Goal: Task Accomplishment & Management: Complete application form

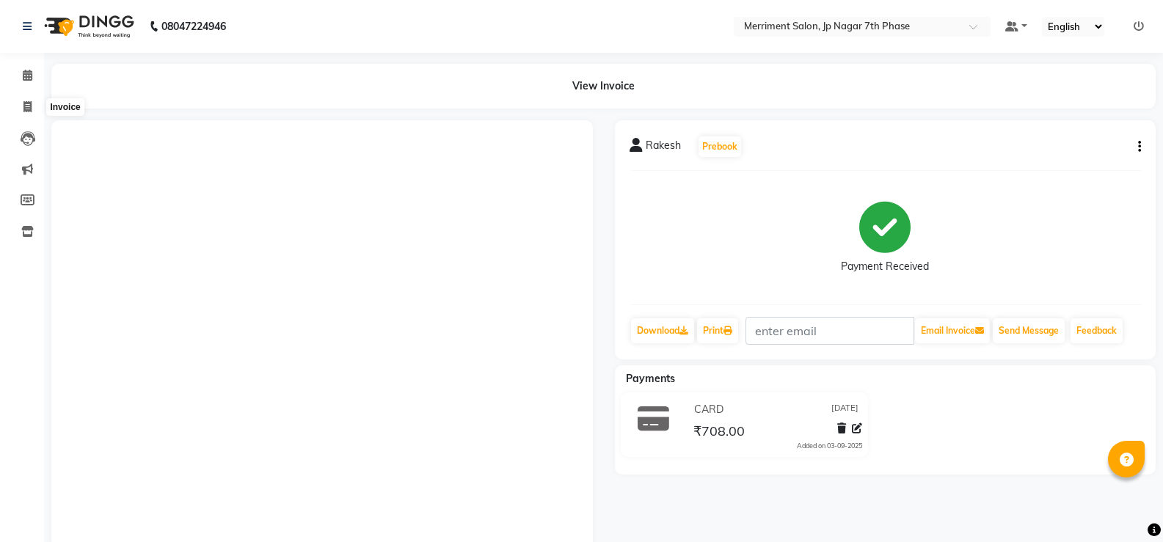
click at [30, 110] on icon at bounding box center [27, 106] width 8 height 11
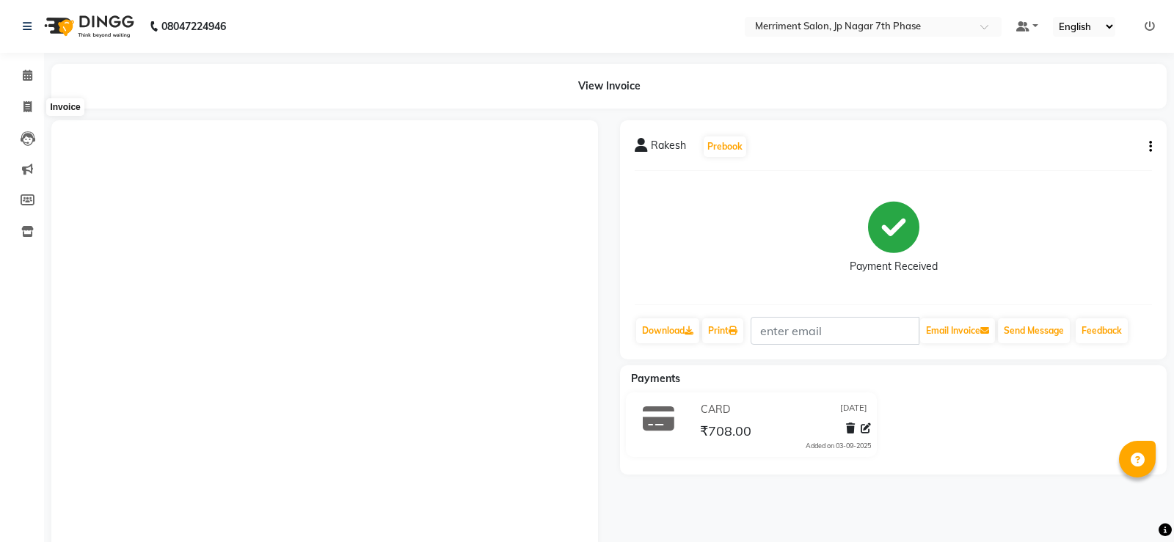
select select "service"
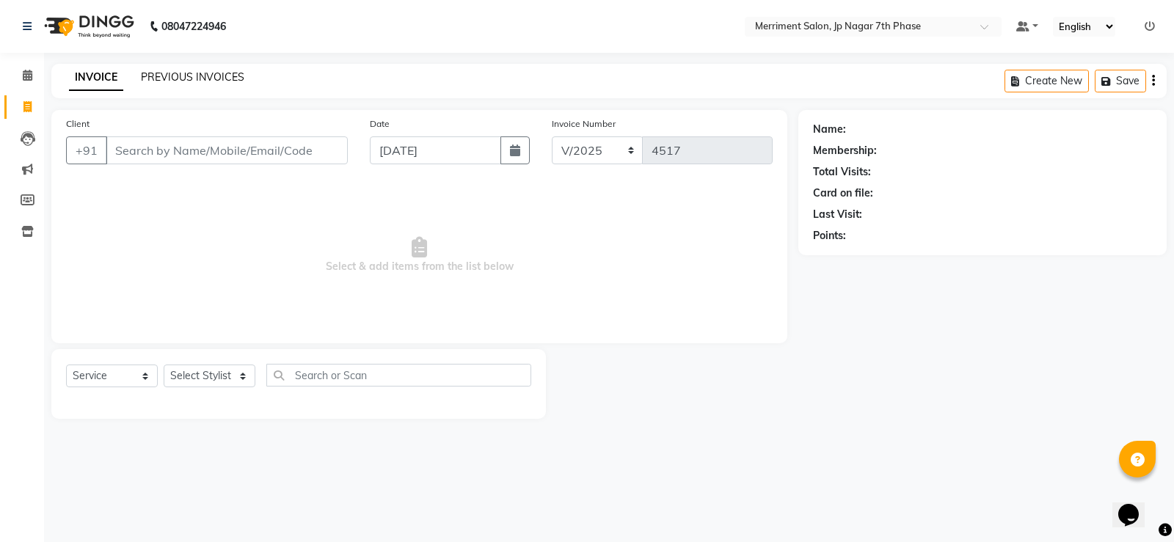
click at [203, 73] on link "PREVIOUS INVOICES" at bounding box center [192, 76] width 103 height 13
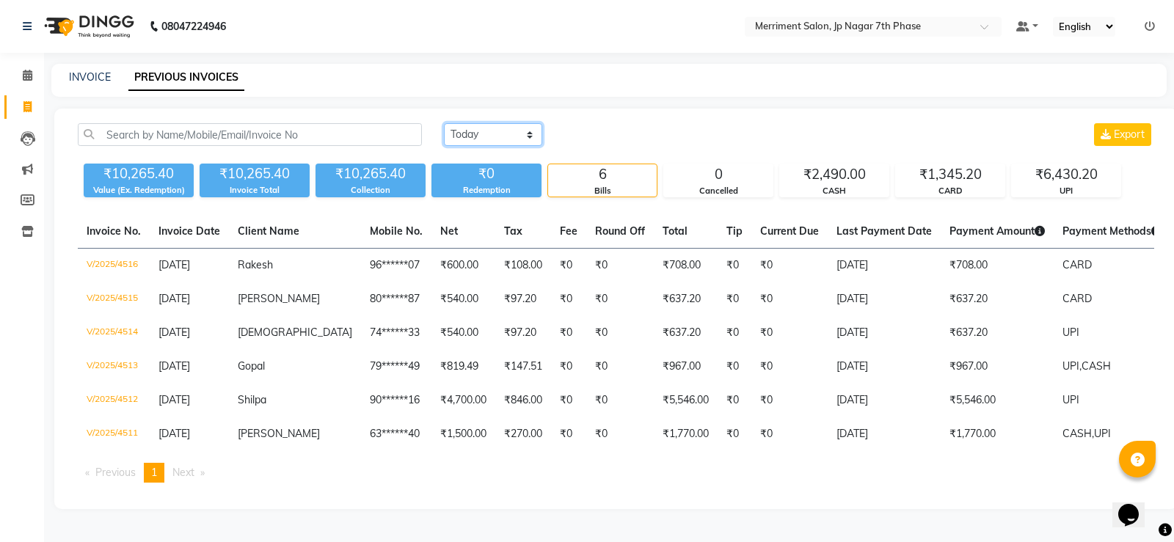
click at [466, 129] on select "[DATE] [DATE] Custom Range" at bounding box center [493, 134] width 98 height 23
click at [444, 123] on select "[DATE] [DATE] Custom Range" at bounding box center [493, 134] width 98 height 23
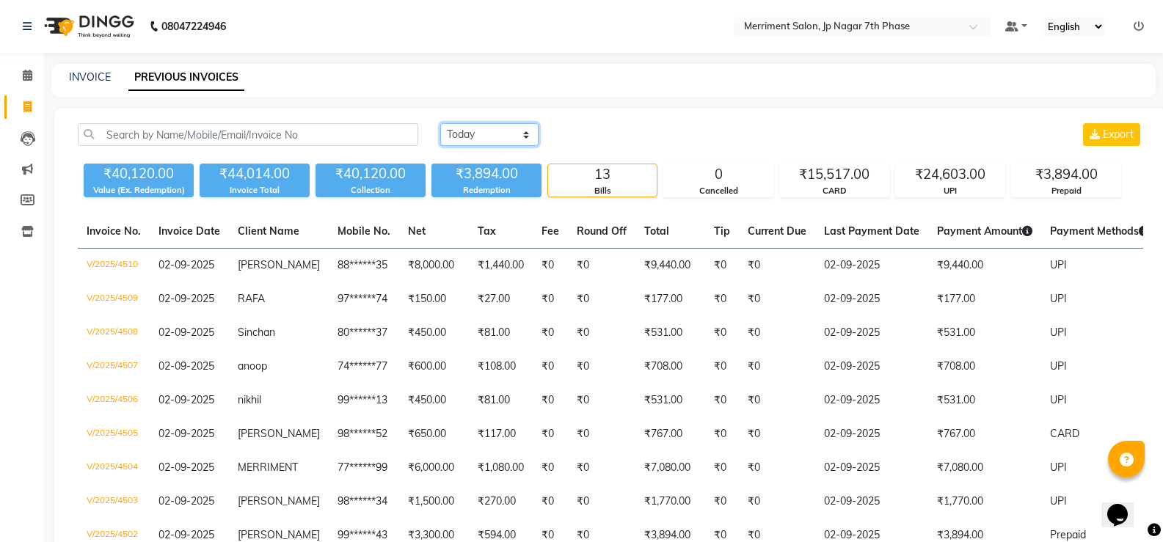
click at [506, 142] on select "[DATE] [DATE] Custom Range" at bounding box center [489, 134] width 98 height 23
select select "range"
click at [440, 123] on select "[DATE] [DATE] Custom Range" at bounding box center [489, 134] width 98 height 23
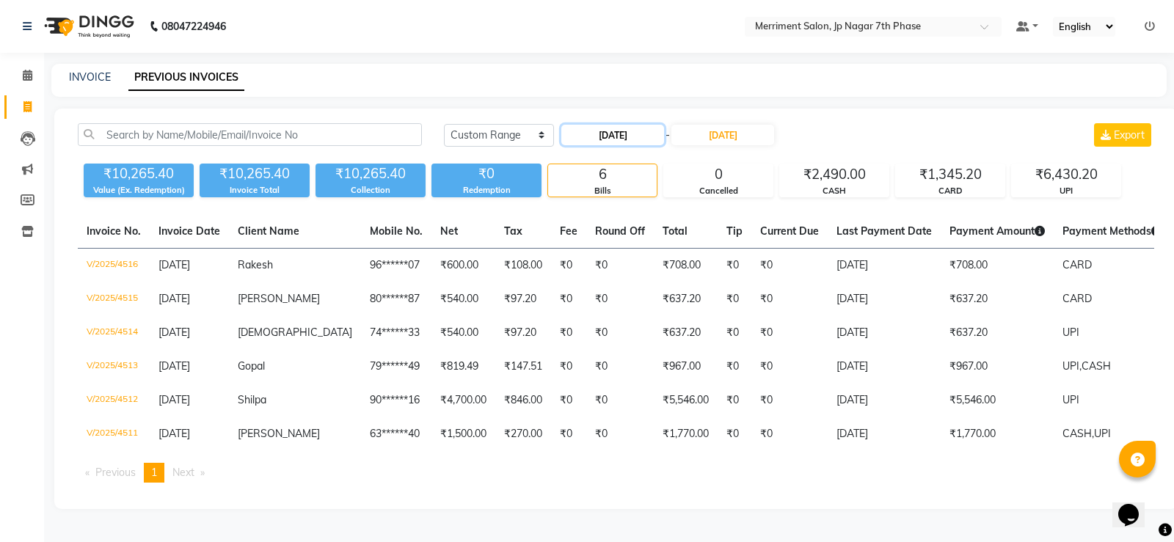
click at [636, 125] on input "[DATE]" at bounding box center [612, 135] width 103 height 21
select select "9"
select select "2025"
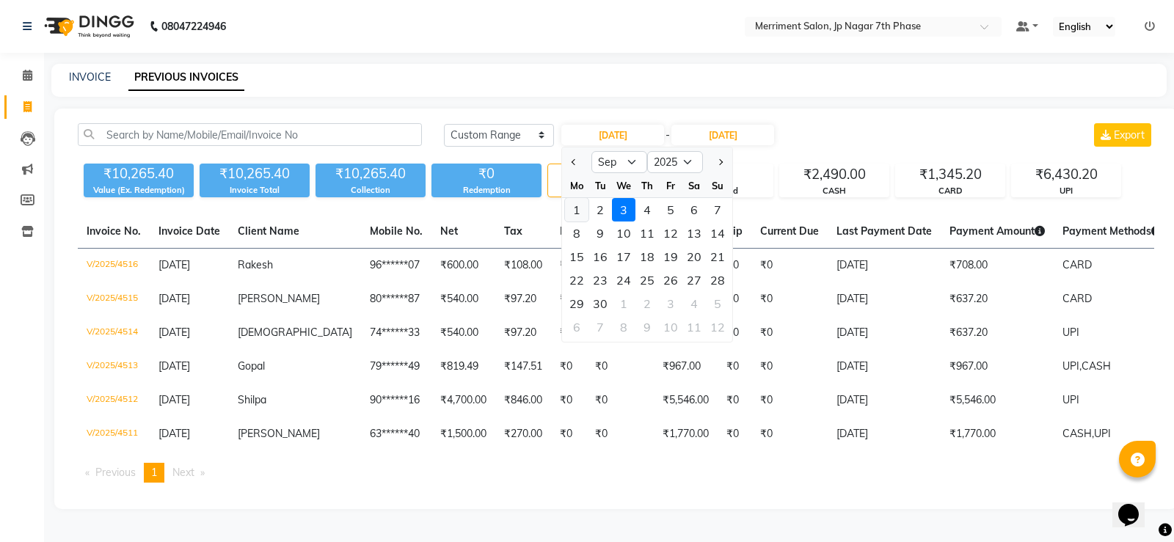
click at [577, 210] on div "1" at bounding box center [576, 209] width 23 height 23
type input "[DATE]"
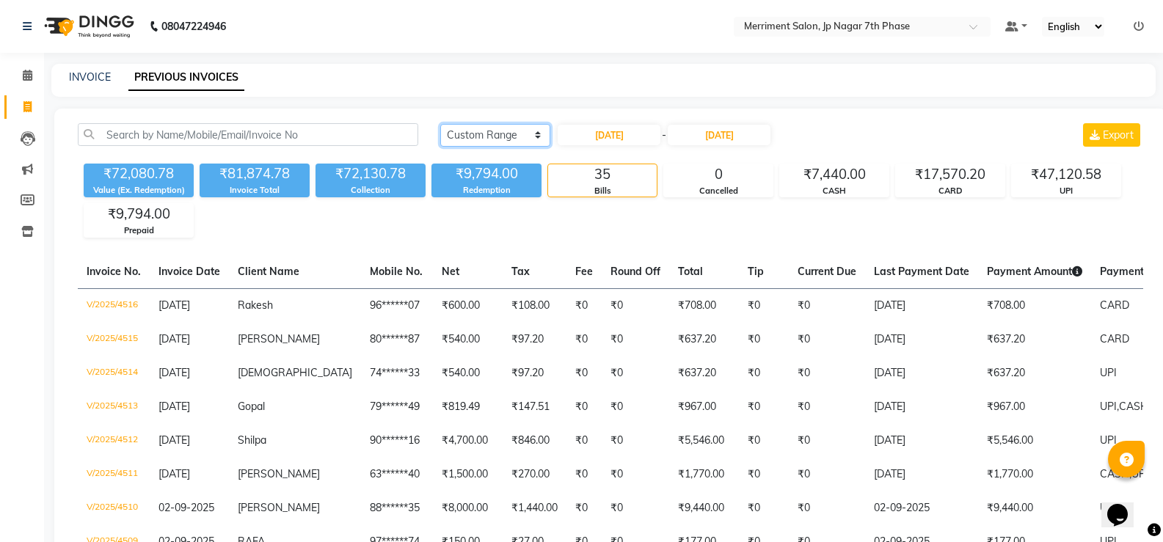
click at [509, 141] on select "[DATE] [DATE] Custom Range" at bounding box center [495, 135] width 110 height 23
click at [440, 124] on select "[DATE] [DATE] Custom Range" at bounding box center [495, 135] width 110 height 23
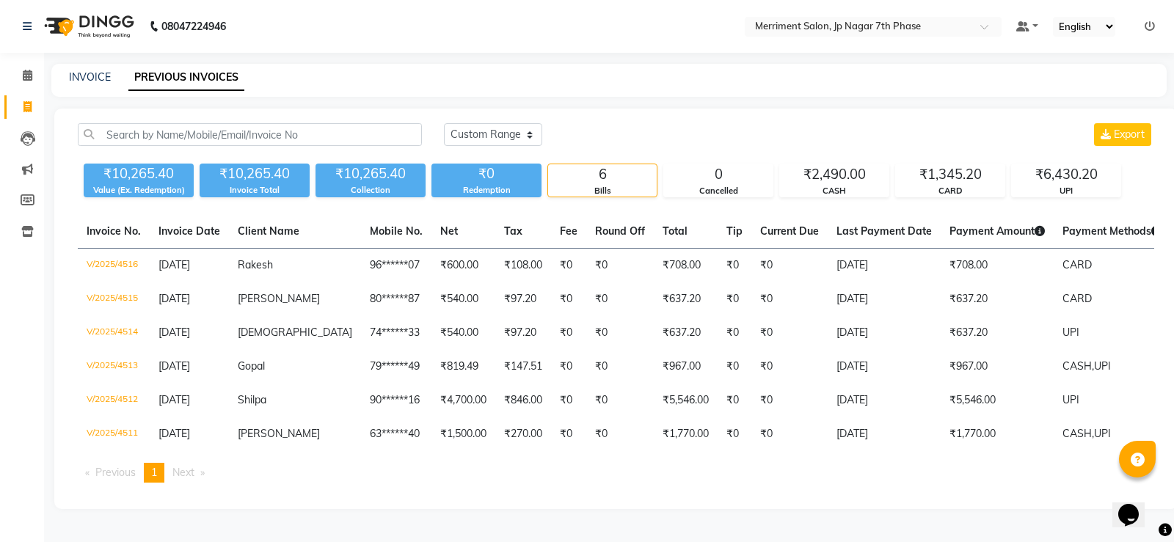
click at [501, 118] on div "[DATE] [DATE] Custom Range Export ₹10,265.40 Value (Ex. Redemption) ₹10,265.40 …" at bounding box center [615, 309] width 1123 height 401
click at [504, 125] on select "[DATE] [DATE] Custom Range" at bounding box center [493, 134] width 98 height 23
click at [444, 123] on select "[DATE] [DATE] Custom Range" at bounding box center [493, 134] width 98 height 23
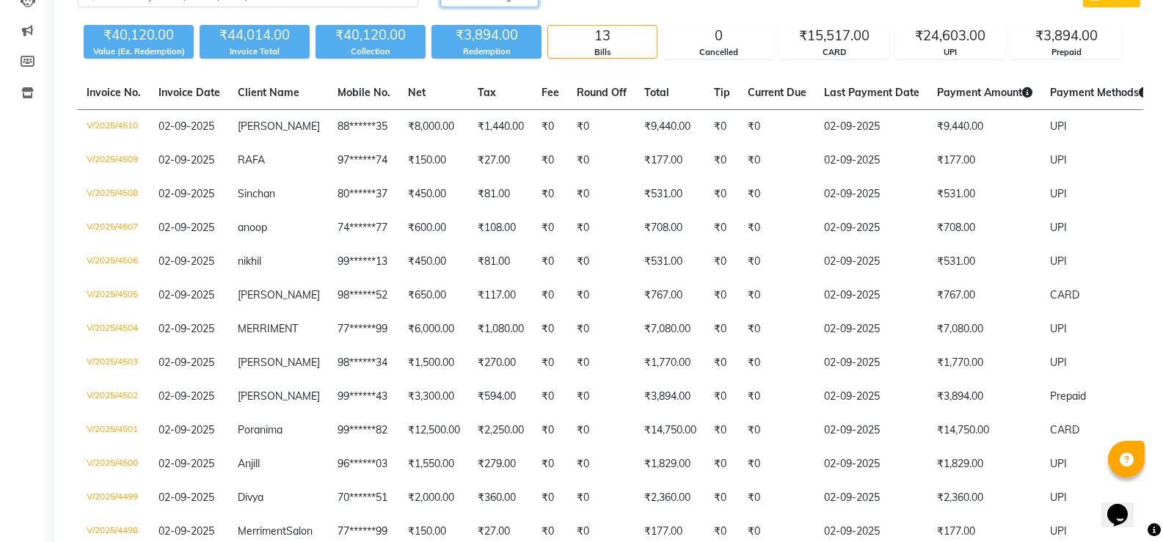
scroll to position [104, 0]
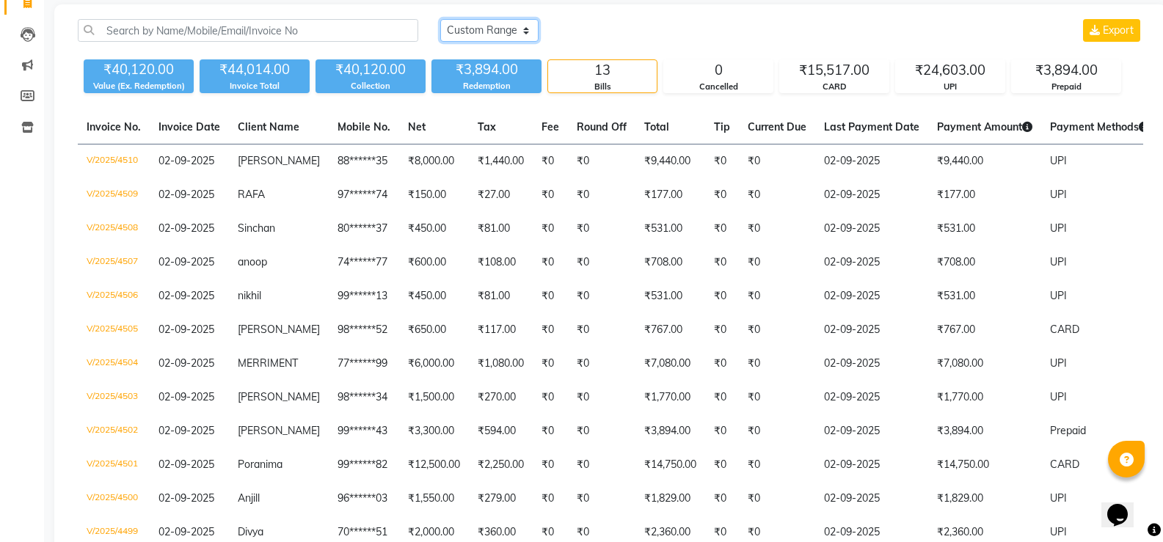
click at [514, 23] on select "[DATE] [DATE] Custom Range" at bounding box center [489, 30] width 98 height 23
select select "range"
click at [440, 19] on select "[DATE] [DATE] Custom Range" at bounding box center [489, 30] width 98 height 23
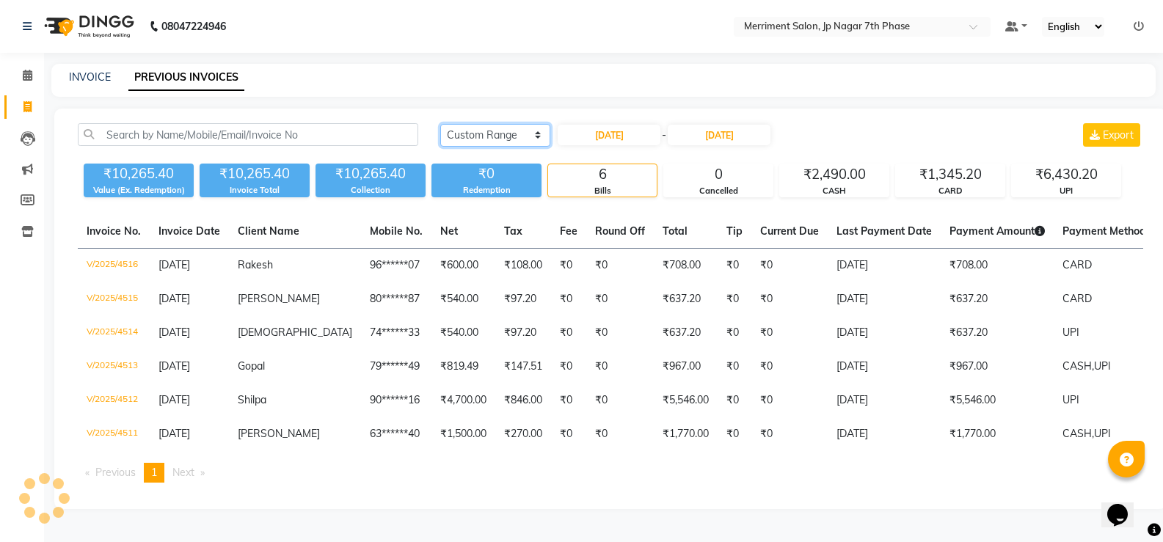
scroll to position [0, 0]
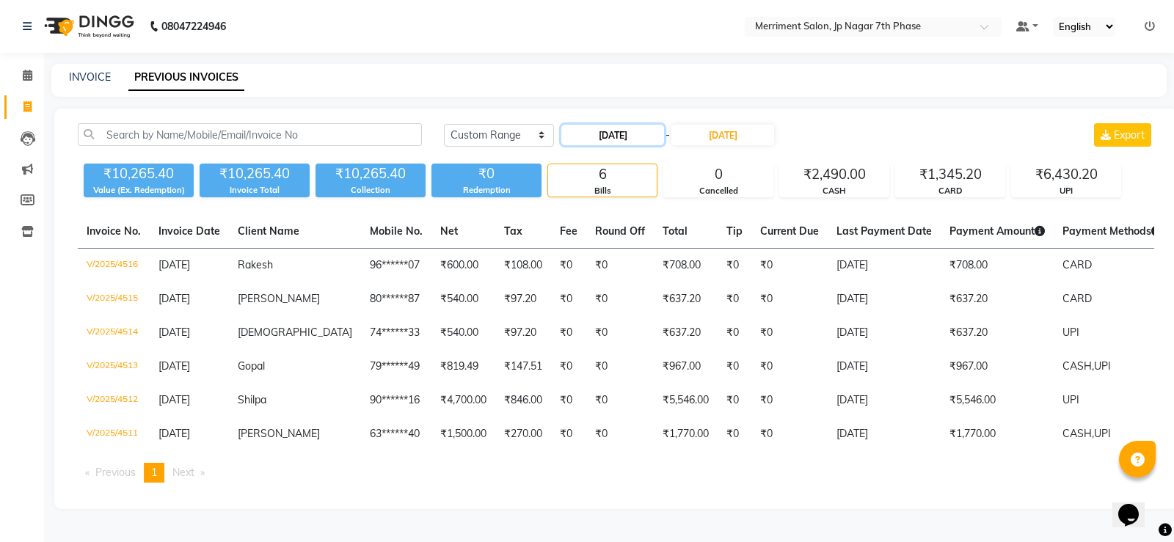
click at [619, 127] on input "[DATE]" at bounding box center [612, 135] width 103 height 21
select select "9"
select select "2025"
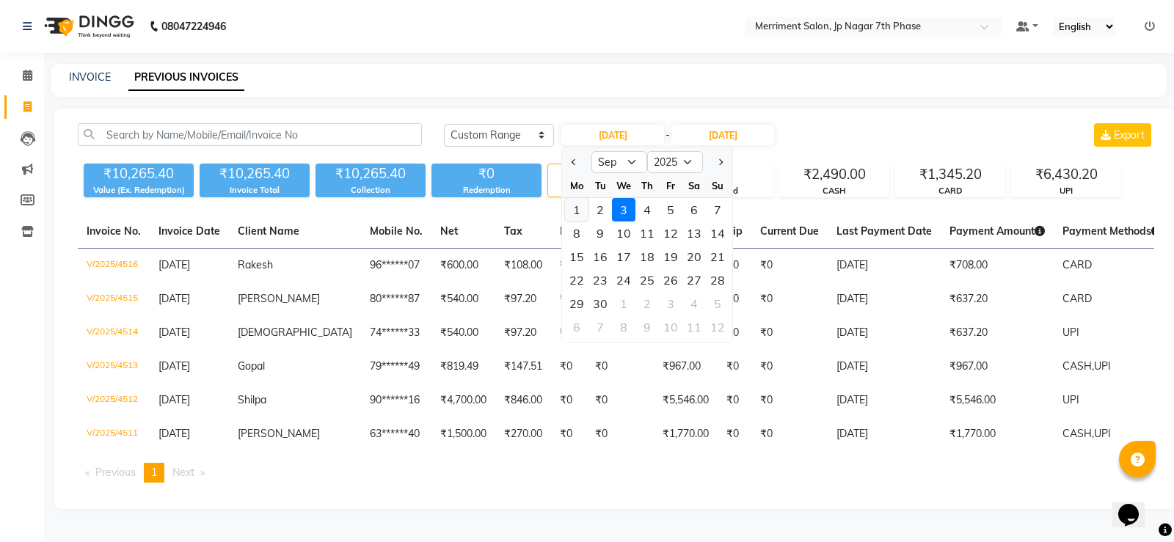
click at [577, 209] on div "1" at bounding box center [576, 209] width 23 height 23
type input "[DATE]"
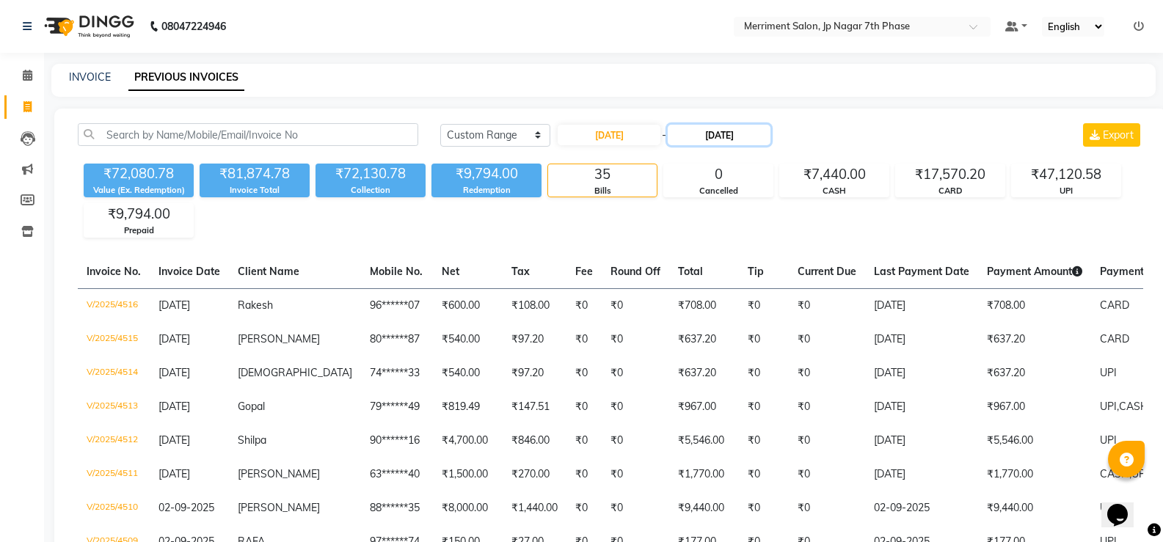
click at [718, 139] on input "[DATE]" at bounding box center [719, 135] width 103 height 21
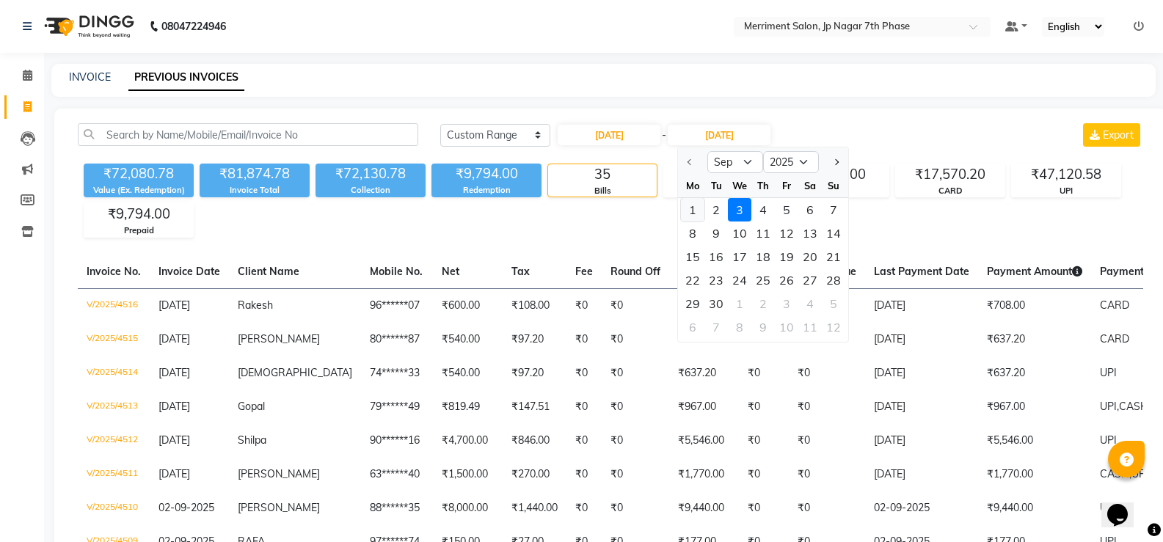
click at [693, 205] on div "1" at bounding box center [692, 209] width 23 height 23
type input "[DATE]"
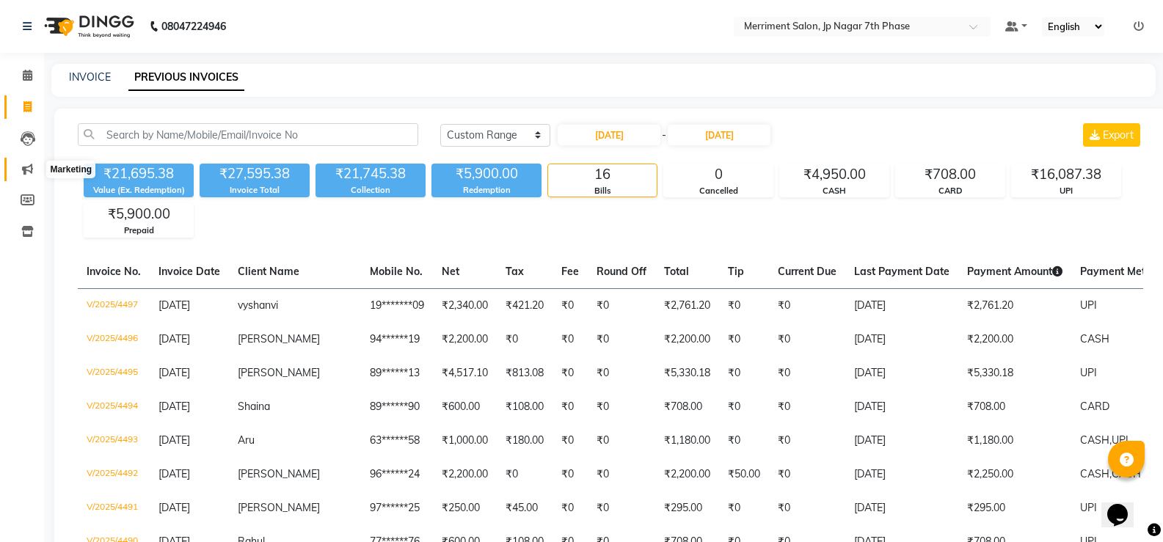
click at [31, 164] on icon at bounding box center [27, 169] width 11 height 11
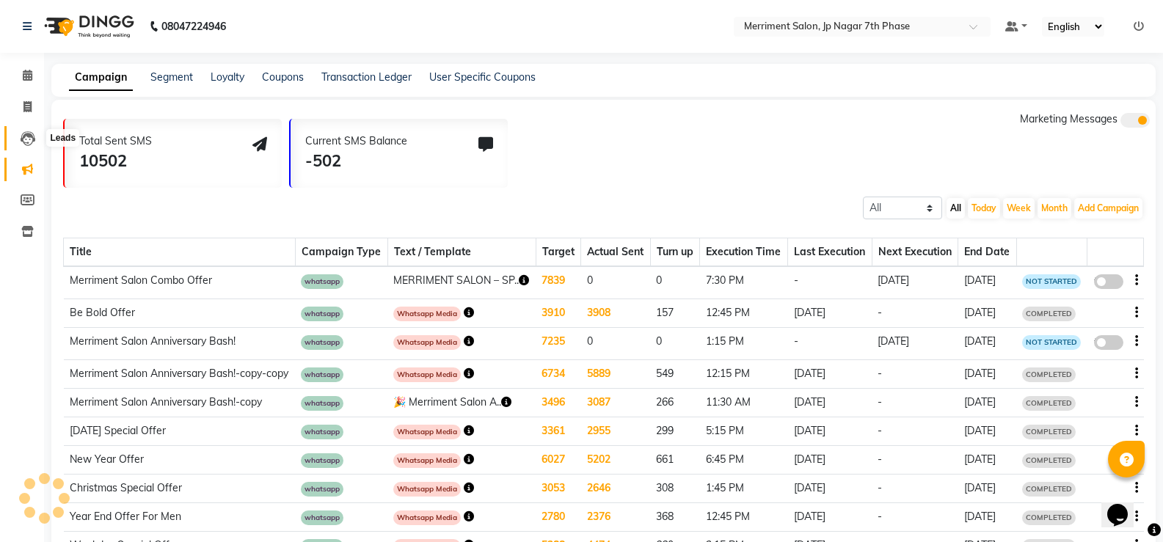
click at [30, 137] on icon at bounding box center [28, 138] width 15 height 15
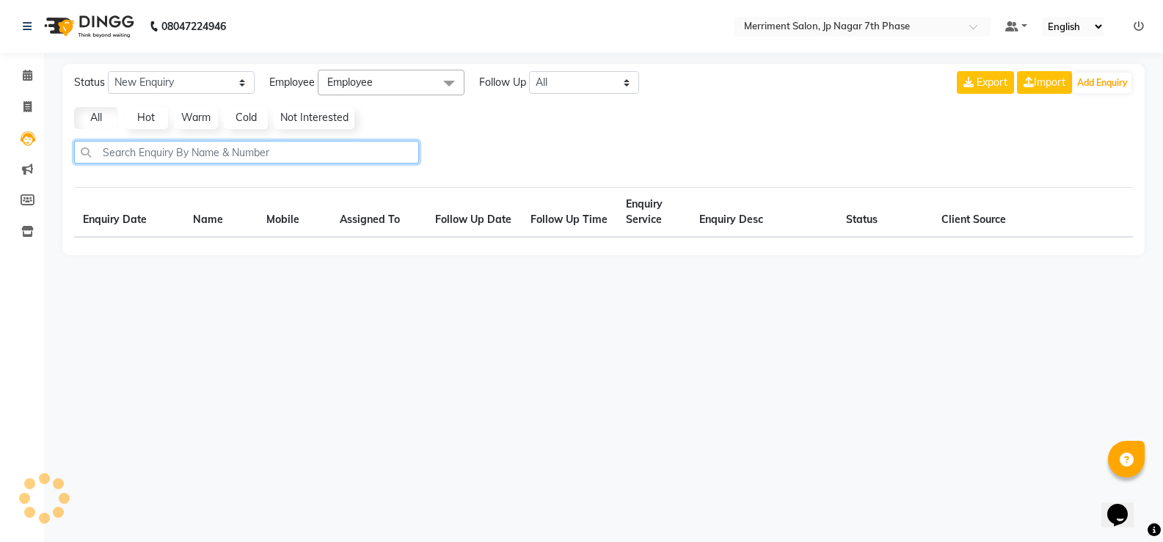
select select "10"
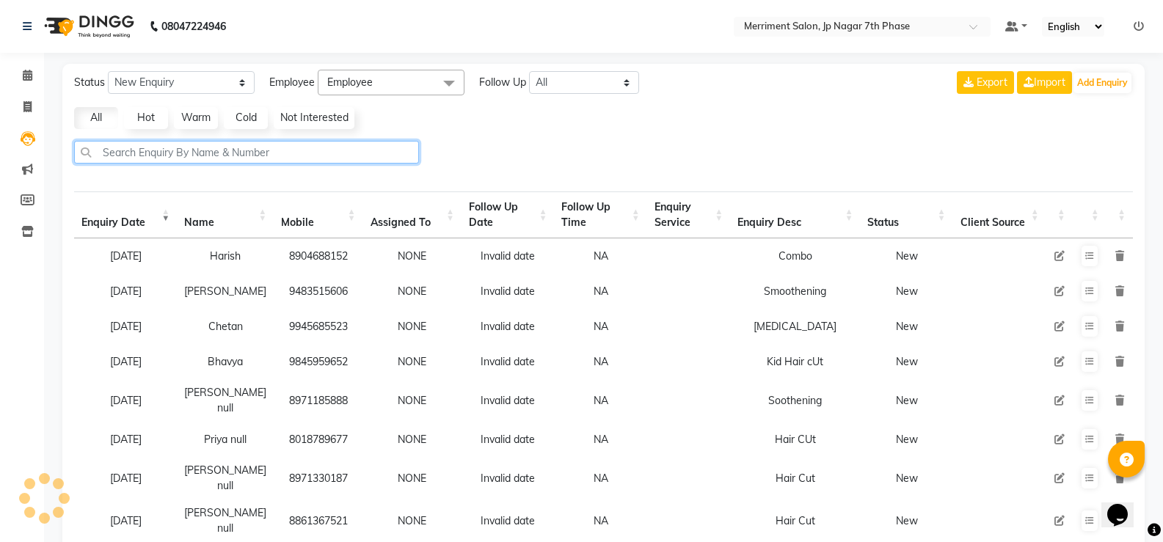
click at [229, 156] on input "text" at bounding box center [246, 152] width 345 height 23
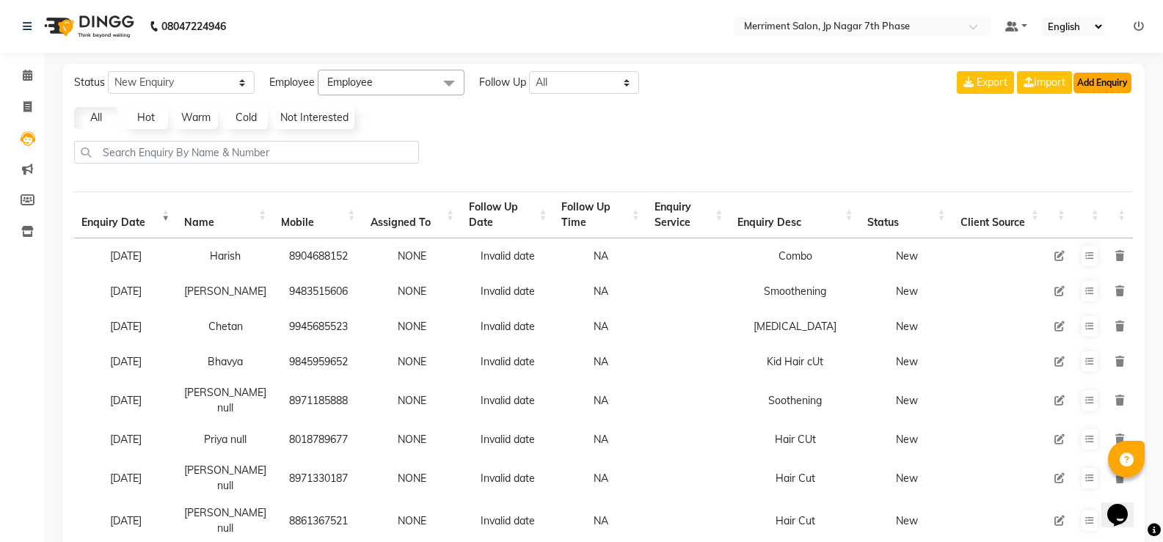
click at [1098, 79] on button "Add Enquiry" at bounding box center [1103, 83] width 58 height 21
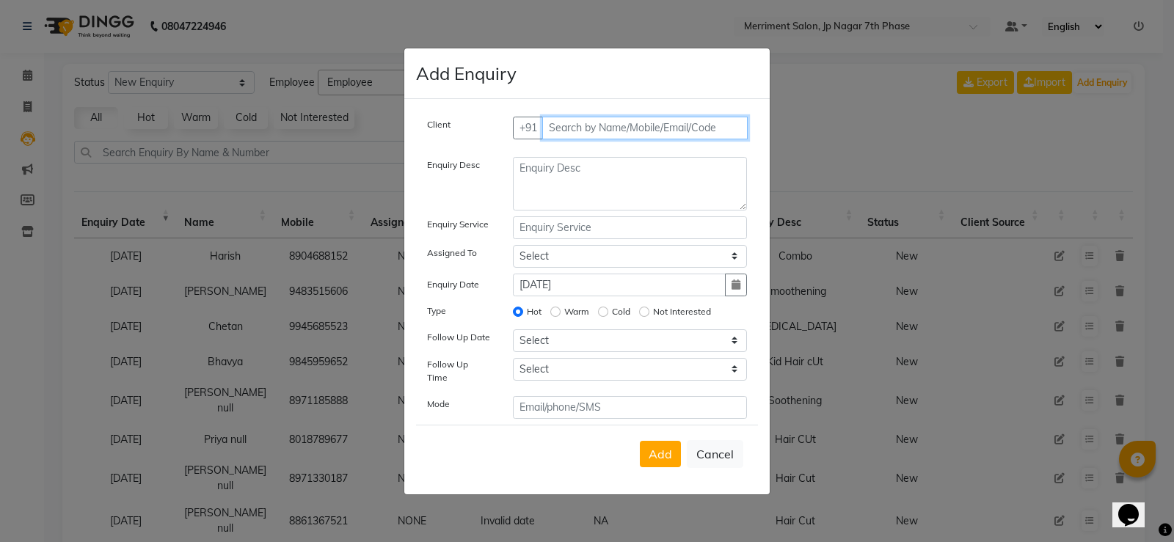
click at [566, 131] on input "text" at bounding box center [645, 128] width 206 height 23
paste input "7411978118"
type input "7411978118"
click at [729, 130] on span "Add Client" at bounding box center [716, 127] width 49 height 13
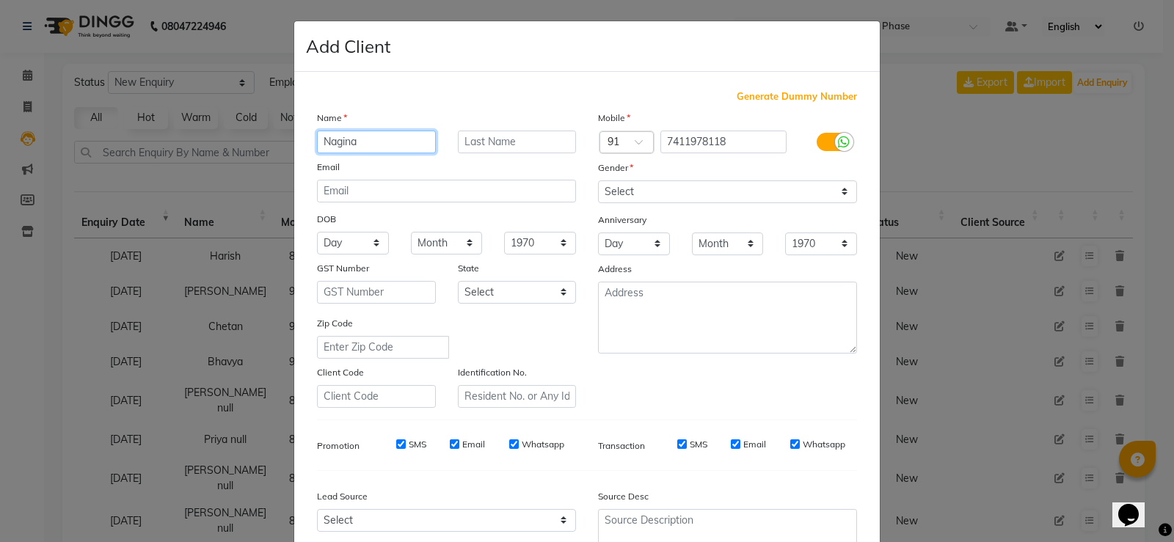
type input "Nagina"
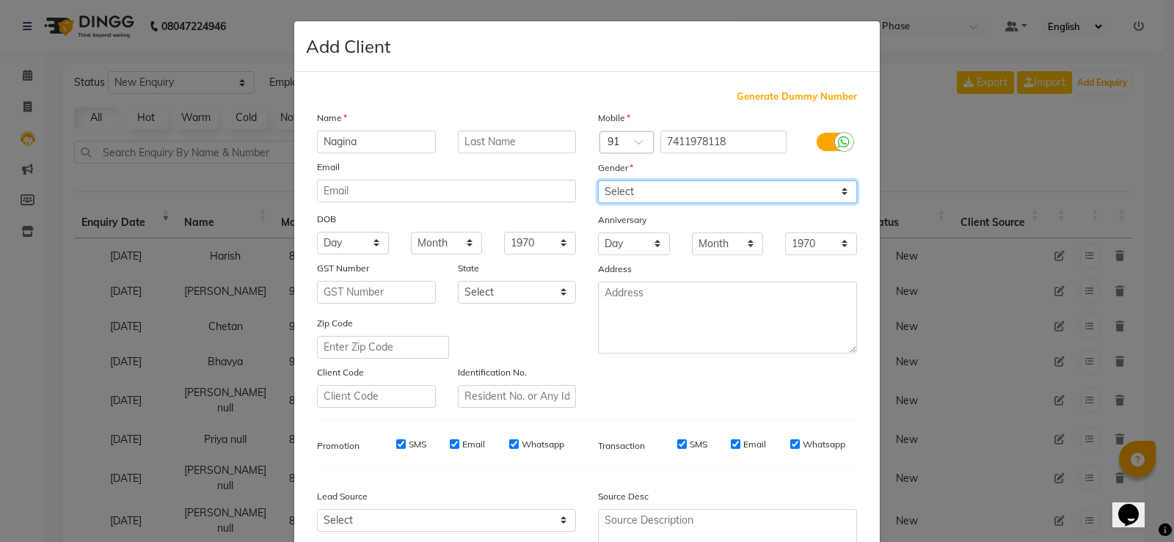
drag, startPoint x: 715, startPoint y: 184, endPoint x: 705, endPoint y: 198, distance: 17.3
click at [715, 184] on select "Select [DEMOGRAPHIC_DATA] [DEMOGRAPHIC_DATA] Other Prefer Not To Say" at bounding box center [727, 192] width 259 height 23
select select "[DEMOGRAPHIC_DATA]"
click at [598, 181] on select "Select [DEMOGRAPHIC_DATA] [DEMOGRAPHIC_DATA] Other Prefer Not To Say" at bounding box center [727, 192] width 259 height 23
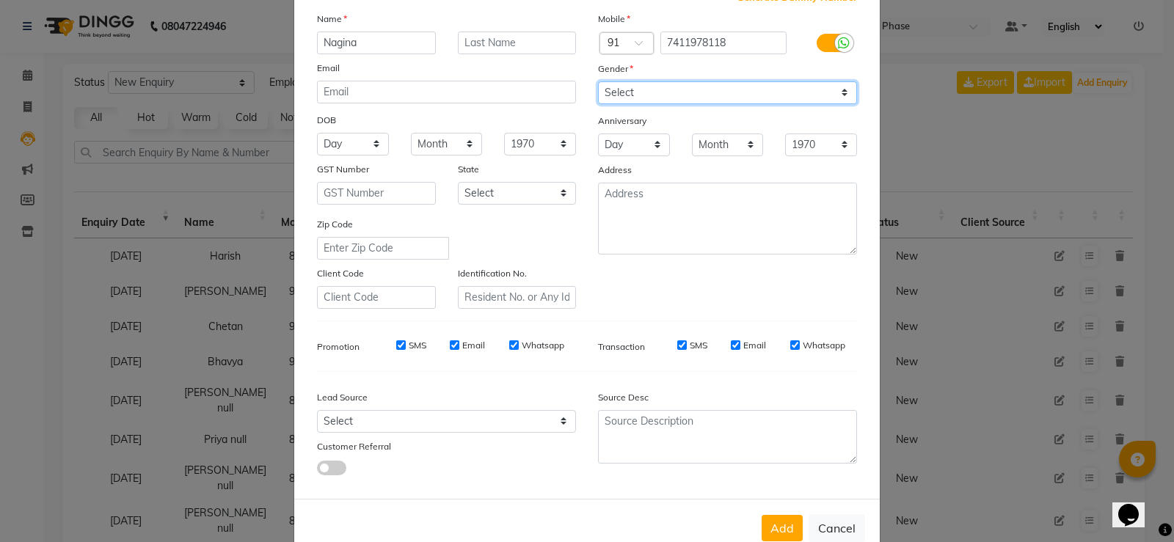
scroll to position [135, 0]
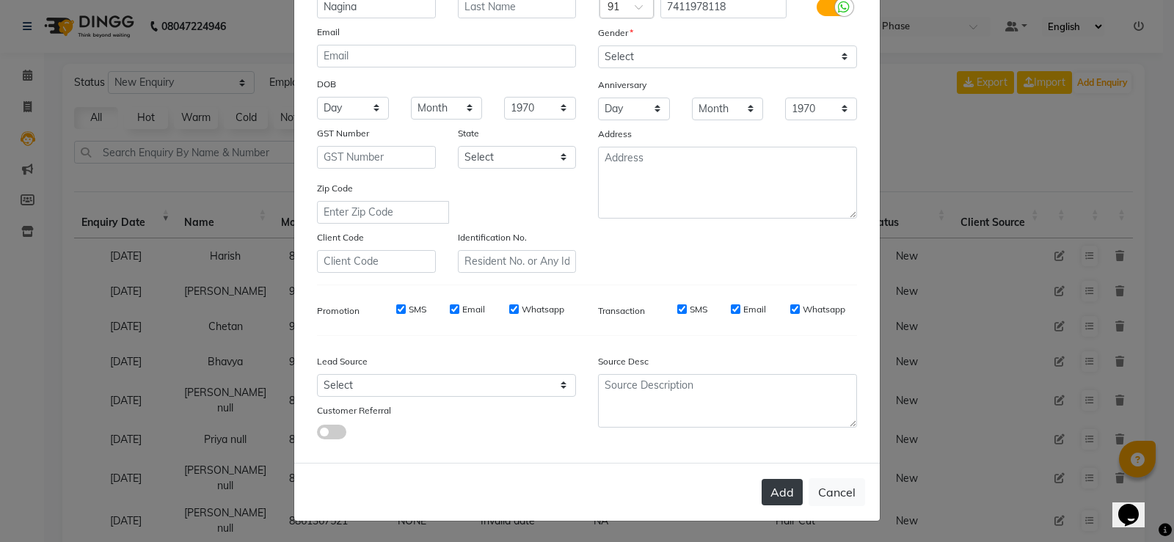
click at [769, 493] on button "Add" at bounding box center [782, 492] width 41 height 26
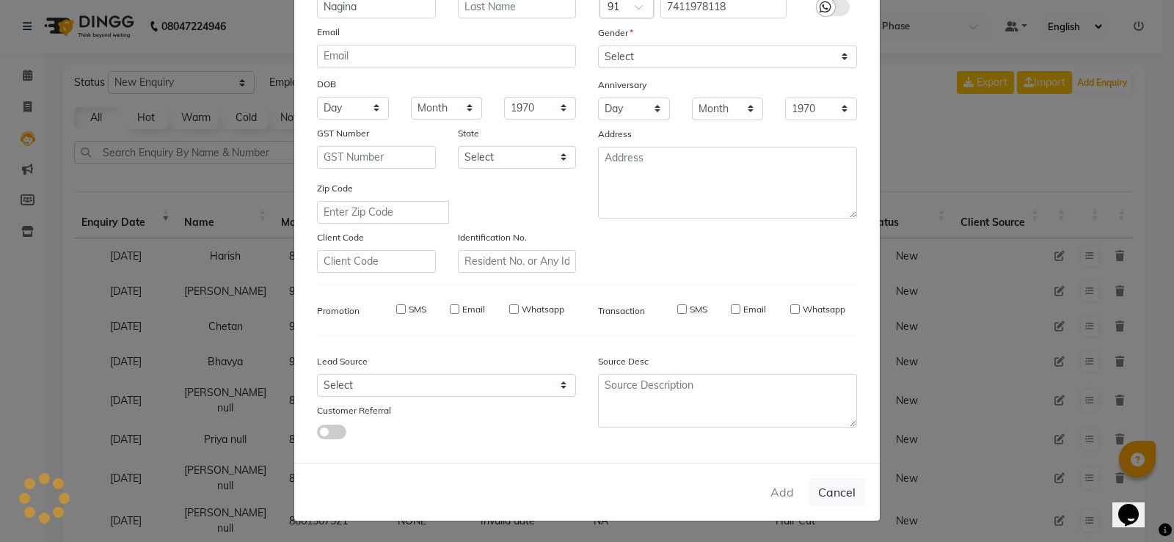
type input "74******18"
select select
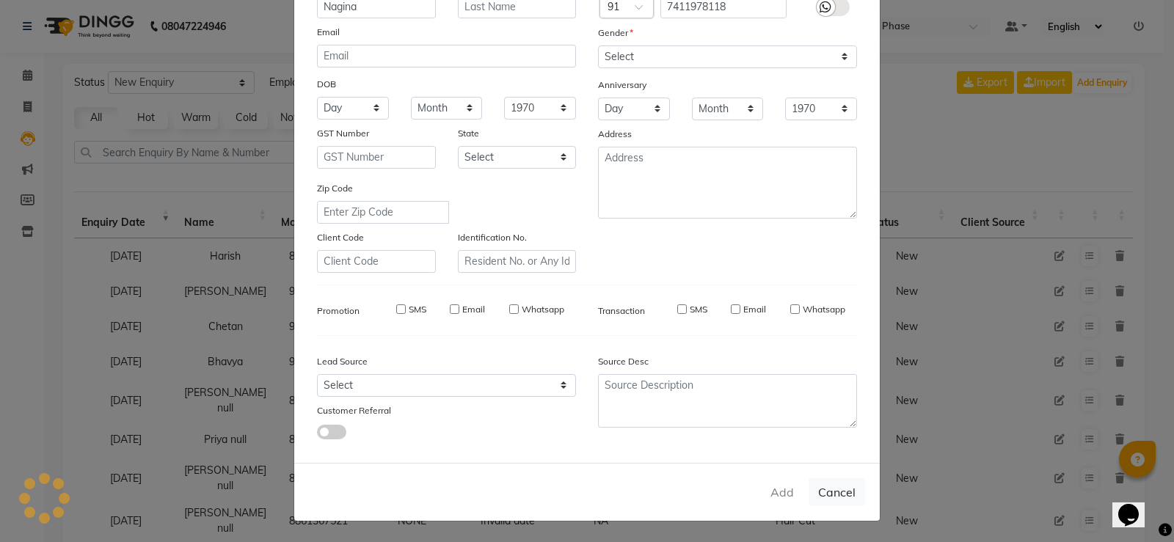
select select
checkbox input "false"
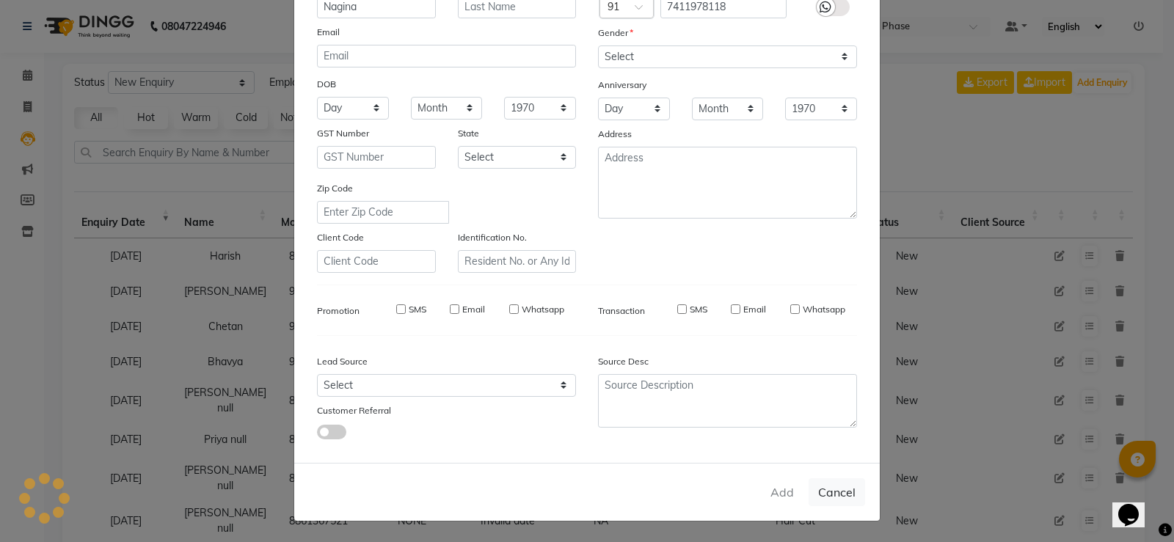
checkbox input "false"
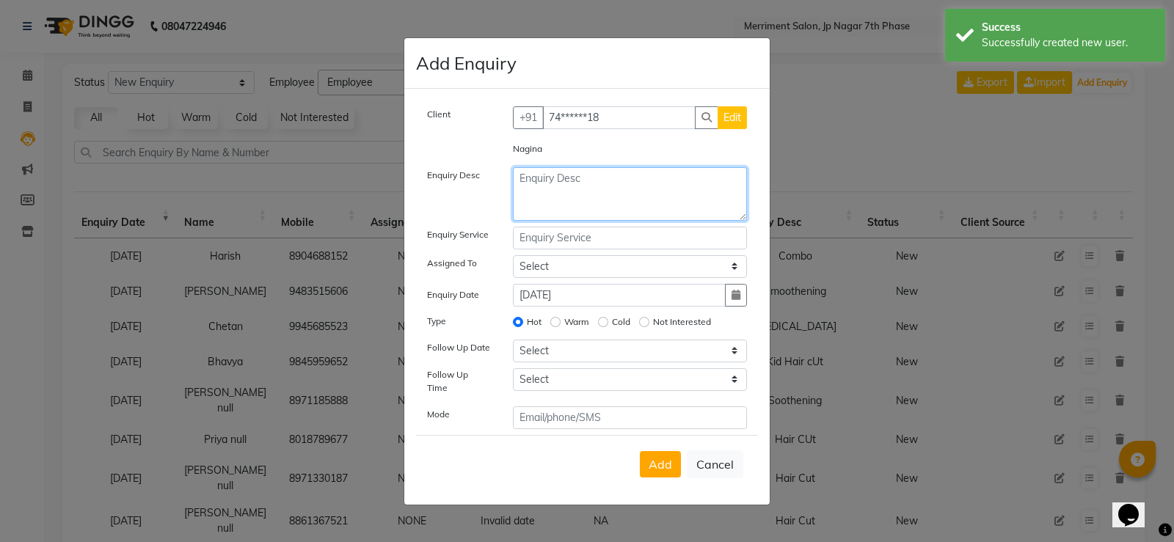
click at [618, 194] on textarea at bounding box center [630, 194] width 235 height 54
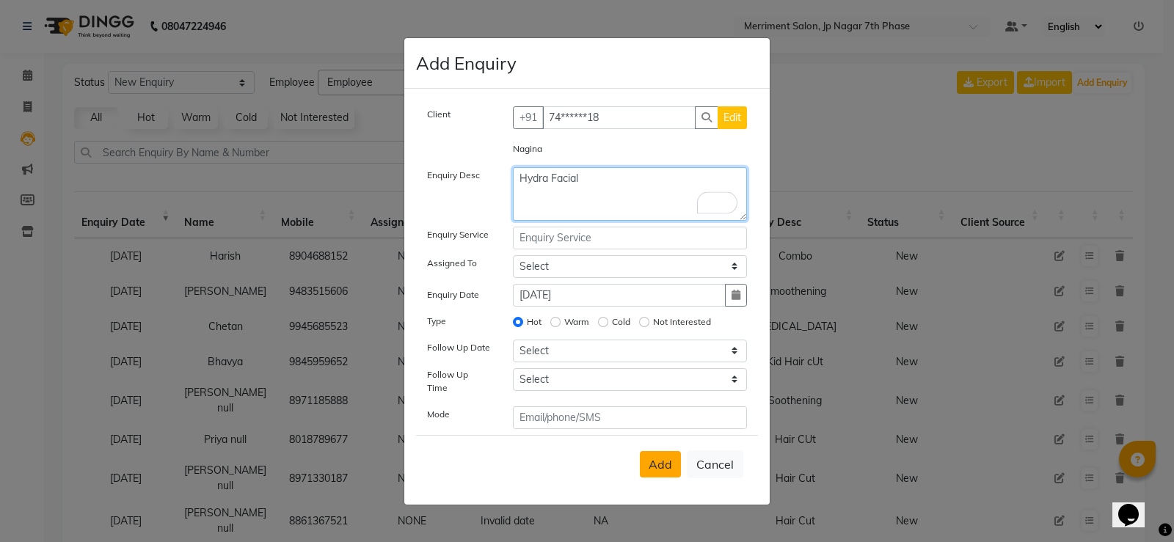
type textarea "Hydra Facial"
click at [652, 457] on span "Add" at bounding box center [660, 464] width 23 height 15
select select
radio input "false"
select select
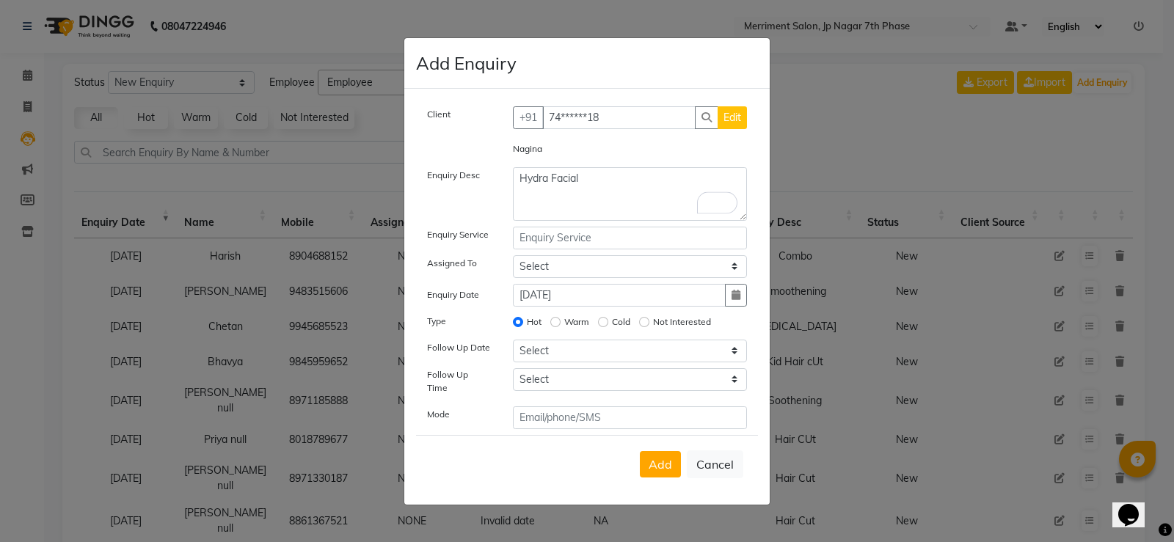
select select
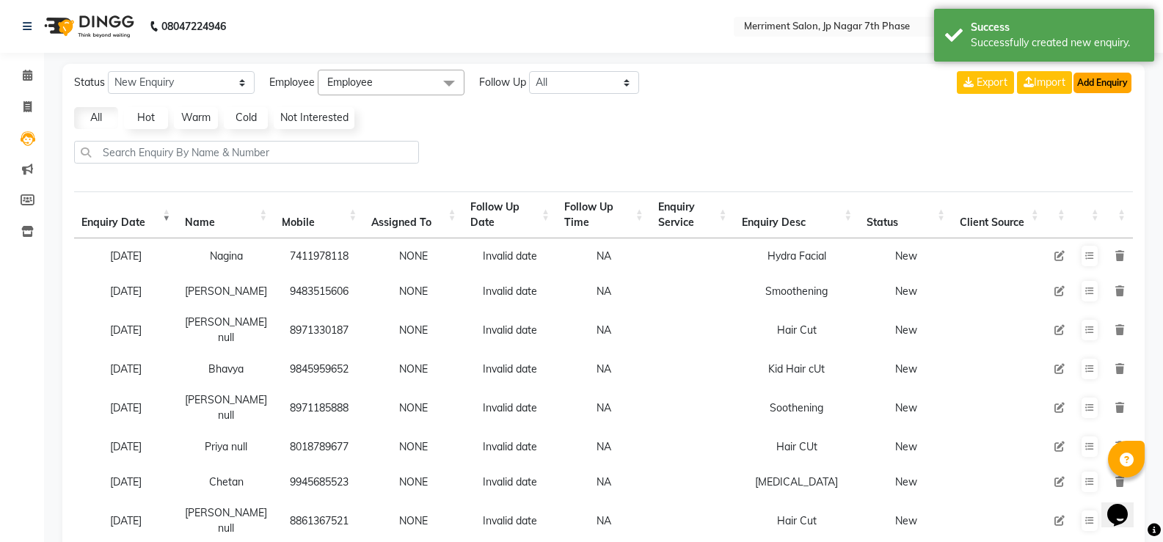
click at [1123, 89] on button "Add Enquiry" at bounding box center [1103, 83] width 58 height 21
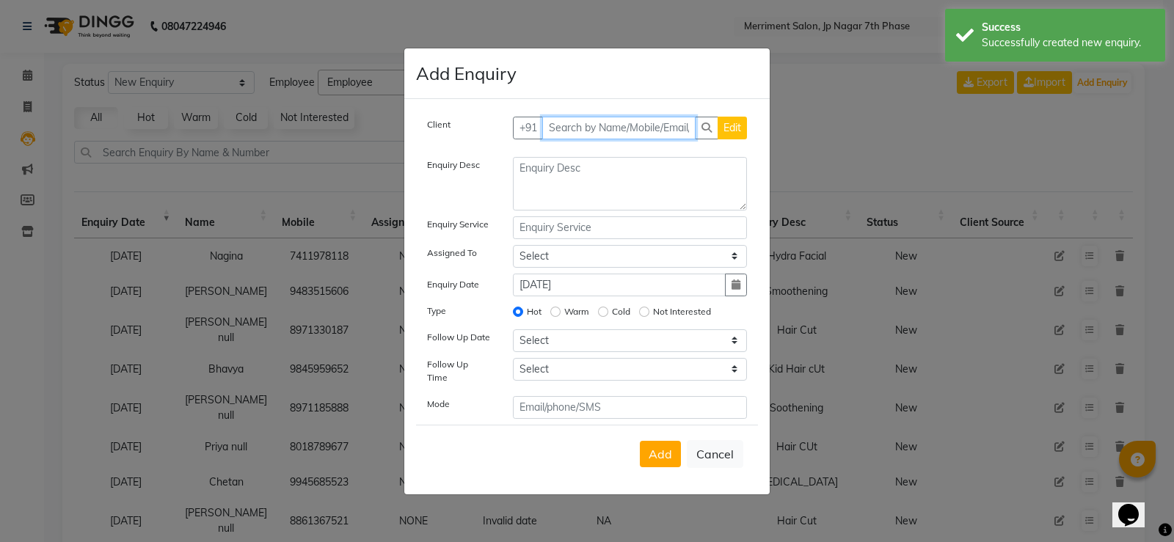
click at [578, 135] on input "text" at bounding box center [619, 128] width 154 height 23
paste input "8123621782"
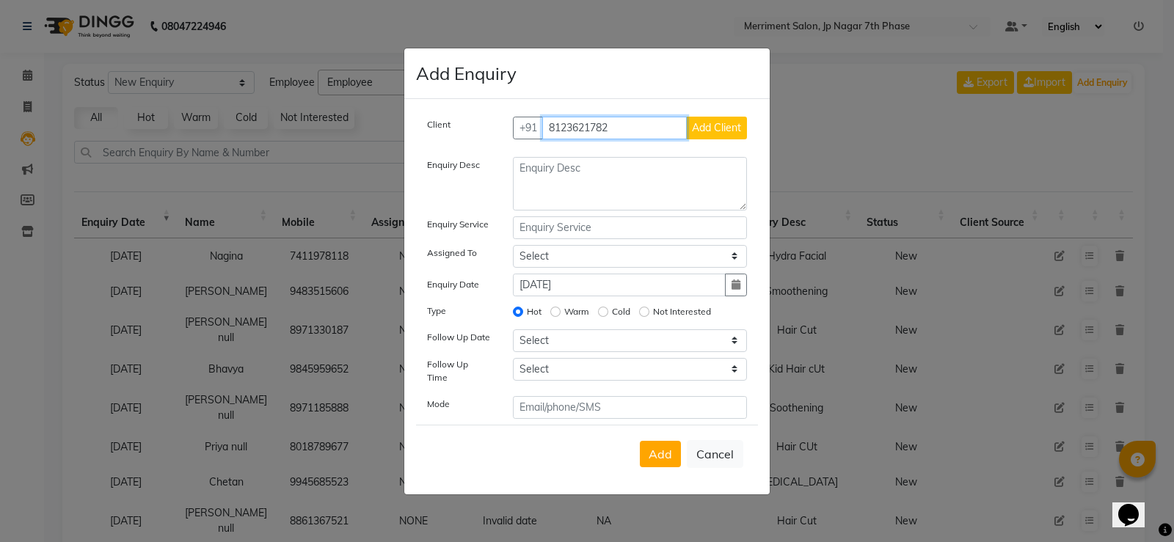
type input "8123621782"
click at [735, 128] on span "Add Client" at bounding box center [716, 127] width 49 height 13
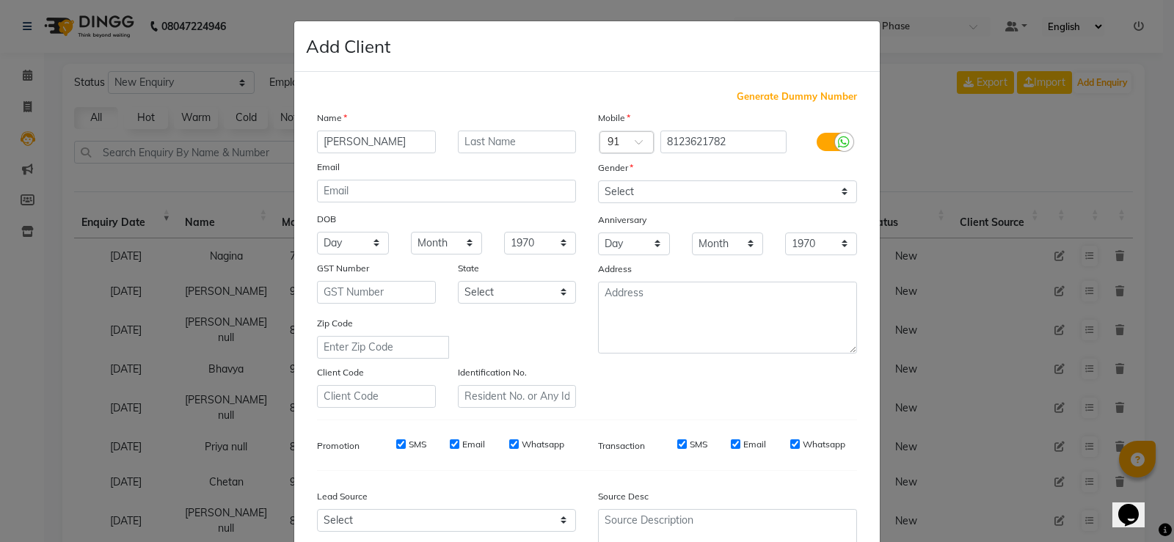
type input "Ananya"
click at [609, 191] on select "Select Male Female Other Prefer Not To Say" at bounding box center [727, 192] width 259 height 23
select select "female"
click at [598, 181] on select "Select Male Female Other Prefer Not To Say" at bounding box center [727, 192] width 259 height 23
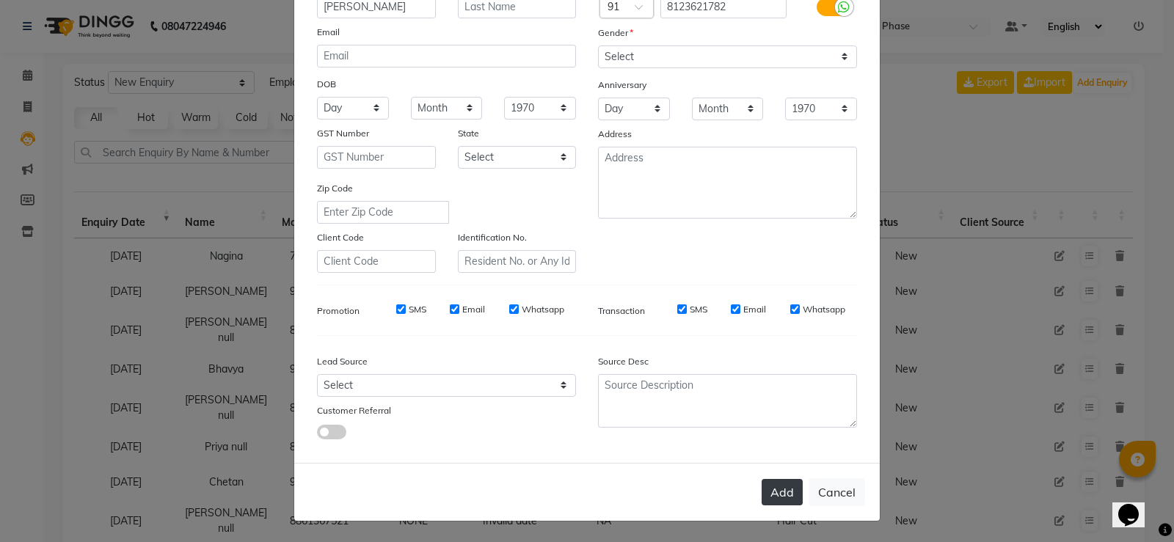
click at [781, 498] on button "Add" at bounding box center [782, 492] width 41 height 26
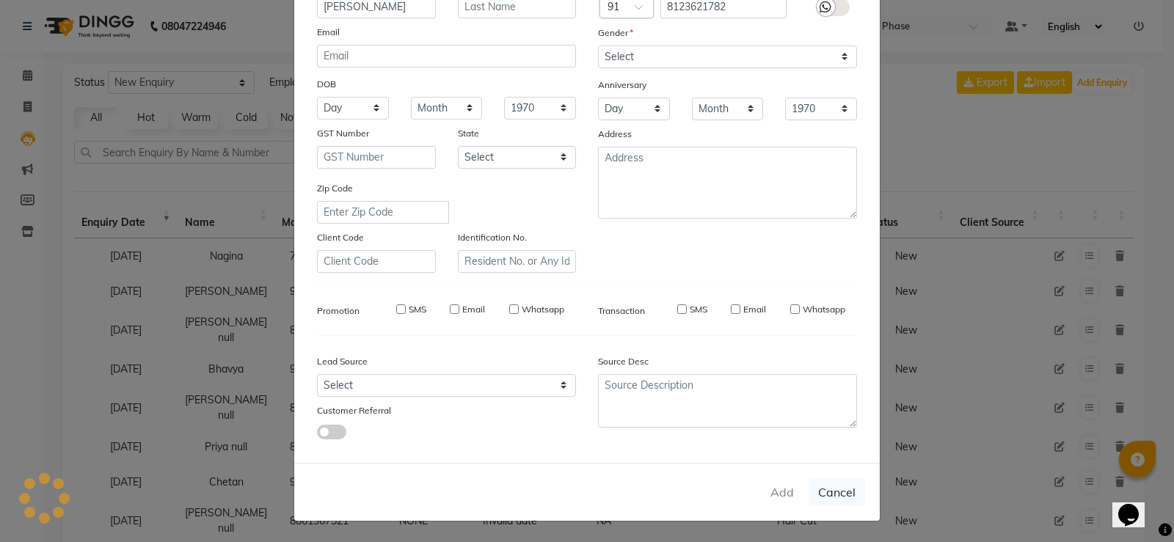
type input "81******82"
select select
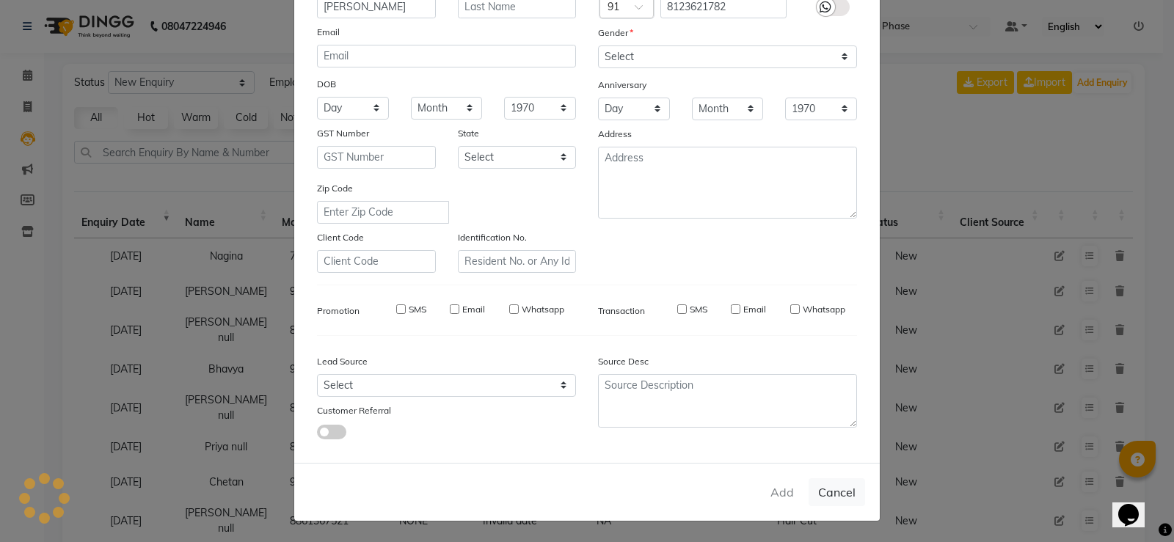
select select
checkbox input "false"
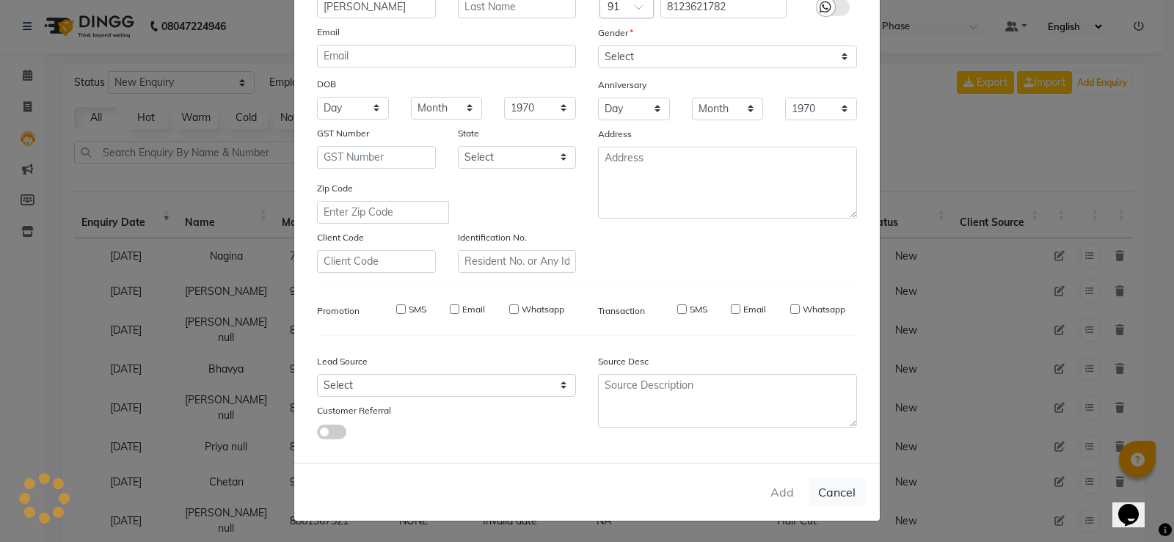
checkbox input "false"
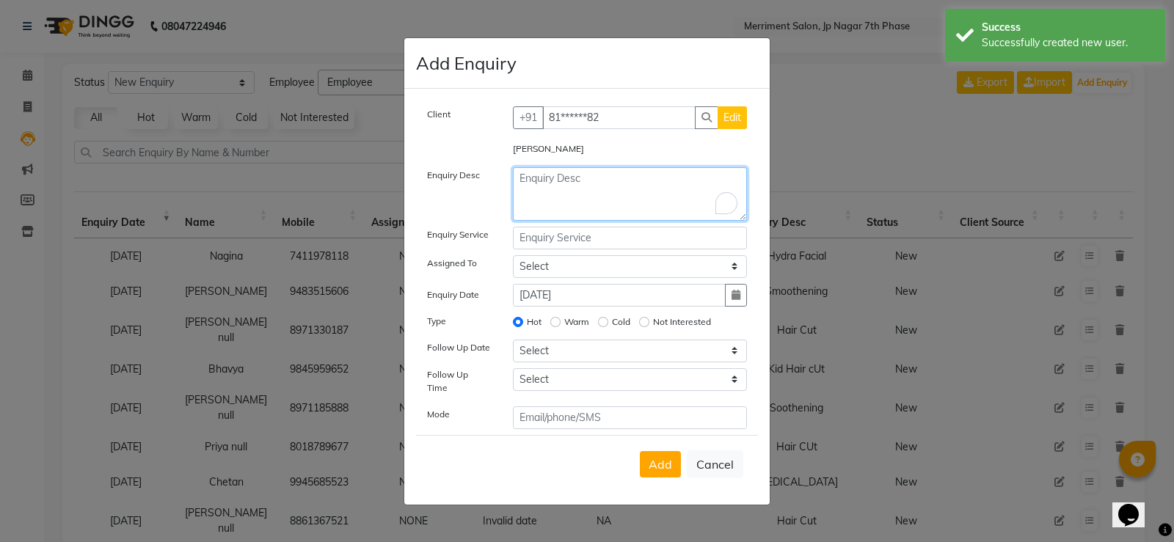
click at [610, 175] on textarea "To enrich screen reader interactions, please activate Accessibility in Grammarl…" at bounding box center [630, 194] width 235 height 54
type textarea "Hair Cut"
click at [662, 451] on button "Add" at bounding box center [660, 464] width 41 height 26
select select
radio input "false"
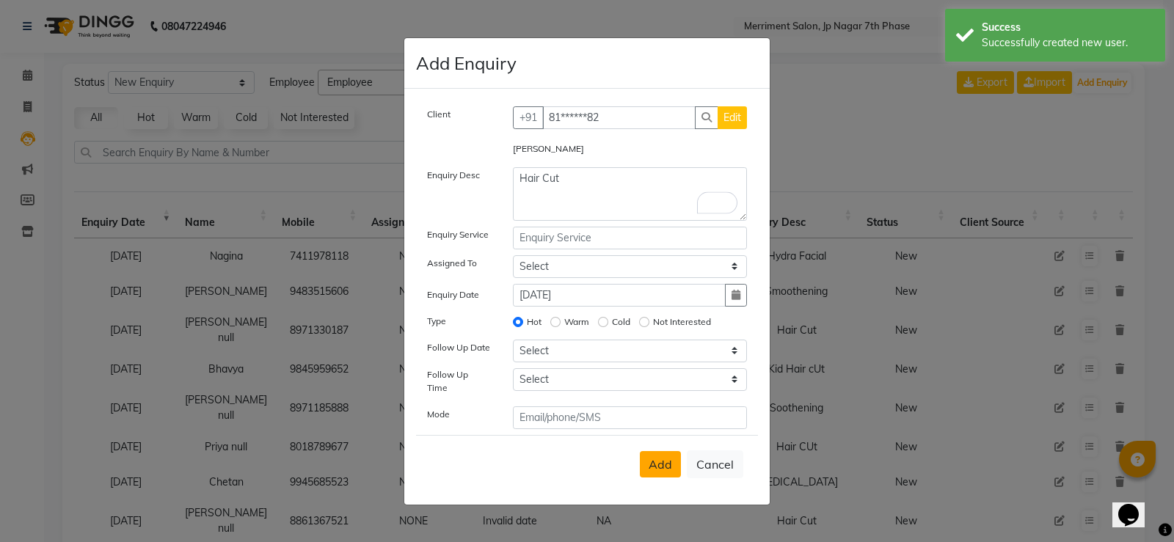
select select
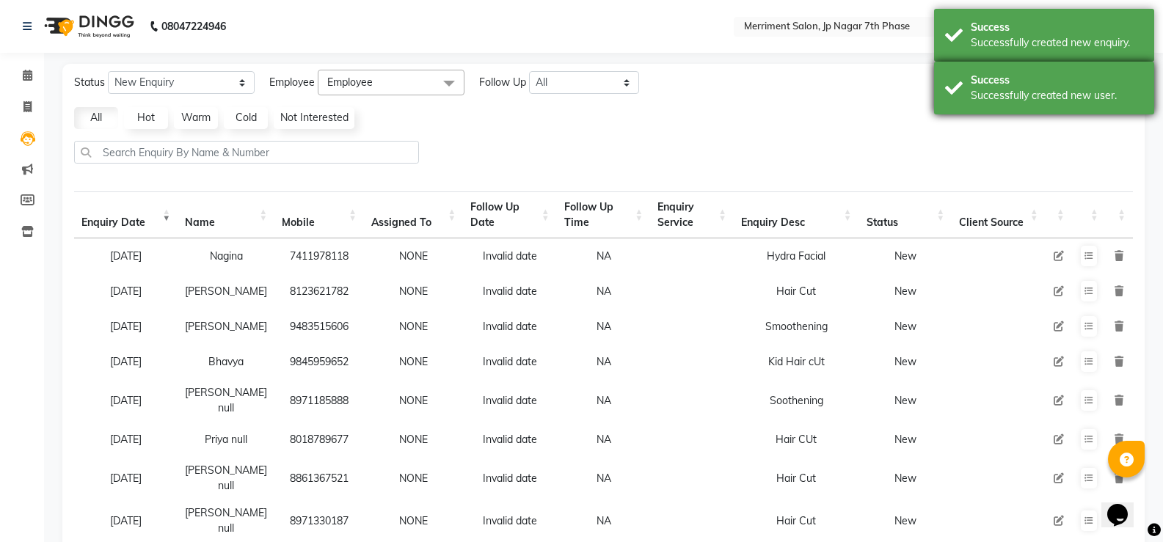
click at [1084, 103] on div "Successfully created new user." at bounding box center [1057, 95] width 172 height 15
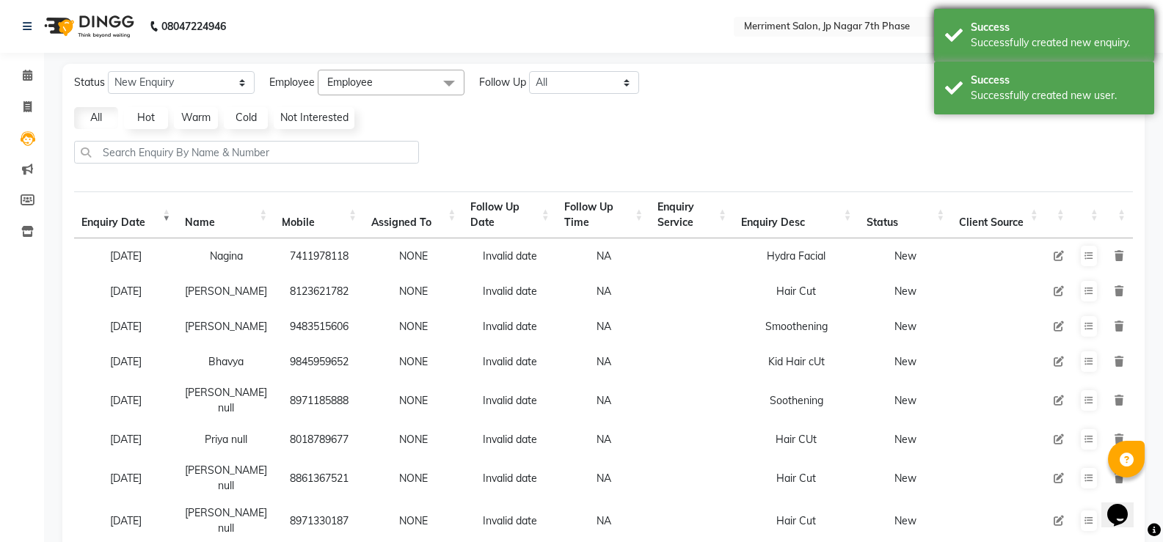
click at [1092, 27] on div "Success" at bounding box center [1057, 27] width 172 height 15
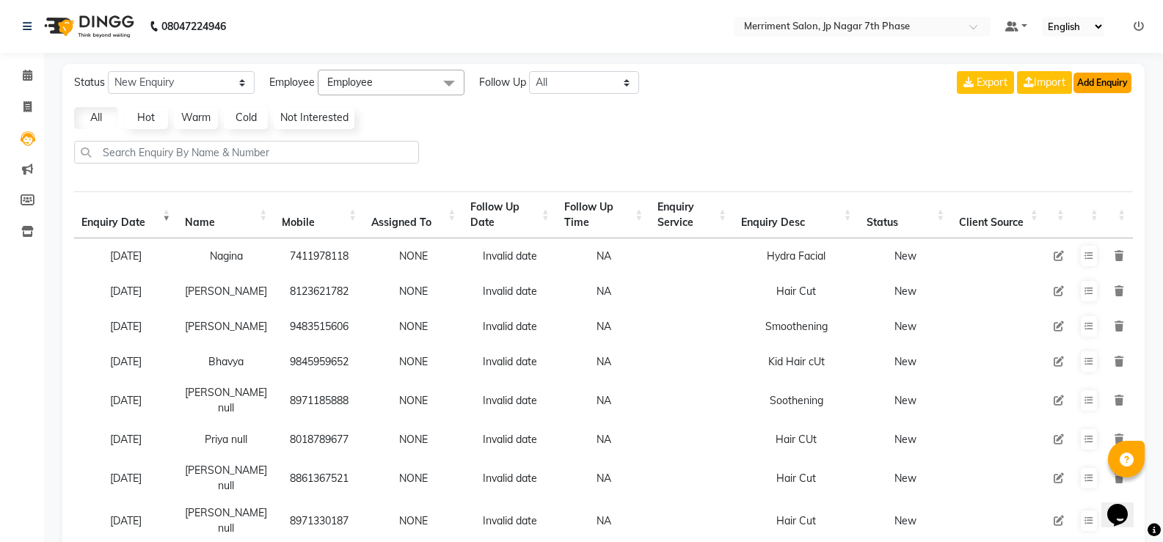
click at [1115, 80] on button "Add Enquiry" at bounding box center [1103, 83] width 58 height 21
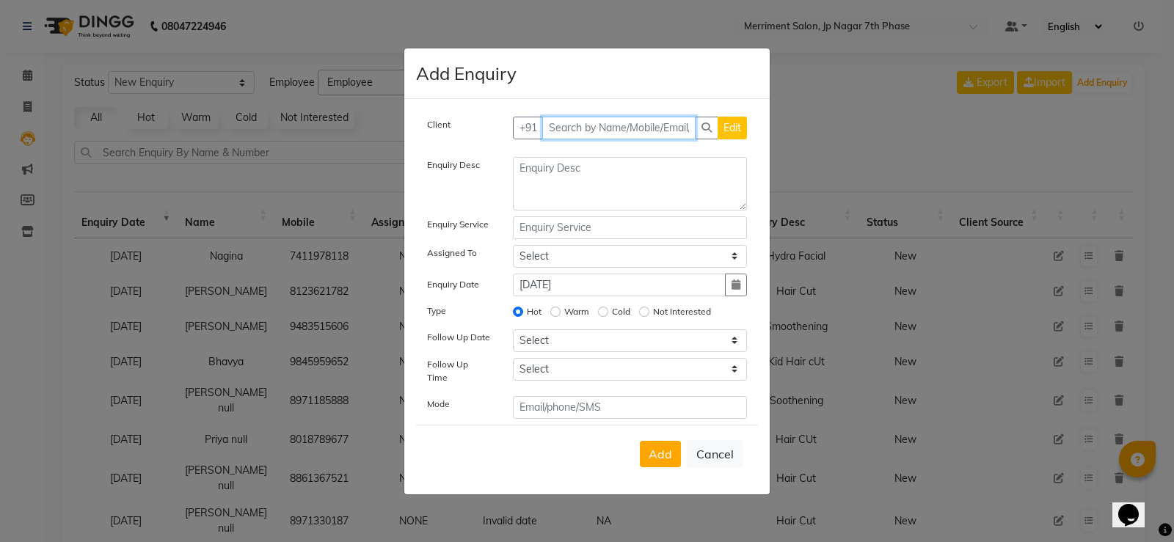
click at [630, 130] on input "text" at bounding box center [619, 128] width 154 height 23
paste input "8220184333"
type input "8220184333"
click at [699, 131] on span "Add Client" at bounding box center [716, 127] width 49 height 13
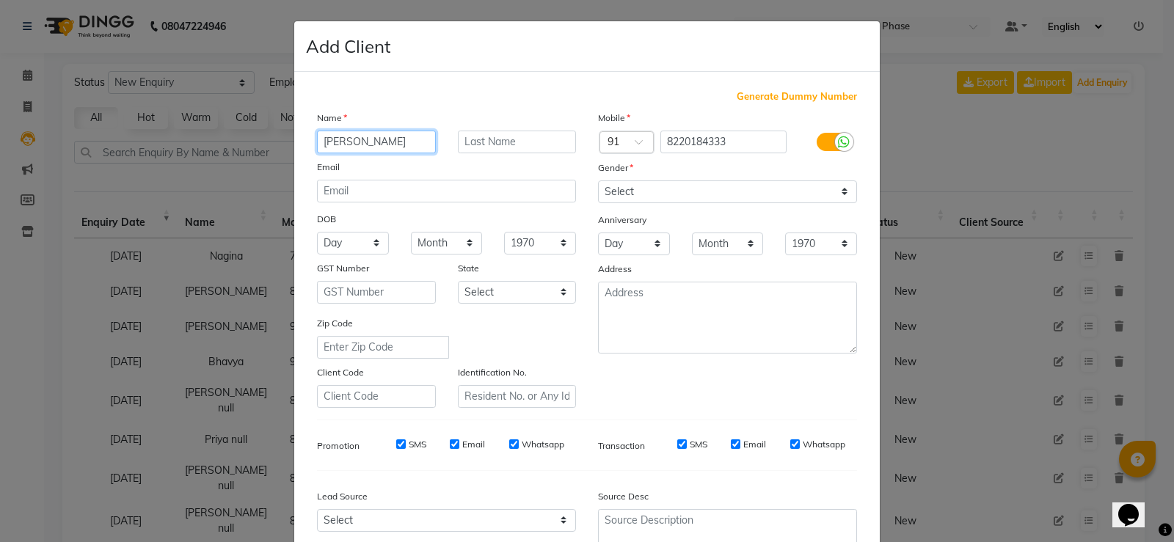
type input "Moorthy"
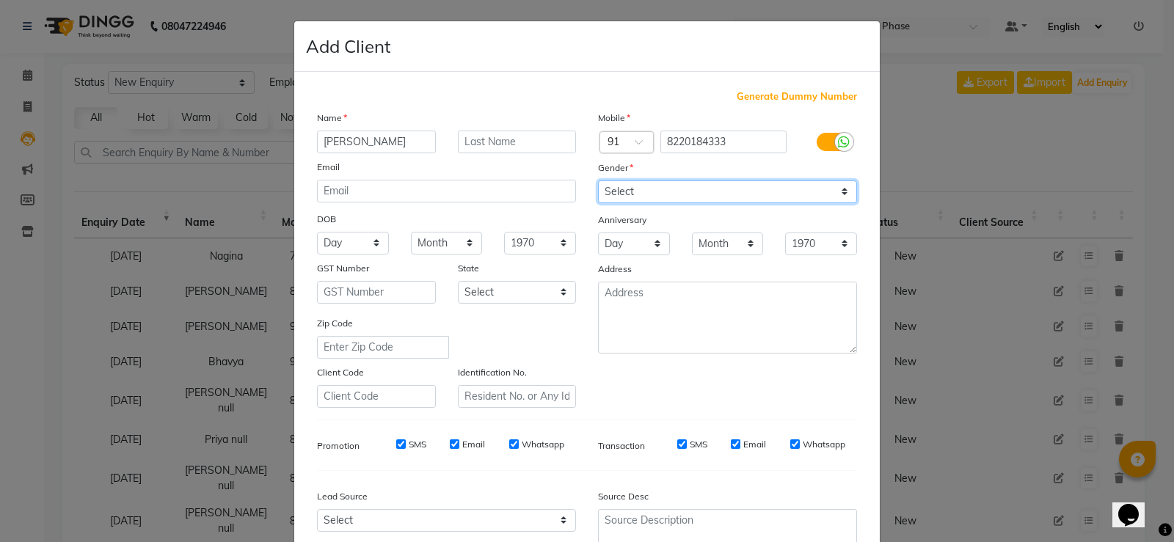
click at [672, 186] on select "Select Male Female Other Prefer Not To Say" at bounding box center [727, 192] width 259 height 23
select select "female"
click at [598, 181] on select "Select Male Female Other Prefer Not To Say" at bounding box center [727, 192] width 259 height 23
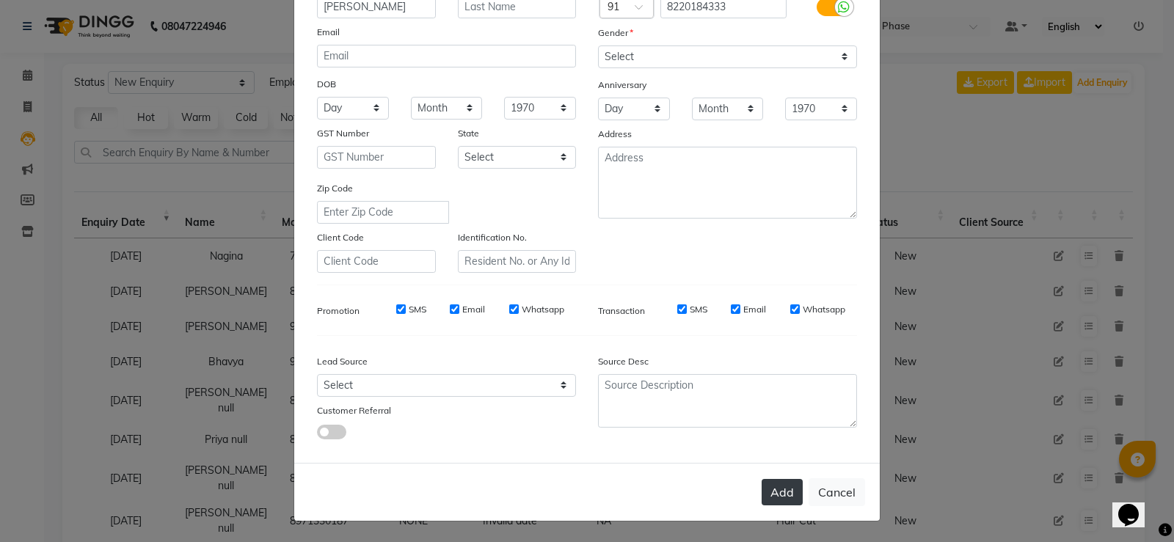
click at [798, 488] on button "Add" at bounding box center [782, 492] width 41 height 26
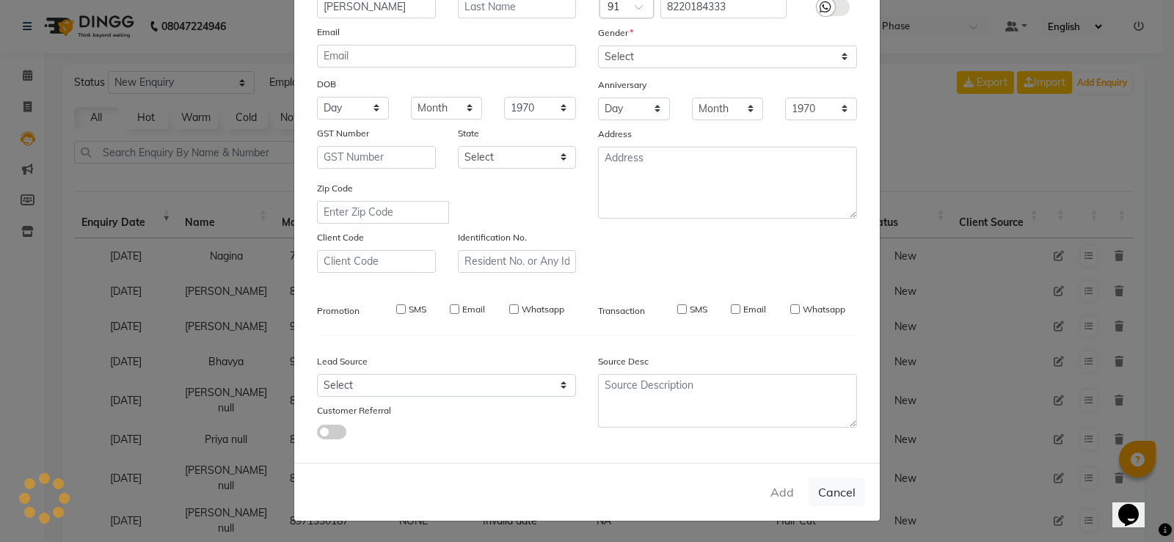
type input "82******33"
select select
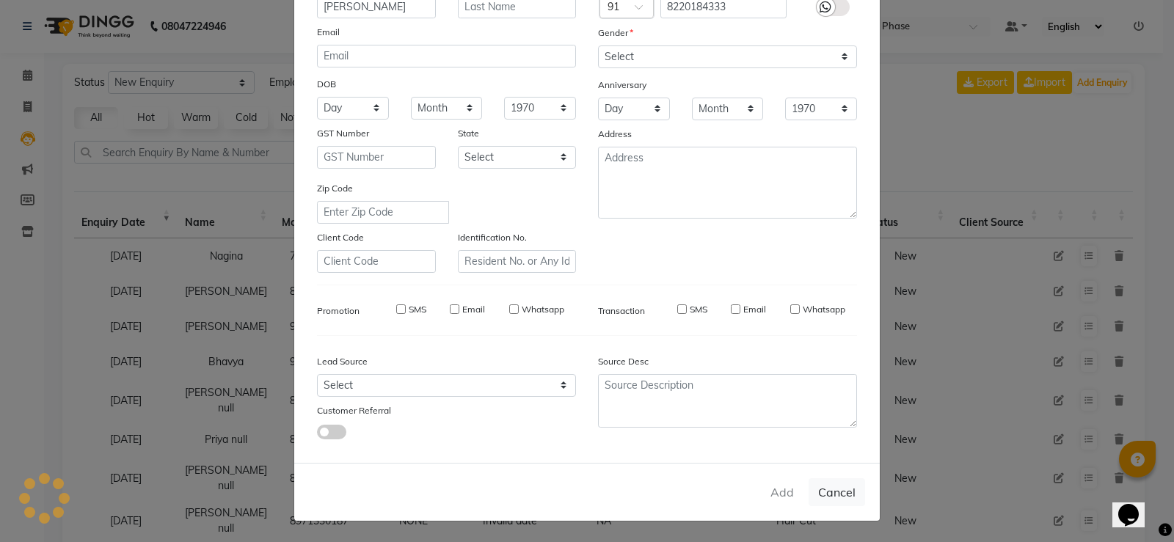
select select
checkbox input "false"
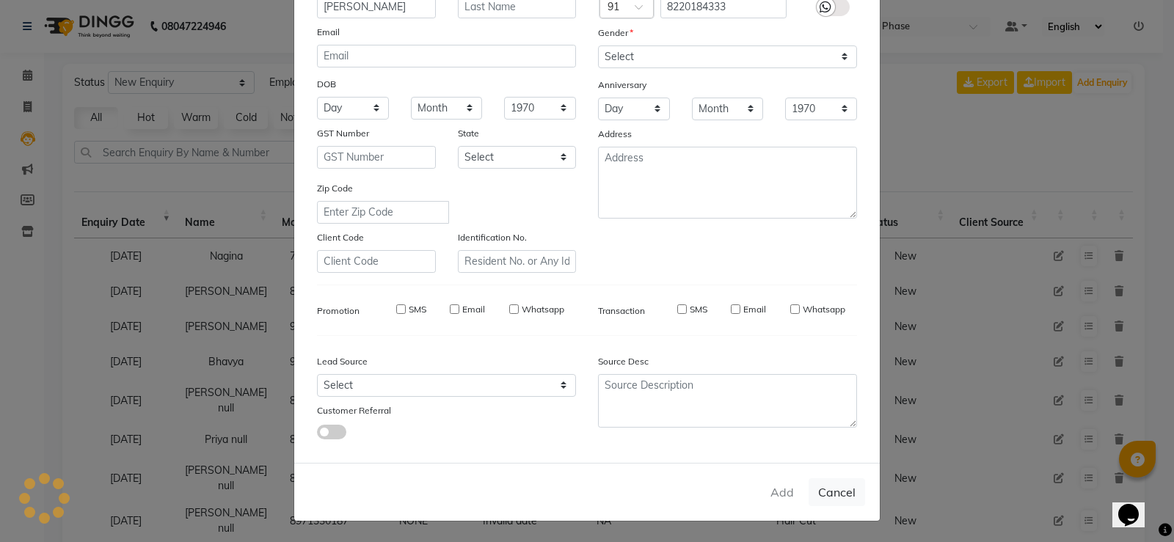
checkbox input "false"
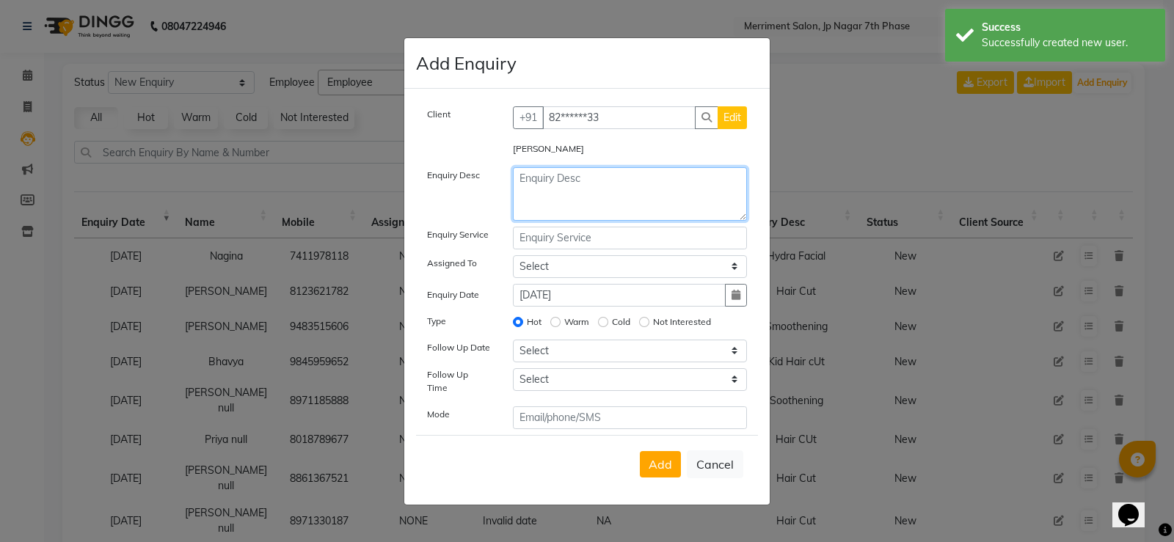
click at [583, 178] on textarea at bounding box center [630, 194] width 235 height 54
type textarea "Hair COlor"
click at [665, 457] on span "Add" at bounding box center [660, 464] width 23 height 15
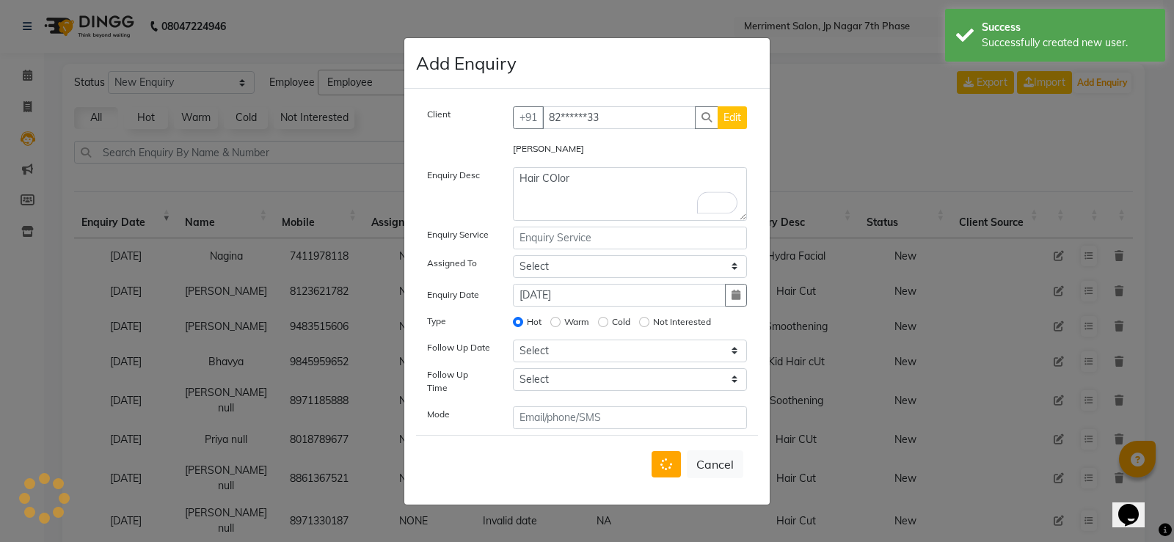
select select
radio input "false"
select select
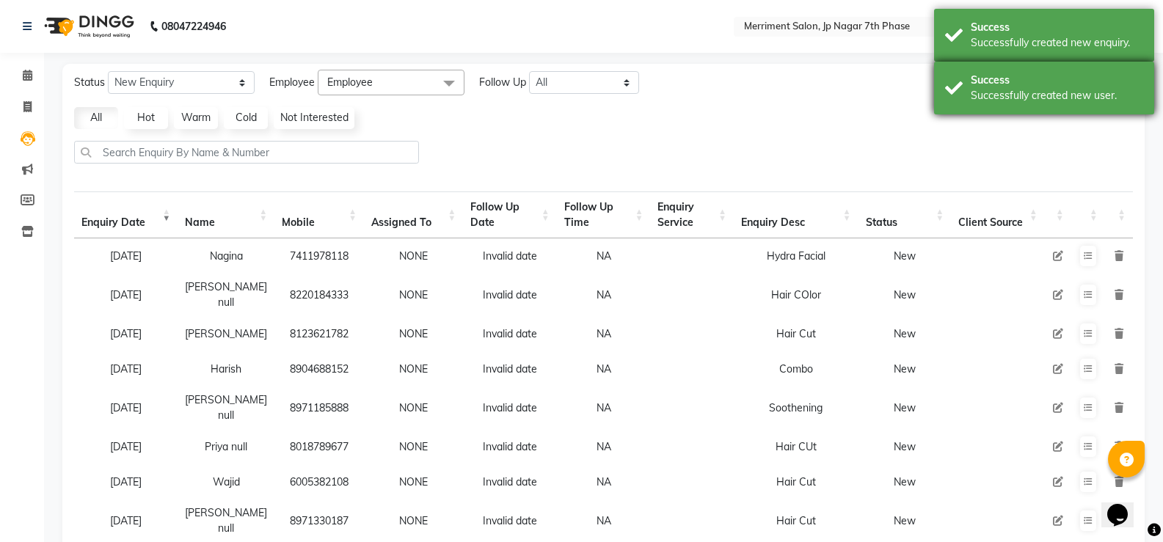
click at [976, 73] on div "Success" at bounding box center [1057, 80] width 172 height 15
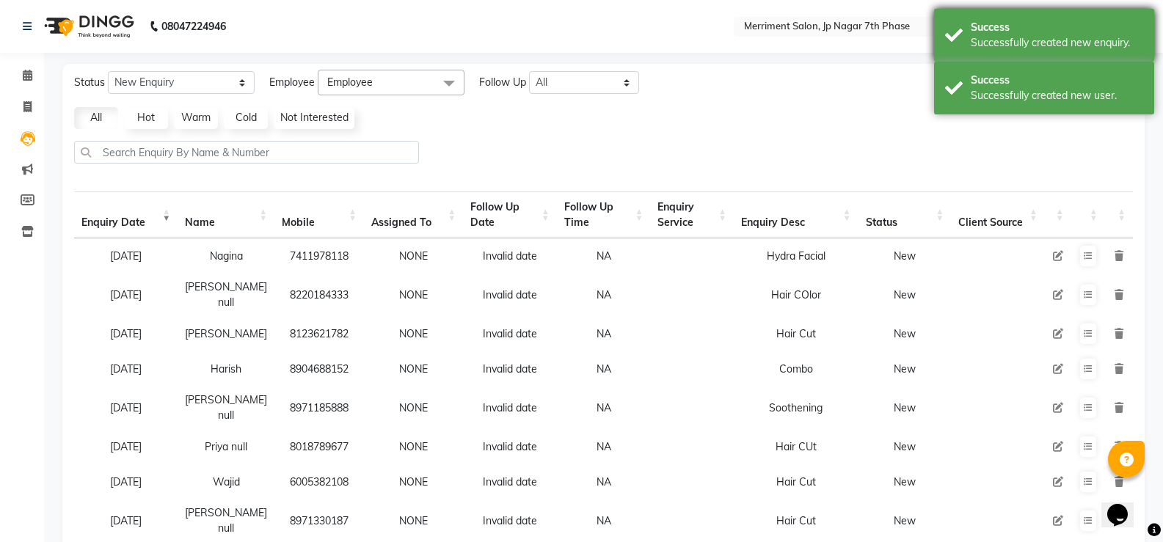
click at [1008, 11] on div "Success Successfully created new enquiry." at bounding box center [1044, 35] width 220 height 53
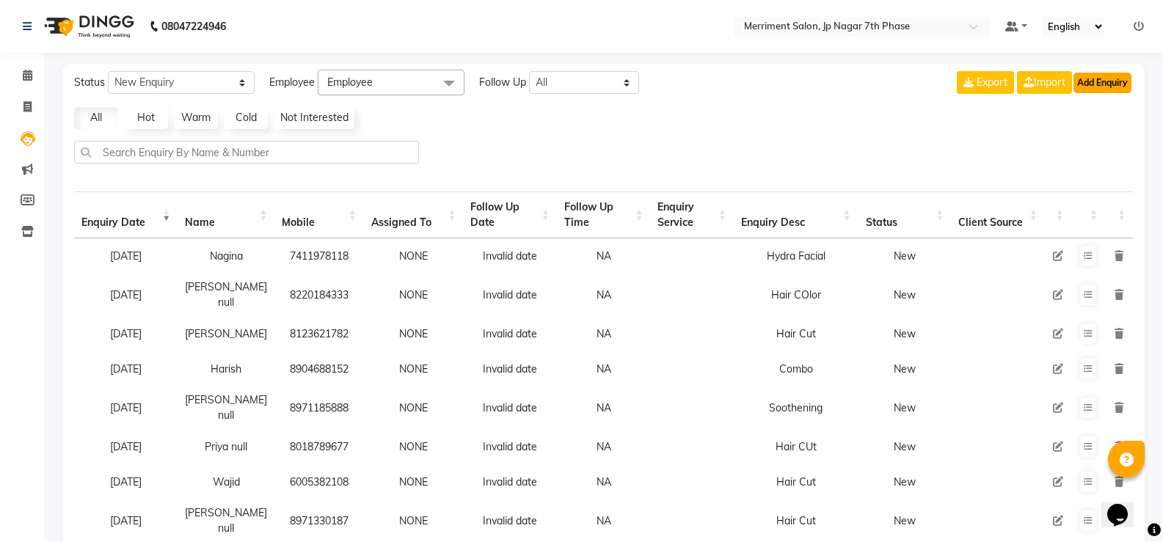
click at [1099, 91] on button "Add Enquiry" at bounding box center [1103, 83] width 58 height 21
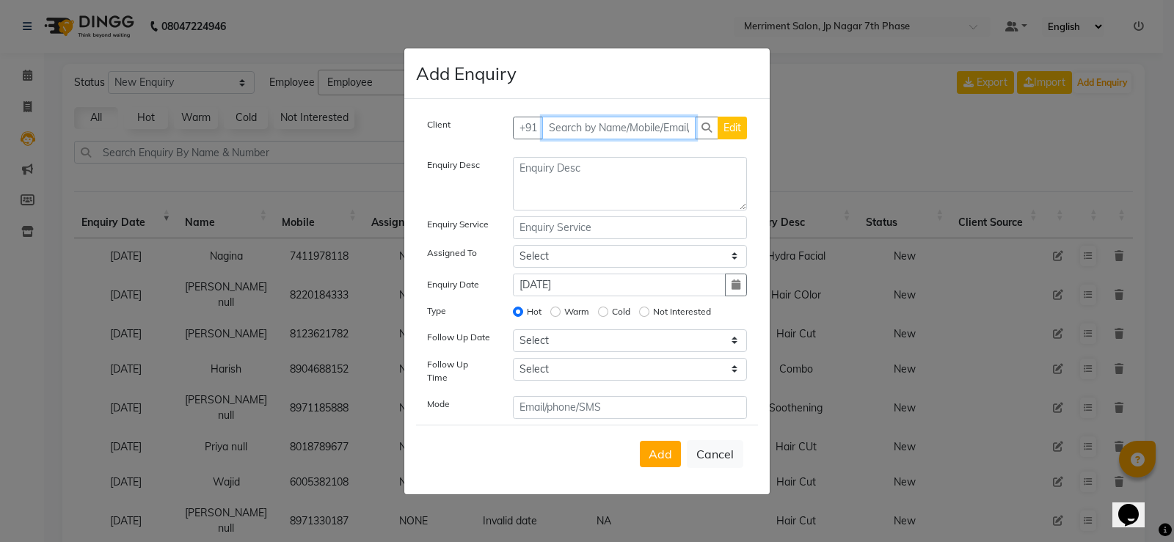
click at [627, 136] on input "text" at bounding box center [619, 128] width 154 height 23
paste input "9480007687"
type input "9480007687"
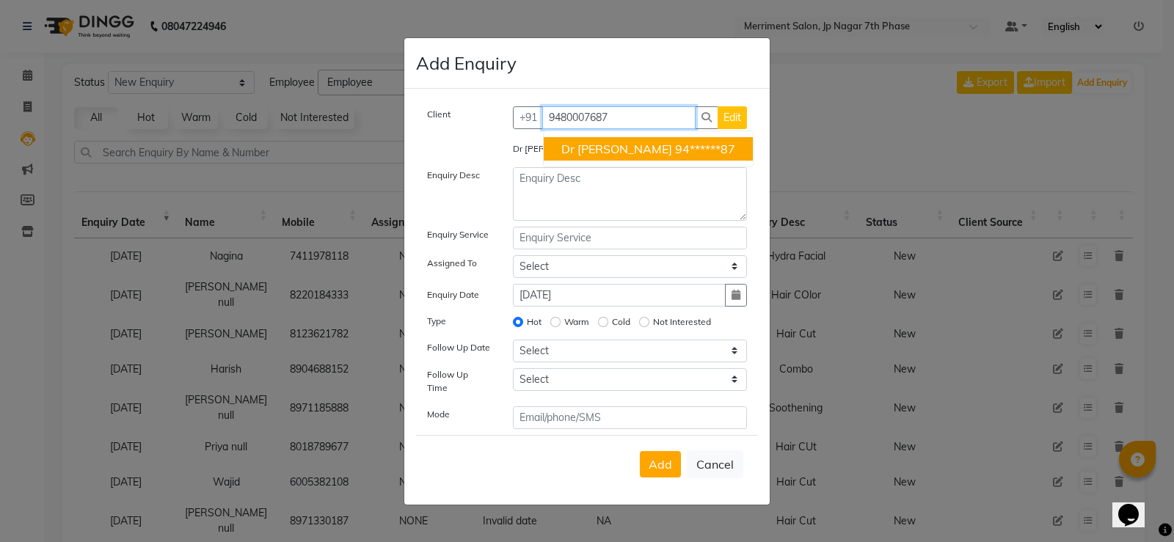
drag, startPoint x: 627, startPoint y: 119, endPoint x: 444, endPoint y: 146, distance: 184.7
click at [444, 146] on div "Client +91 9480007687 Dr Vijay 94******87 Edit Dr Vijay Enquiry Desc Enquiry Se…" at bounding box center [587, 267] width 342 height 323
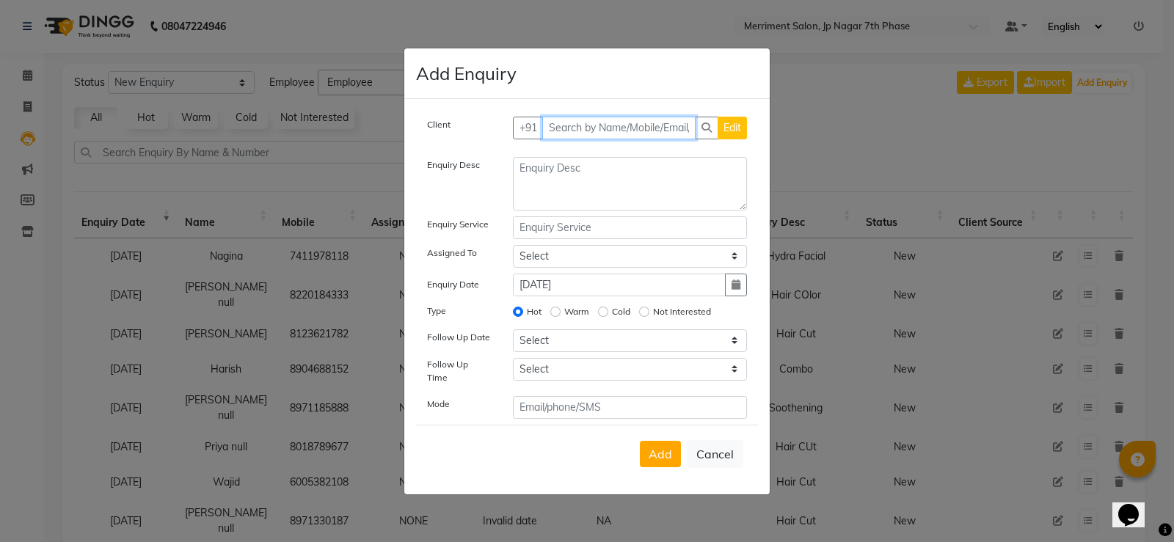
click at [646, 130] on input "text" at bounding box center [619, 128] width 154 height 23
paste input "9496851090"
type input "9496851090"
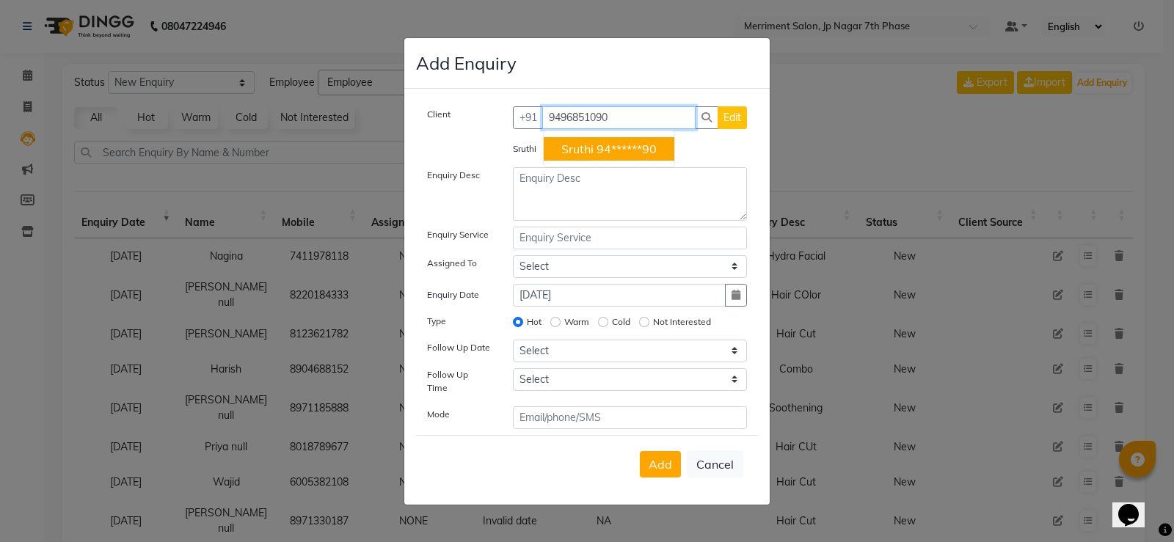
drag, startPoint x: 617, startPoint y: 127, endPoint x: 201, endPoint y: 136, distance: 416.2
click at [201, 136] on ngb-modal-window "Add Enquiry Client +91 9496851090 Sruthi 94******90 Edit Sruthi Enquiry Desc En…" at bounding box center [587, 271] width 1174 height 542
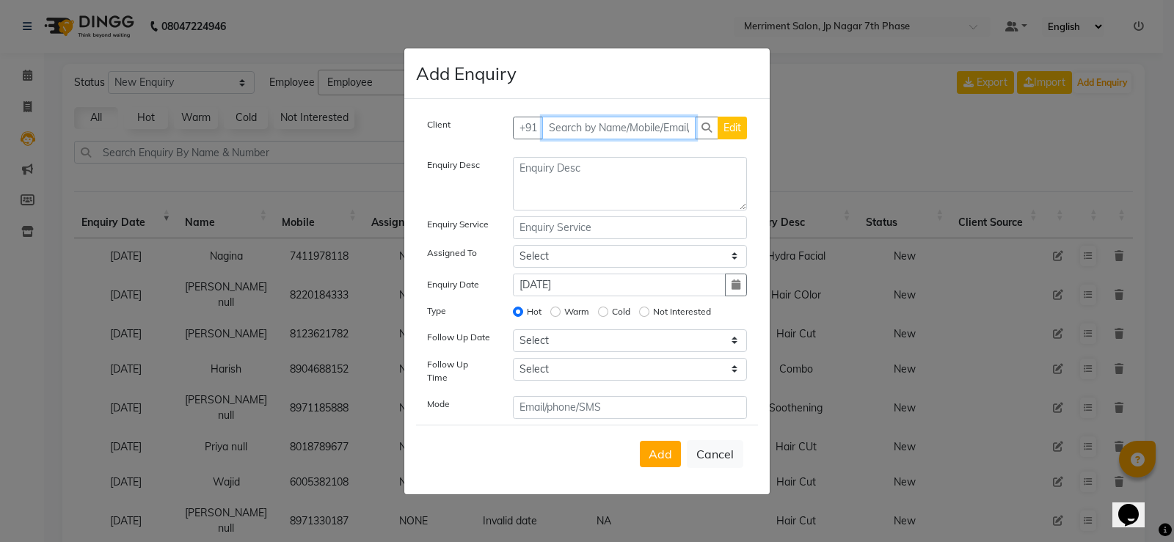
click at [623, 131] on input "text" at bounding box center [619, 128] width 154 height 23
paste input "9809156836"
type input "9809156836"
click at [720, 120] on div "Client +91 9809156836 Add Client Enquiry Desc Enquiry Service Assigned To Selec…" at bounding box center [586, 297] width 365 height 396
click at [721, 134] on span "Add Client" at bounding box center [716, 127] width 49 height 13
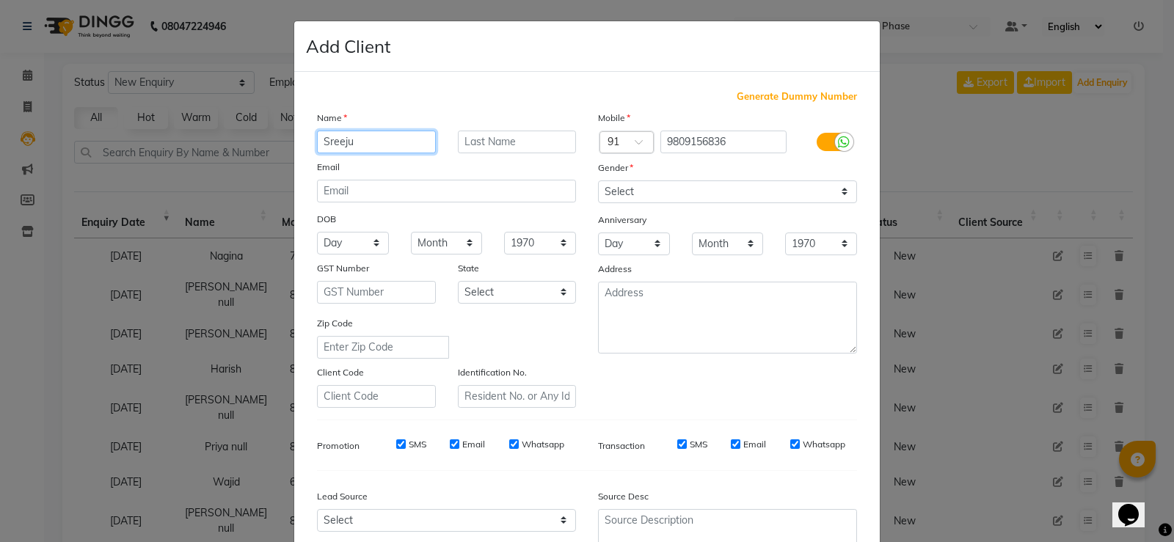
type input "Sreeju"
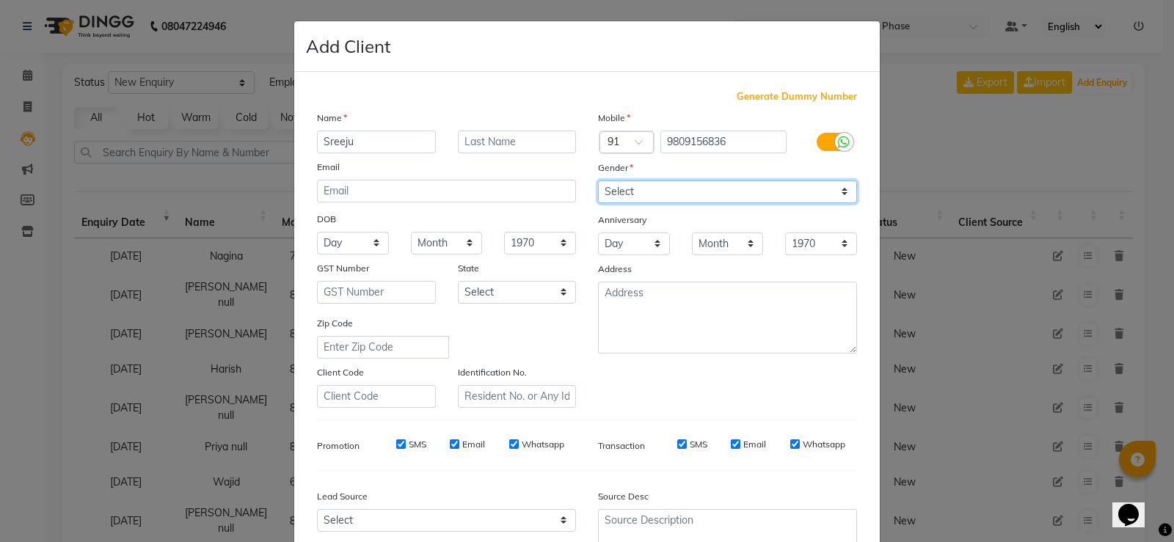
click at [653, 189] on select "Select Male Female Other Prefer Not To Say" at bounding box center [727, 192] width 259 height 23
select select "female"
click at [598, 181] on select "Select Male Female Other Prefer Not To Say" at bounding box center [727, 192] width 259 height 23
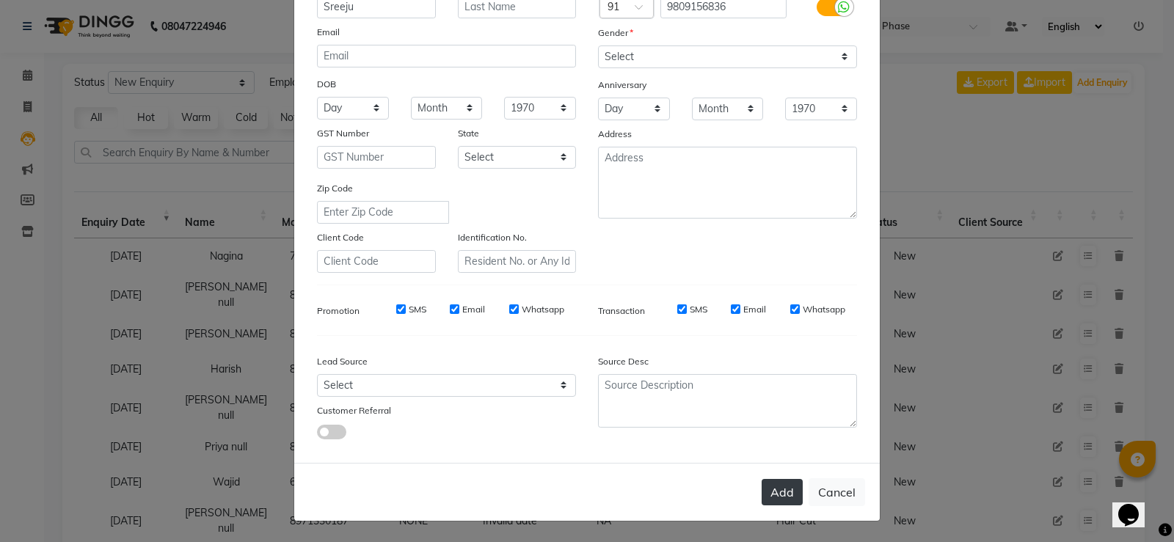
click at [774, 487] on button "Add" at bounding box center [782, 492] width 41 height 26
type input "98******36"
select select
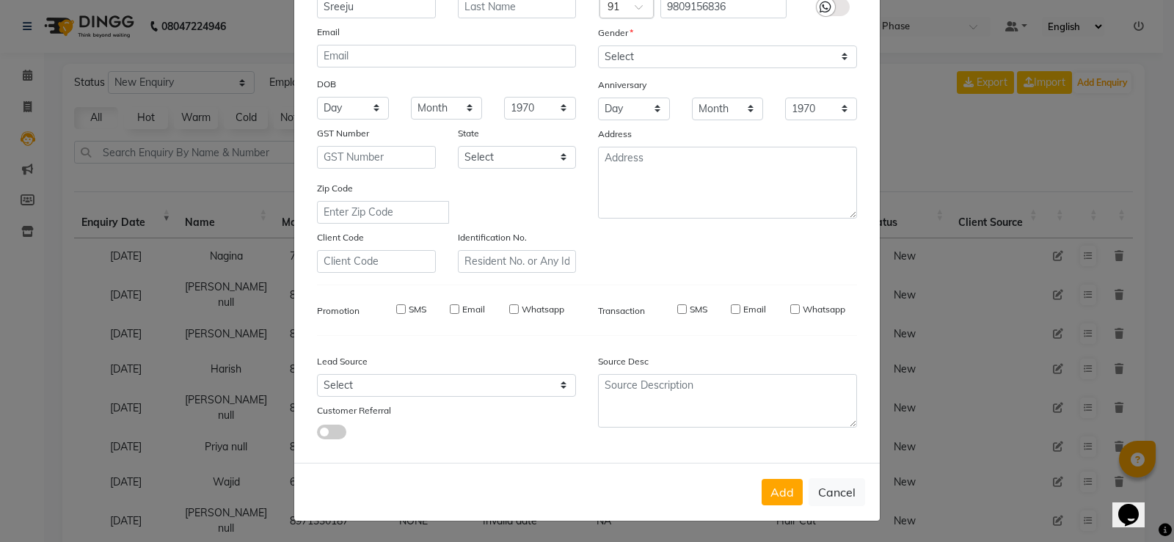
select select
checkbox input "false"
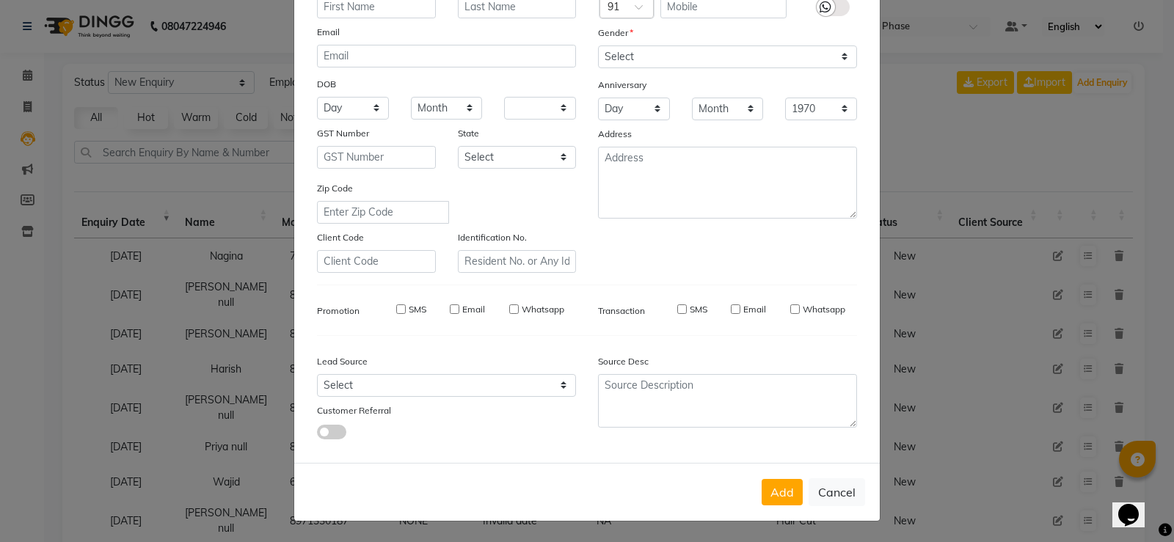
checkbox input "false"
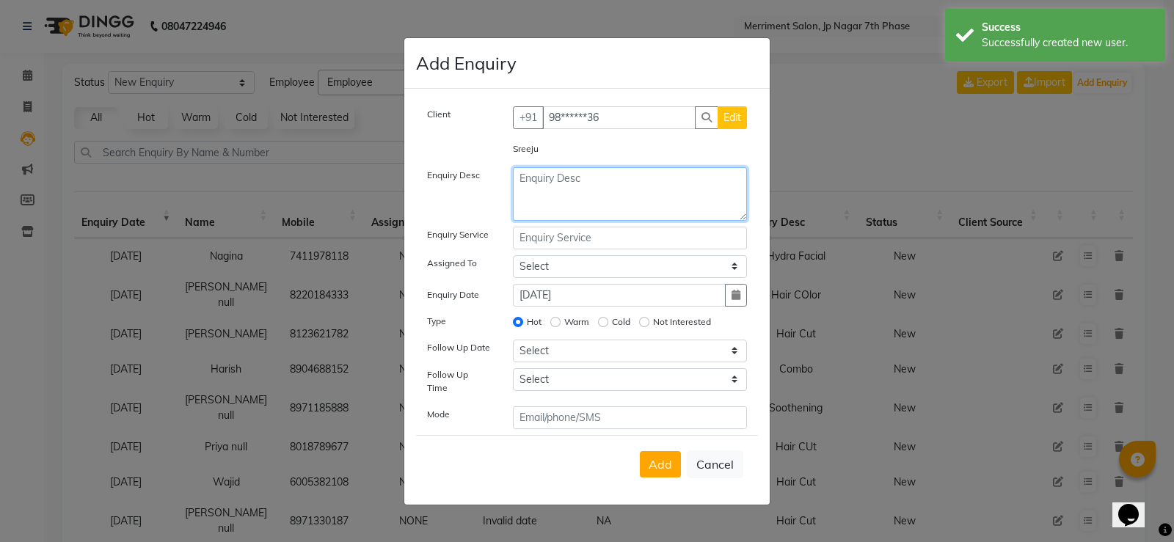
click at [601, 198] on textarea at bounding box center [630, 194] width 235 height 54
type textarea "Hair CUt"
click at [668, 470] on button "Add" at bounding box center [660, 464] width 41 height 26
select select
radio input "false"
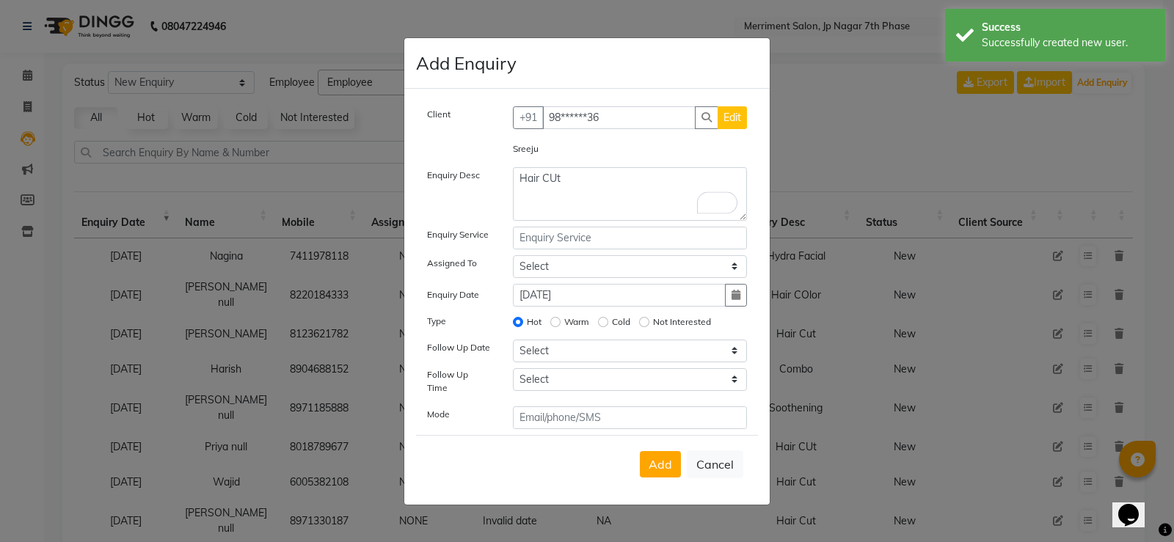
select select
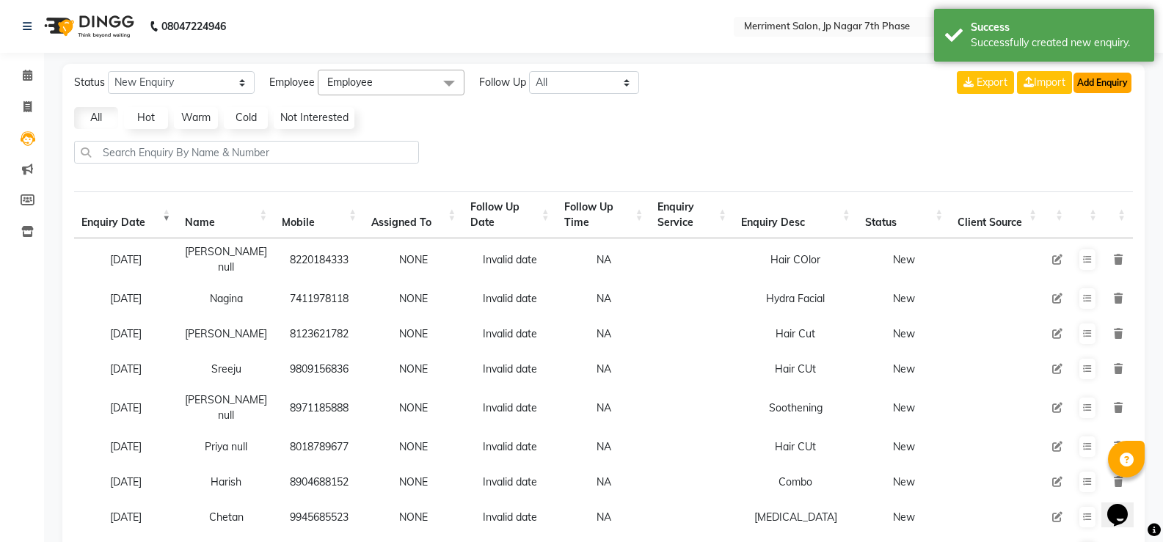
click at [1102, 87] on button "Add Enquiry" at bounding box center [1103, 83] width 58 height 21
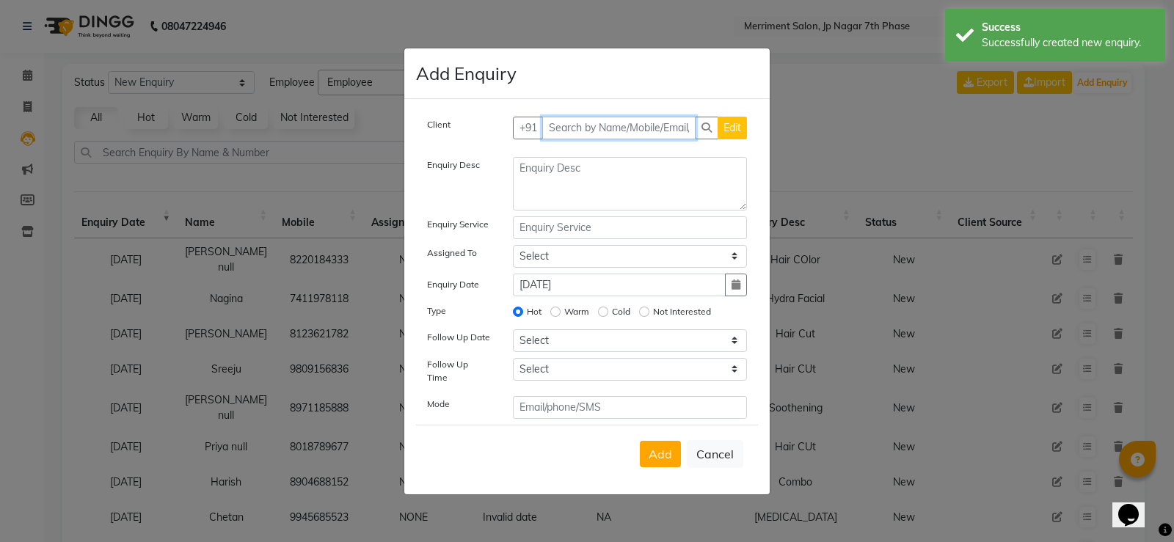
click at [674, 121] on input "text" at bounding box center [619, 128] width 154 height 23
paste input "9986053881"
type input "9986053881"
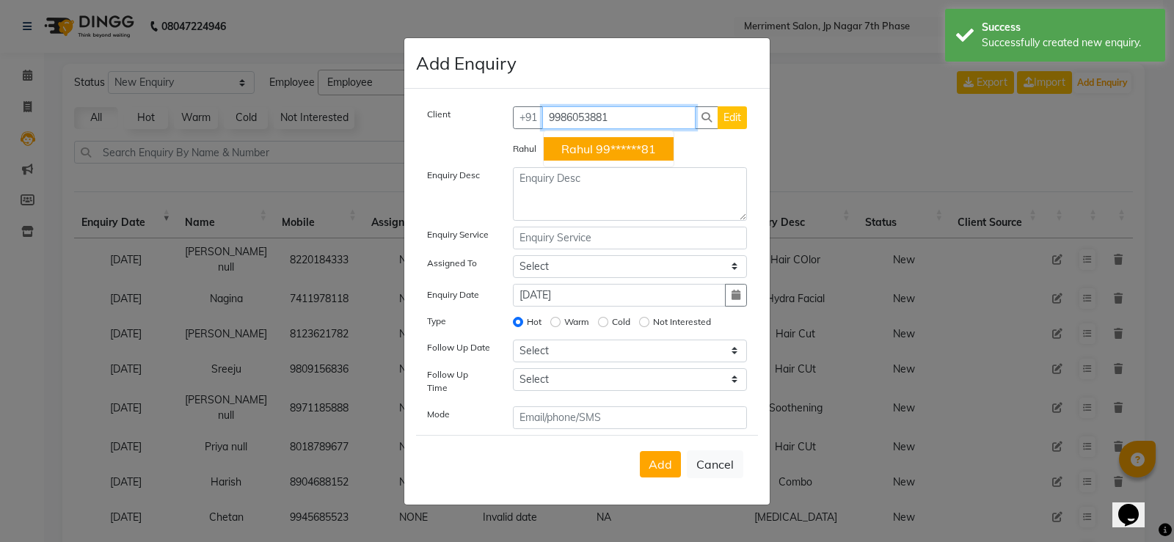
drag, startPoint x: 635, startPoint y: 121, endPoint x: 496, endPoint y: 129, distance: 139.7
click at [496, 129] on div "Client +91 9986053881 Rahul 99******81 Edit" at bounding box center [587, 123] width 342 height 34
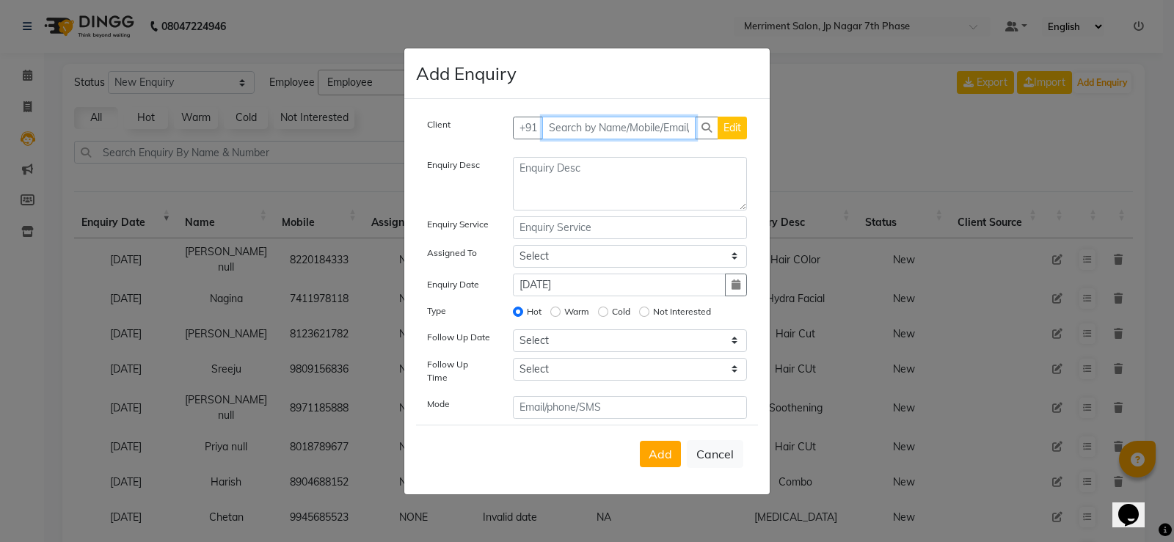
click at [591, 131] on input "text" at bounding box center [619, 128] width 154 height 23
paste input "9691954664"
type input "9691954664"
click at [722, 139] on button "Add Client" at bounding box center [716, 128] width 61 height 23
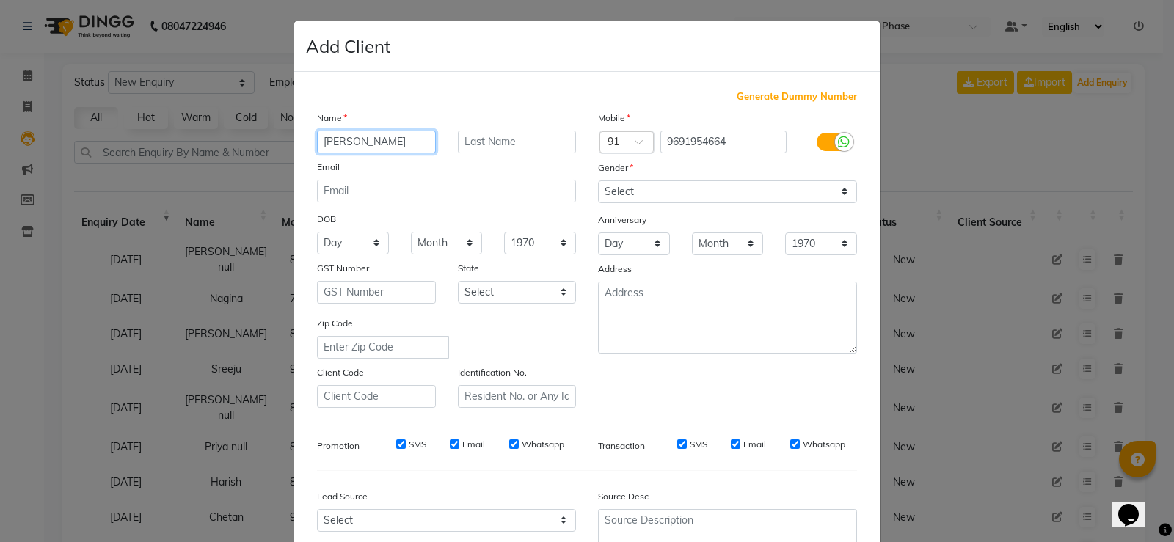
type input "Vaid"
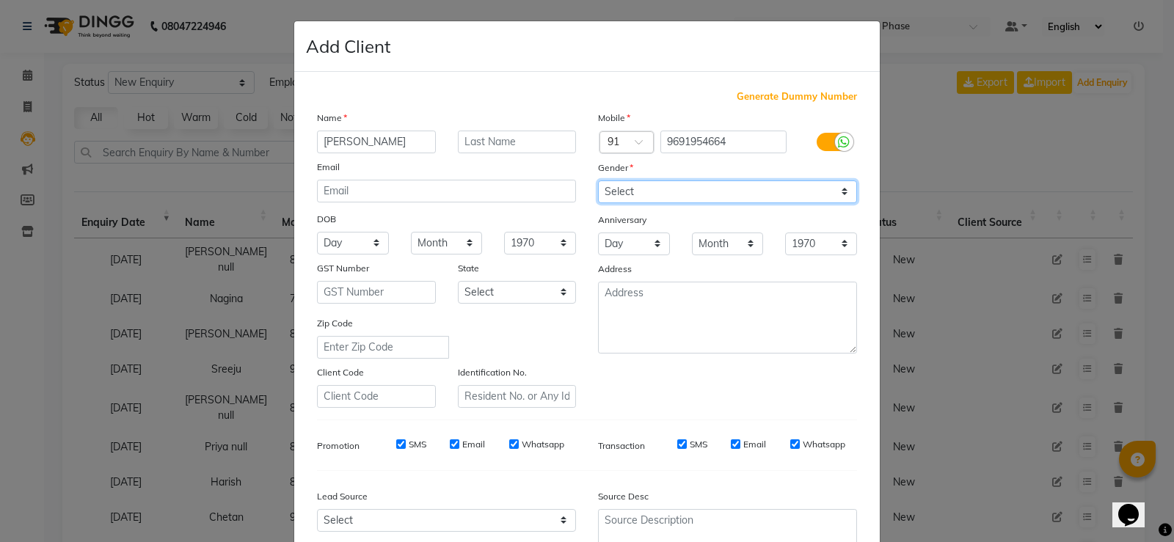
drag, startPoint x: 779, startPoint y: 192, endPoint x: 746, endPoint y: 202, distance: 34.6
click at [779, 192] on select "Select Male Female Other Prefer Not To Say" at bounding box center [727, 192] width 259 height 23
click at [598, 181] on select "Select Male Female Other Prefer Not To Say" at bounding box center [727, 192] width 259 height 23
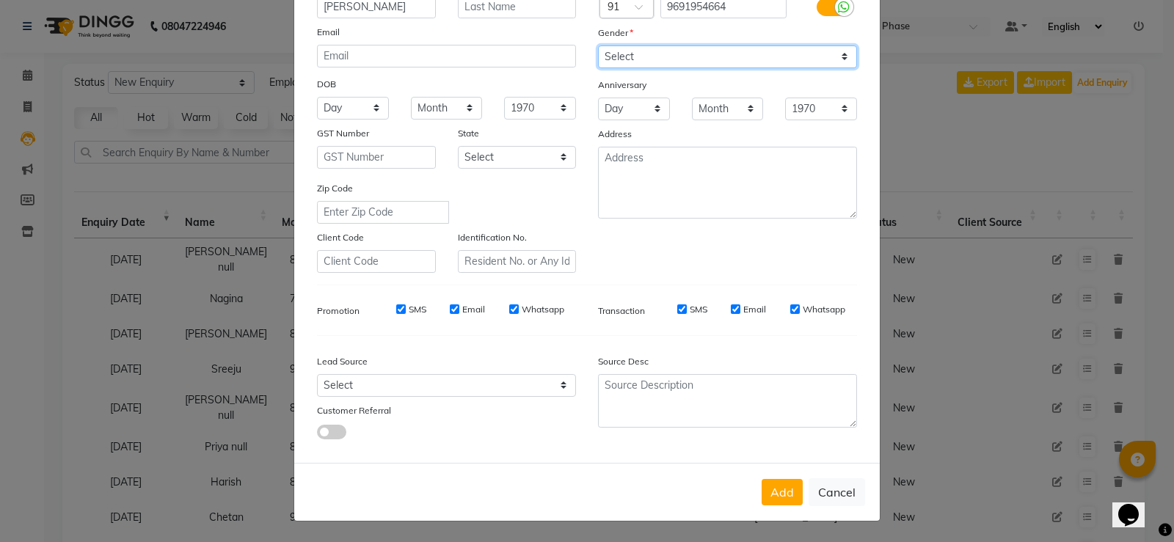
drag, startPoint x: 639, startPoint y: 46, endPoint x: 638, endPoint y: 59, distance: 12.5
click at [639, 51] on select "Select Male Female Other Prefer Not To Say" at bounding box center [727, 56] width 259 height 23
select select "male"
click at [598, 45] on select "Select Male Female Other Prefer Not To Say" at bounding box center [727, 56] width 259 height 23
click at [778, 497] on button "Add" at bounding box center [782, 492] width 41 height 26
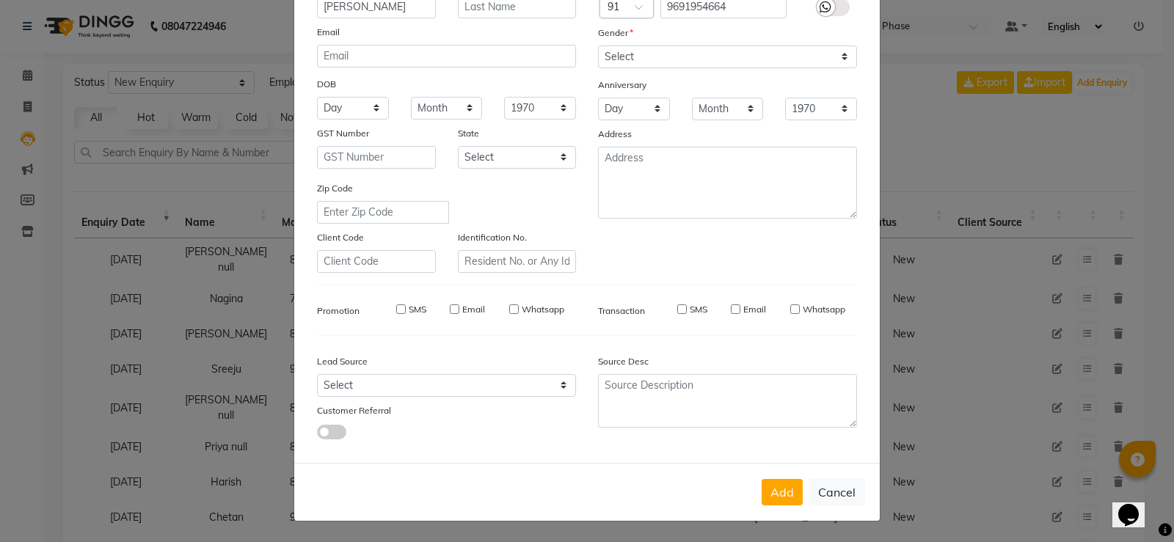
type input "96******64"
select select
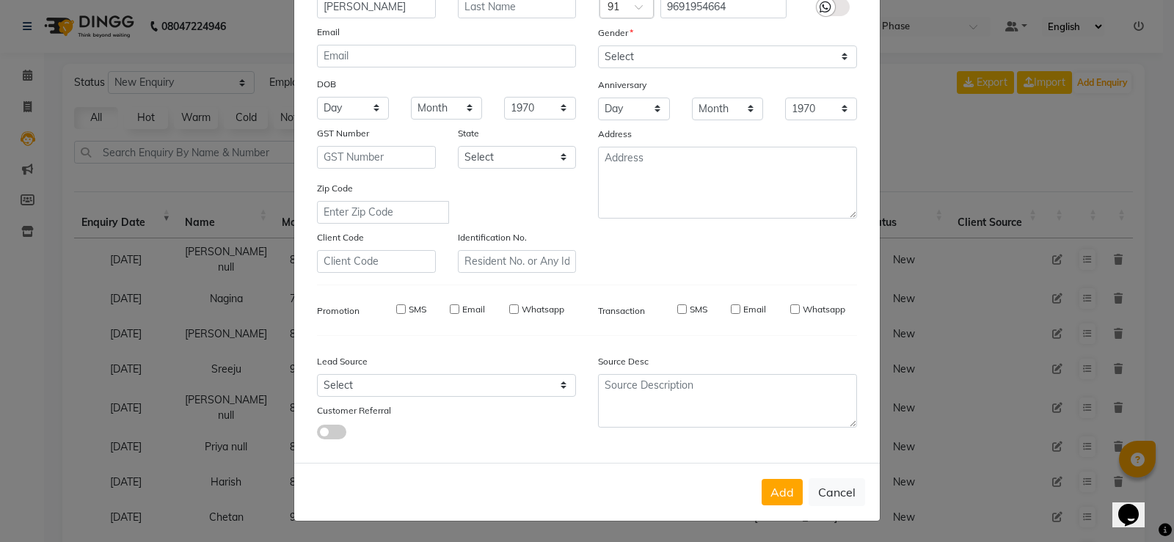
select select
checkbox input "false"
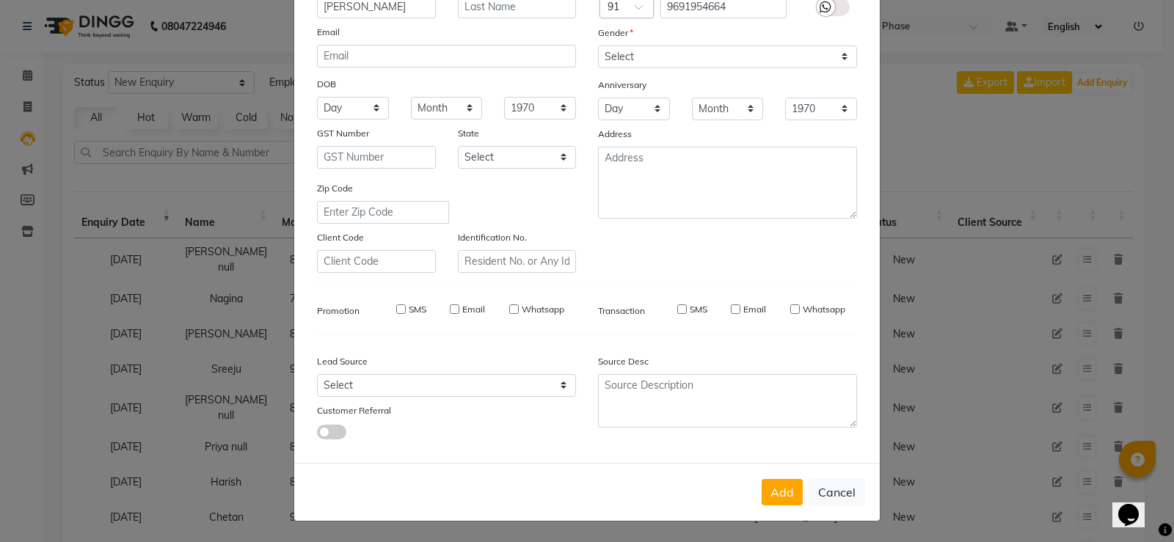
checkbox input "false"
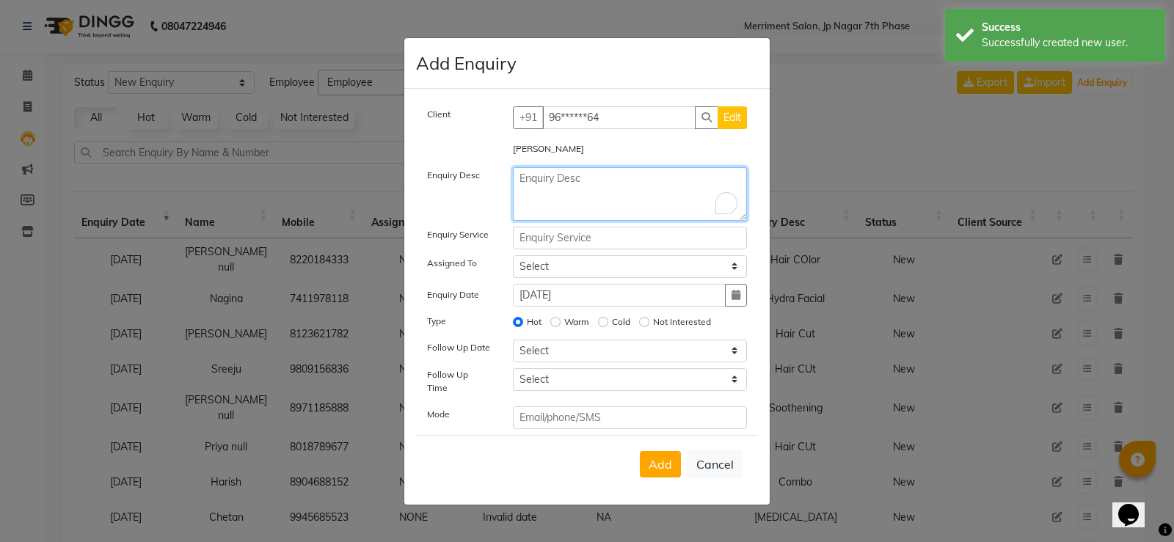
click at [583, 183] on textarea "To enrich screen reader interactions, please activate Accessibility in Grammarl…" at bounding box center [630, 194] width 235 height 54
type textarea "Hairv Cut"
click at [662, 451] on button "Add" at bounding box center [660, 464] width 41 height 26
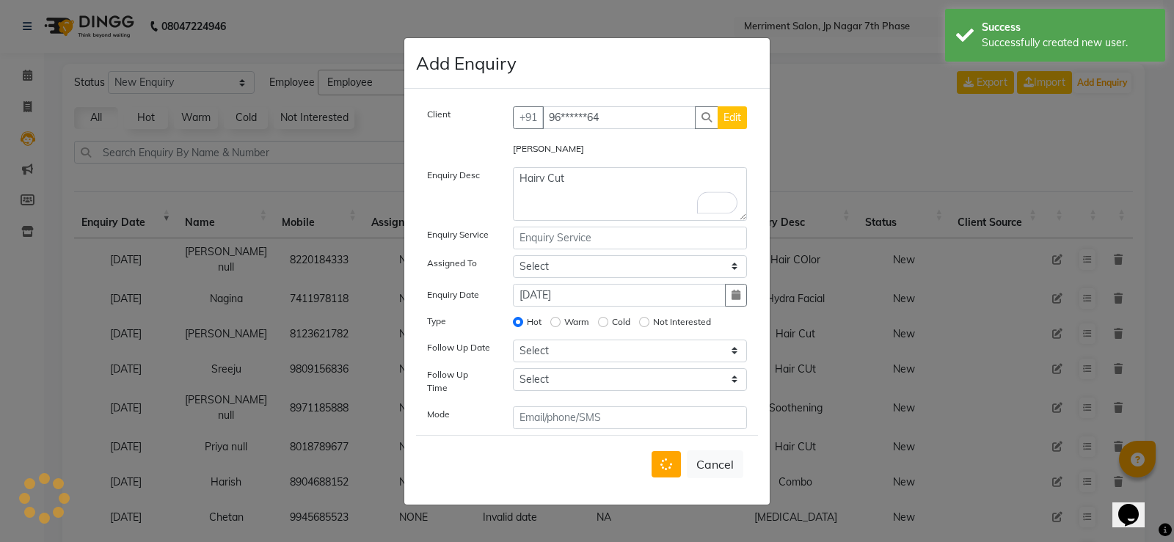
select select
radio input "false"
select select
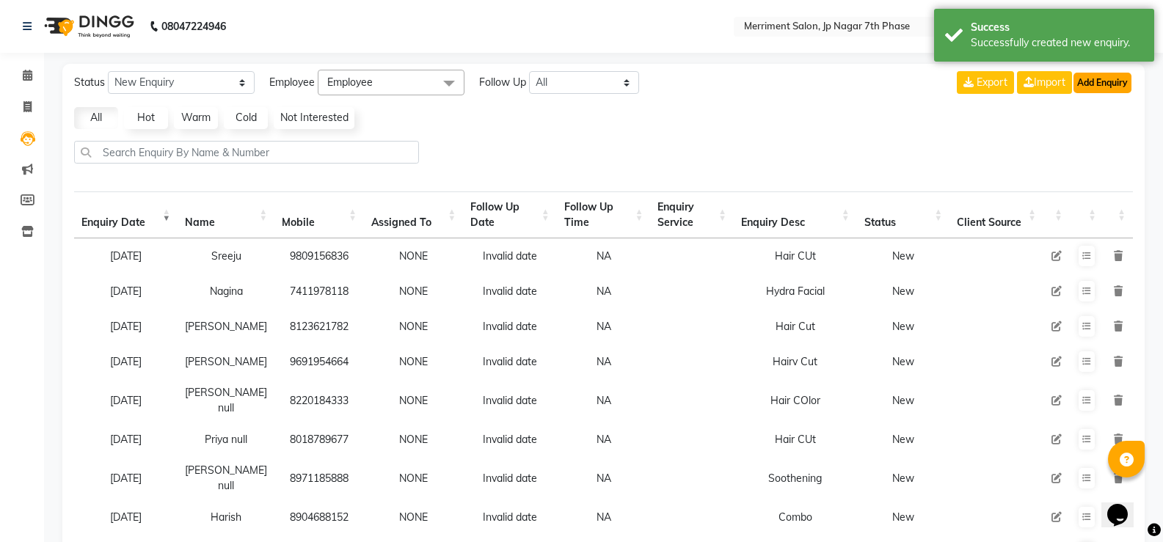
click at [1096, 81] on button "Add Enquiry" at bounding box center [1103, 83] width 58 height 21
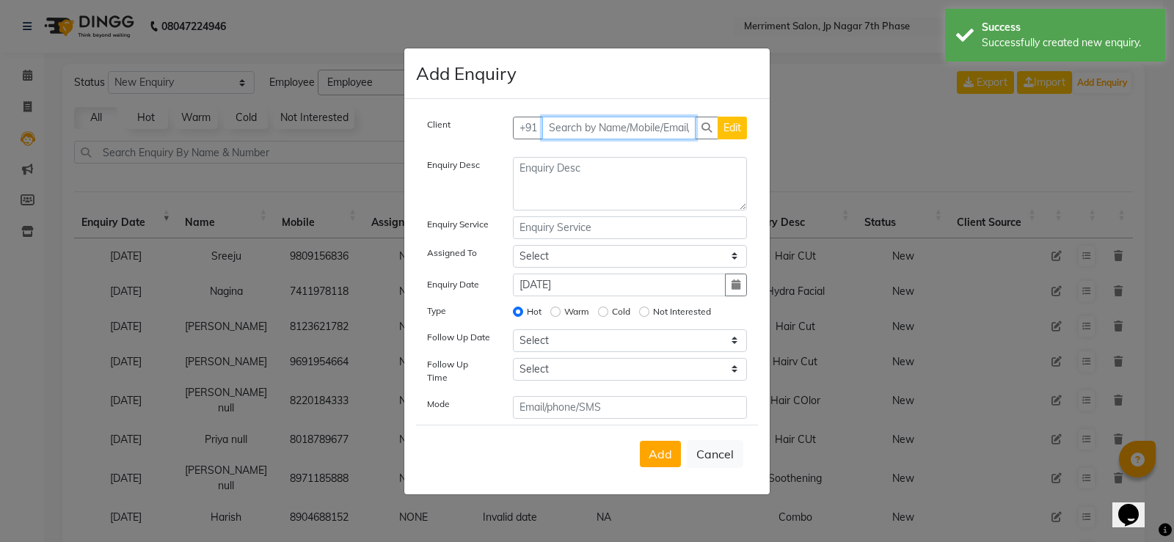
click at [576, 136] on input "text" at bounding box center [619, 128] width 154 height 23
paste input "8073764128"
type input "8073764128"
click at [721, 125] on span "Add Client" at bounding box center [716, 127] width 49 height 13
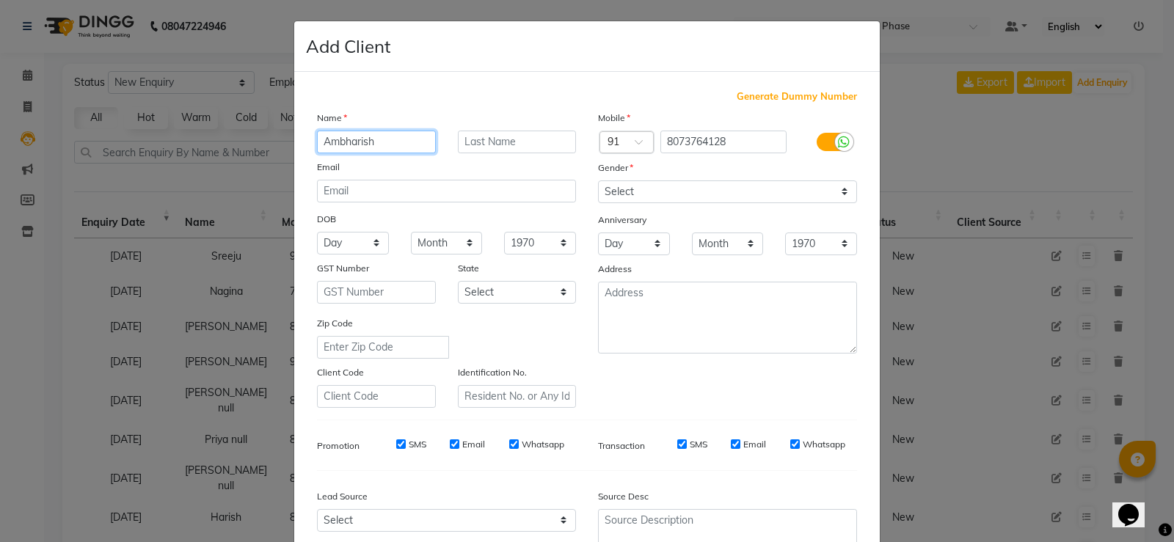
type input "Ambharish"
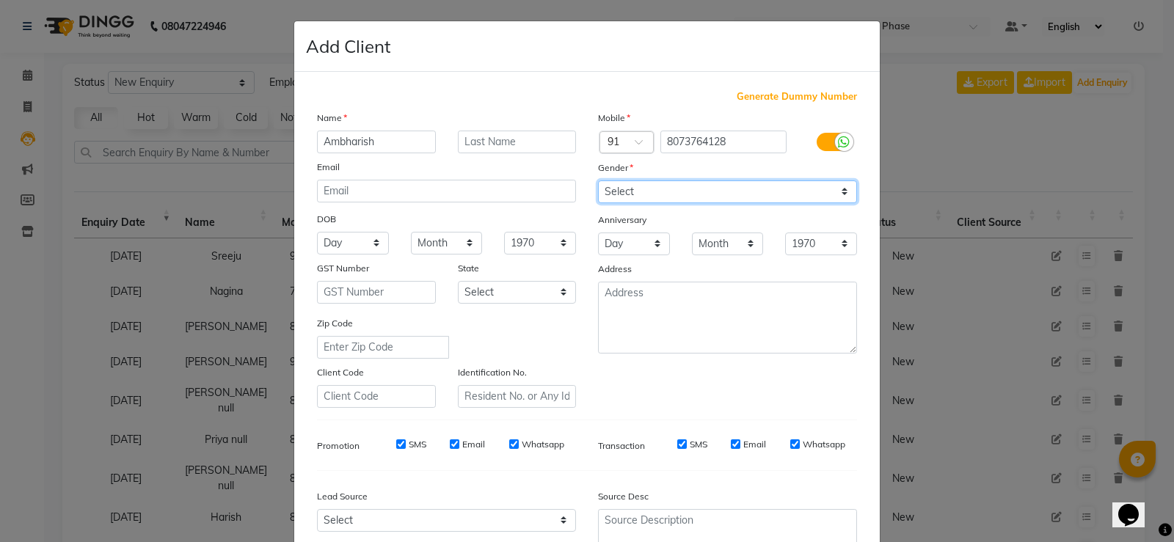
click at [652, 194] on select "Select Male Female Other Prefer Not To Say" at bounding box center [727, 192] width 259 height 23
select select "male"
click at [598, 181] on select "Select Male Female Other Prefer Not To Say" at bounding box center [727, 192] width 259 height 23
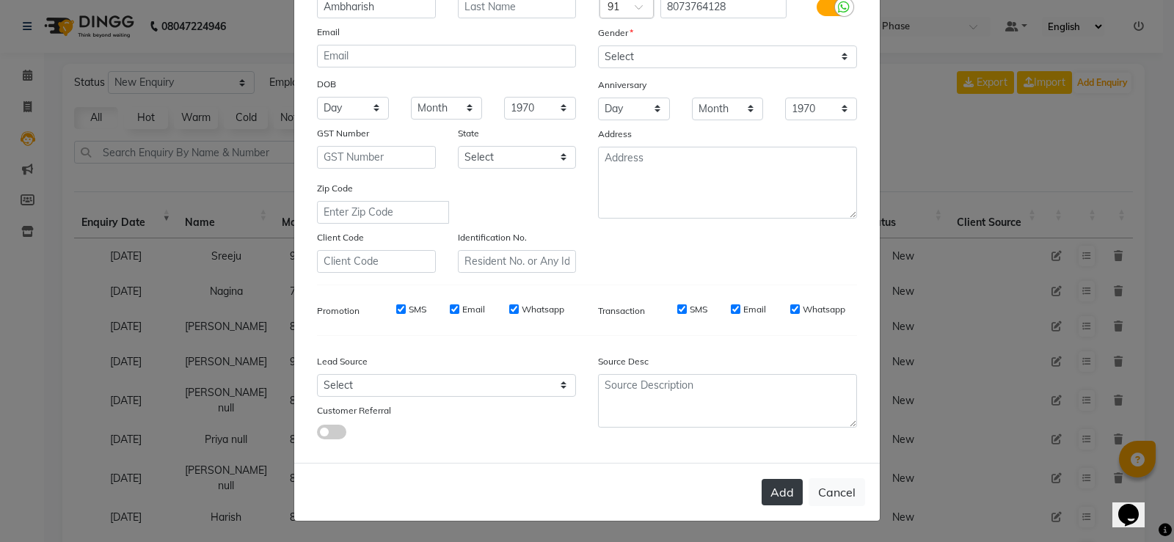
click at [781, 486] on button "Add" at bounding box center [782, 492] width 41 height 26
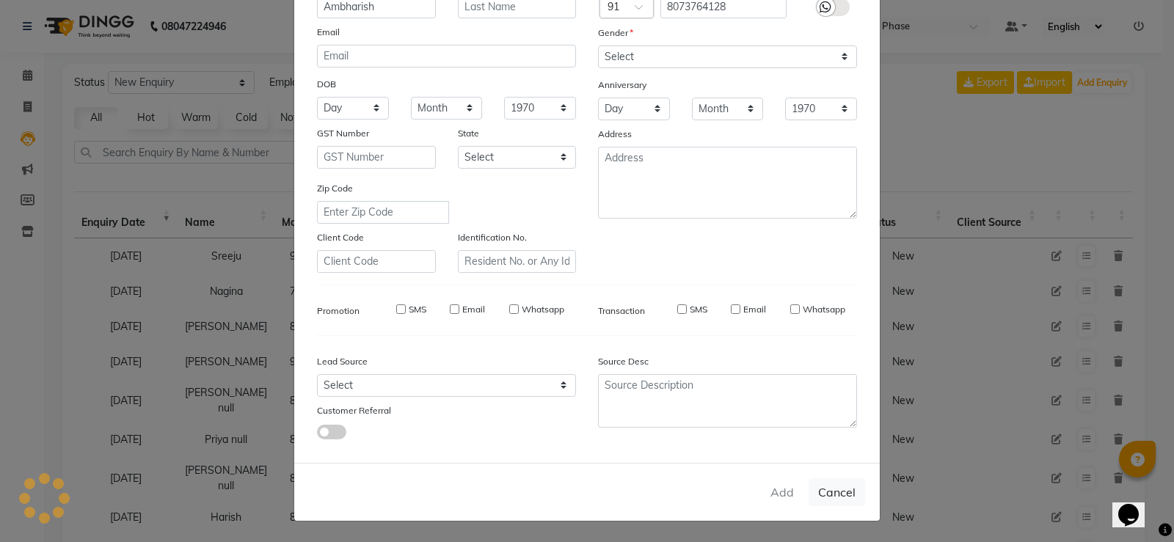
type input "80******28"
select select
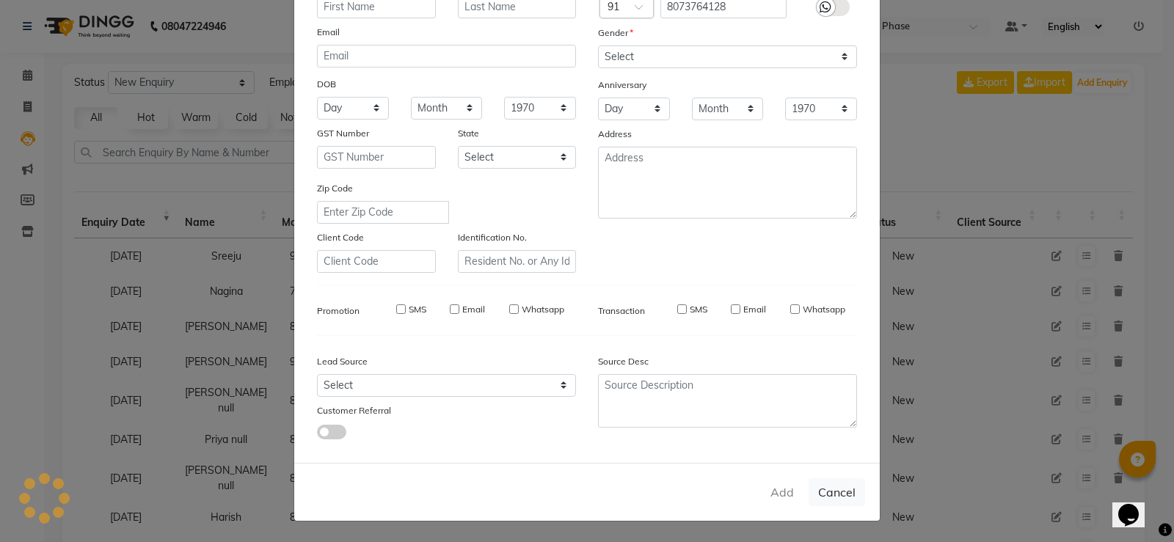
select select
checkbox input "false"
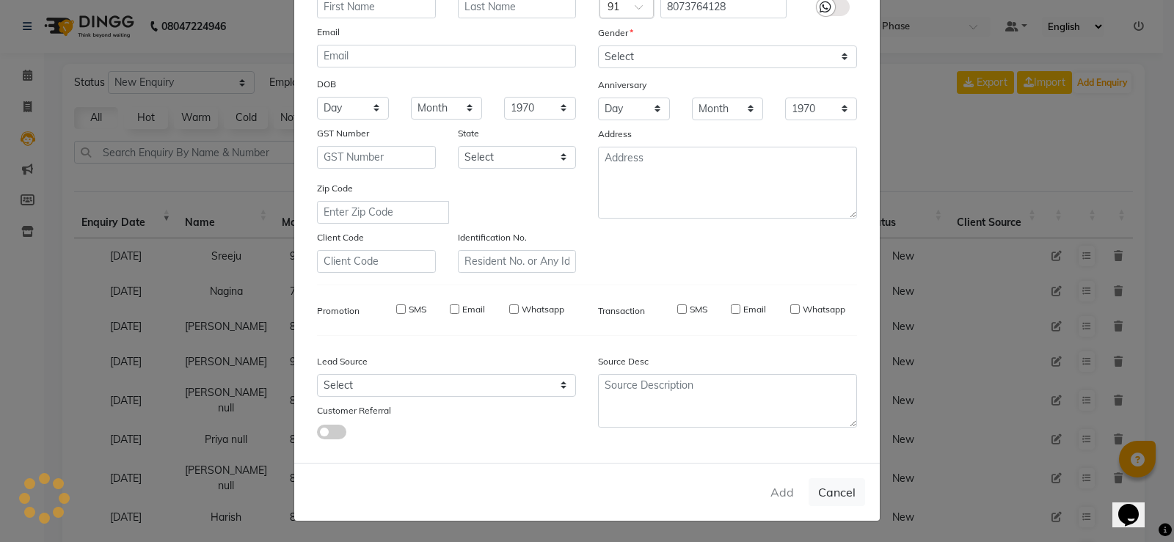
checkbox input "false"
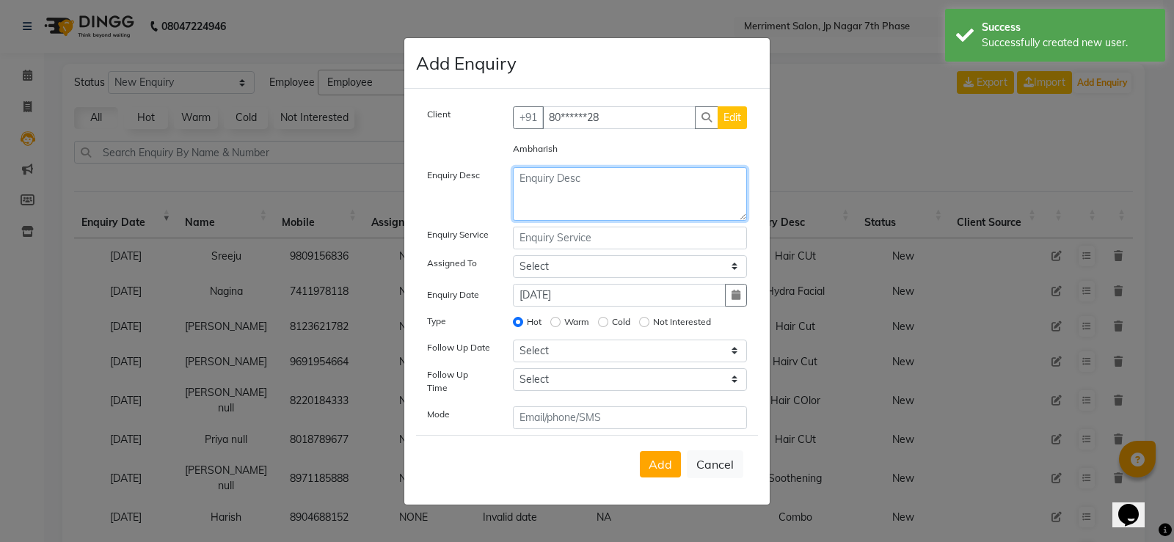
click at [605, 194] on textarea at bounding box center [630, 194] width 235 height 54
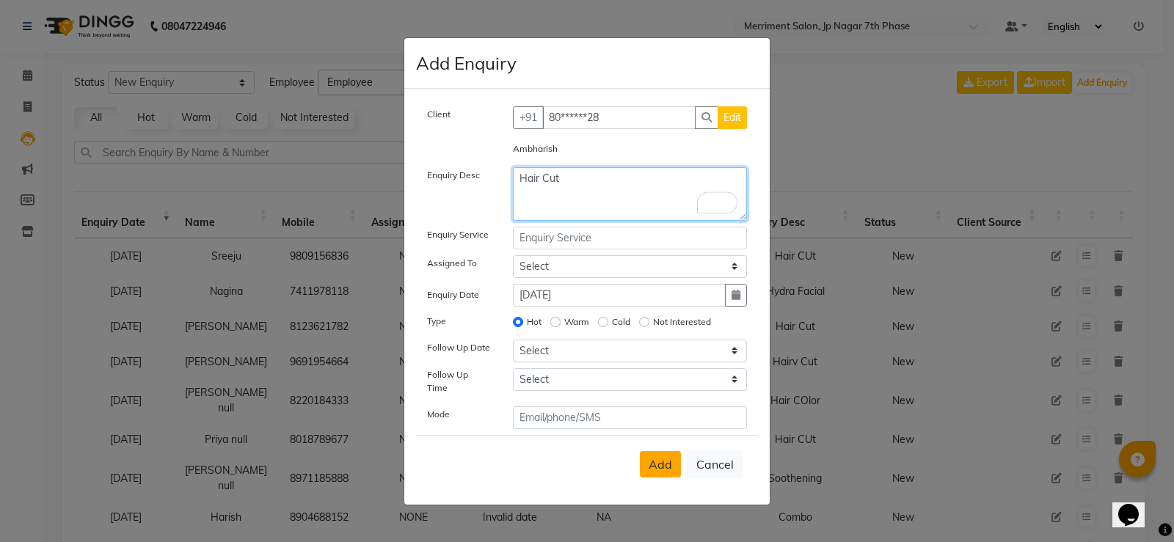
type textarea "Hair Cut"
drag, startPoint x: 668, startPoint y: 464, endPoint x: 657, endPoint y: 462, distance: 12.1
click at [667, 463] on span "Add" at bounding box center [660, 464] width 23 height 15
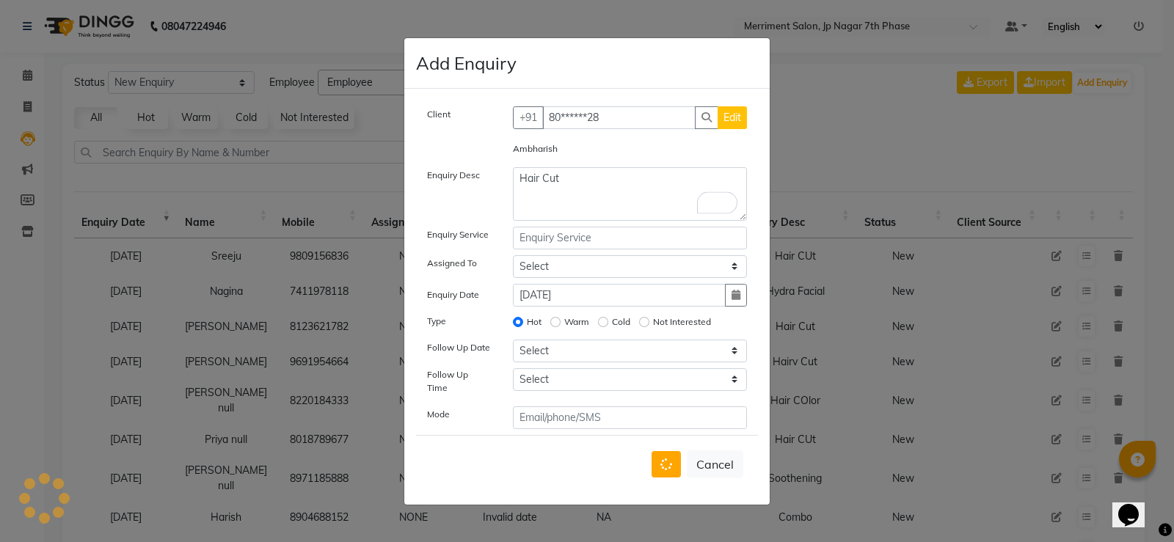
select select
radio input "false"
select select
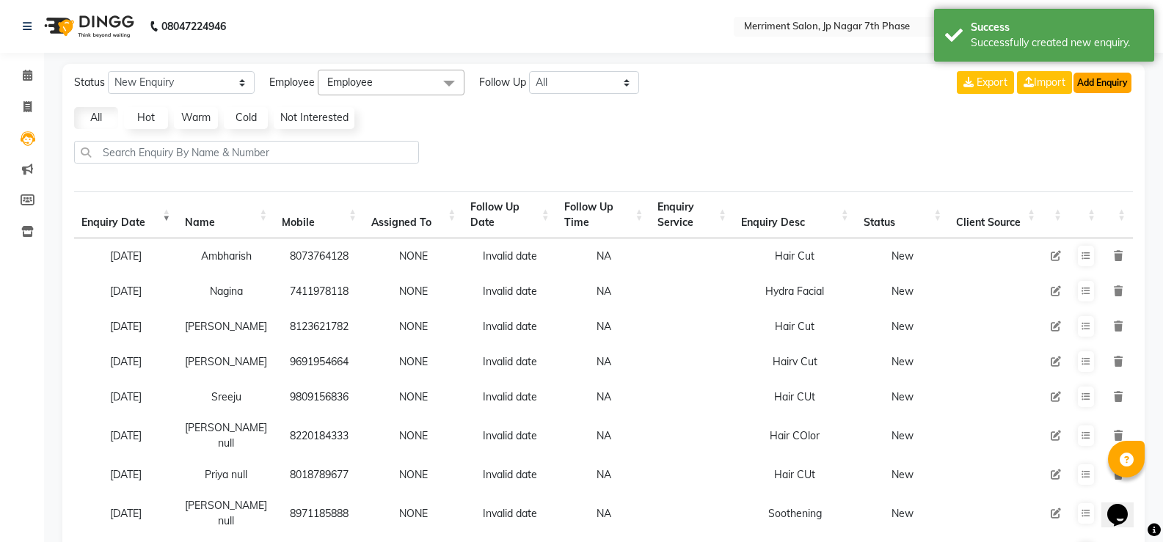
click at [1112, 90] on button "Add Enquiry" at bounding box center [1103, 83] width 58 height 21
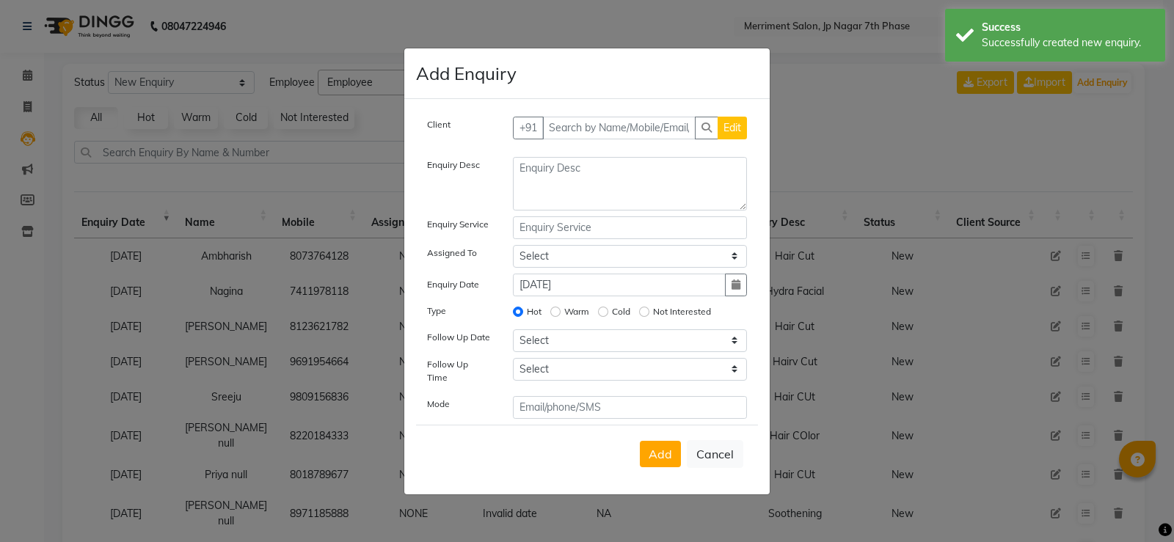
select select "10"
type input "9916993345"
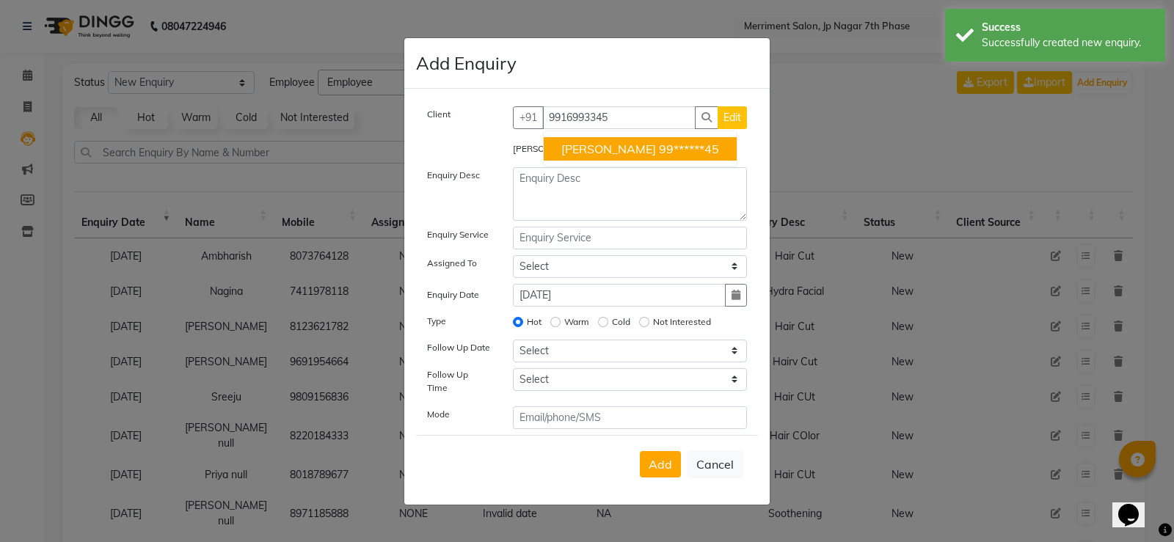
drag, startPoint x: 649, startPoint y: 130, endPoint x: 335, endPoint y: 148, distance: 315.3
click at [336, 147] on ngb-modal-window "Add Enquiry Client +91 9916993345 vinoda 99******45 Edit vinoda Enquiry Desc En…" at bounding box center [587, 271] width 1174 height 542
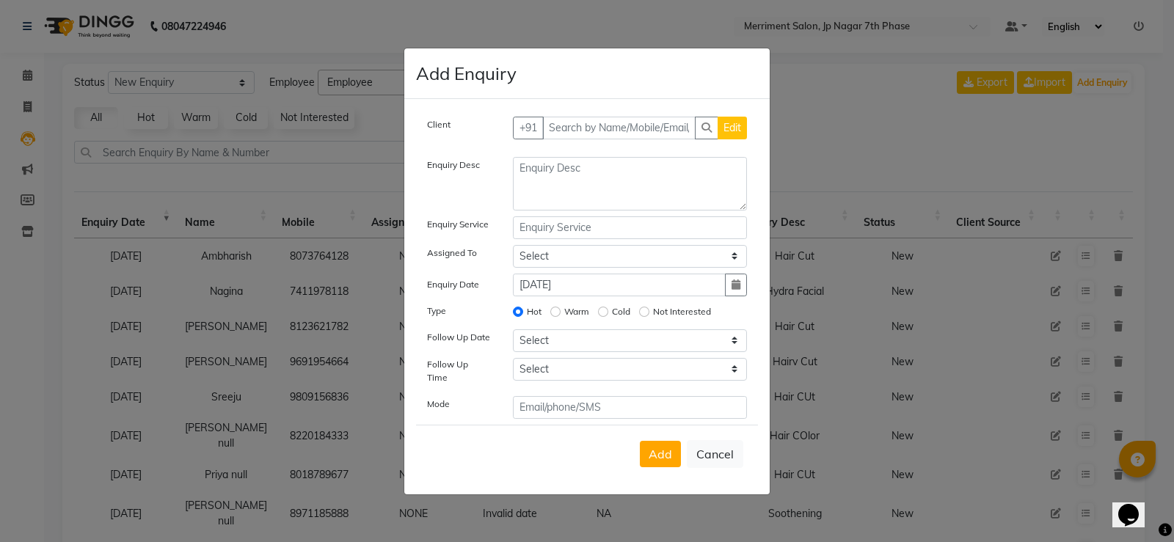
click at [564, 117] on div "Client +91 Edit Enquiry Desc Enquiry Service Assigned To Select Chiru Farman li…" at bounding box center [586, 297] width 365 height 396
click at [583, 134] on input "text" at bounding box center [619, 128] width 154 height 23
paste input "8667010620"
type input "8667010620"
click at [712, 121] on button "Add Client" at bounding box center [716, 128] width 61 height 23
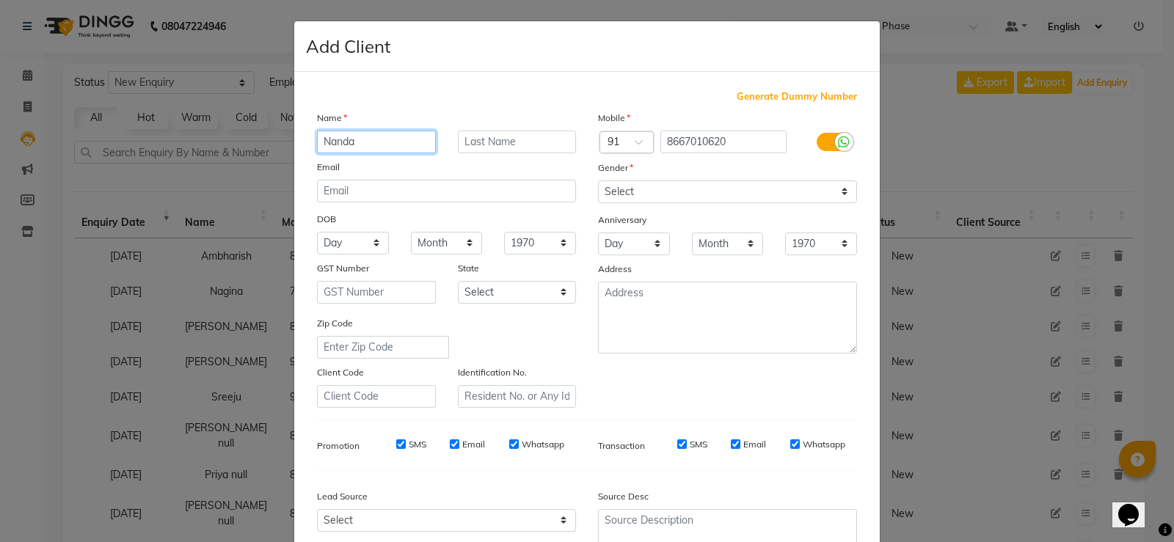
type input "Nanda"
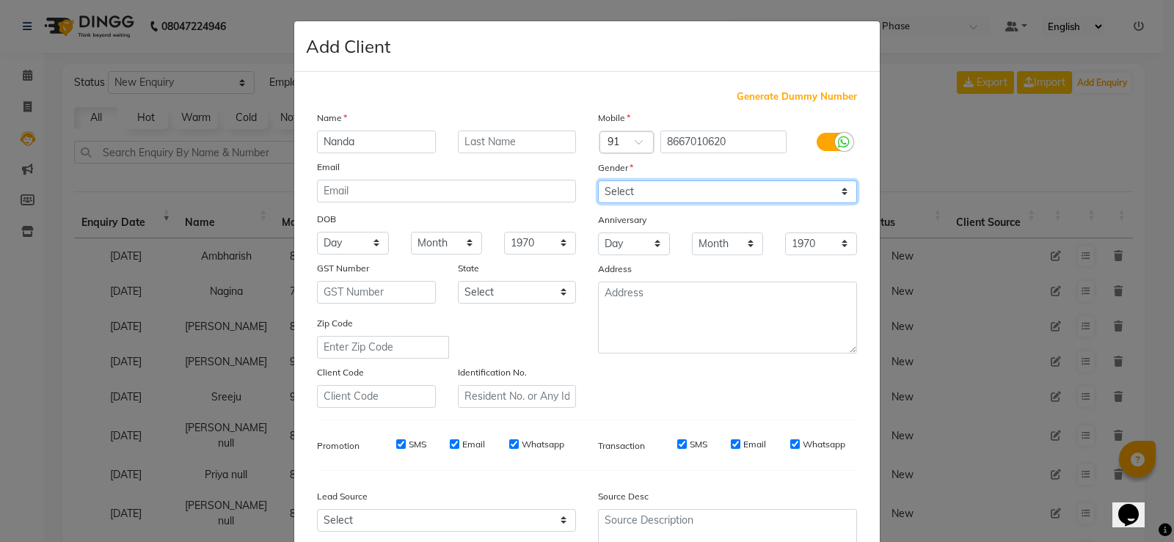
click at [740, 196] on select "Select [DEMOGRAPHIC_DATA] [DEMOGRAPHIC_DATA] Other Prefer Not To Say" at bounding box center [727, 192] width 259 height 23
click at [598, 181] on select "Select [DEMOGRAPHIC_DATA] [DEMOGRAPHIC_DATA] Other Prefer Not To Say" at bounding box center [727, 192] width 259 height 23
drag, startPoint x: 687, startPoint y: 184, endPoint x: 682, endPoint y: 202, distance: 18.2
click at [687, 184] on select "Select [DEMOGRAPHIC_DATA] [DEMOGRAPHIC_DATA] Other Prefer Not To Say" at bounding box center [727, 192] width 259 height 23
select select "[DEMOGRAPHIC_DATA]"
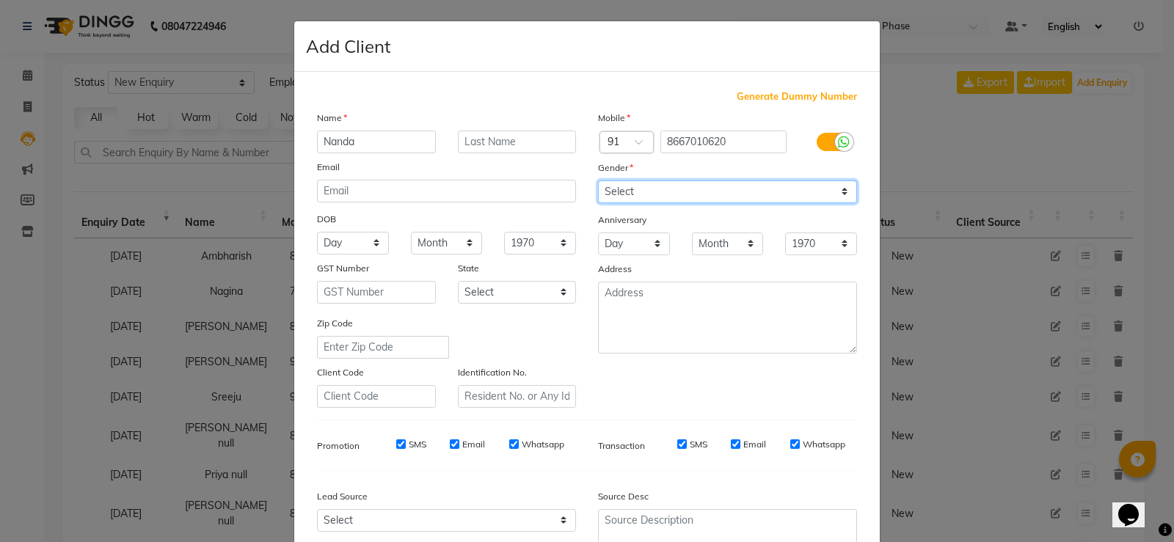
click at [598, 181] on select "Select [DEMOGRAPHIC_DATA] [DEMOGRAPHIC_DATA] Other Prefer Not To Say" at bounding box center [727, 192] width 259 height 23
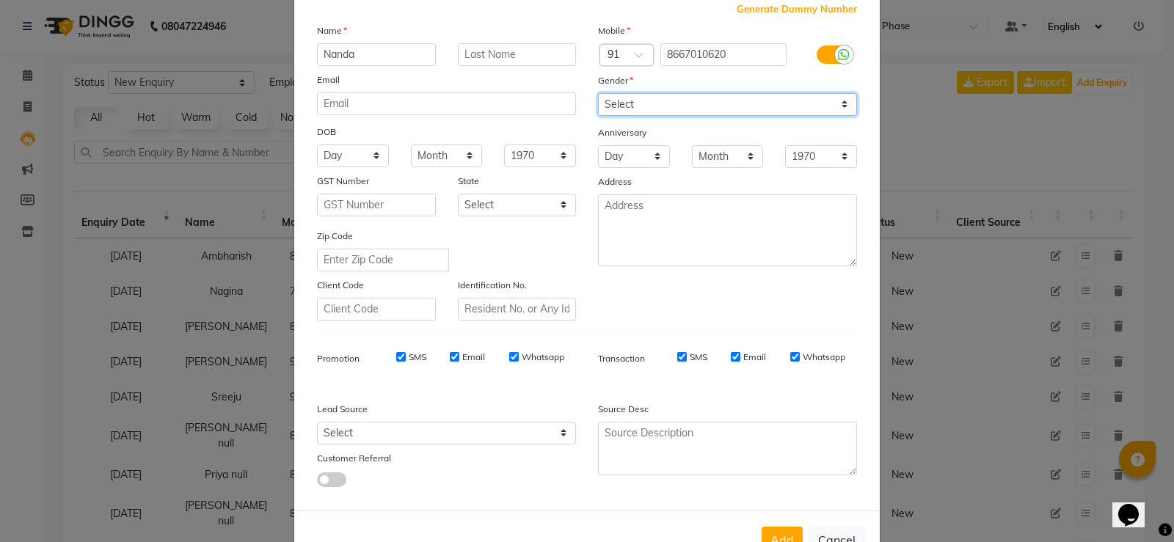
scroll to position [135, 0]
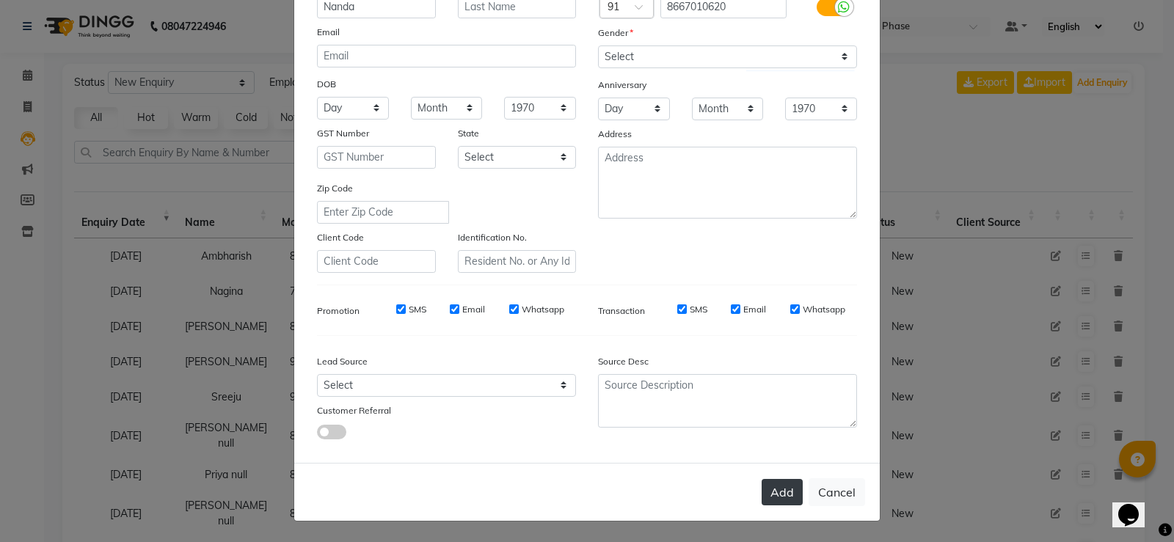
click at [779, 479] on div "Add Cancel" at bounding box center [587, 492] width 586 height 58
click at [774, 483] on button "Add" at bounding box center [782, 492] width 41 height 26
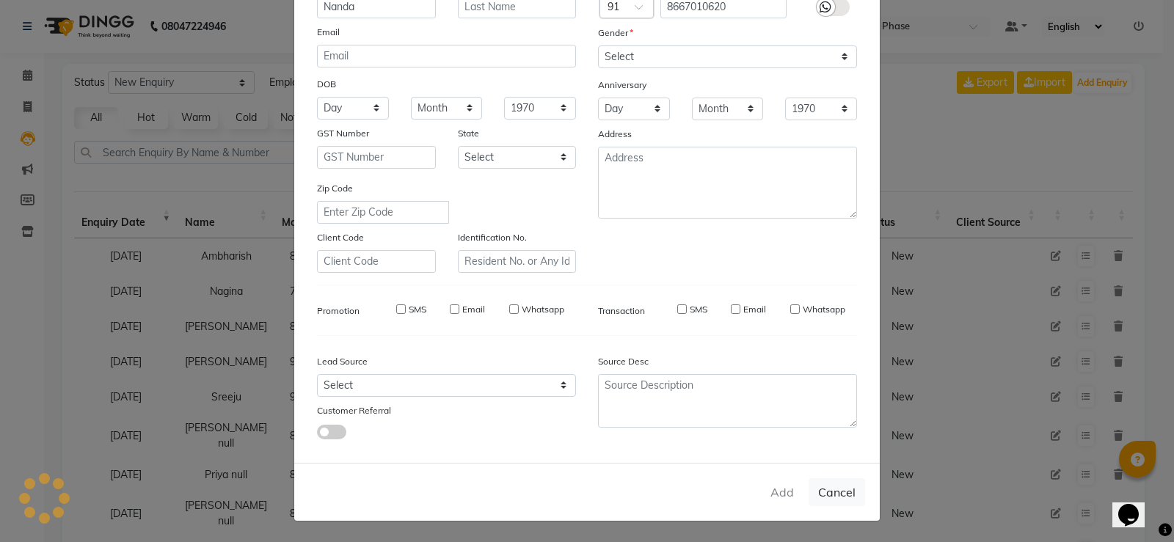
type input "86******20"
select select
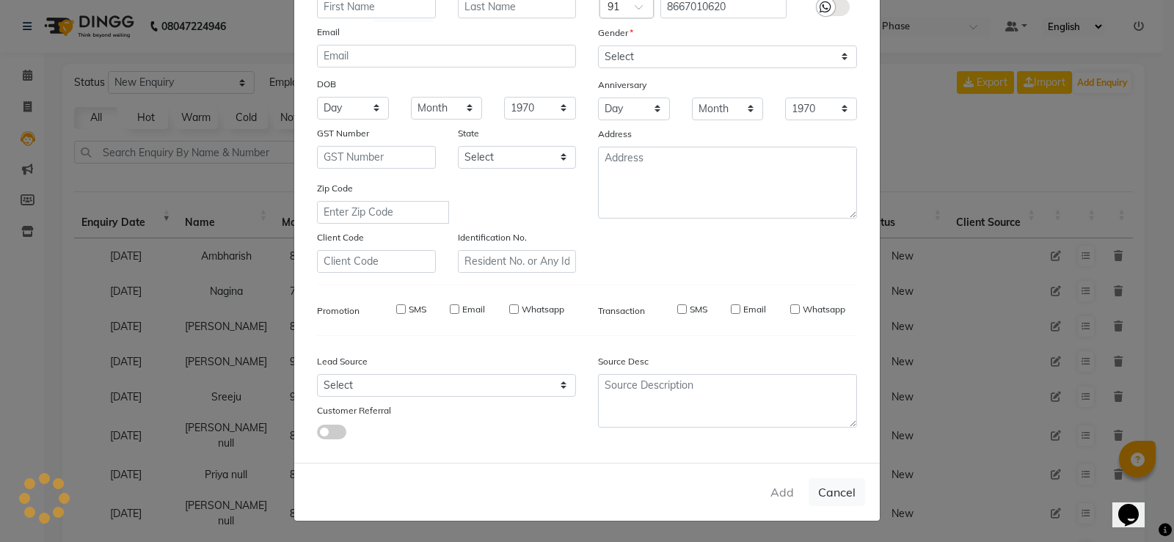
select select
checkbox input "false"
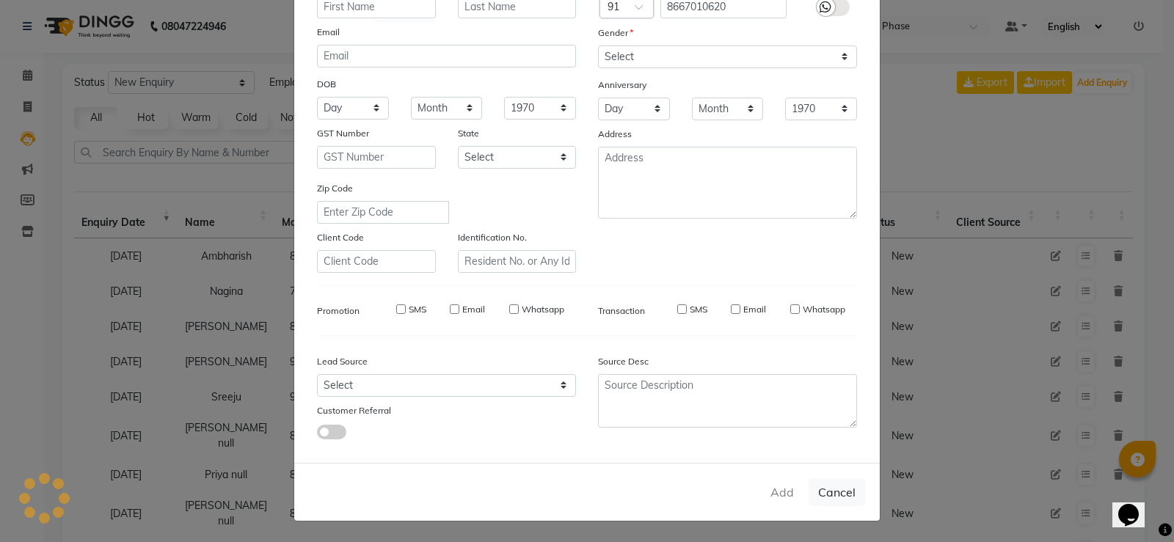
checkbox input "false"
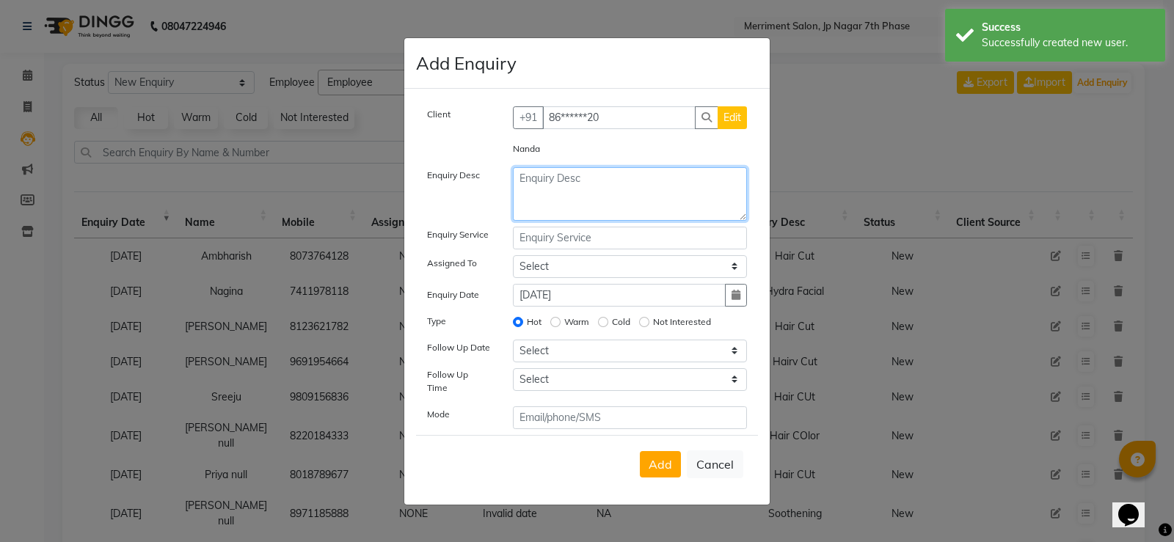
click at [572, 219] on textarea at bounding box center [630, 194] width 235 height 54
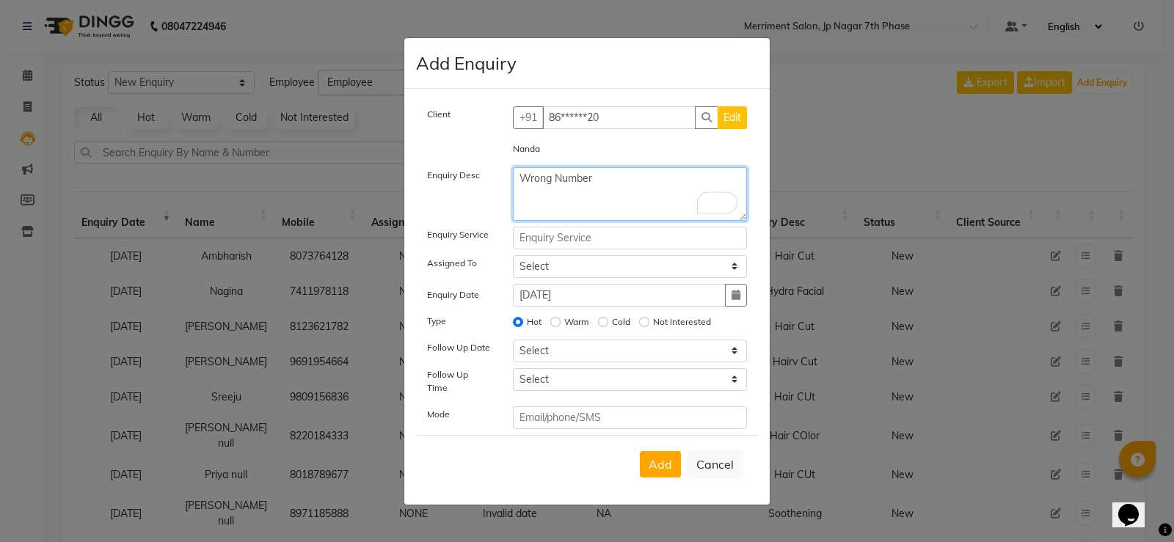
type textarea "Wrong Number"
drag, startPoint x: 685, startPoint y: 460, endPoint x: 666, endPoint y: 451, distance: 20.3
click at [679, 457] on button "Add" at bounding box center [660, 464] width 41 height 26
select select
radio input "false"
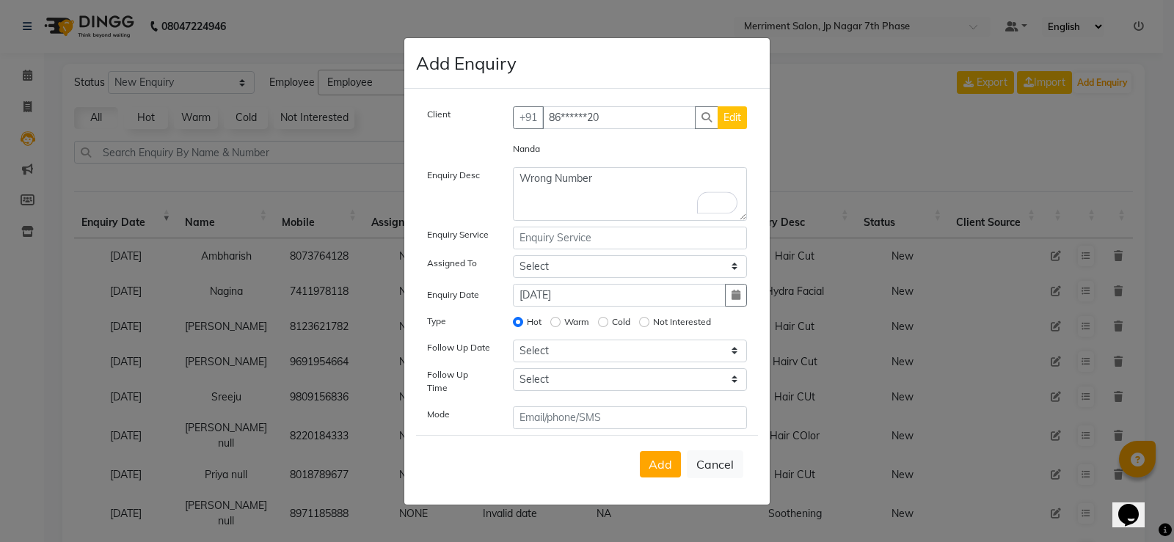
select select
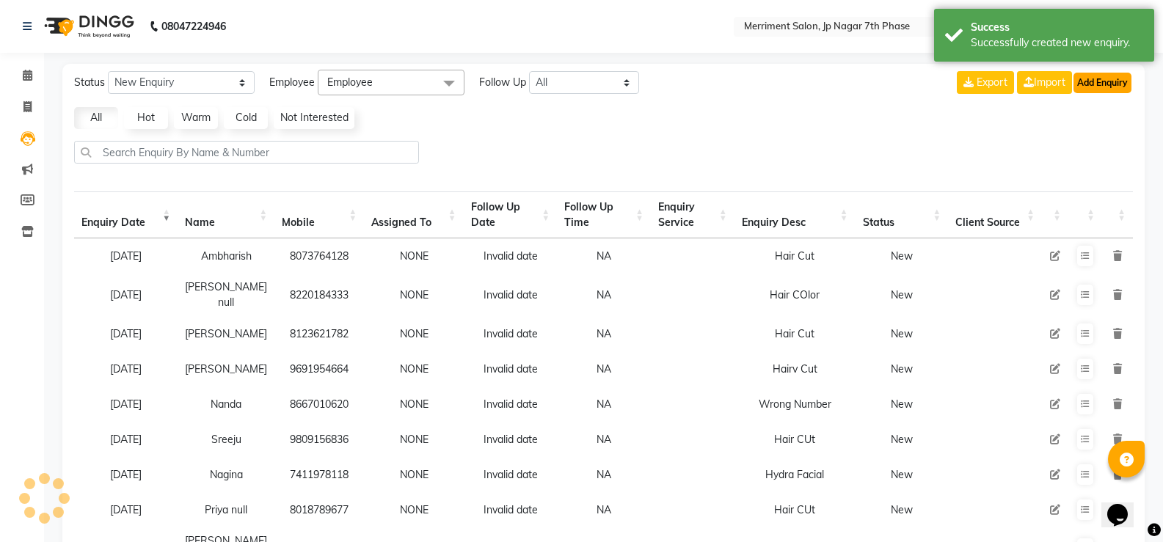
click at [1128, 84] on button "Add Enquiry" at bounding box center [1103, 83] width 58 height 21
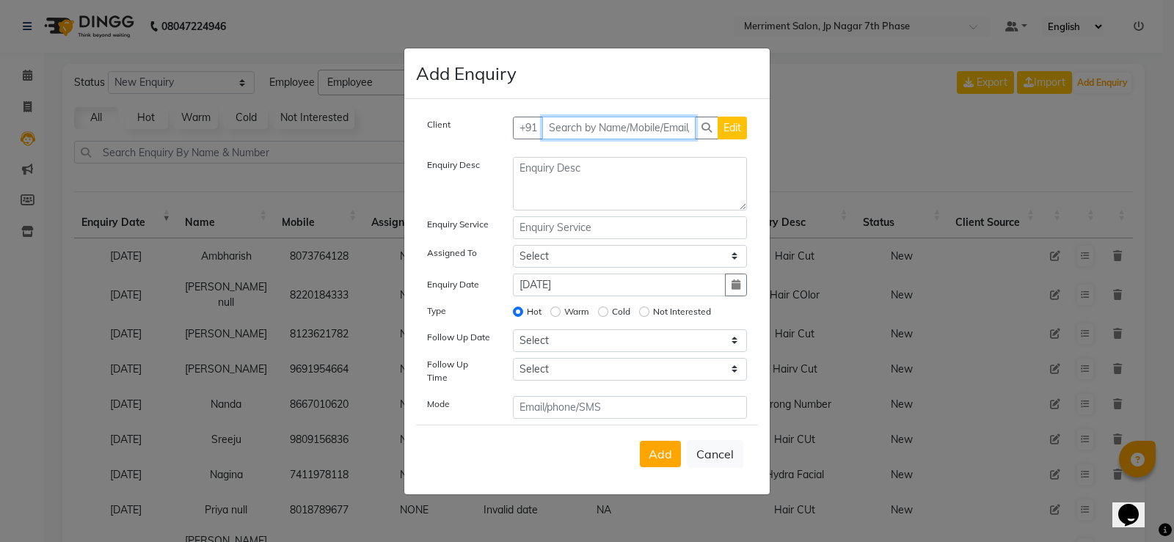
click at [619, 129] on input "text" at bounding box center [619, 128] width 154 height 23
paste input "9535324835"
type input "9535324835"
click at [704, 120] on div "Client +91 9535324835 Add Client Enquiry Desc Enquiry Service Assigned To Selec…" at bounding box center [586, 297] width 365 height 396
click at [705, 134] on span "Add Client" at bounding box center [716, 127] width 49 height 13
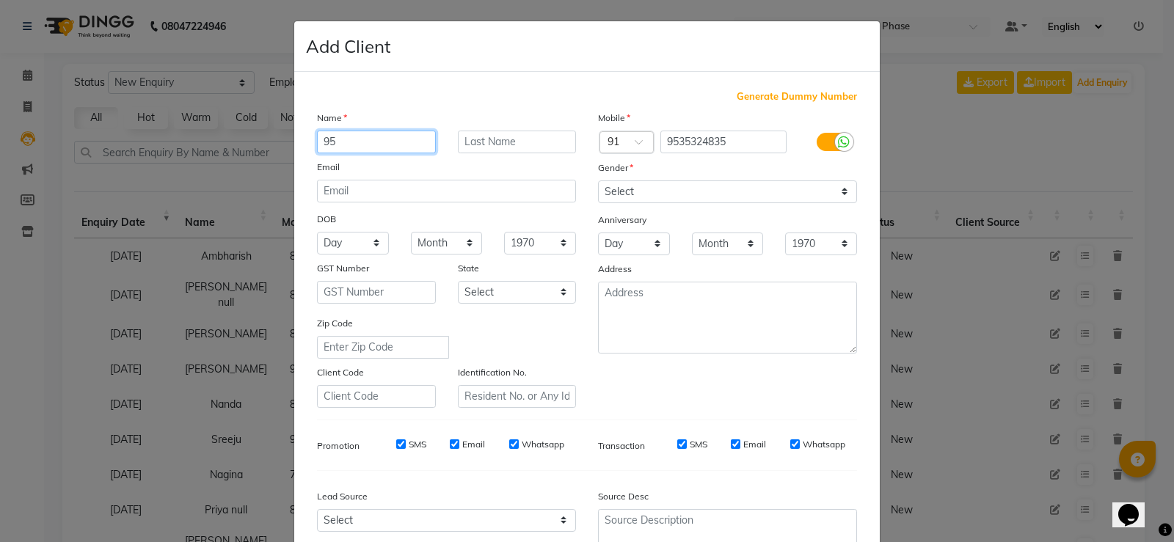
type input "9"
type input "Manami"
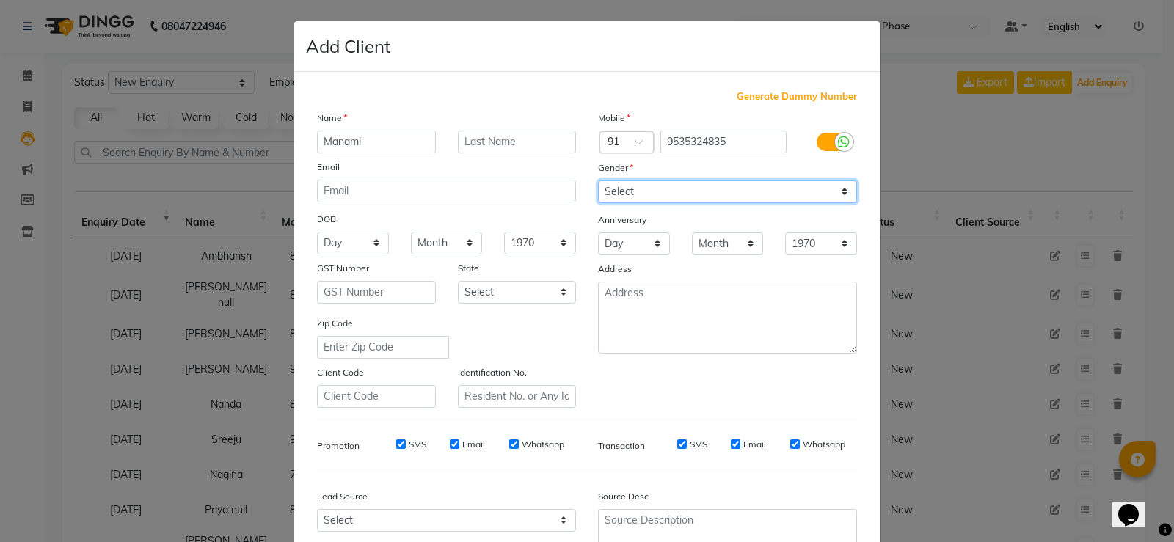
click at [655, 192] on select "Select [DEMOGRAPHIC_DATA] [DEMOGRAPHIC_DATA] Other Prefer Not To Say" at bounding box center [727, 192] width 259 height 23
select select "[DEMOGRAPHIC_DATA]"
click at [598, 181] on select "Select [DEMOGRAPHIC_DATA] [DEMOGRAPHIC_DATA] Other Prefer Not To Say" at bounding box center [727, 192] width 259 height 23
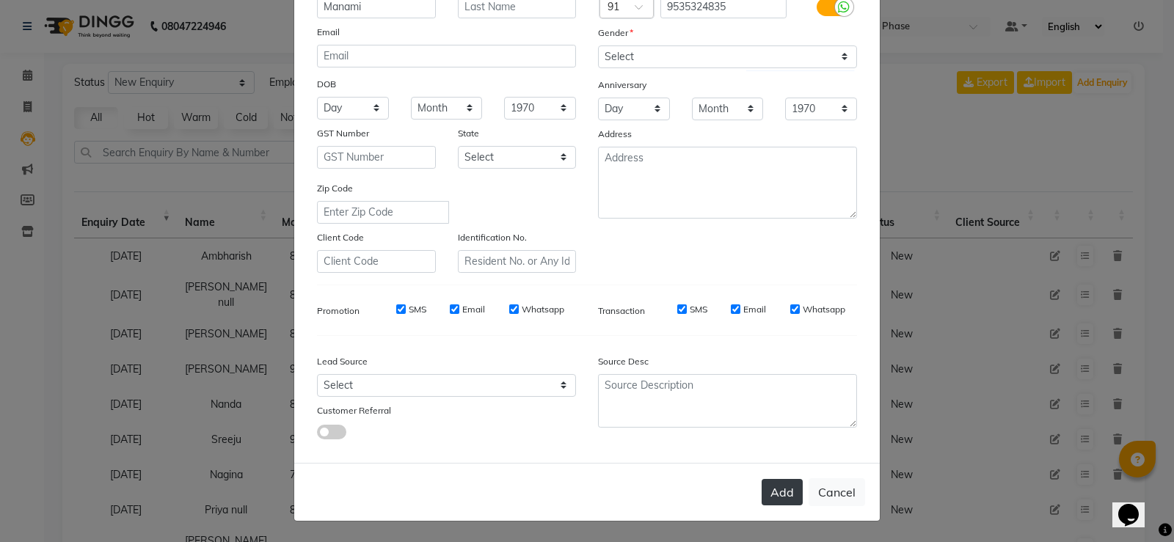
click at [779, 492] on button "Add" at bounding box center [782, 492] width 41 height 26
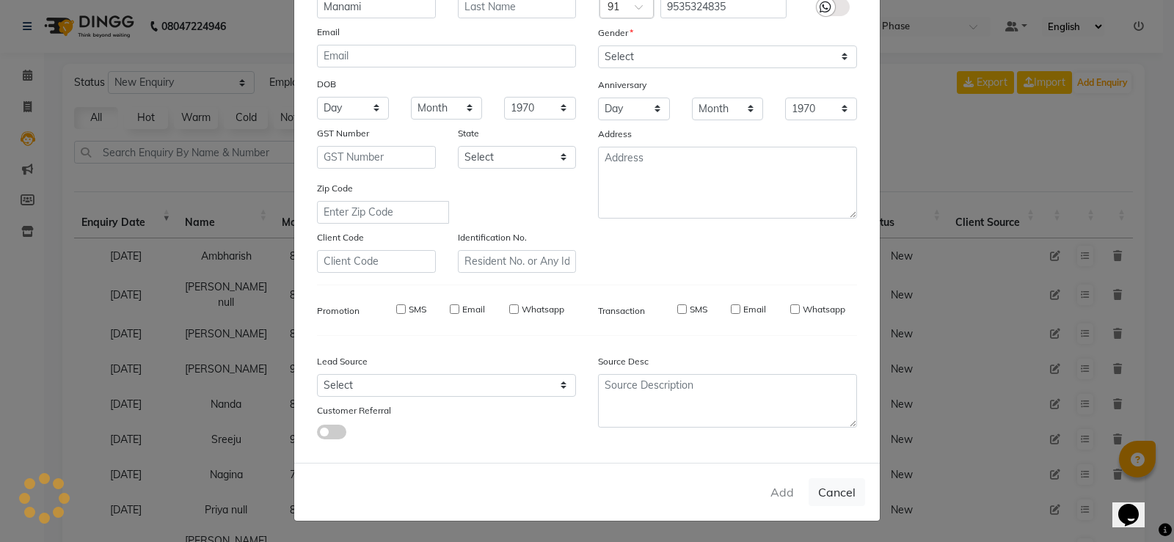
type input "95******35"
select select
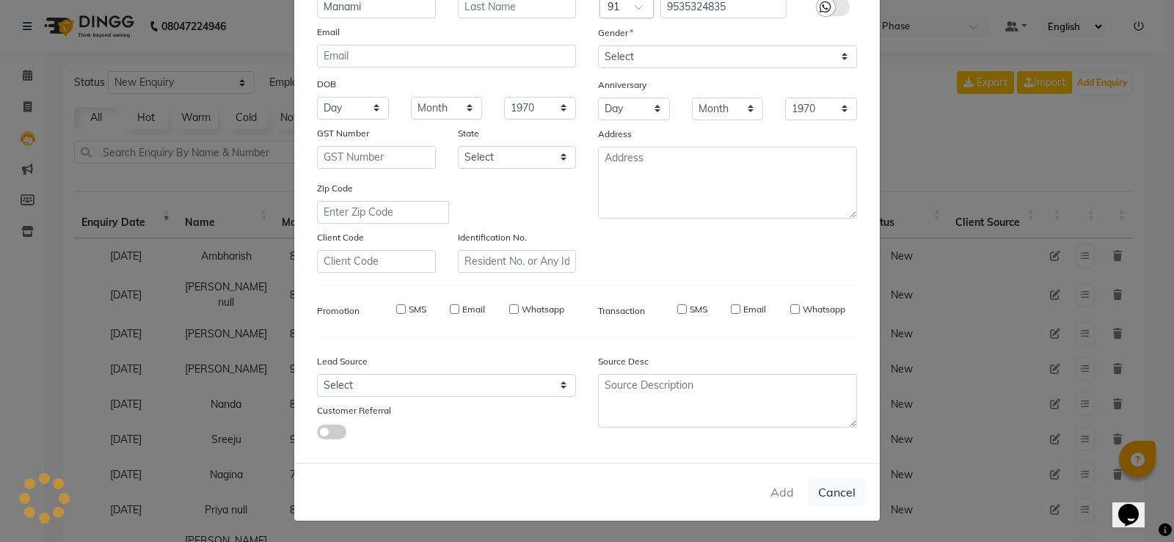
select select
checkbox input "false"
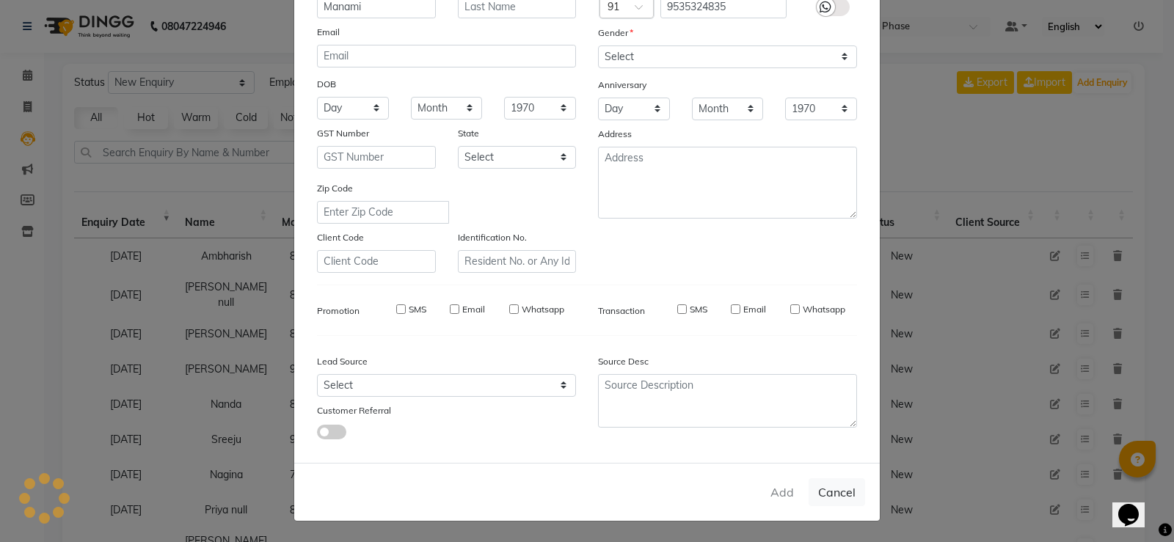
checkbox input "false"
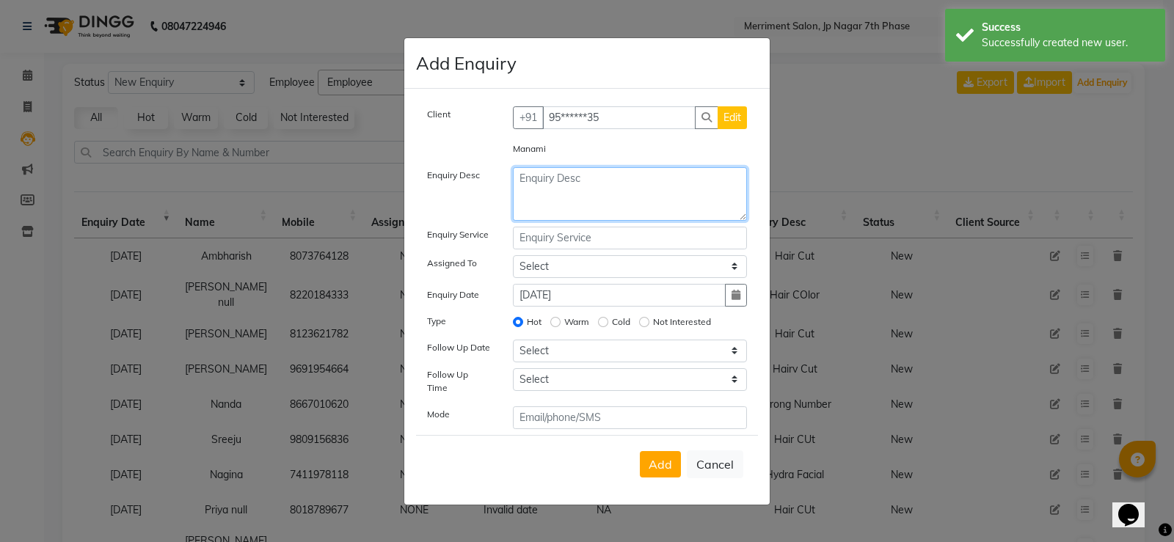
click at [630, 208] on textarea at bounding box center [630, 194] width 235 height 54
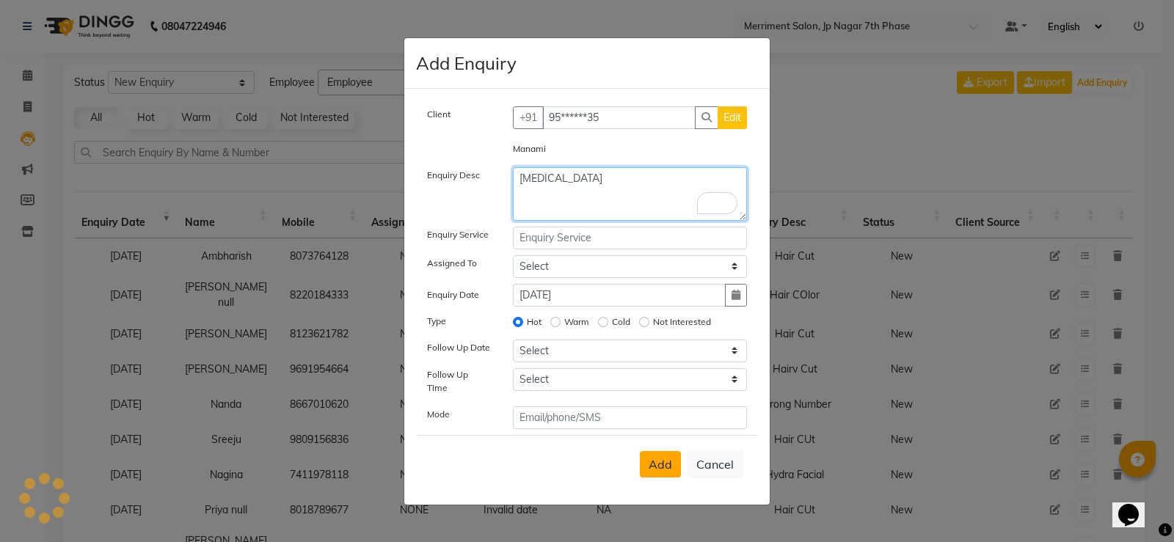
type textarea "[MEDICAL_DATA]"
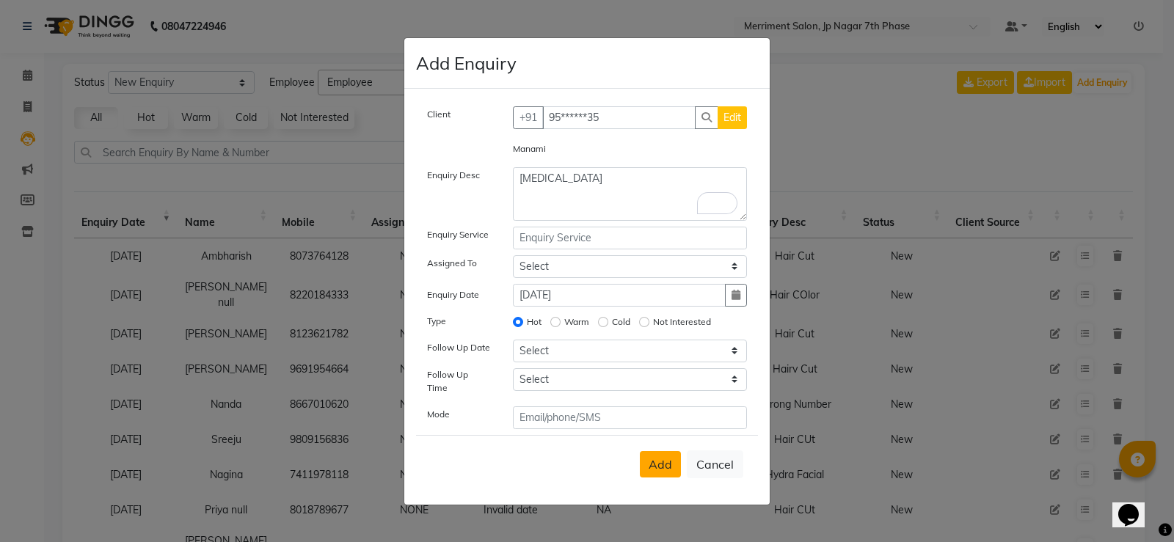
click at [665, 458] on span "Add" at bounding box center [660, 464] width 23 height 15
select select
radio input "false"
select select
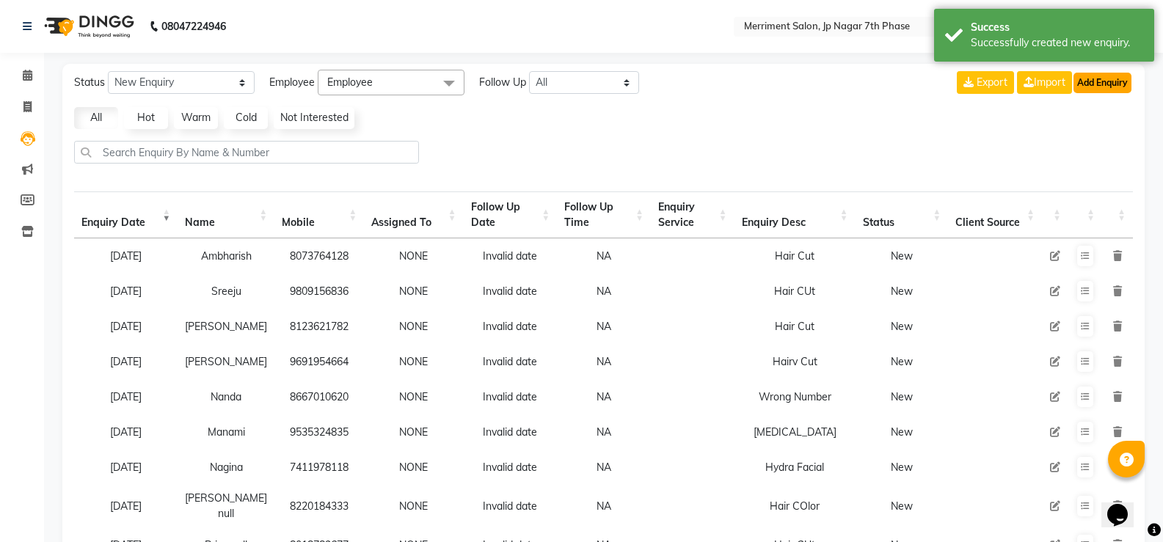
click at [1108, 74] on button "Add Enquiry" at bounding box center [1103, 83] width 58 height 21
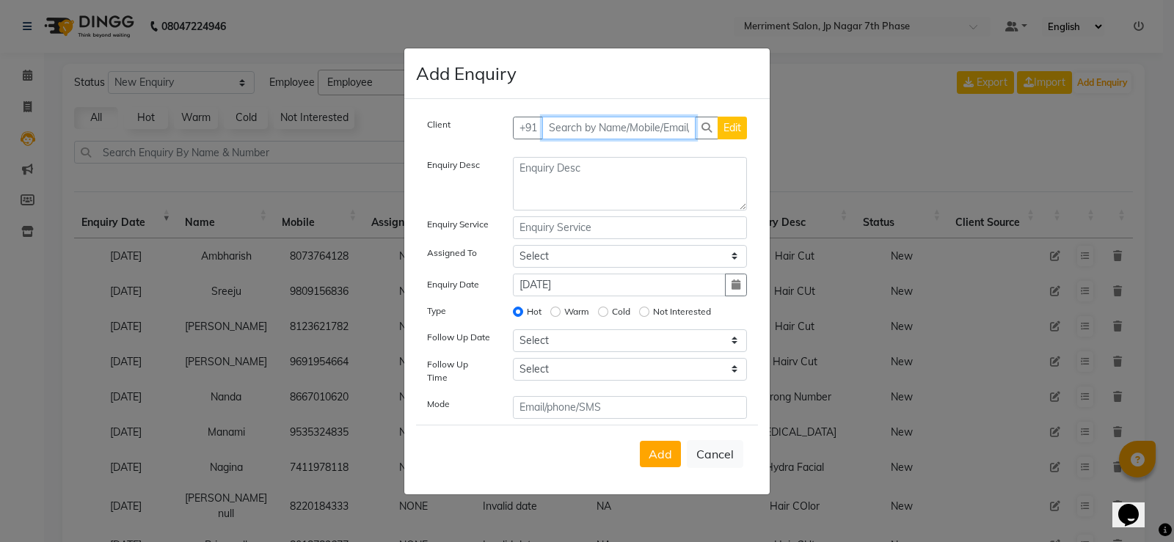
click at [610, 136] on input "text" at bounding box center [619, 128] width 154 height 23
paste input "7620124739"
type input "7620124739"
click at [702, 131] on span "Add Client" at bounding box center [716, 127] width 49 height 13
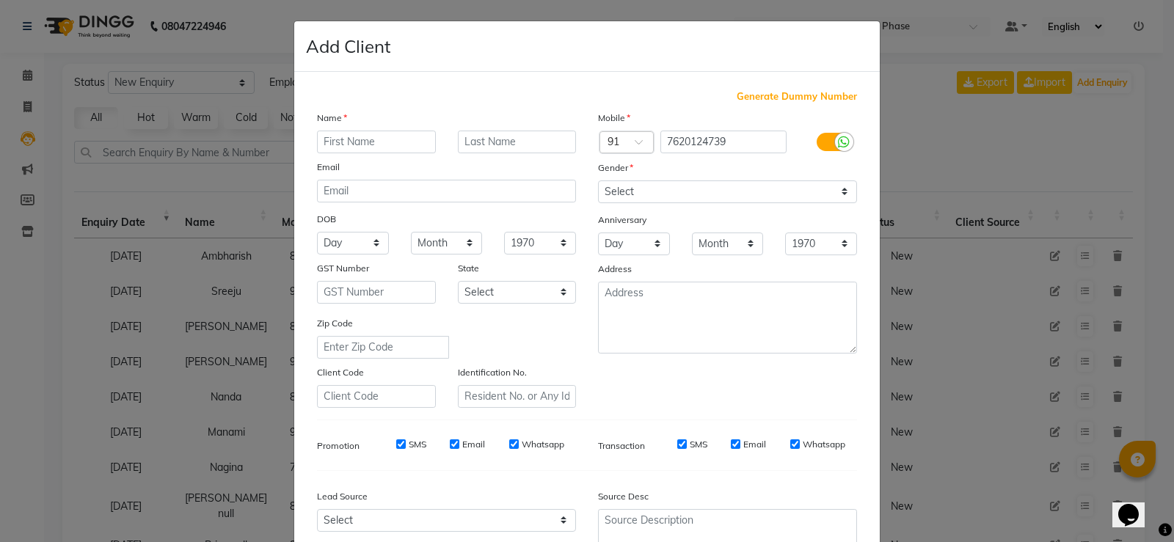
click at [382, 138] on input "text" at bounding box center [376, 142] width 119 height 23
click at [652, 189] on select "Select [DEMOGRAPHIC_DATA] [DEMOGRAPHIC_DATA] Other Prefer Not To Say" at bounding box center [727, 192] width 259 height 23
drag, startPoint x: 398, startPoint y: 126, endPoint x: 393, endPoint y: 138, distance: 12.8
click at [398, 129] on div "Name" at bounding box center [446, 120] width 281 height 21
click at [391, 142] on input "No NAmw" at bounding box center [376, 142] width 119 height 23
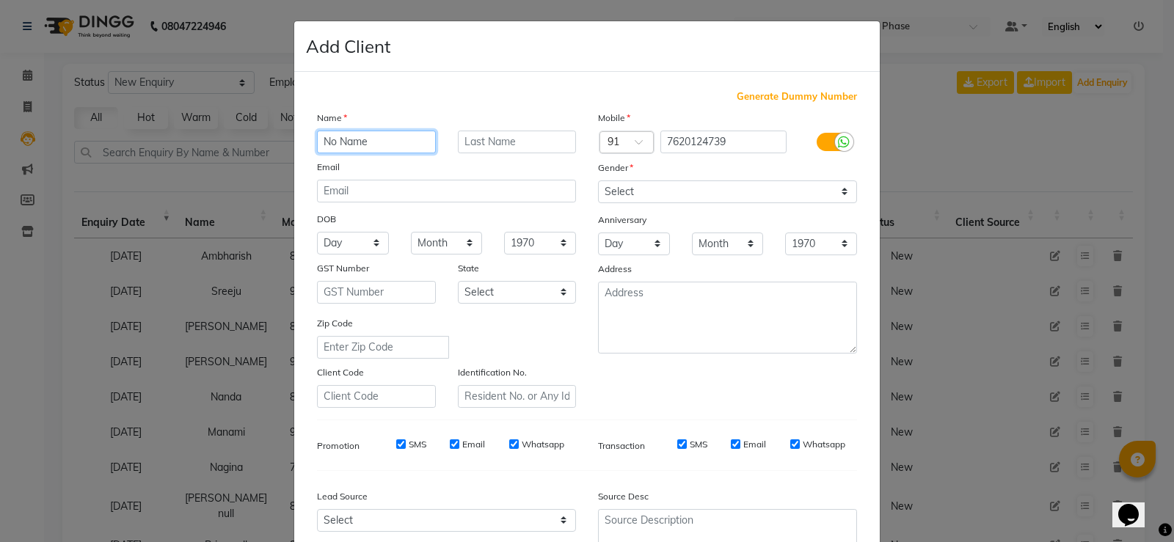
type input "No Name"
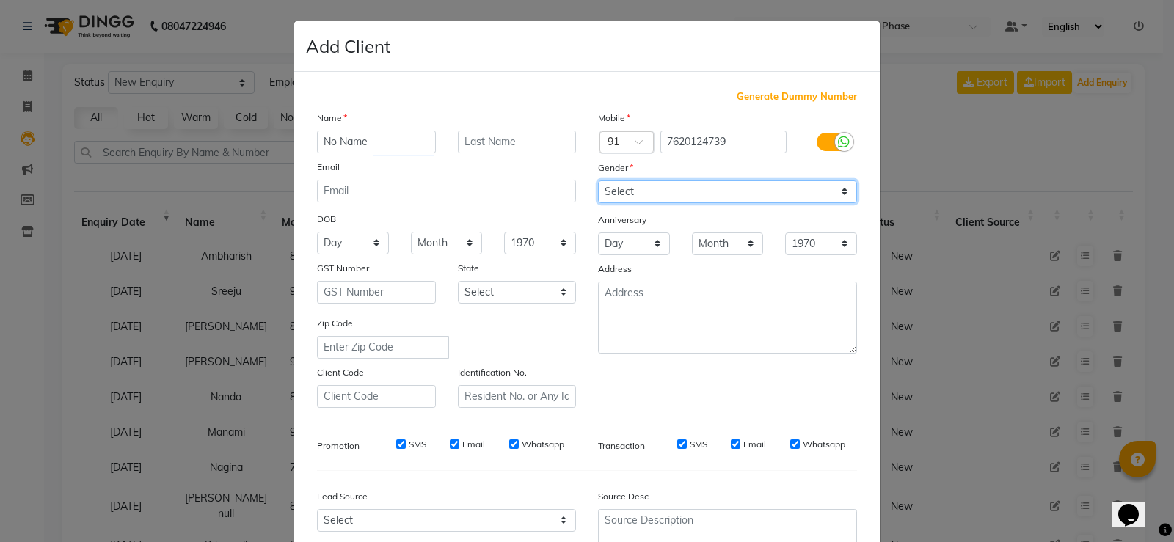
click at [613, 191] on select "Select [DEMOGRAPHIC_DATA] [DEMOGRAPHIC_DATA] Other Prefer Not To Say" at bounding box center [727, 192] width 259 height 23
select select "[DEMOGRAPHIC_DATA]"
click at [598, 181] on select "Select [DEMOGRAPHIC_DATA] [DEMOGRAPHIC_DATA] Other Prefer Not To Say" at bounding box center [727, 192] width 259 height 23
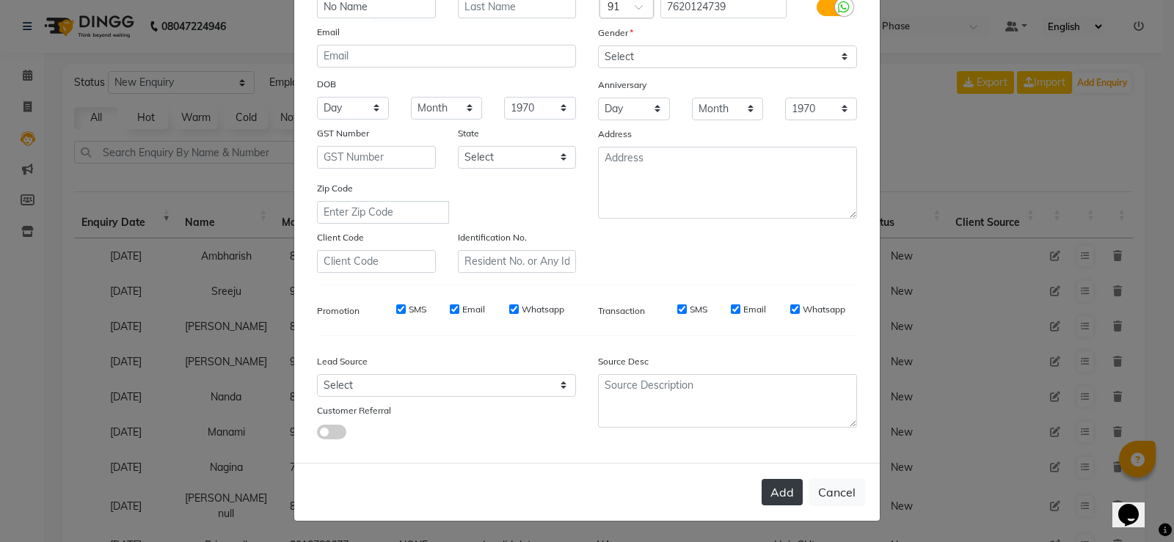
click at [783, 495] on button "Add" at bounding box center [782, 492] width 41 height 26
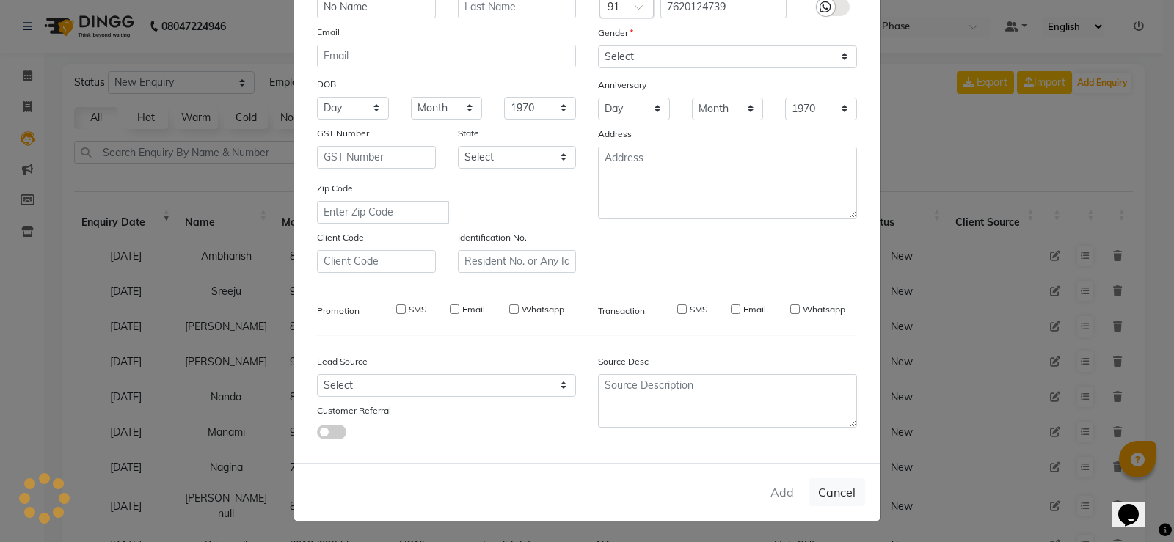
type input "76******39"
select select
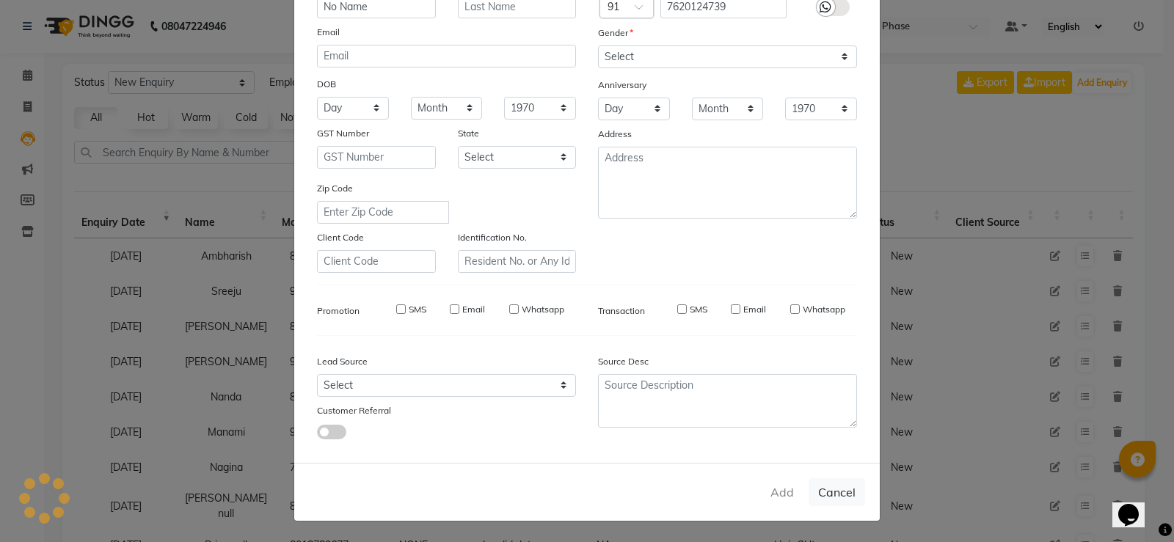
select select
checkbox input "false"
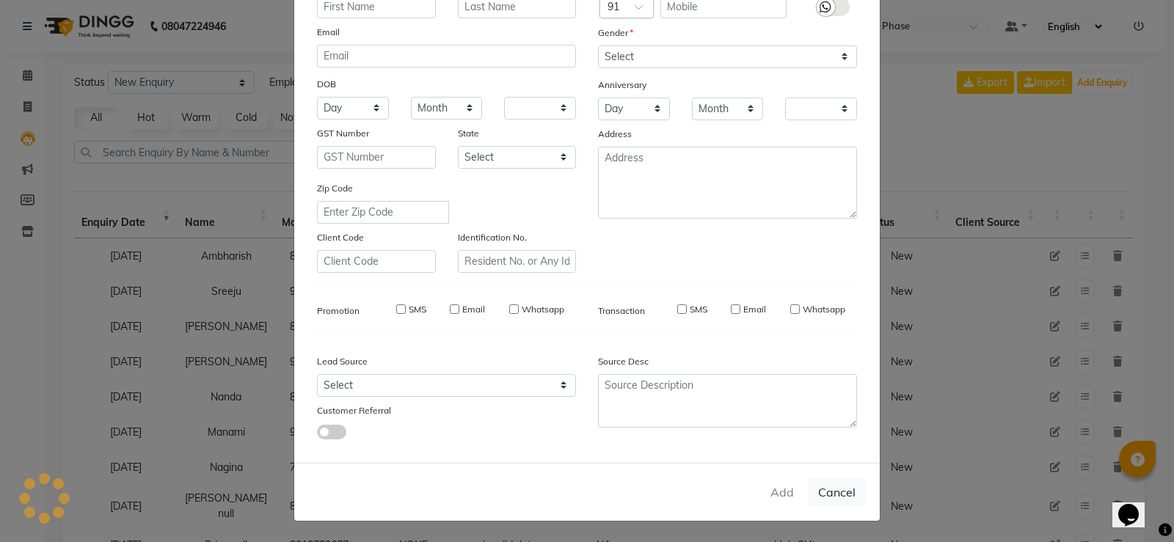
checkbox input "false"
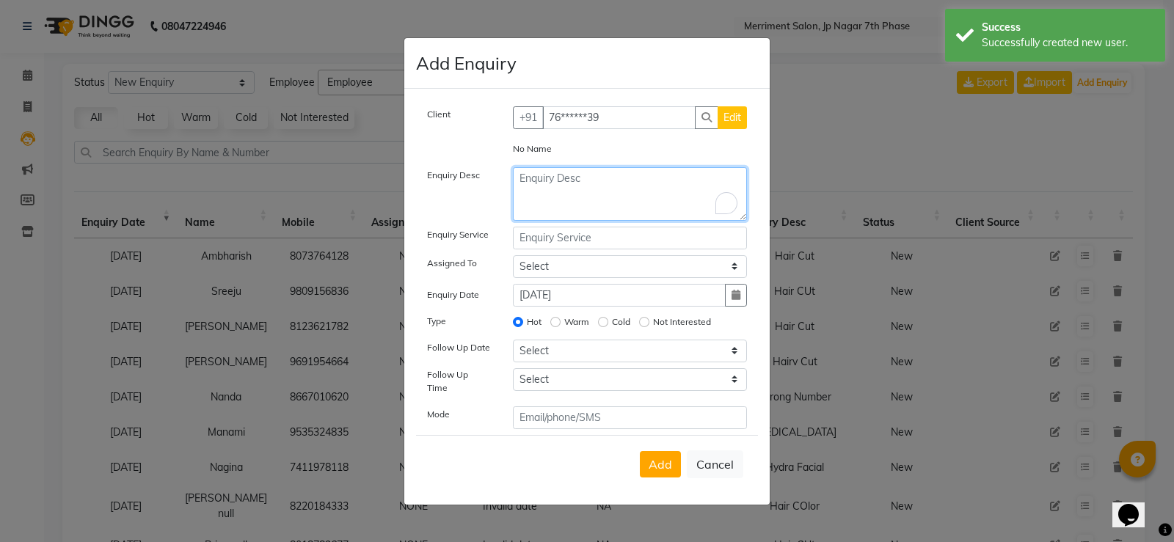
click at [571, 178] on textarea "To enrich screen reader interactions, please activate Accessibility in Grammarl…" at bounding box center [630, 194] width 235 height 54
type textarea "Hair Cut"
click at [655, 466] on span "Add" at bounding box center [660, 464] width 23 height 15
select select
radio input "false"
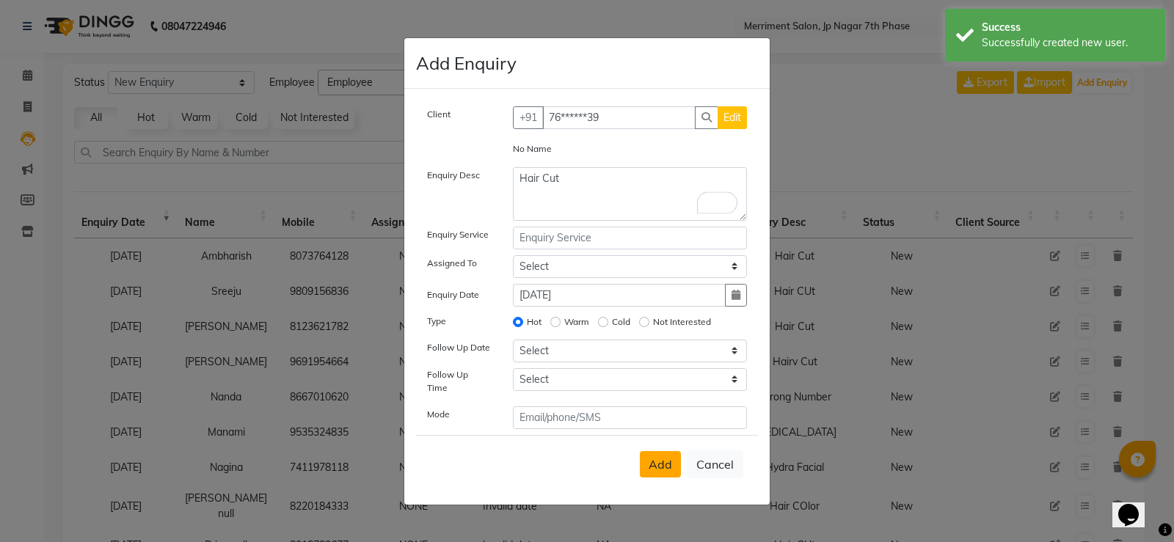
select select
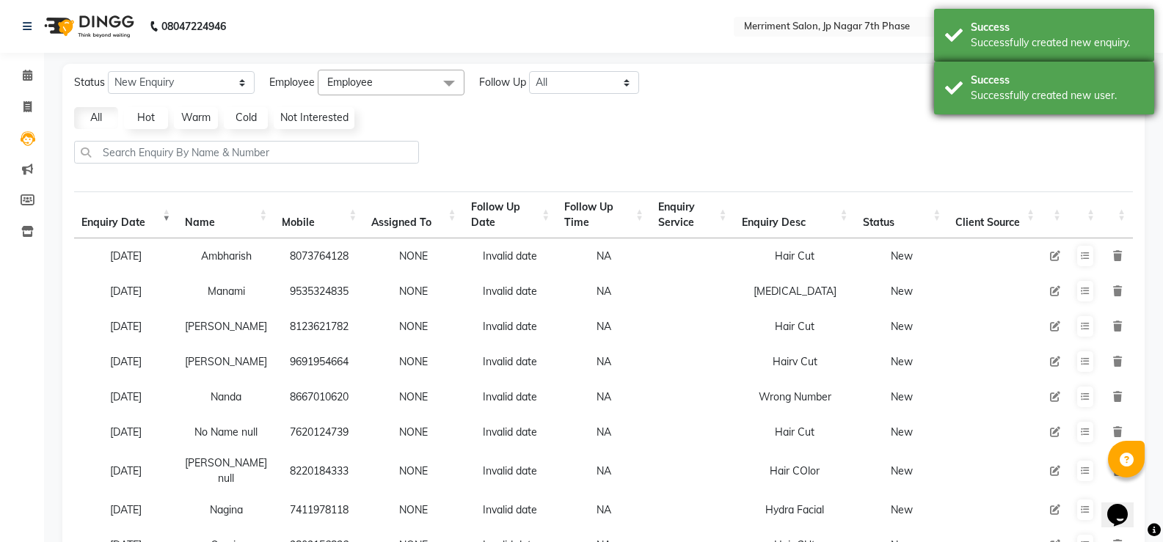
click at [1098, 93] on div "Successfully created new user." at bounding box center [1057, 95] width 172 height 15
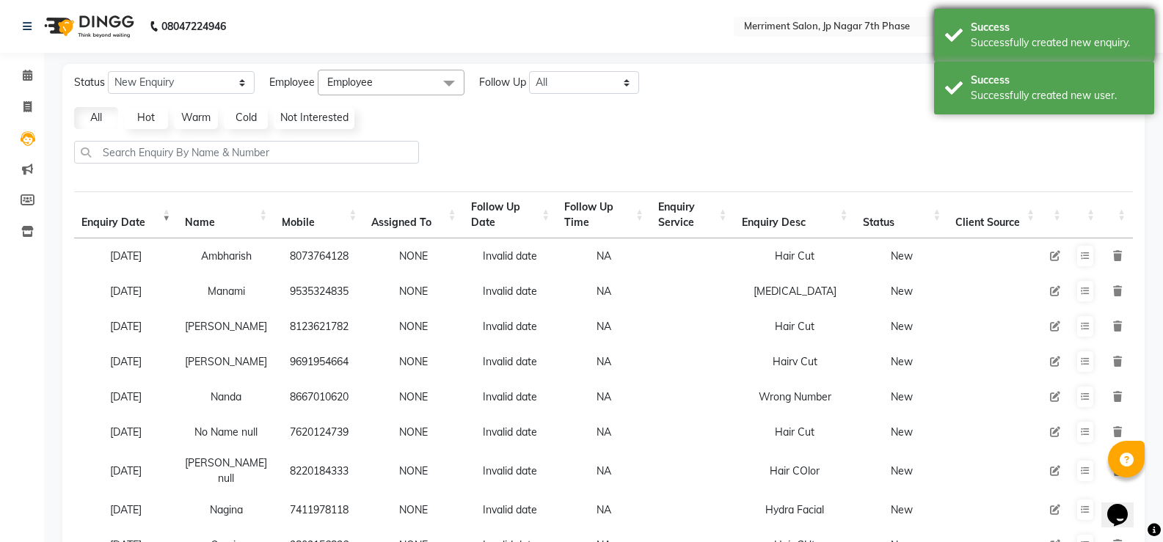
click at [1086, 52] on div "Success Successfully created new enquiry." at bounding box center [1044, 35] width 220 height 53
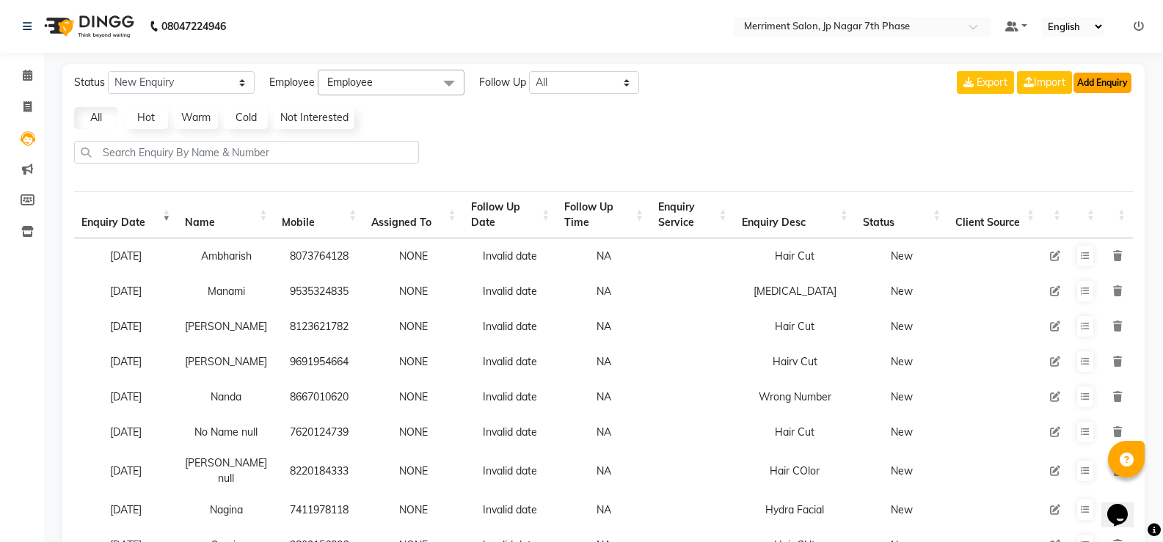
click at [1098, 82] on button "Add Enquiry" at bounding box center [1103, 83] width 58 height 21
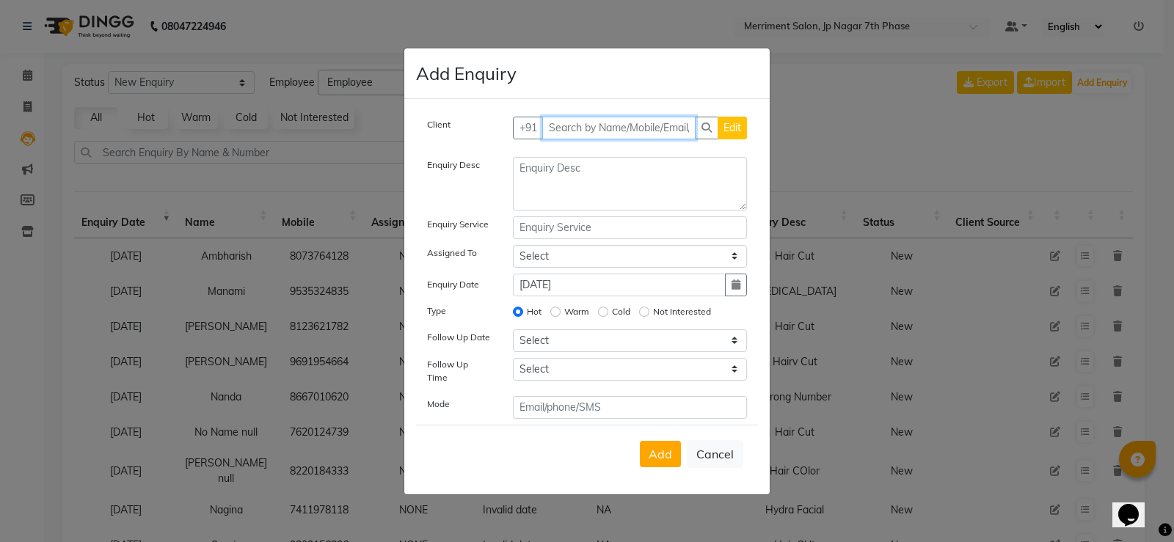
click at [622, 128] on input "text" at bounding box center [619, 128] width 154 height 23
paste input "9036141548"
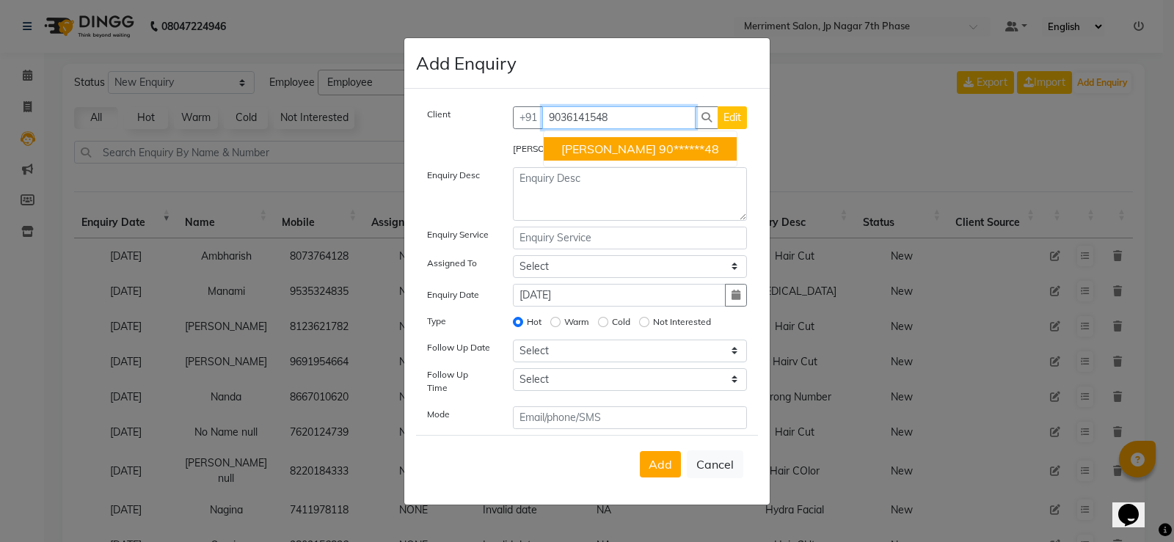
type input "9036141548"
drag, startPoint x: 634, startPoint y: 100, endPoint x: 627, endPoint y: 114, distance: 16.1
click at [629, 113] on div "Client +91 9036141548 saketh 90******48 Edit saketh Enquiry Desc Enquiry Servic…" at bounding box center [586, 297] width 365 height 416
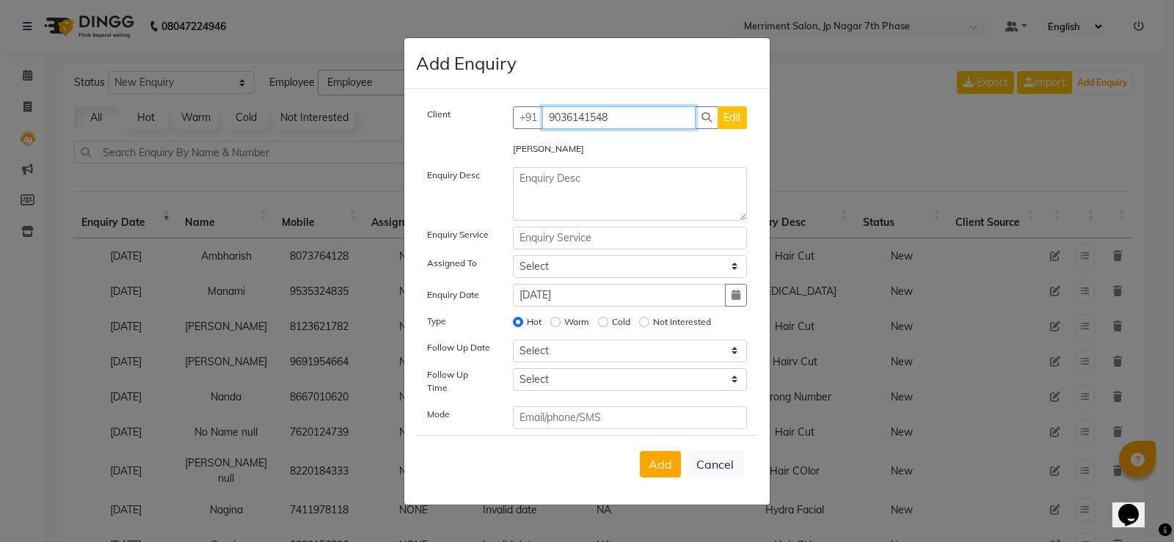
drag, startPoint x: 622, startPoint y: 122, endPoint x: 392, endPoint y: 136, distance: 230.1
click at [392, 136] on ngb-modal-window "Add Enquiry Client +91 9036141548 Edit saketh Enquiry Desc Enquiry Service Assi…" at bounding box center [587, 271] width 1174 height 542
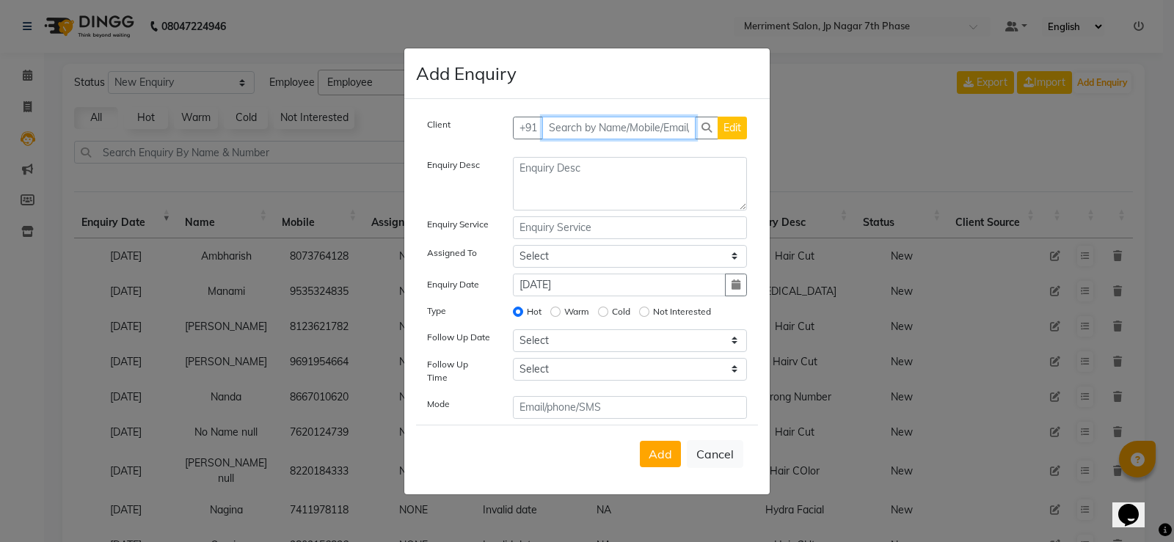
paste input "9962650254"
click at [623, 137] on input "9962650254" at bounding box center [614, 128] width 145 height 23
type input "9962650254"
click at [737, 134] on span "Add Client" at bounding box center [716, 127] width 49 height 13
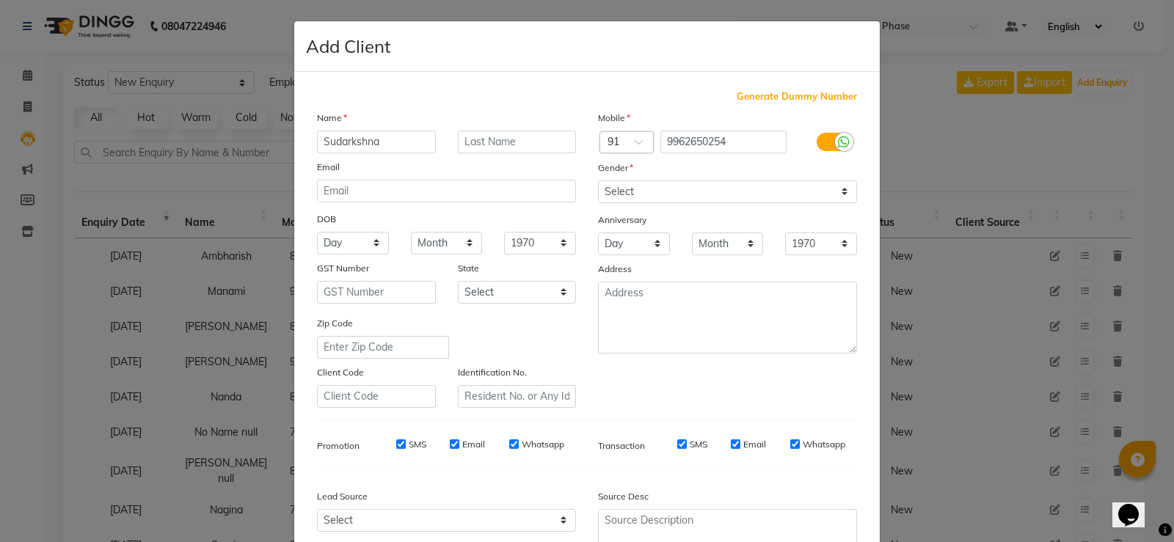
type input "Sudarkshna"
click at [675, 179] on div "Gender" at bounding box center [727, 170] width 281 height 21
click at [665, 192] on select "Select [DEMOGRAPHIC_DATA] [DEMOGRAPHIC_DATA] Other Prefer Not To Say" at bounding box center [727, 192] width 259 height 23
select select "[DEMOGRAPHIC_DATA]"
click at [598, 181] on select "Select [DEMOGRAPHIC_DATA] [DEMOGRAPHIC_DATA] Other Prefer Not To Say" at bounding box center [727, 192] width 259 height 23
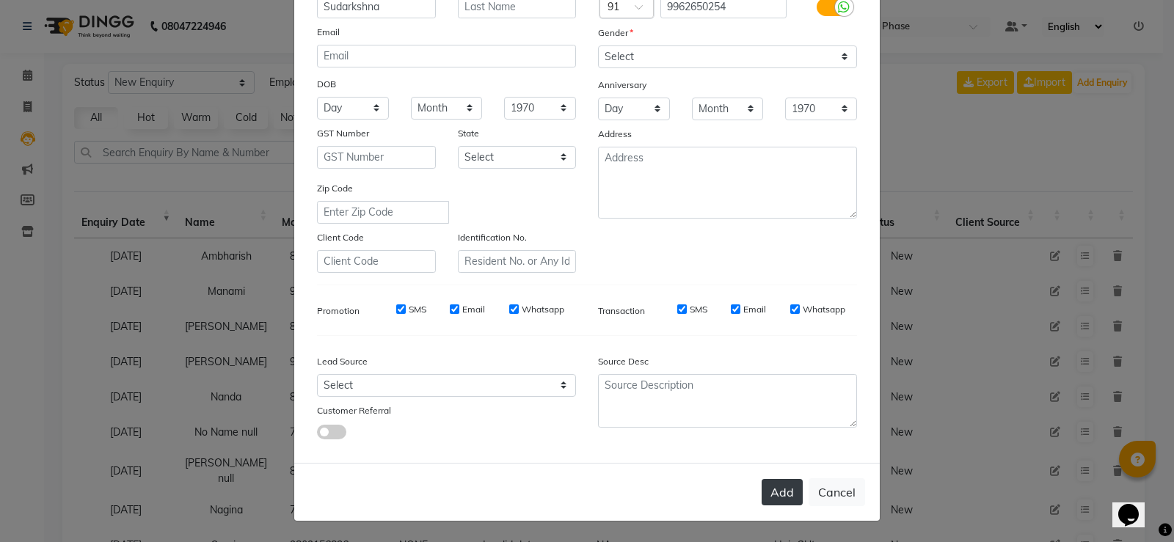
click at [774, 493] on button "Add" at bounding box center [782, 492] width 41 height 26
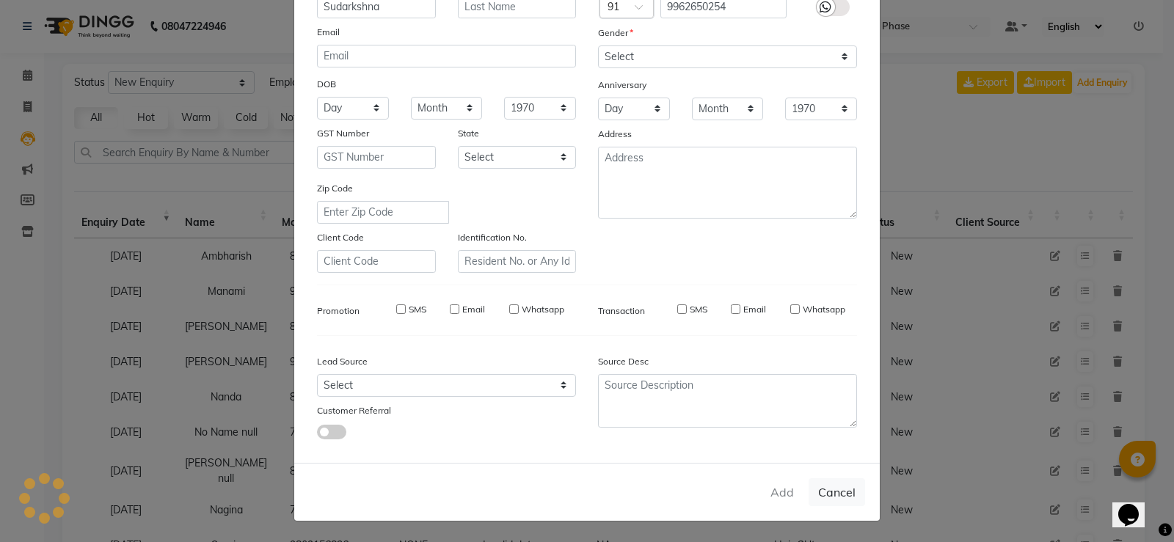
type input "99******54"
select select
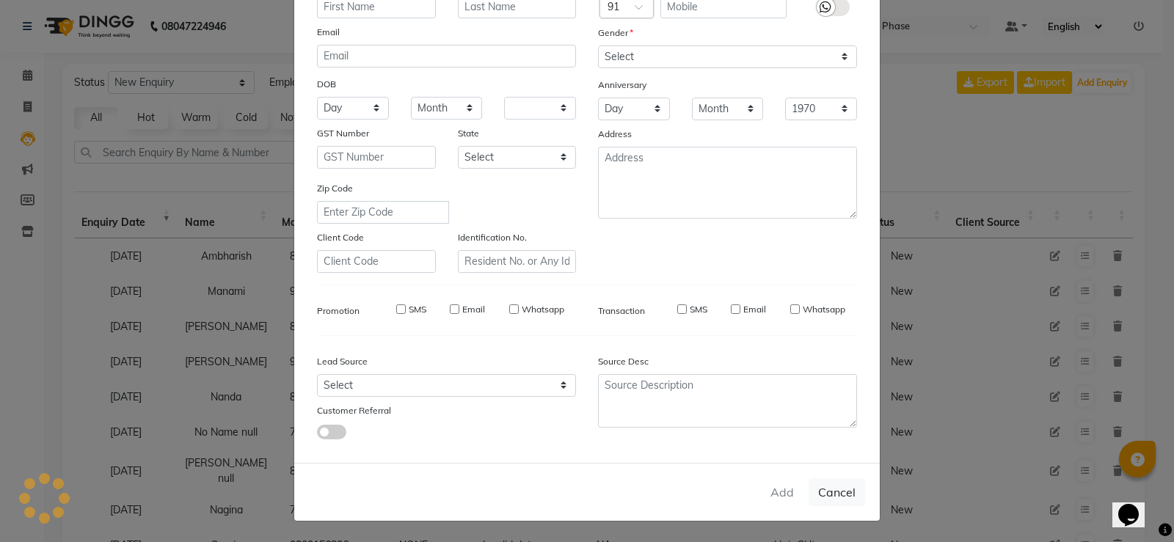
select select
checkbox input "false"
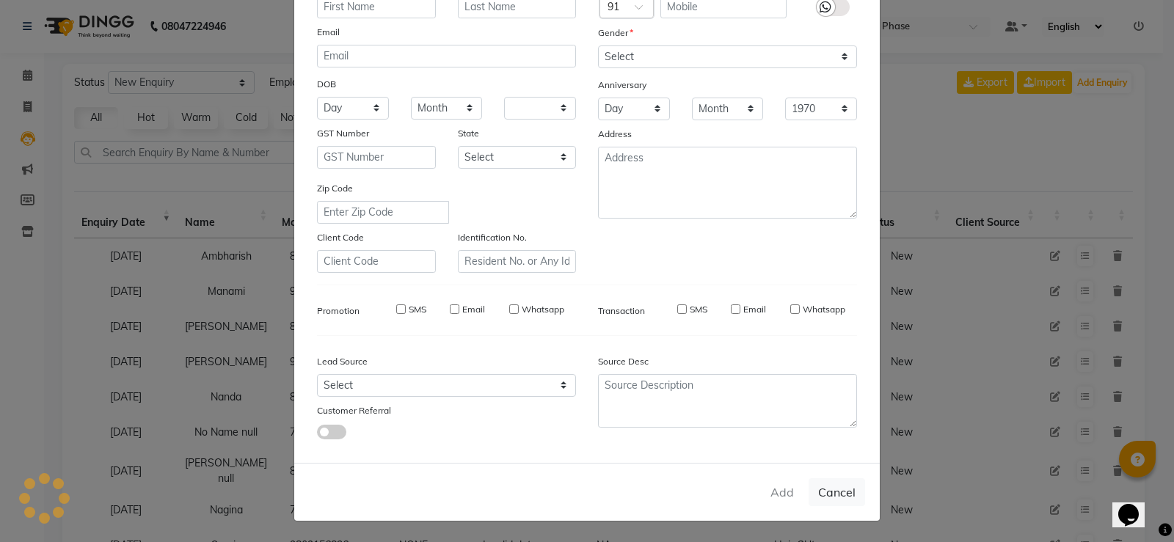
checkbox input "false"
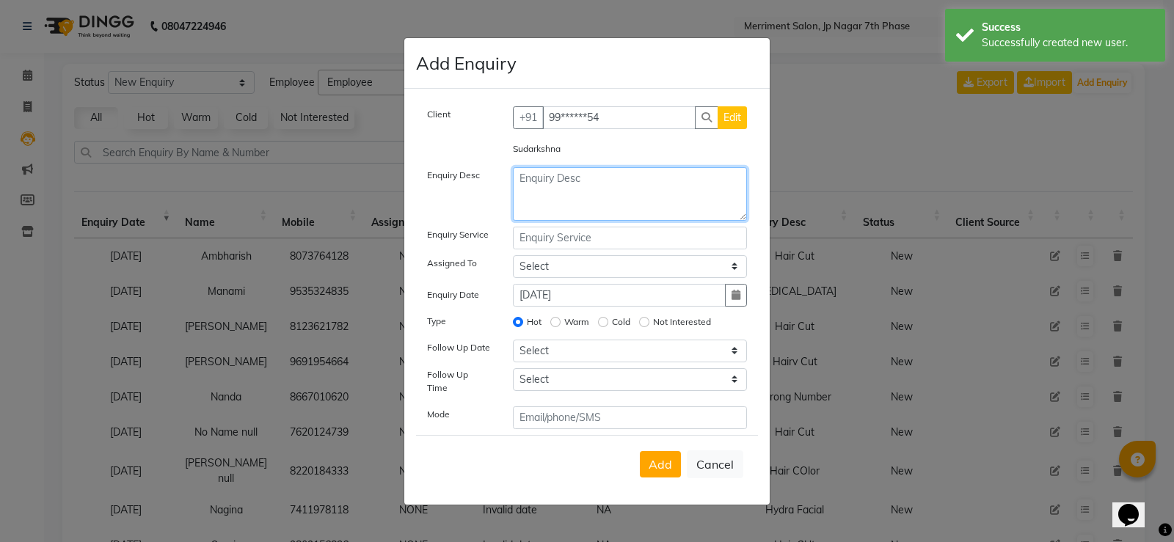
click at [613, 202] on textarea at bounding box center [630, 194] width 235 height 54
type textarea "Spa"
click at [660, 457] on span "Add" at bounding box center [660, 464] width 23 height 15
select select
radio input "false"
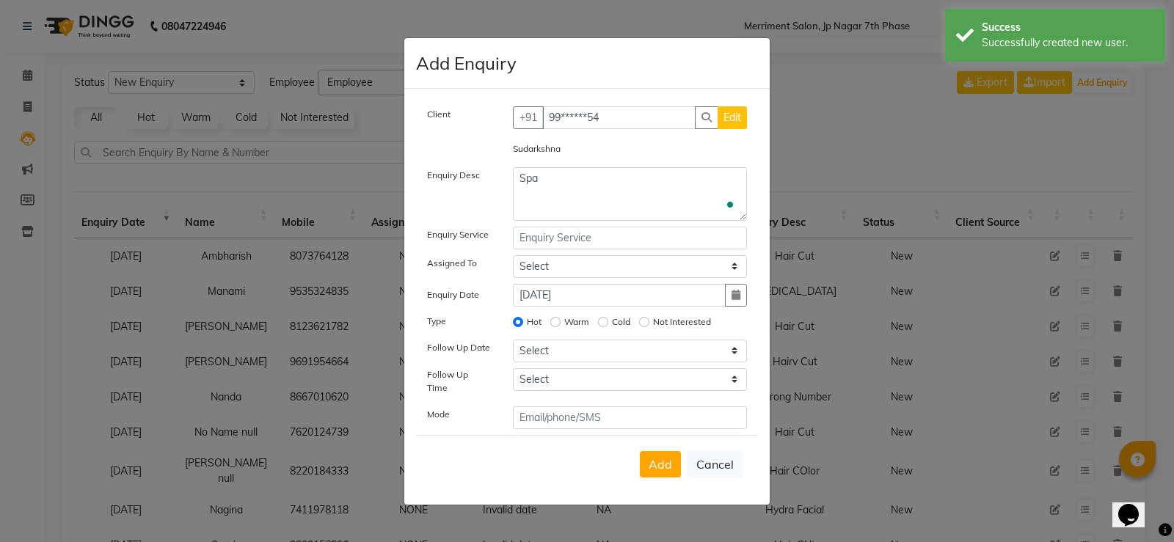
select select
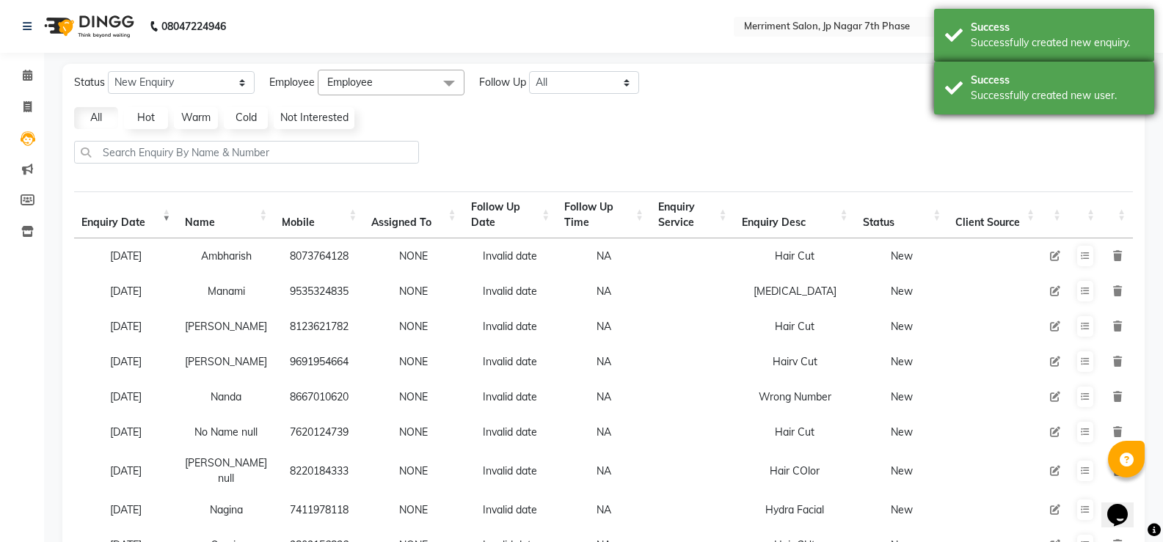
click at [1079, 82] on div "Success" at bounding box center [1057, 80] width 172 height 15
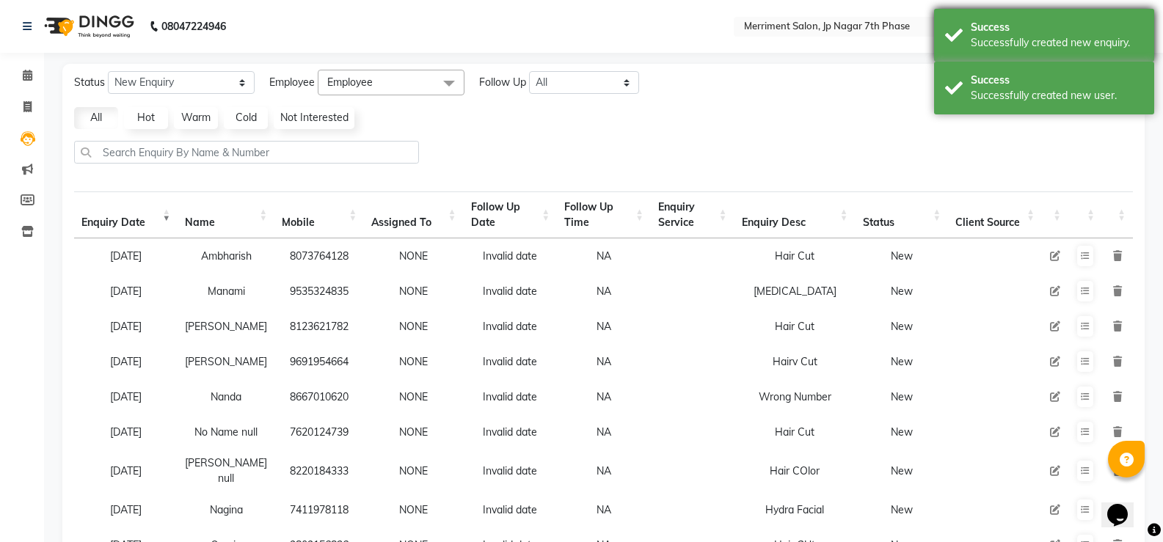
click at [1068, 29] on div "Success" at bounding box center [1057, 27] width 172 height 15
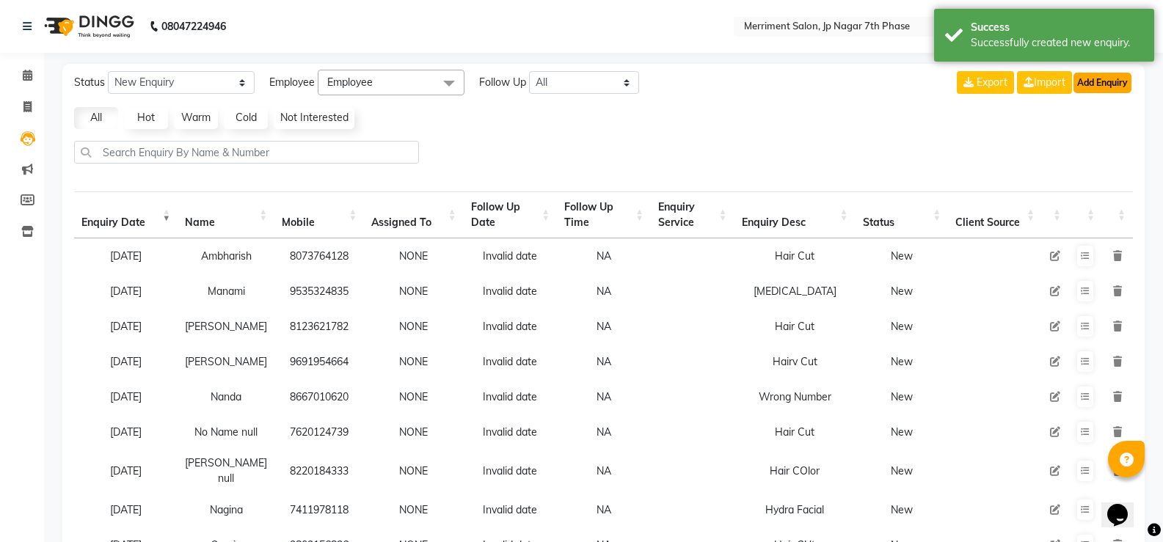
click at [1111, 85] on button "Add Enquiry" at bounding box center [1103, 83] width 58 height 21
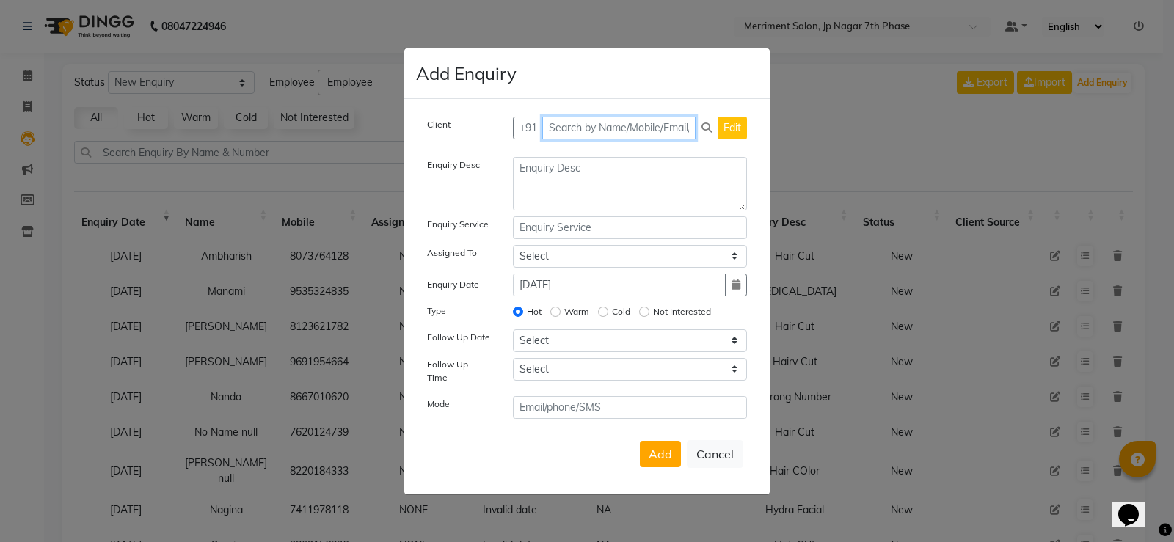
click at [606, 129] on input "text" at bounding box center [619, 128] width 154 height 23
paste input "7975850700"
type input "7975850700"
click at [727, 121] on button "Add Client" at bounding box center [716, 128] width 61 height 23
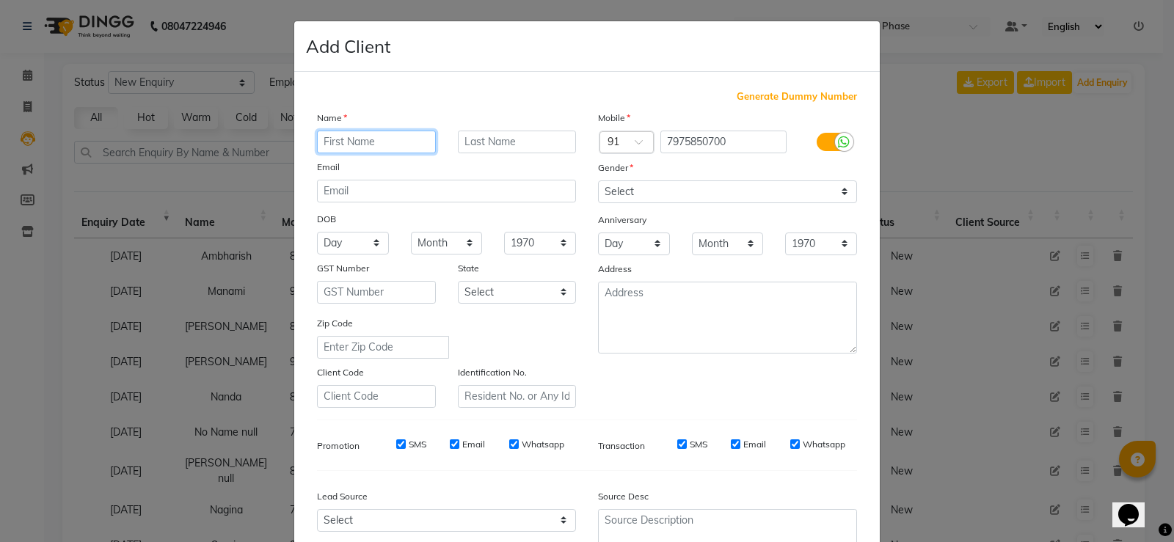
paste input "7975850700"
type input "7975850700"
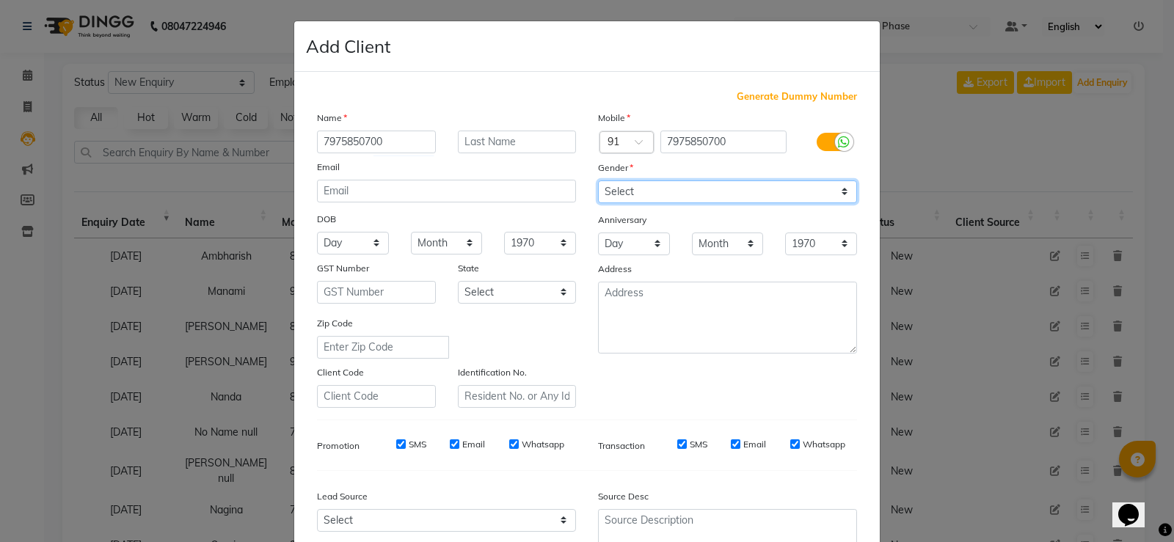
click at [695, 192] on select "Select Male Female Other Prefer Not To Say" at bounding box center [727, 192] width 259 height 23
select select "female"
click at [598, 181] on select "Select Male Female Other Prefer Not To Say" at bounding box center [727, 192] width 259 height 23
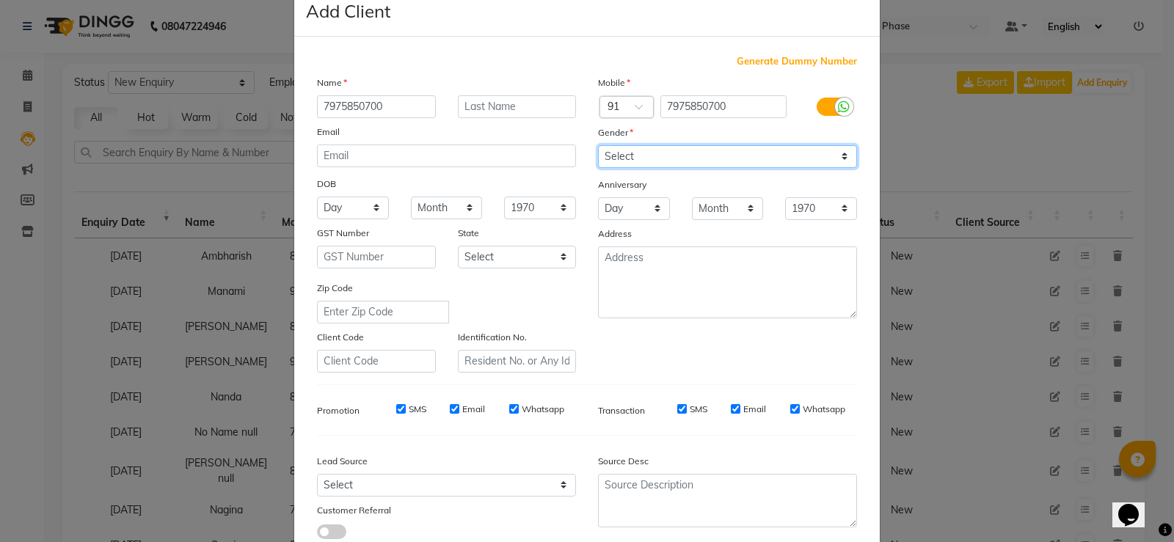
scroll to position [0, 0]
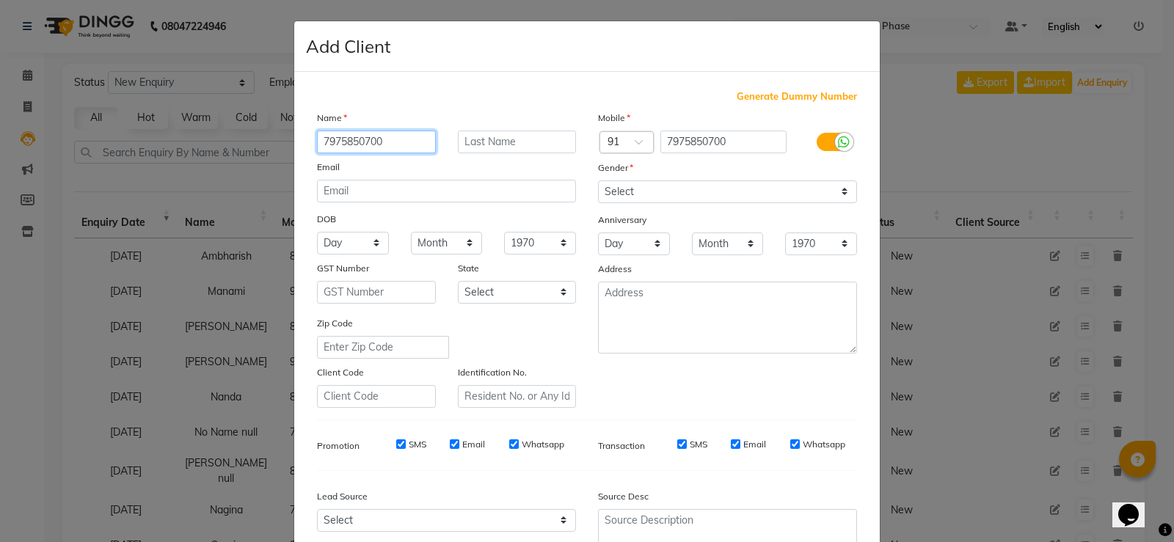
drag, startPoint x: 391, startPoint y: 147, endPoint x: 261, endPoint y: 151, distance: 130.0
click at [261, 151] on ngb-modal-window "Add Client Generate Dummy Number Name 7975850700 Email DOB Day 01 02 03 04 05 0…" at bounding box center [587, 271] width 1174 height 542
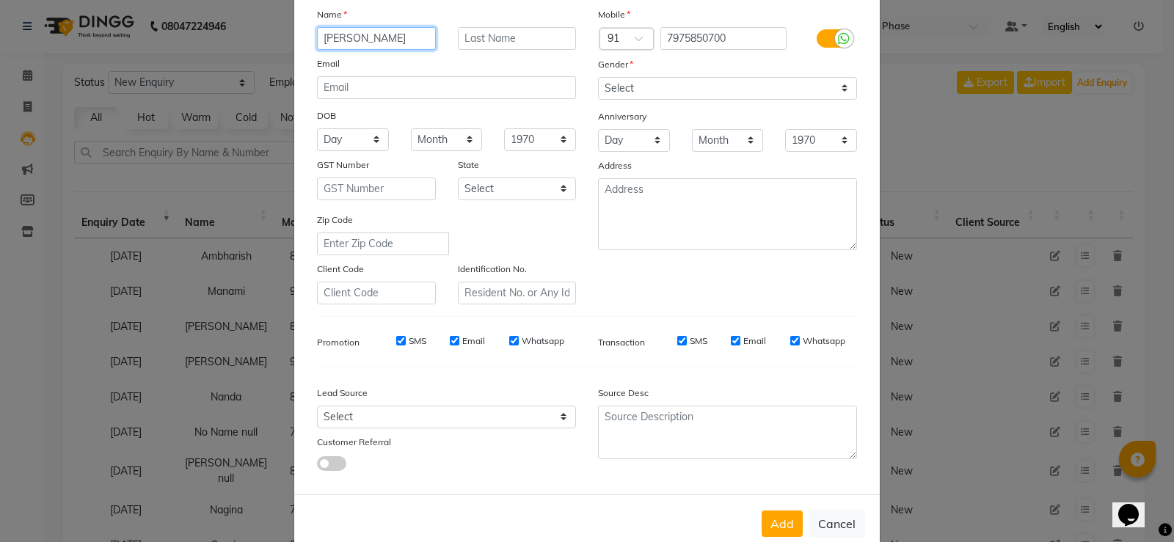
scroll to position [135, 0]
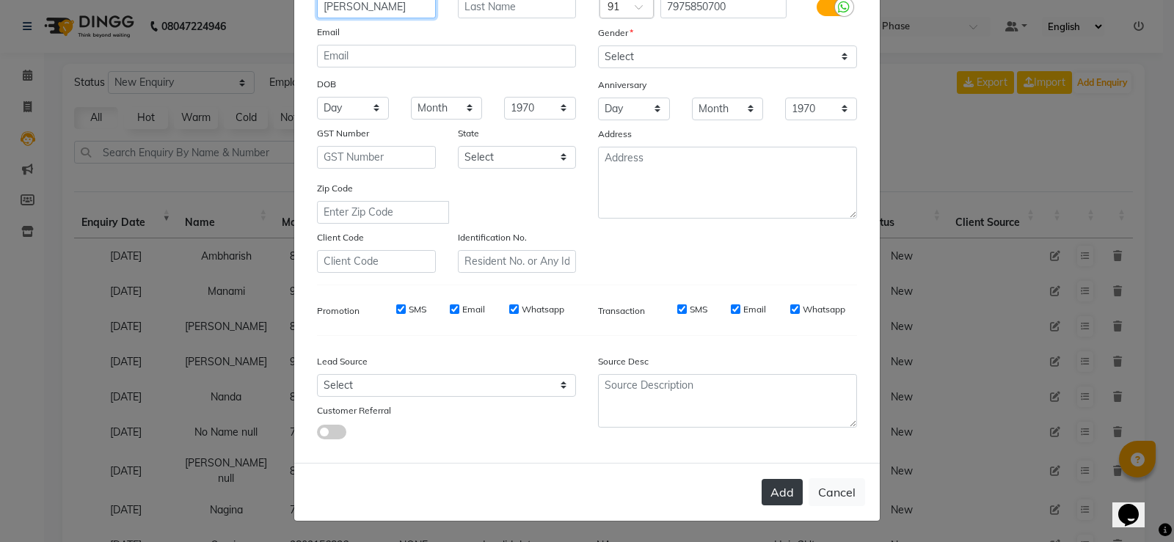
type input "Anusha"
click at [793, 485] on button "Add" at bounding box center [782, 492] width 41 height 26
type input "79******00"
select select
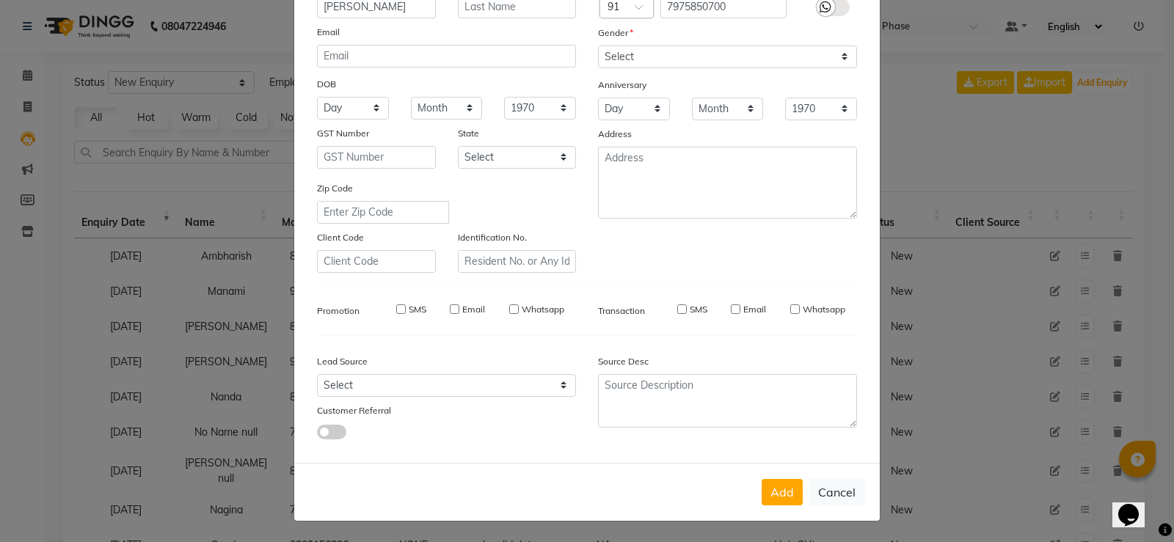
select select
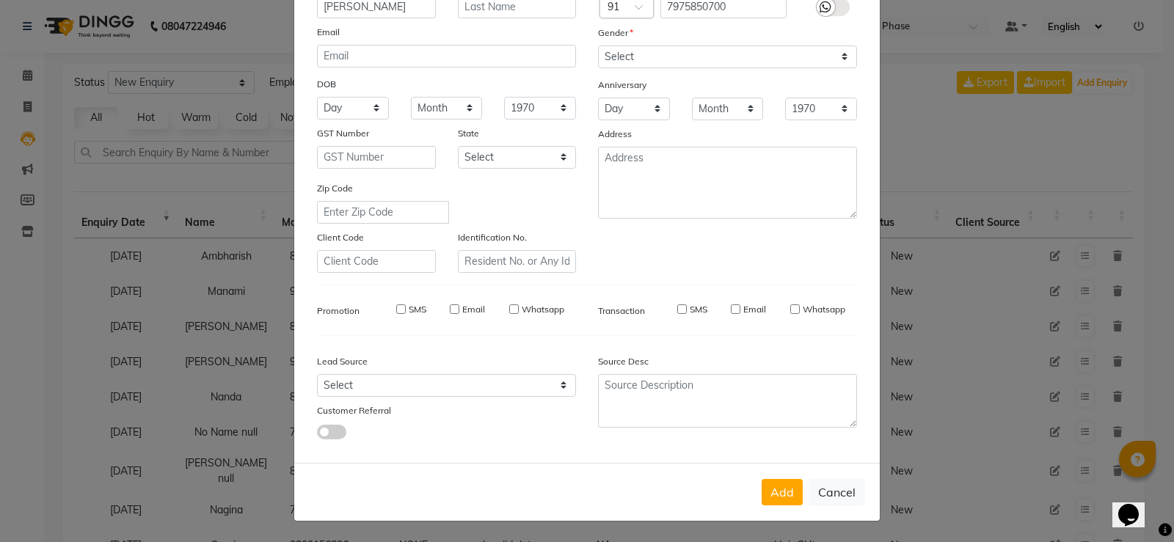
checkbox input "false"
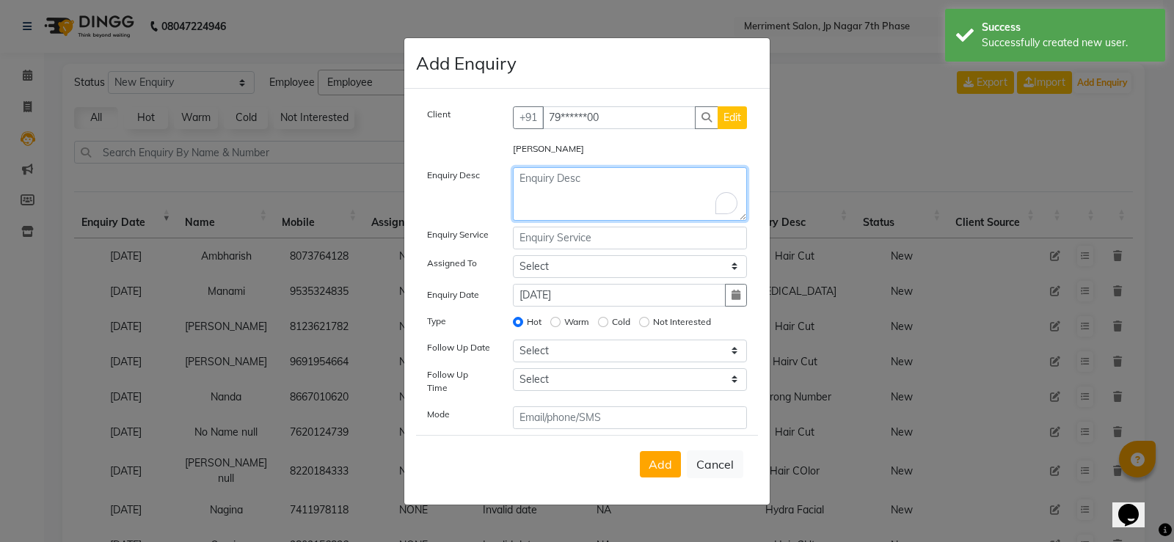
click at [585, 178] on textarea "To enrich screen reader interactions, please activate Accessibility in Grammarl…" at bounding box center [630, 194] width 235 height 54
type textarea "Hair Cut"
click at [656, 457] on span "Add" at bounding box center [660, 464] width 23 height 15
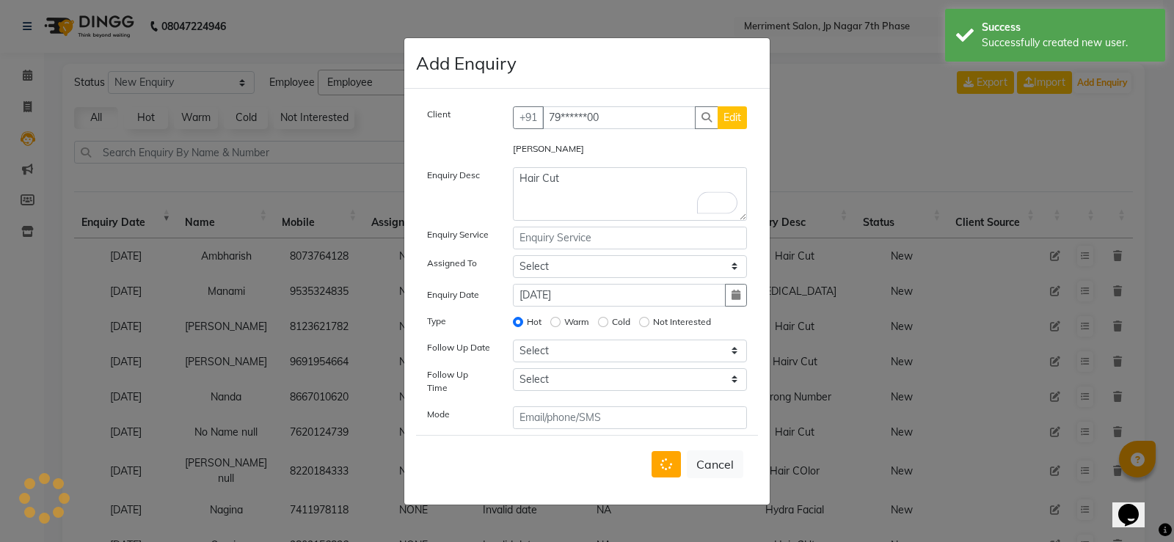
select select
radio input "false"
select select
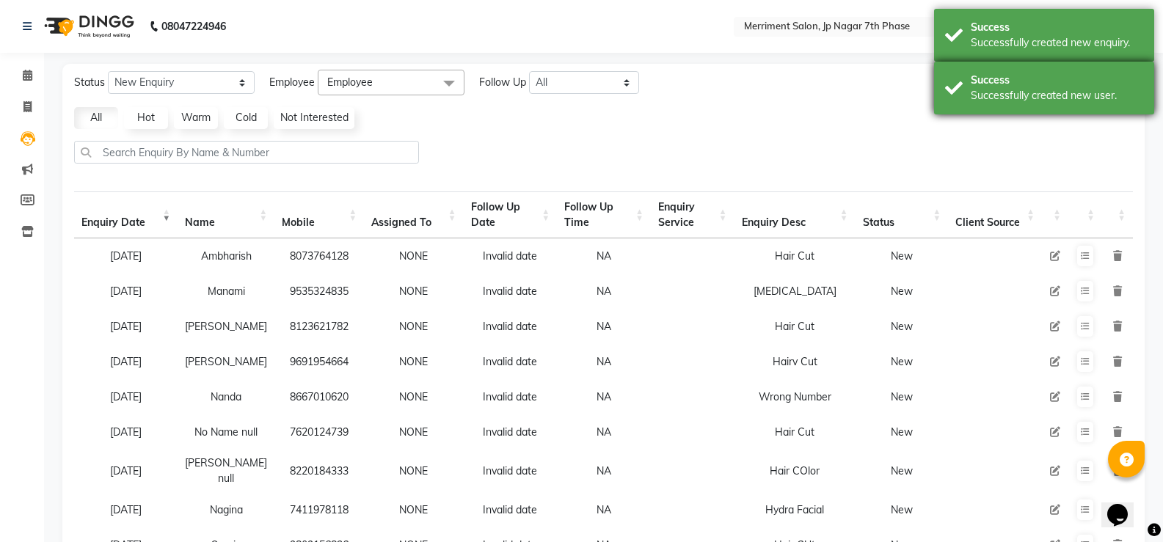
click at [1090, 110] on div "Success Successfully created new user." at bounding box center [1044, 88] width 220 height 53
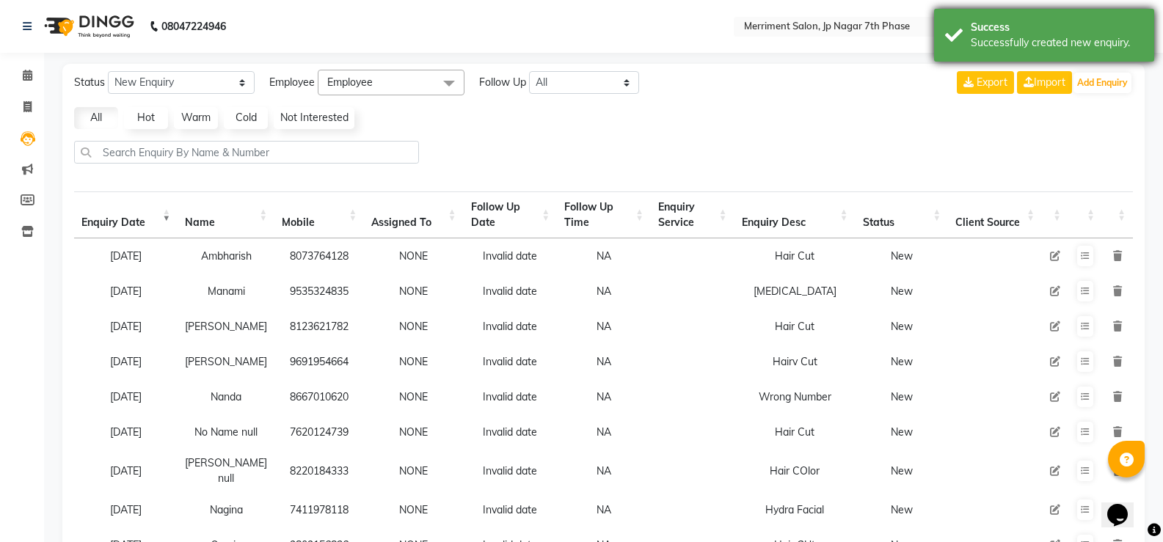
click at [1113, 41] on div "Successfully created new enquiry." at bounding box center [1057, 42] width 172 height 15
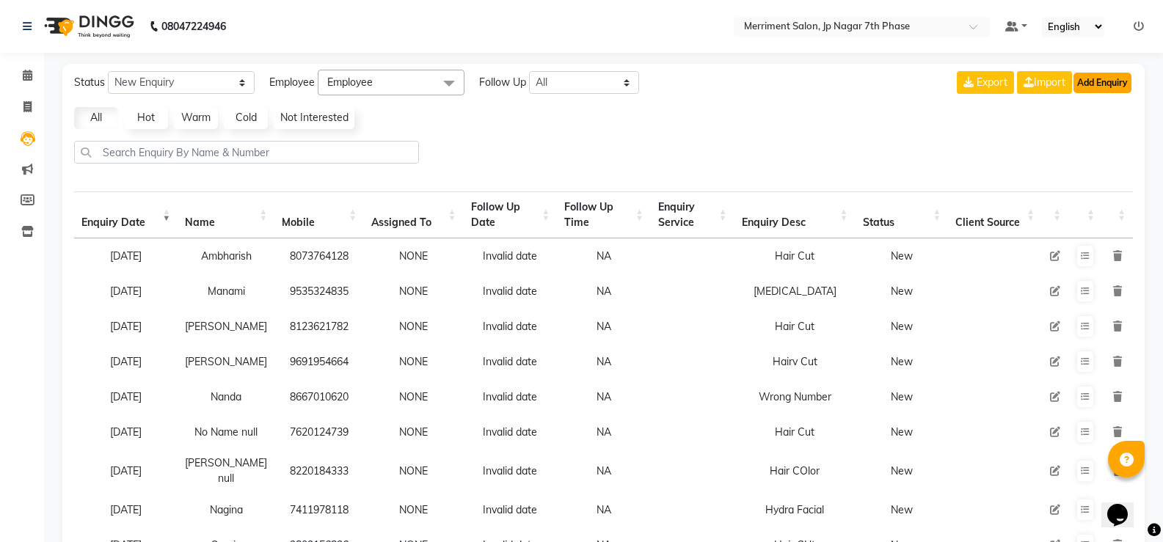
click at [1103, 79] on button "Add Enquiry" at bounding box center [1103, 83] width 58 height 21
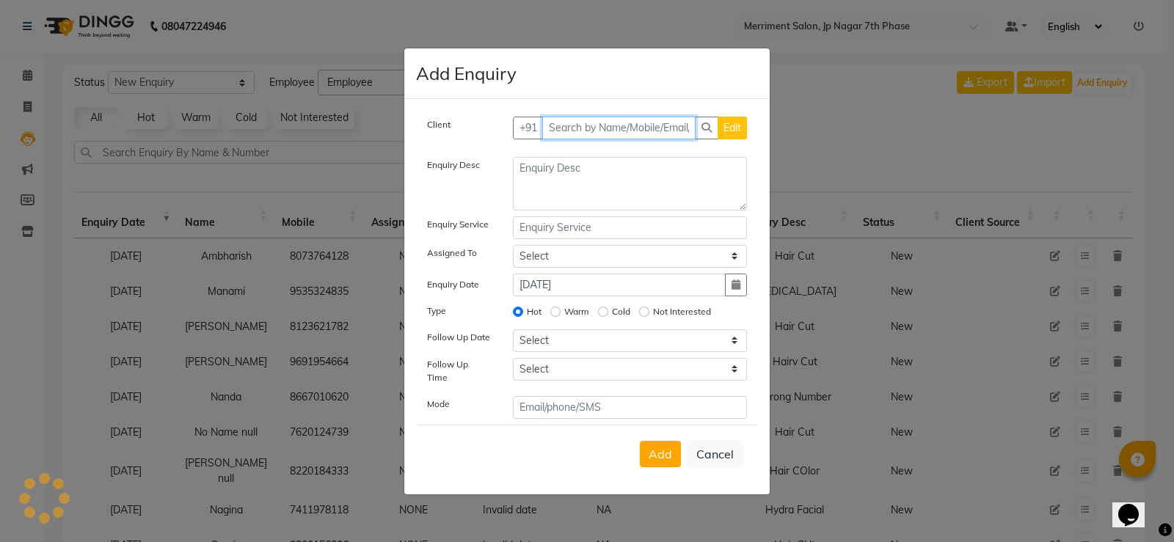
click at [649, 125] on input "text" at bounding box center [619, 128] width 154 height 23
paste input "9535212144"
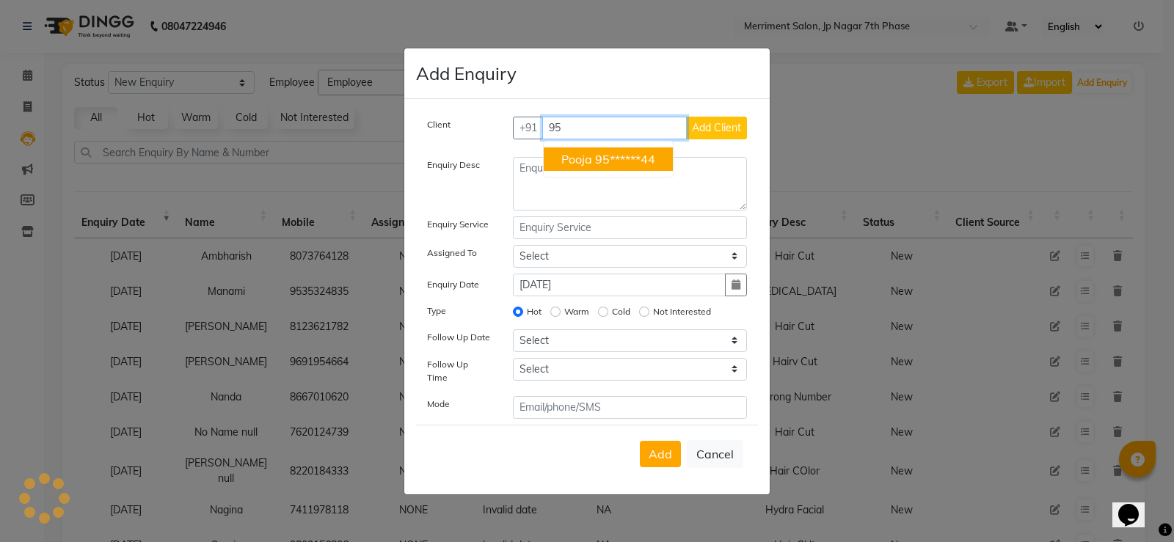
type input "9"
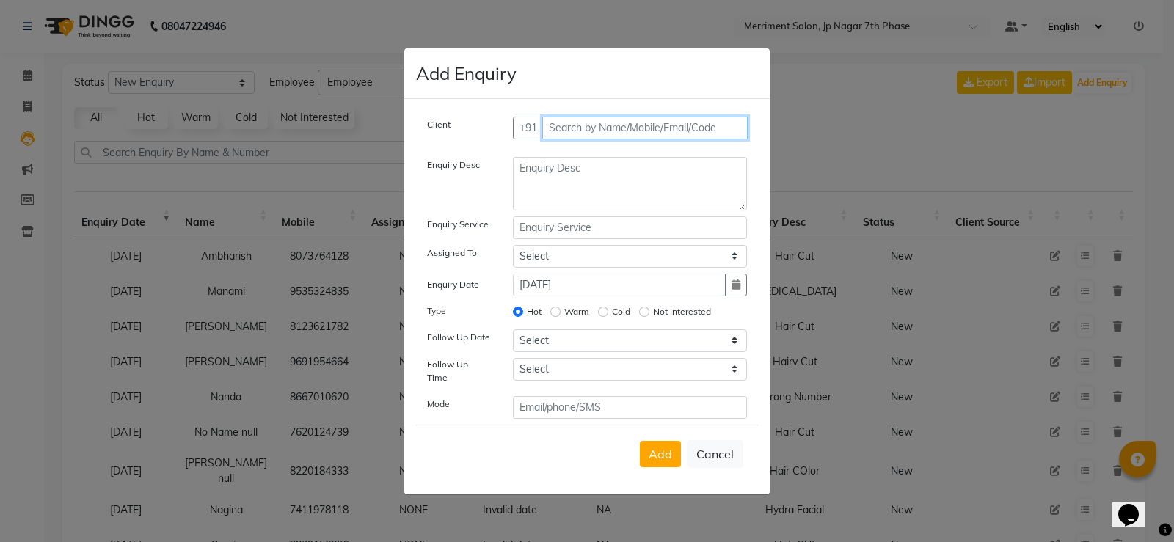
click at [621, 131] on input "text" at bounding box center [645, 128] width 206 height 23
paste input "7406021178"
type input "7406021178"
click at [707, 129] on span "Add Client" at bounding box center [716, 127] width 49 height 13
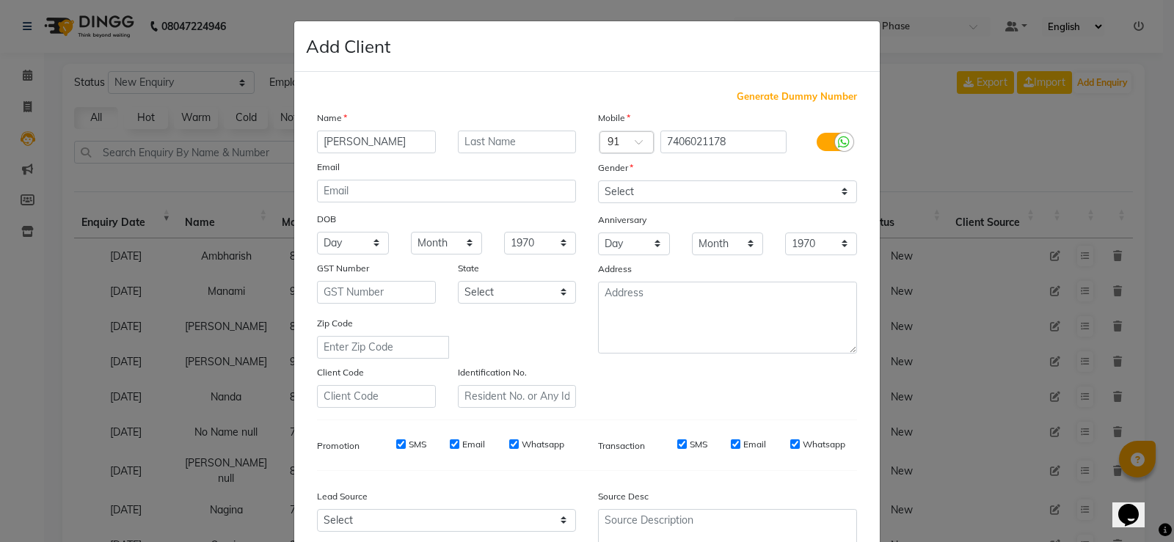
type input "Monica"
click at [640, 197] on select "Select Male Female Other Prefer Not To Say" at bounding box center [727, 192] width 259 height 23
select select "female"
click at [598, 181] on select "Select Male Female Other Prefer Not To Say" at bounding box center [727, 192] width 259 height 23
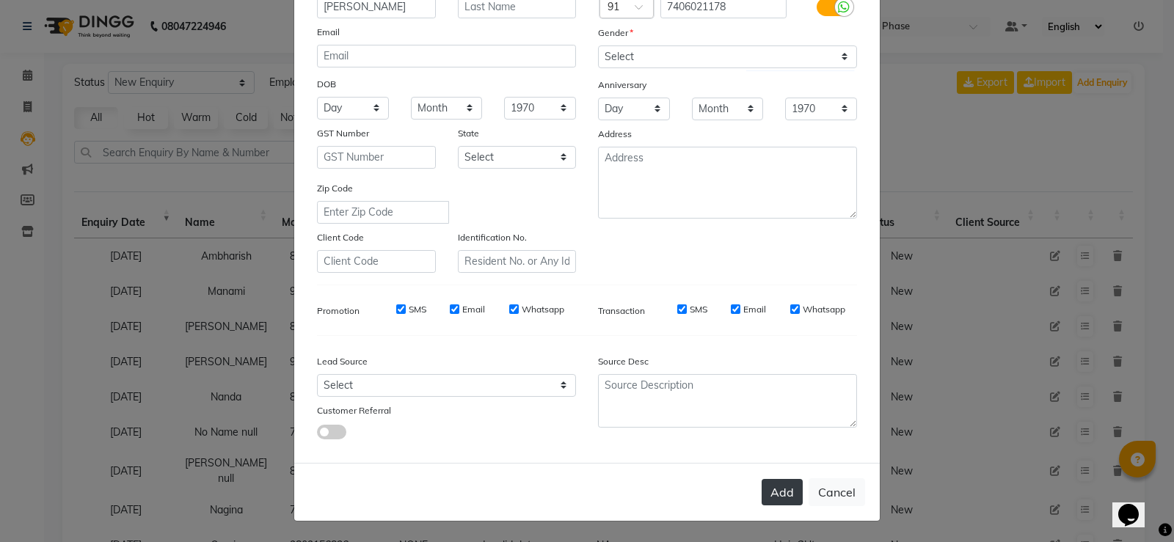
click at [779, 491] on button "Add" at bounding box center [782, 492] width 41 height 26
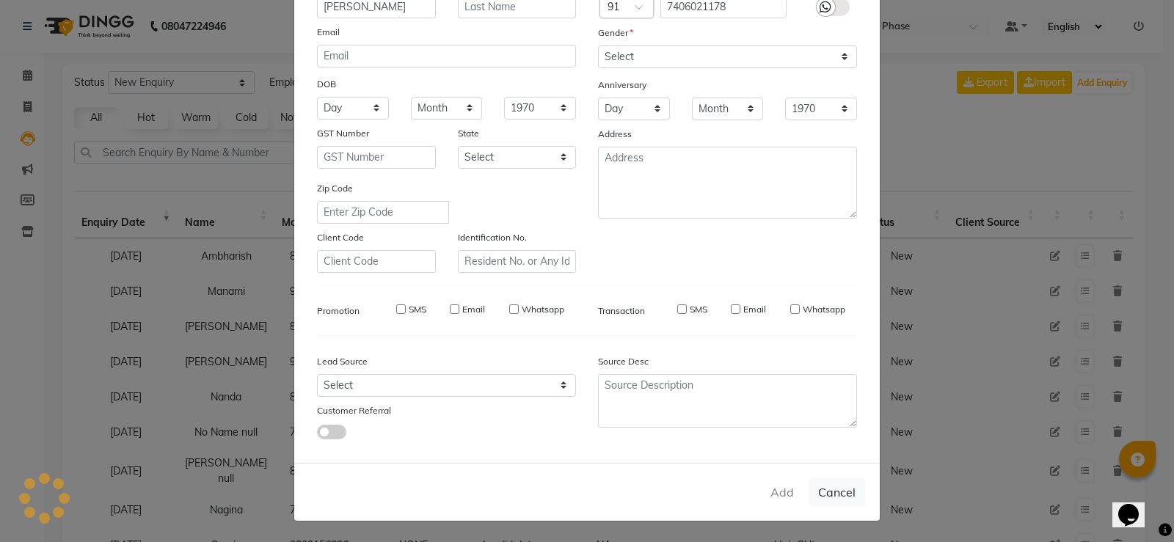
type input "74******78"
select select
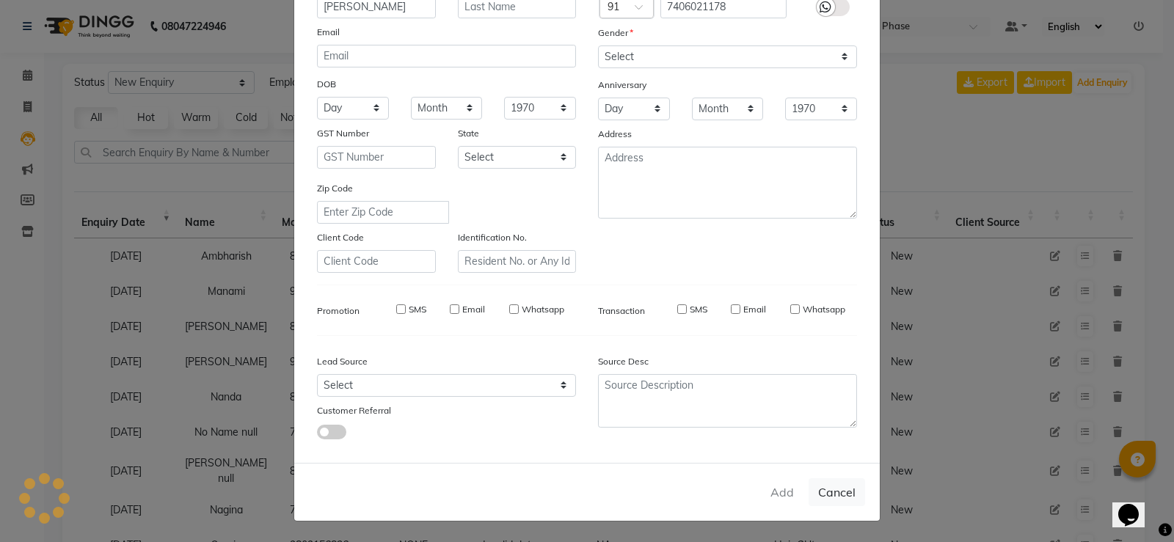
select select
checkbox input "false"
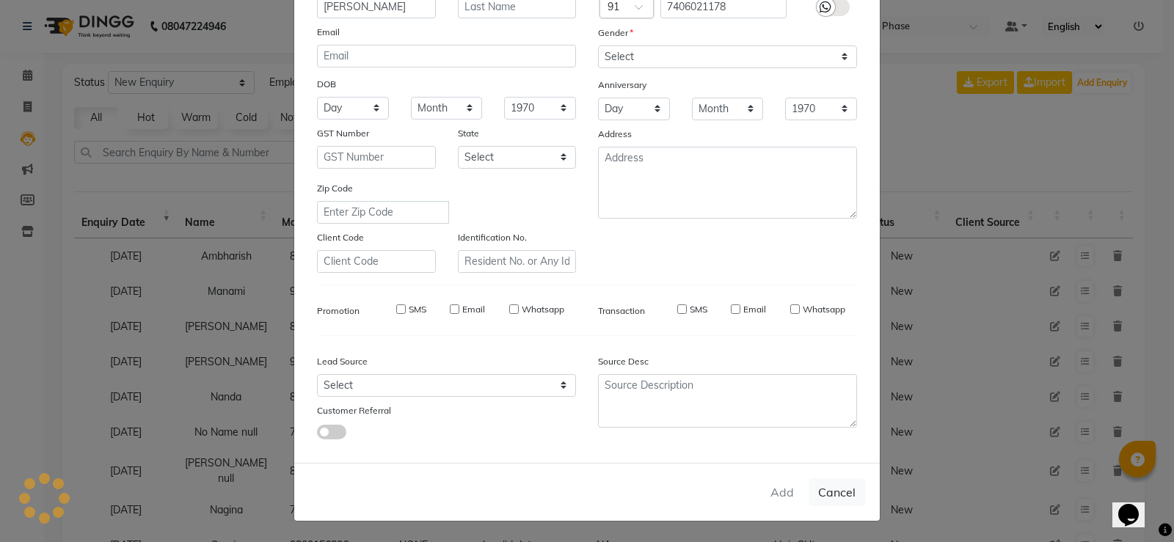
checkbox input "false"
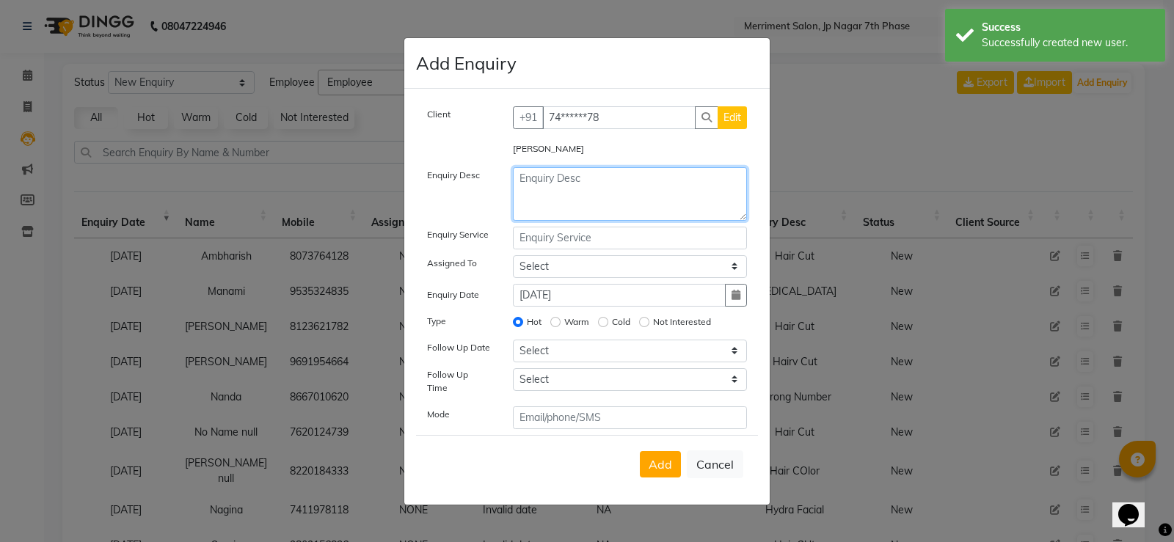
click at [561, 192] on textarea at bounding box center [630, 194] width 235 height 54
type textarea "Botox Enquiry"
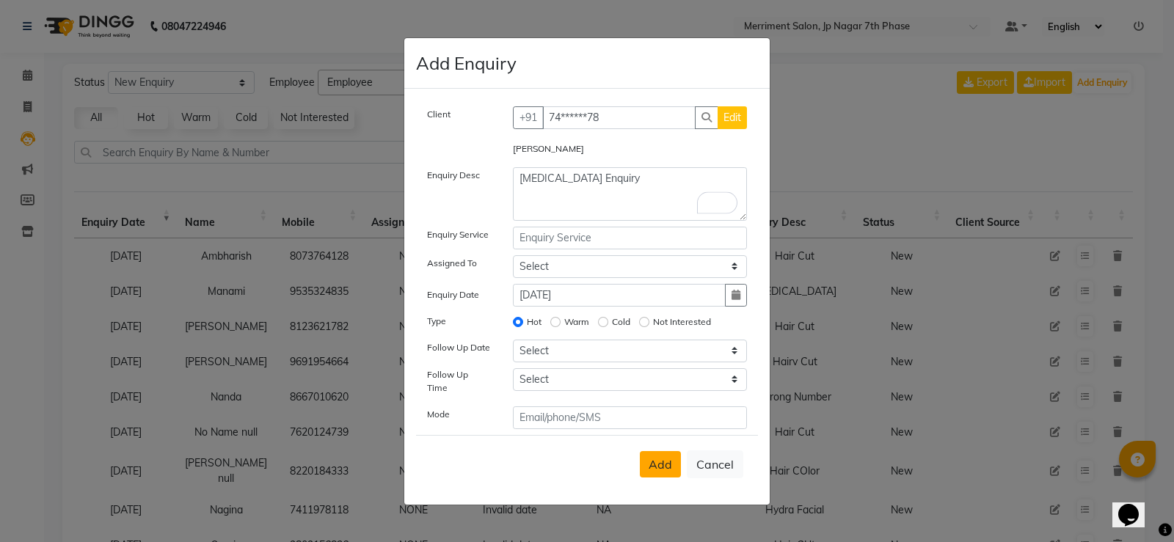
drag, startPoint x: 677, startPoint y: 473, endPoint x: 668, endPoint y: 464, distance: 12.5
click at [674, 470] on div "Add Cancel" at bounding box center [587, 464] width 342 height 58
click at [667, 464] on span "Add" at bounding box center [660, 464] width 23 height 15
select select
radio input "false"
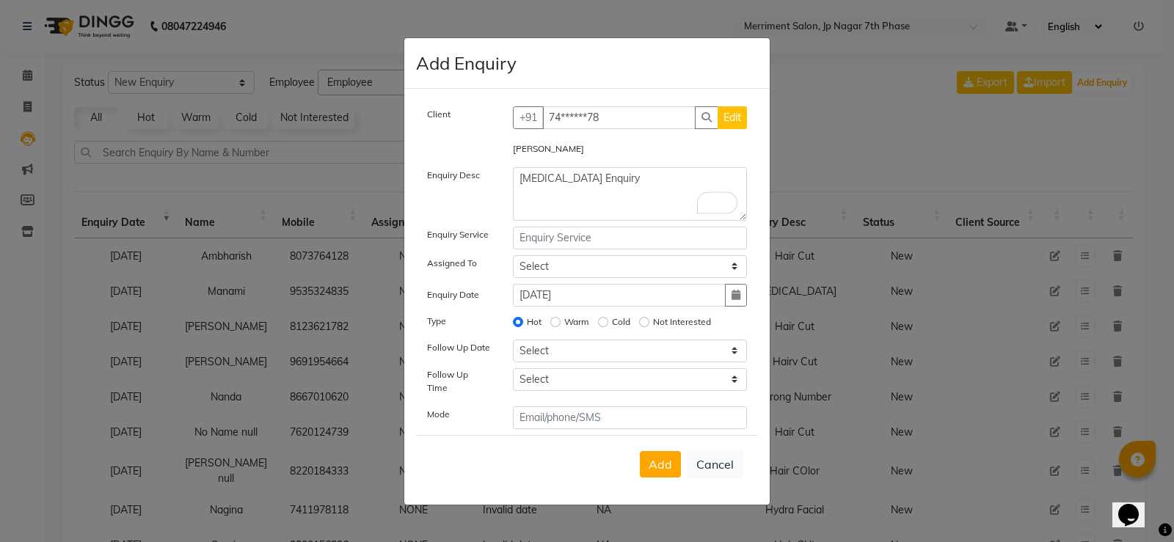
select select
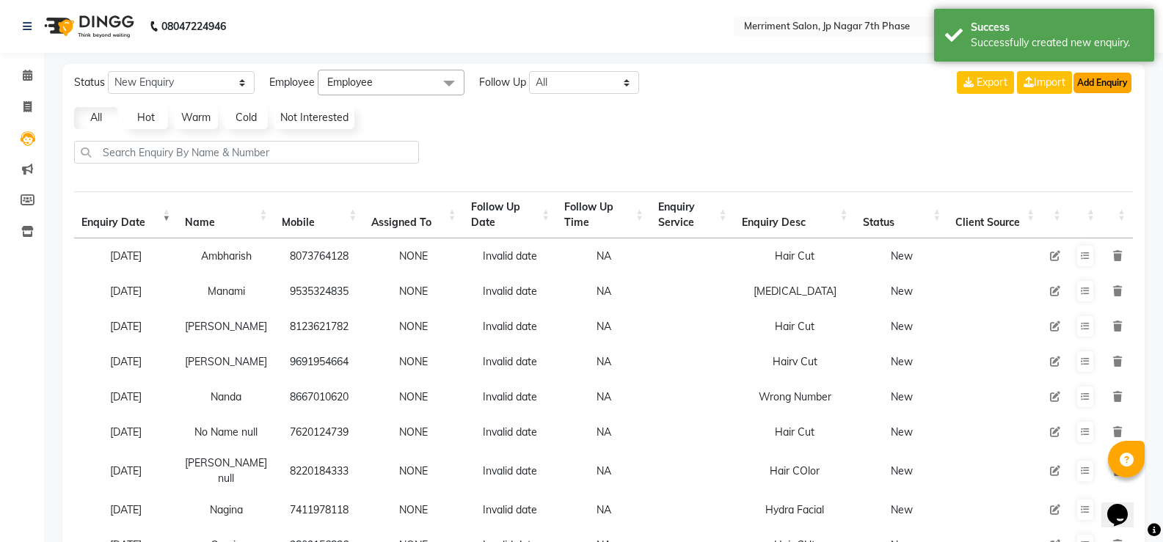
click at [1113, 84] on button "Add Enquiry" at bounding box center [1103, 83] width 58 height 21
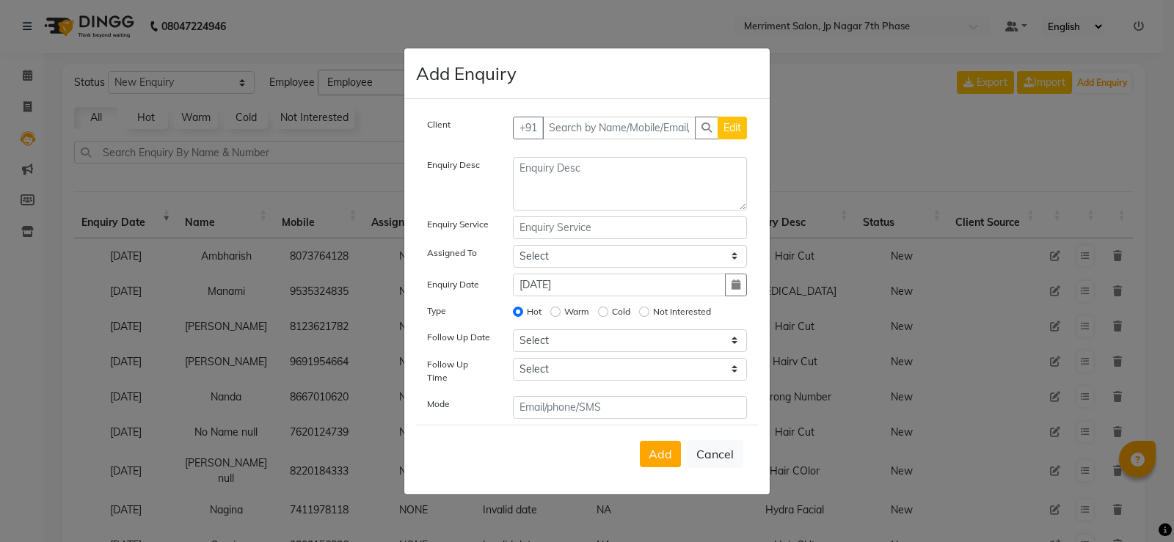
select select "10"
click at [646, 129] on input "text" at bounding box center [619, 128] width 154 height 23
paste input "9008899091"
type input "9008899091"
click at [701, 131] on span "Add Client" at bounding box center [716, 127] width 49 height 13
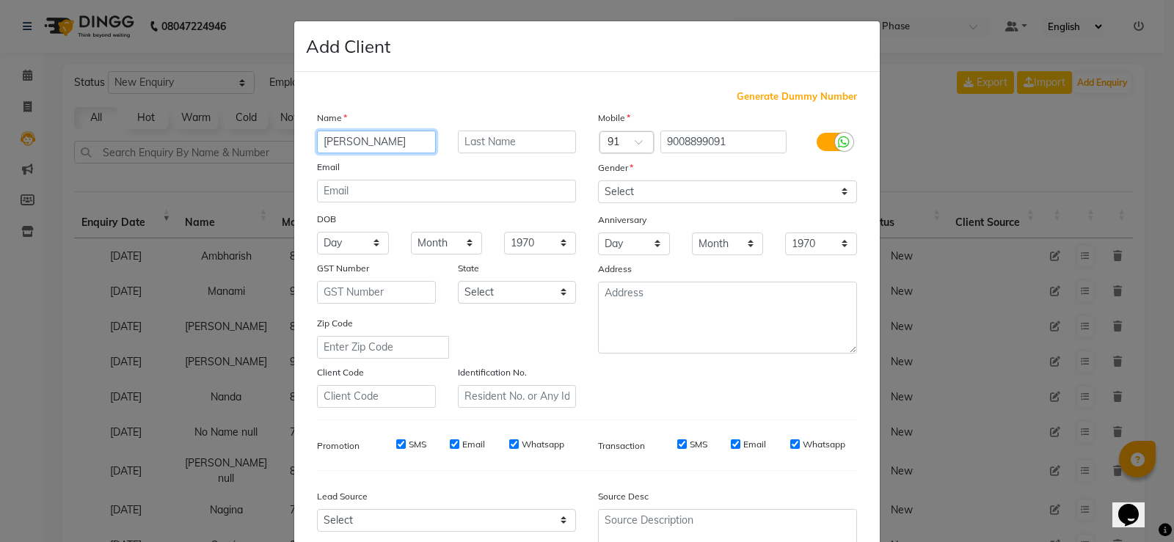
type input "Rajesh"
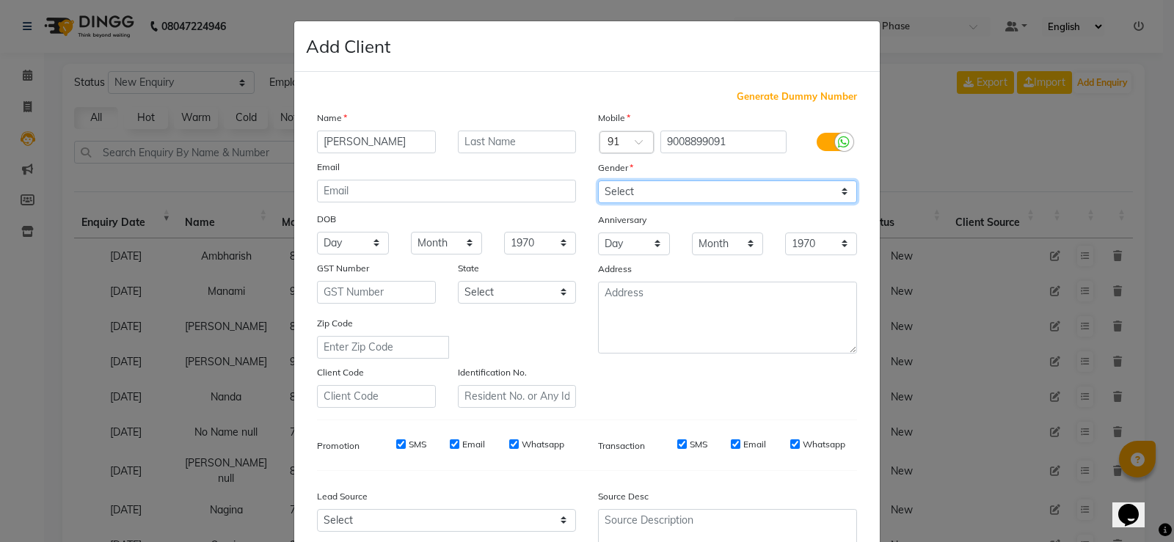
click at [662, 197] on select "Select [DEMOGRAPHIC_DATA] [DEMOGRAPHIC_DATA] Other Prefer Not To Say" at bounding box center [727, 192] width 259 height 23
click at [598, 181] on select "Select [DEMOGRAPHIC_DATA] [DEMOGRAPHIC_DATA] Other Prefer Not To Say" at bounding box center [727, 192] width 259 height 23
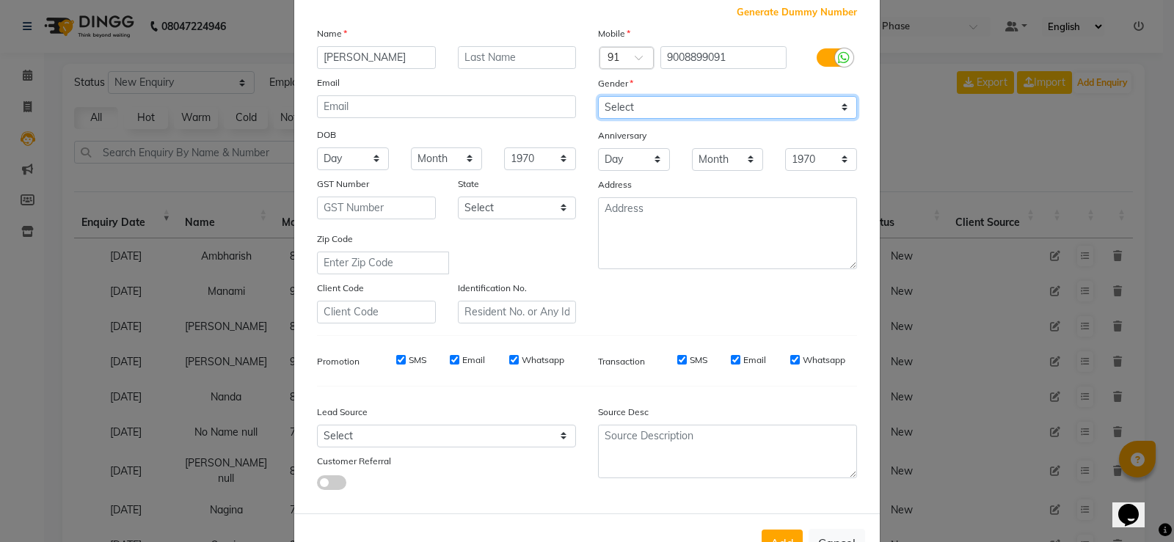
scroll to position [135, 0]
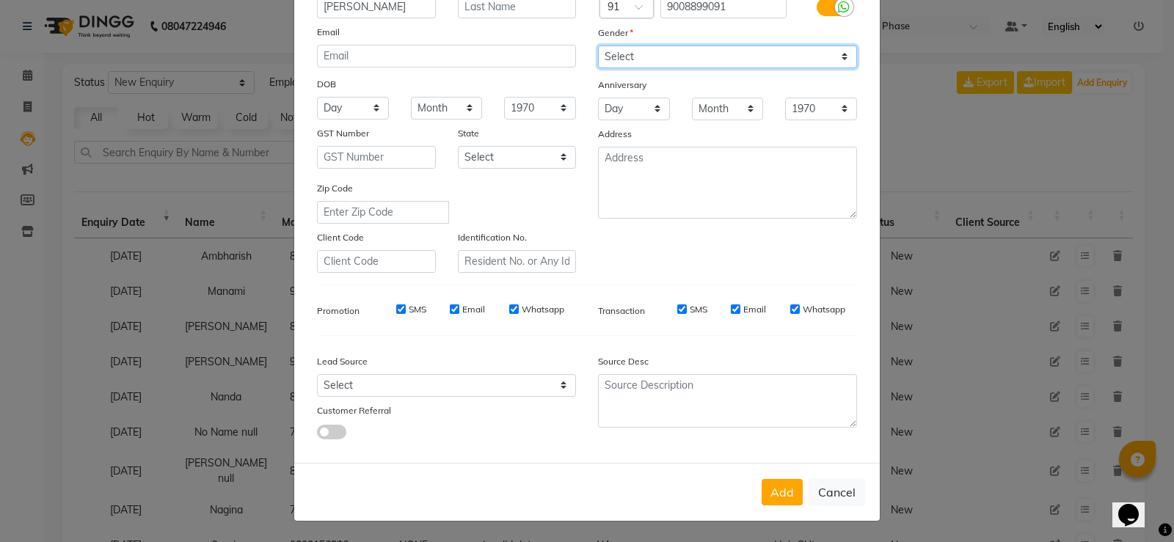
drag, startPoint x: 665, startPoint y: 54, endPoint x: 657, endPoint y: 65, distance: 13.2
click at [665, 54] on select "Select [DEMOGRAPHIC_DATA] [DEMOGRAPHIC_DATA] Other Prefer Not To Say" at bounding box center [727, 56] width 259 height 23
click at [598, 45] on select "Select [DEMOGRAPHIC_DATA] [DEMOGRAPHIC_DATA] Other Prefer Not To Say" at bounding box center [727, 56] width 259 height 23
drag, startPoint x: 662, startPoint y: 54, endPoint x: 641, endPoint y: 67, distance: 25.0
click at [662, 54] on select "Select [DEMOGRAPHIC_DATA] [DEMOGRAPHIC_DATA] Other Prefer Not To Say" at bounding box center [727, 56] width 259 height 23
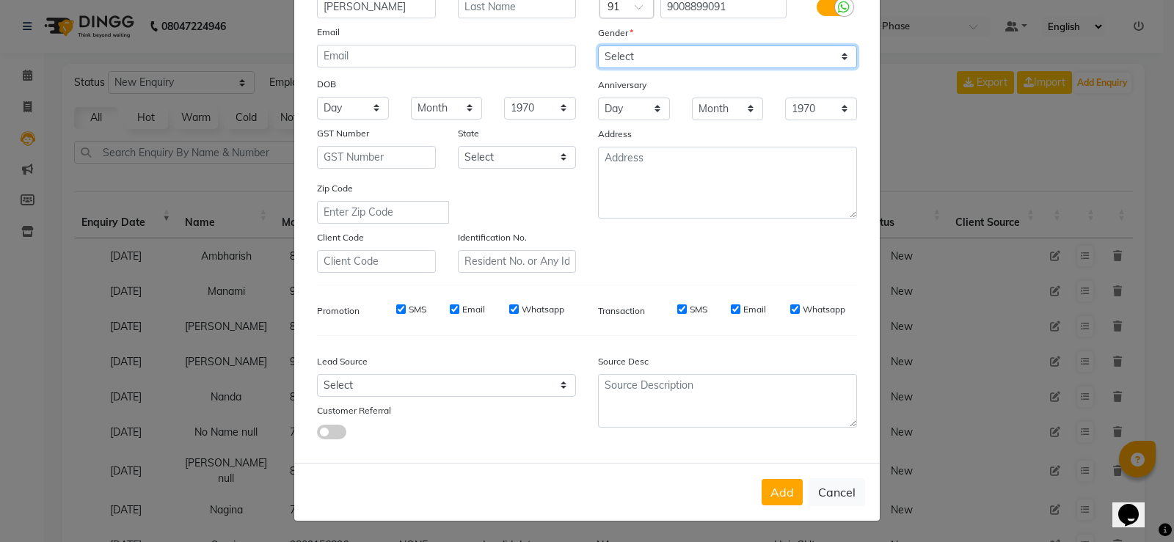
select select "[DEMOGRAPHIC_DATA]"
click at [598, 45] on select "Select [DEMOGRAPHIC_DATA] [DEMOGRAPHIC_DATA] Other Prefer Not To Say" at bounding box center [727, 56] width 259 height 23
click at [789, 499] on button "Add" at bounding box center [782, 492] width 41 height 26
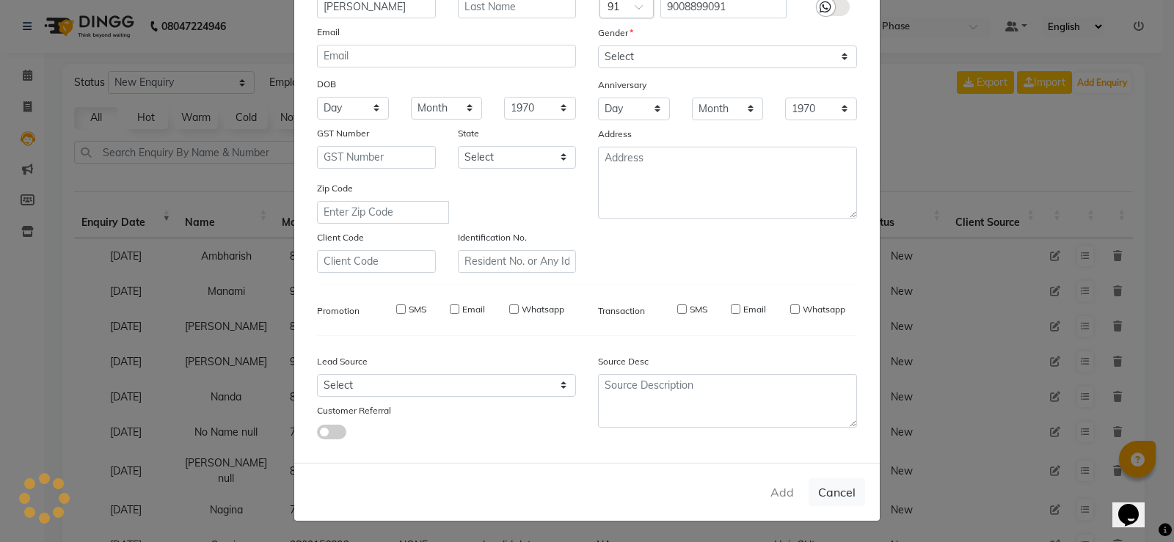
type input "90******91"
select select
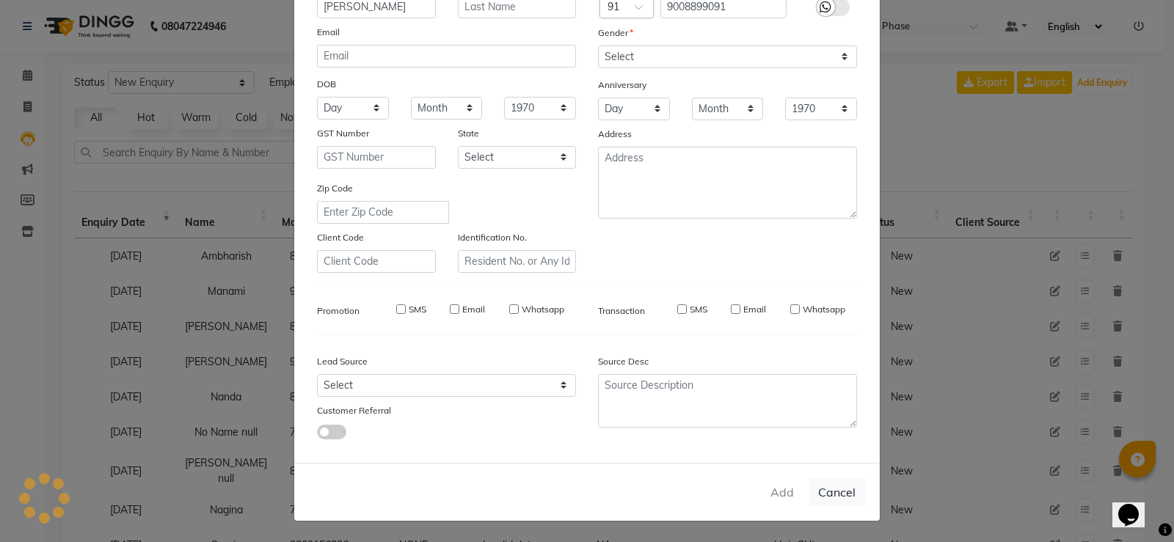
select select
checkbox input "false"
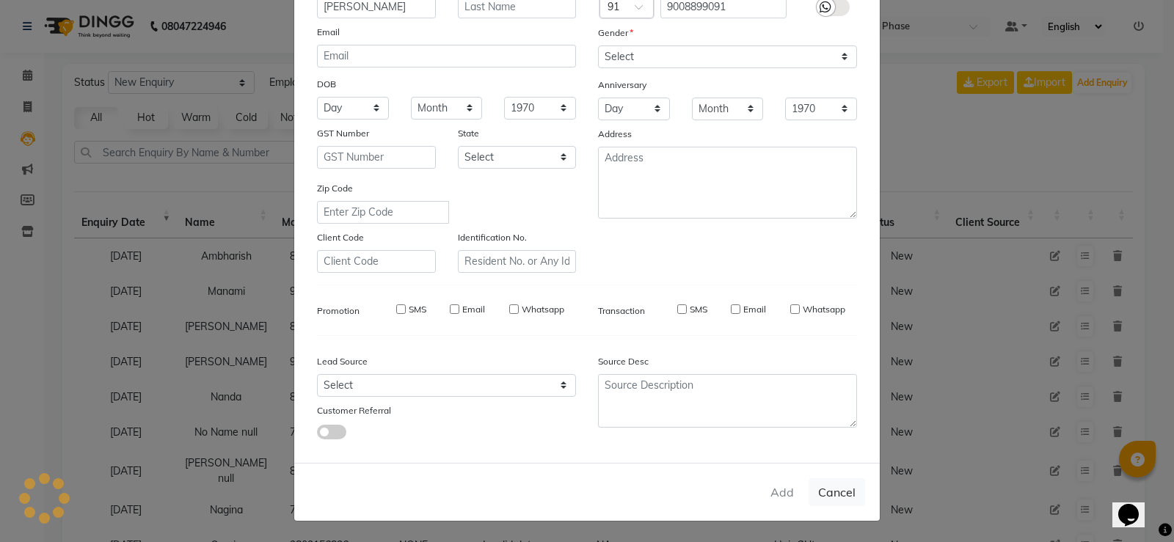
checkbox input "false"
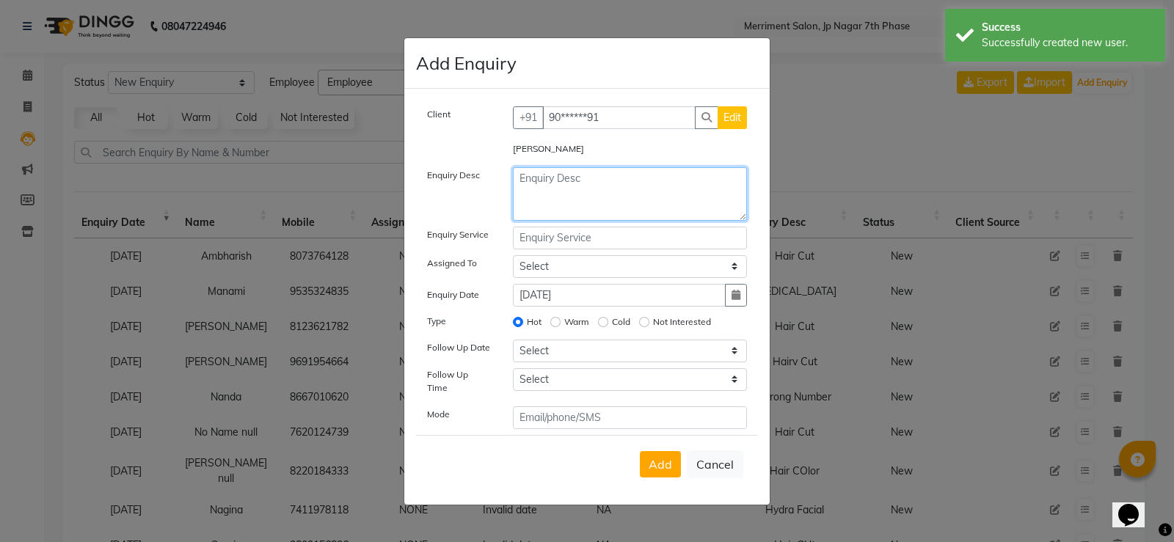
click at [600, 187] on textarea at bounding box center [630, 194] width 235 height 54
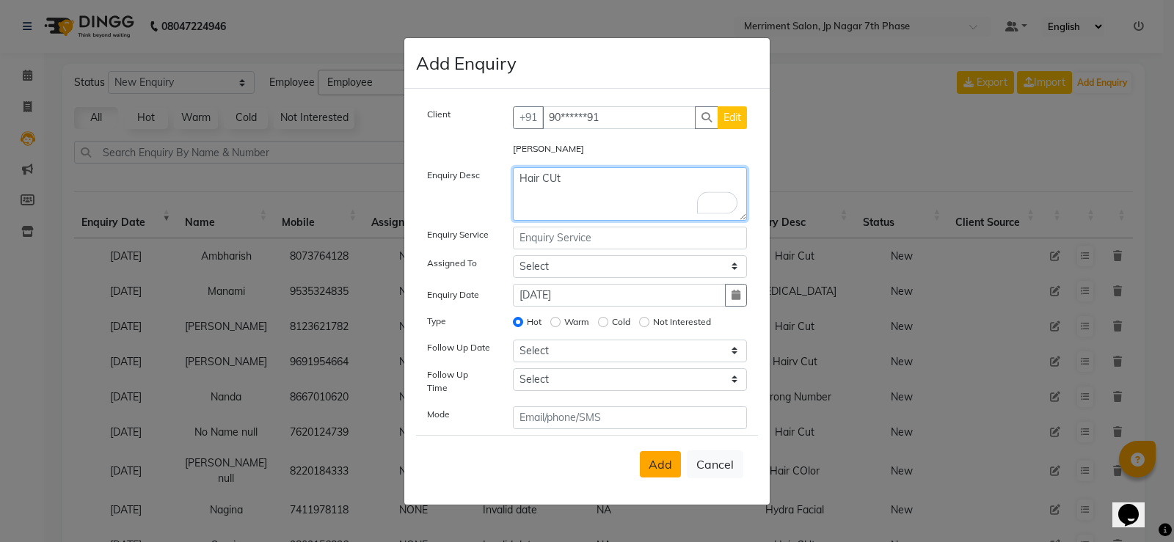
type textarea "Hair CUt"
click at [663, 469] on button "Add" at bounding box center [660, 464] width 41 height 26
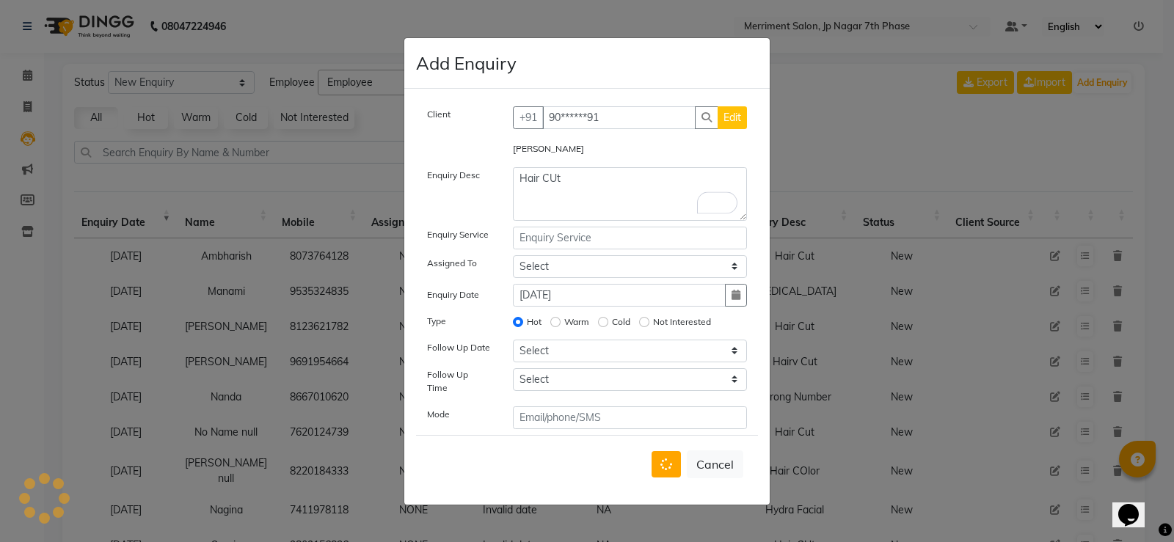
select select
radio input "false"
select select
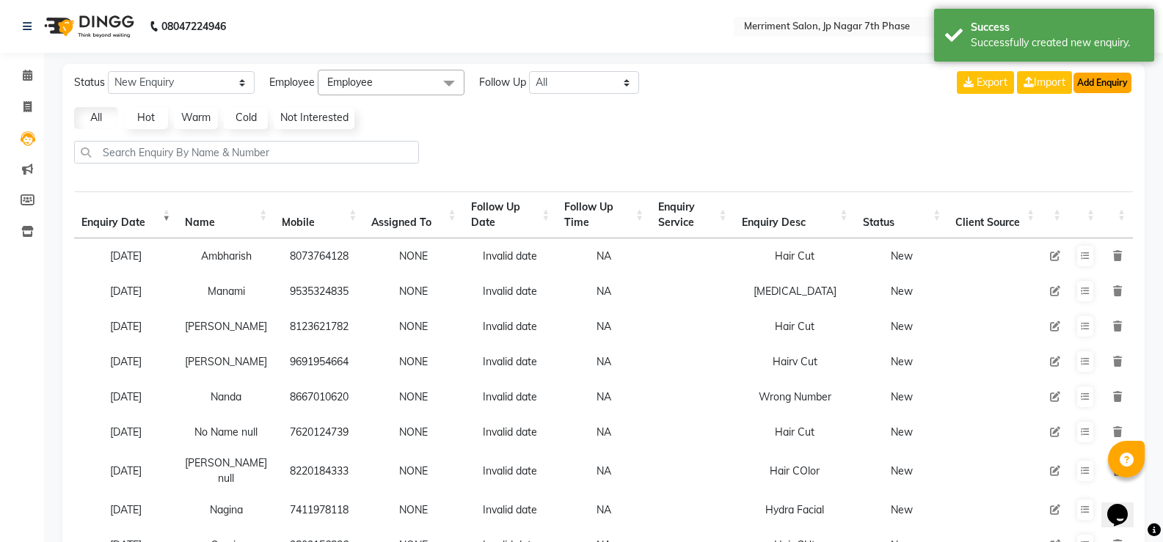
click at [1083, 81] on button "Add Enquiry" at bounding box center [1103, 83] width 58 height 21
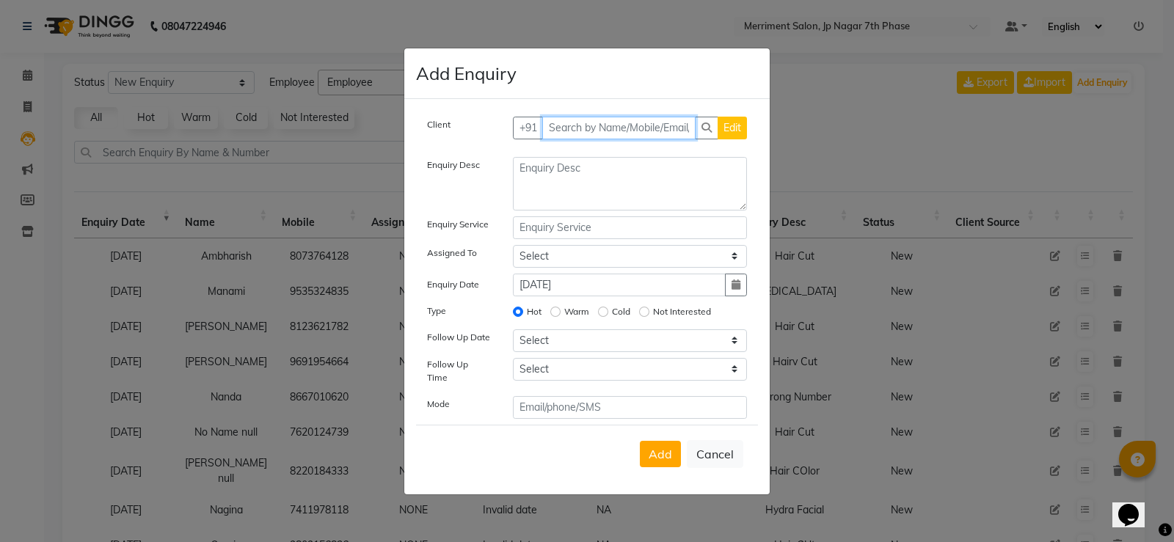
click at [657, 131] on input "text" at bounding box center [619, 128] width 154 height 23
paste input "9663353789"
type input "9663353789"
click at [723, 129] on span "Add Client" at bounding box center [716, 127] width 49 height 13
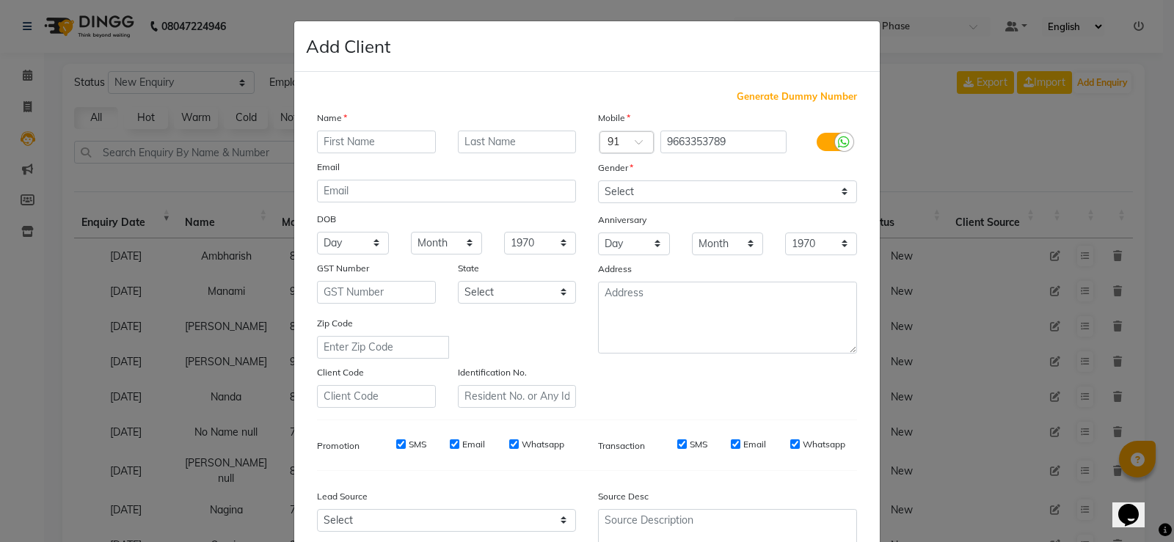
click at [379, 147] on input "text" at bounding box center [376, 142] width 119 height 23
type input "Rajguru"
click at [647, 191] on select "Select [DEMOGRAPHIC_DATA] [DEMOGRAPHIC_DATA] Other Prefer Not To Say" at bounding box center [727, 192] width 259 height 23
click at [598, 181] on select "Select [DEMOGRAPHIC_DATA] [DEMOGRAPHIC_DATA] Other Prefer Not To Say" at bounding box center [727, 192] width 259 height 23
click at [640, 181] on select "Select [DEMOGRAPHIC_DATA] [DEMOGRAPHIC_DATA] Other Prefer Not To Say" at bounding box center [727, 192] width 259 height 23
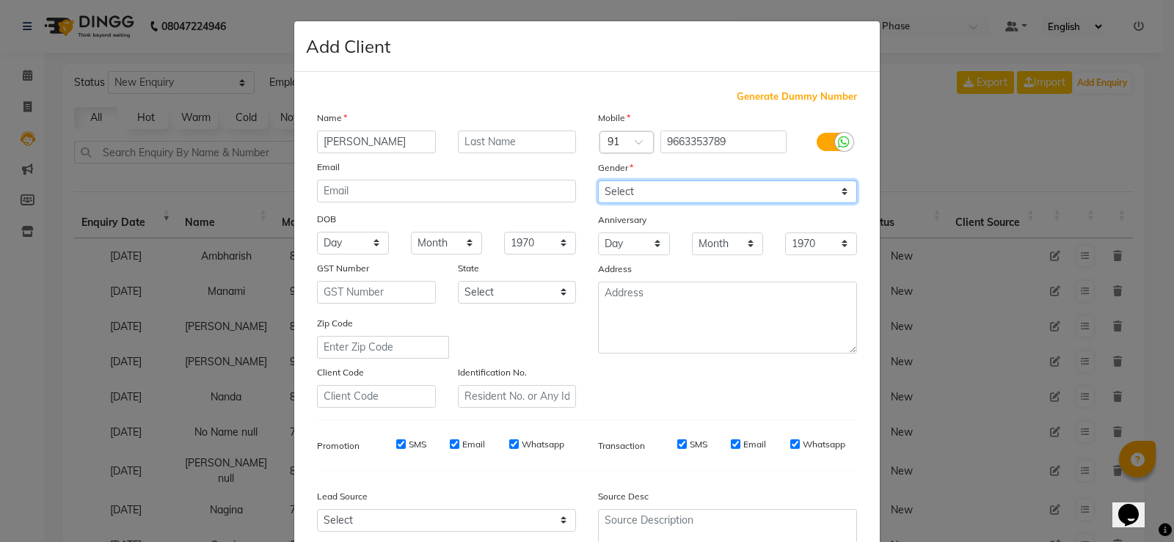
select select "[DEMOGRAPHIC_DATA]"
click at [598, 181] on select "Select [DEMOGRAPHIC_DATA] [DEMOGRAPHIC_DATA] Other Prefer Not To Say" at bounding box center [727, 192] width 259 height 23
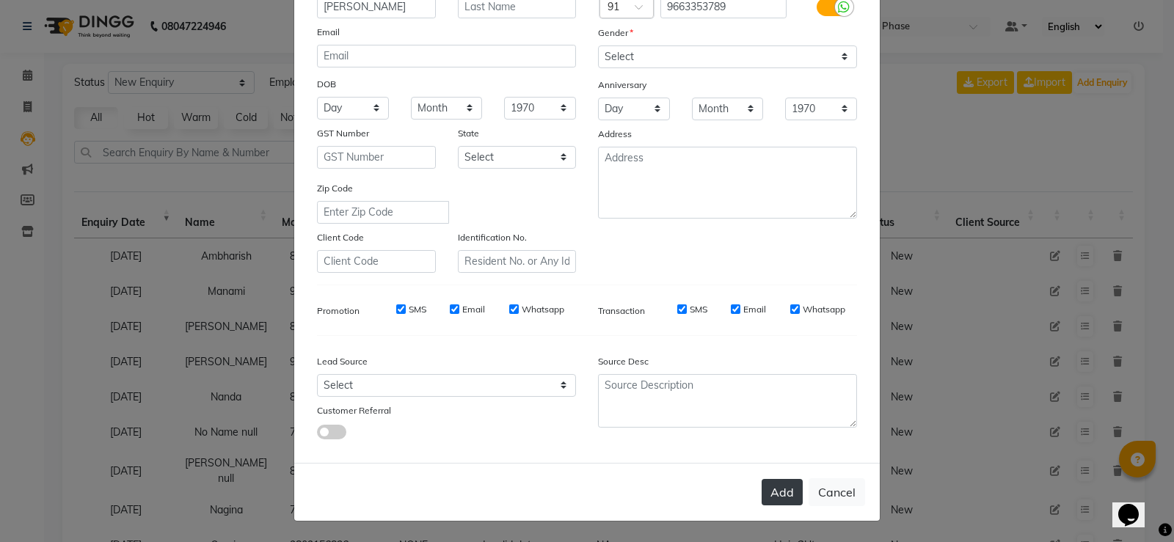
click at [782, 491] on button "Add" at bounding box center [782, 492] width 41 height 26
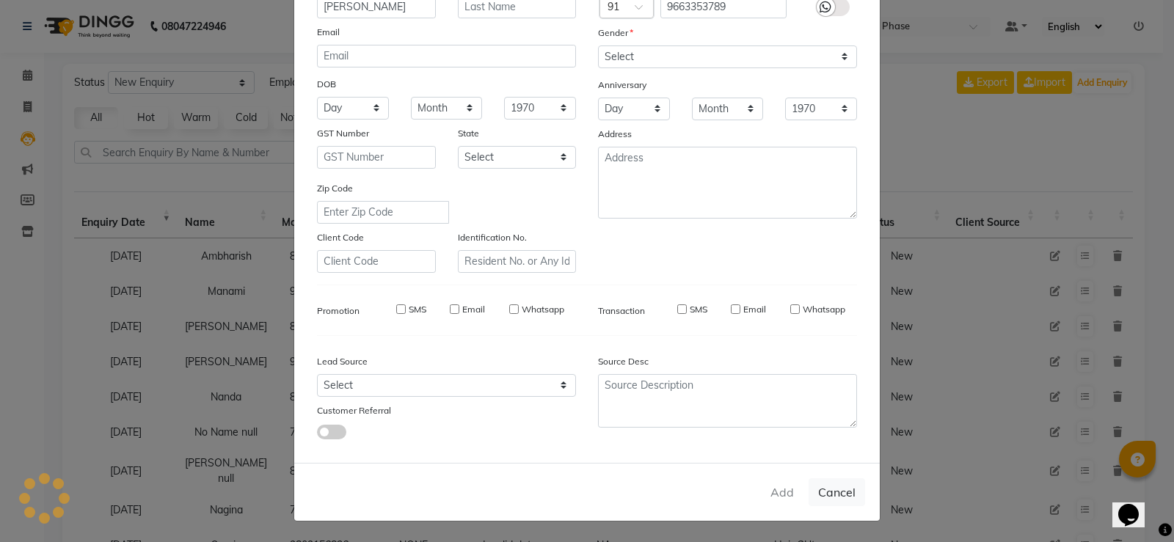
type input "96******89"
select select
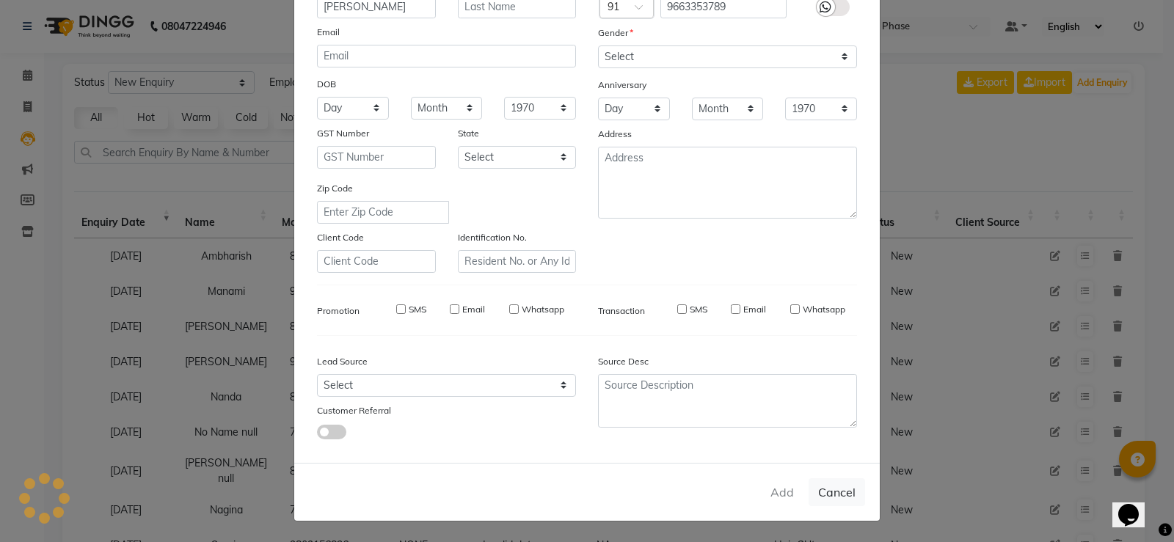
select select
checkbox input "false"
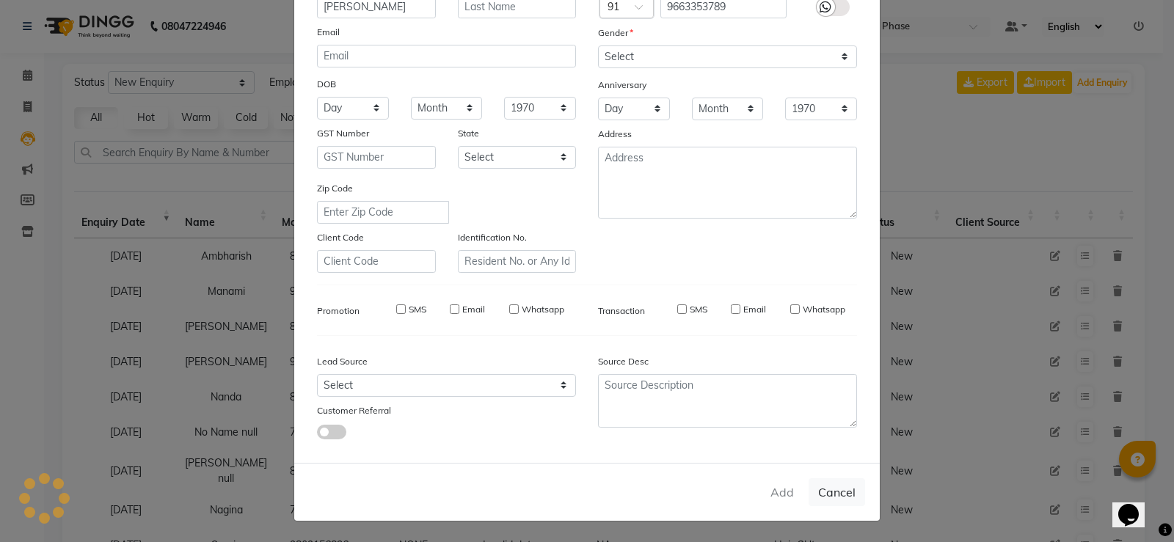
checkbox input "false"
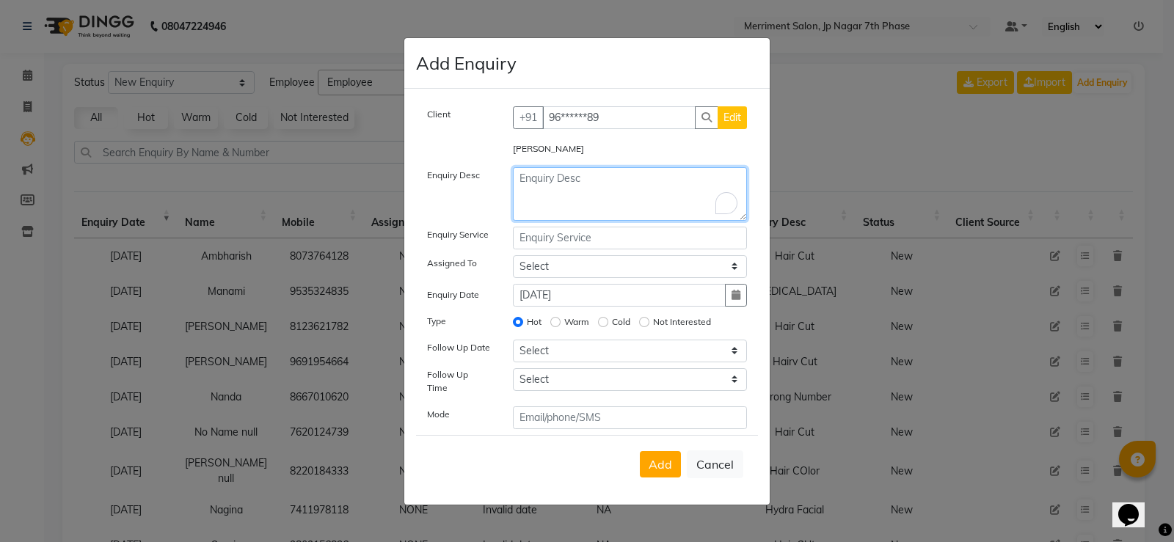
click at [575, 192] on textarea "To enrich screen reader interactions, please activate Accessibility in Grammarl…" at bounding box center [630, 194] width 235 height 54
type textarea "Hair CUt"
click at [655, 457] on span "Add" at bounding box center [660, 464] width 23 height 15
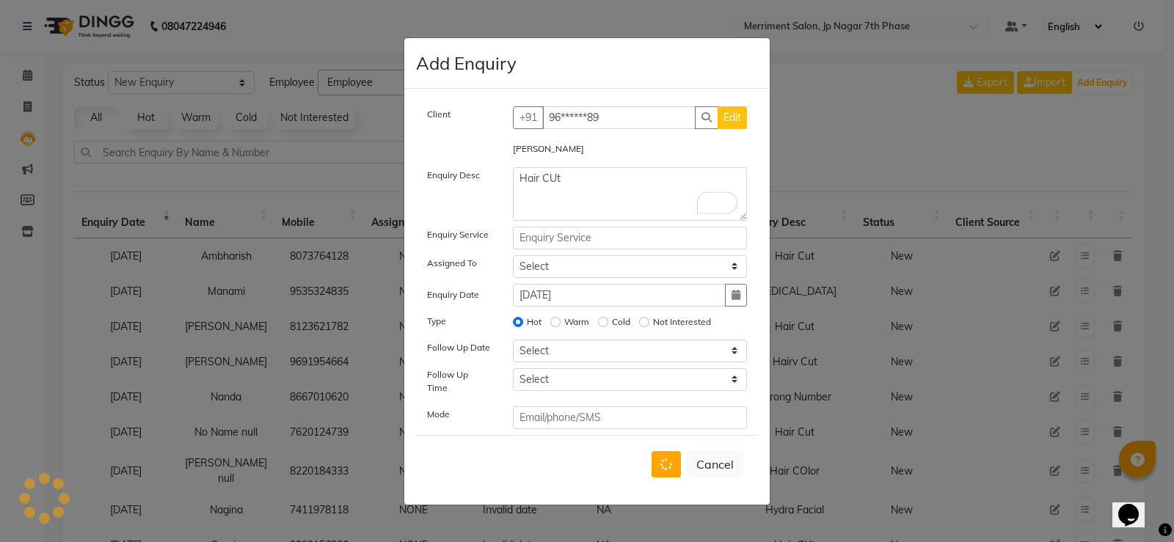
select select
radio input "false"
select select
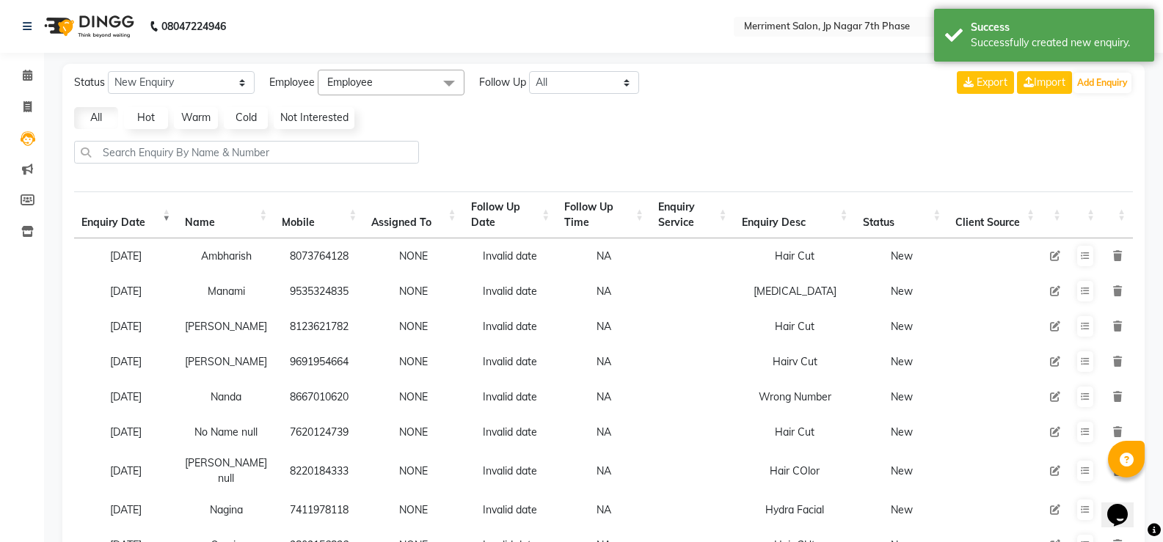
click at [1090, 70] on div "Export Import Add Enquiry" at bounding box center [1045, 83] width 176 height 26
click at [1096, 81] on button "Add Enquiry" at bounding box center [1103, 83] width 58 height 21
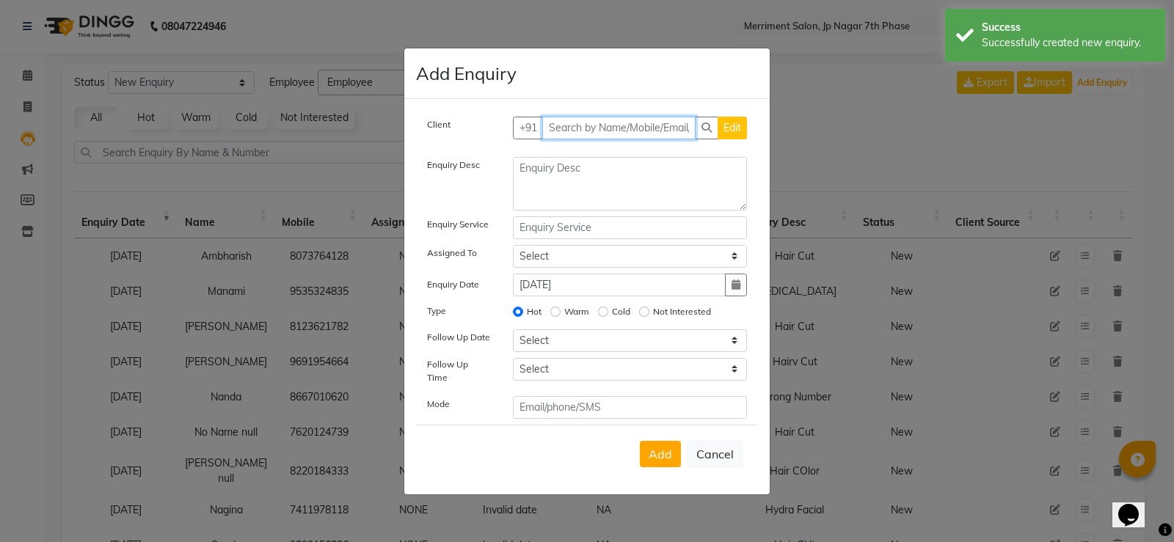
click at [606, 135] on input "text" at bounding box center [619, 128] width 154 height 23
paste input "9380156462"
type input "9380156462"
click at [725, 125] on span "Add Client" at bounding box center [716, 127] width 49 height 13
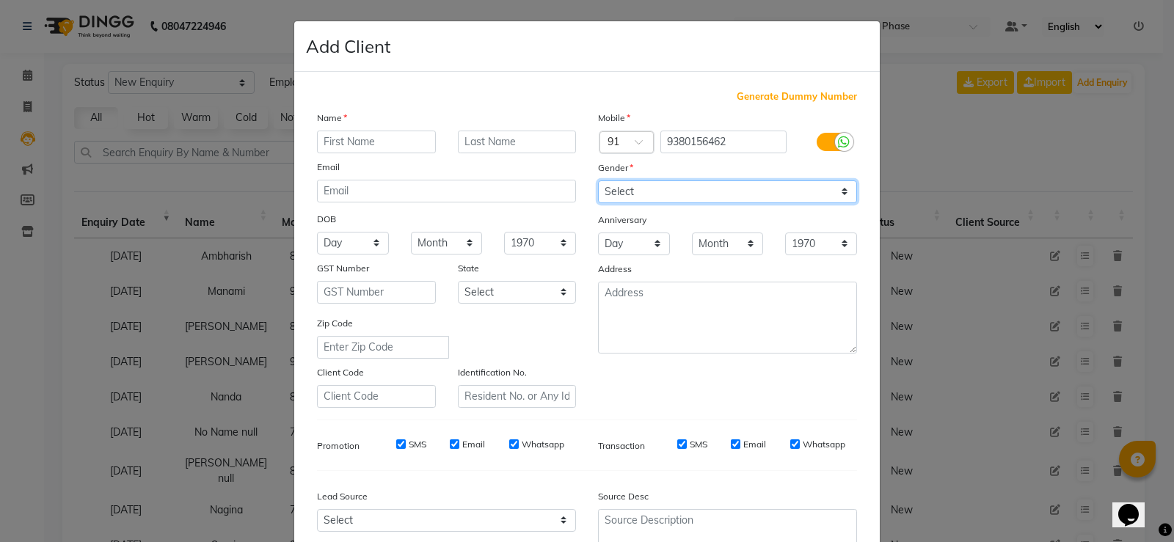
drag, startPoint x: 726, startPoint y: 185, endPoint x: 724, endPoint y: 197, distance: 11.8
click at [726, 185] on select "Select [DEMOGRAPHIC_DATA] [DEMOGRAPHIC_DATA] Other Prefer Not To Say" at bounding box center [727, 192] width 259 height 23
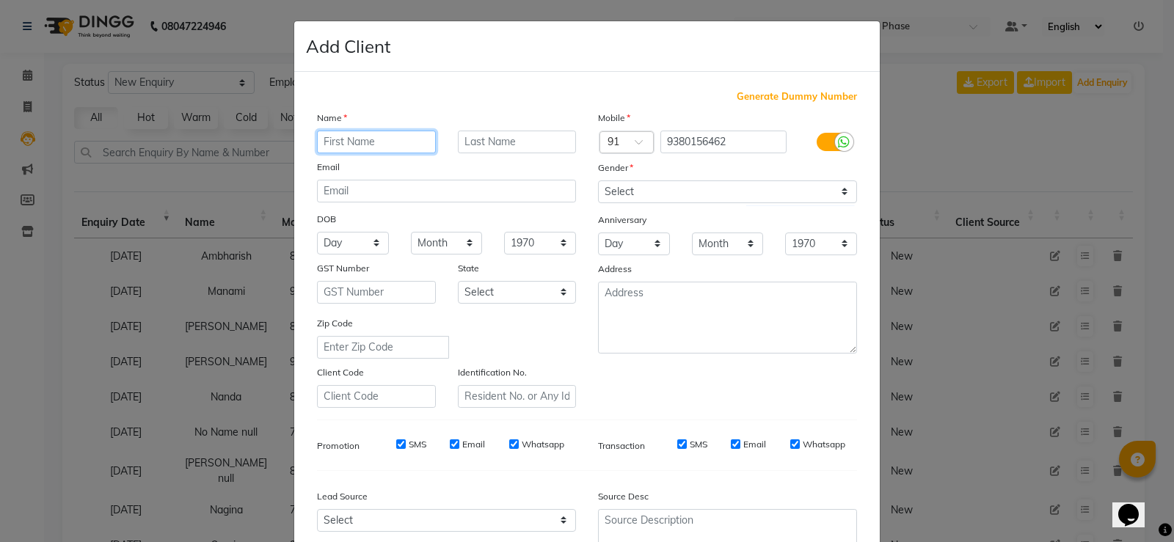
click at [353, 139] on input "text" at bounding box center [376, 142] width 119 height 23
type input "Vasantha"
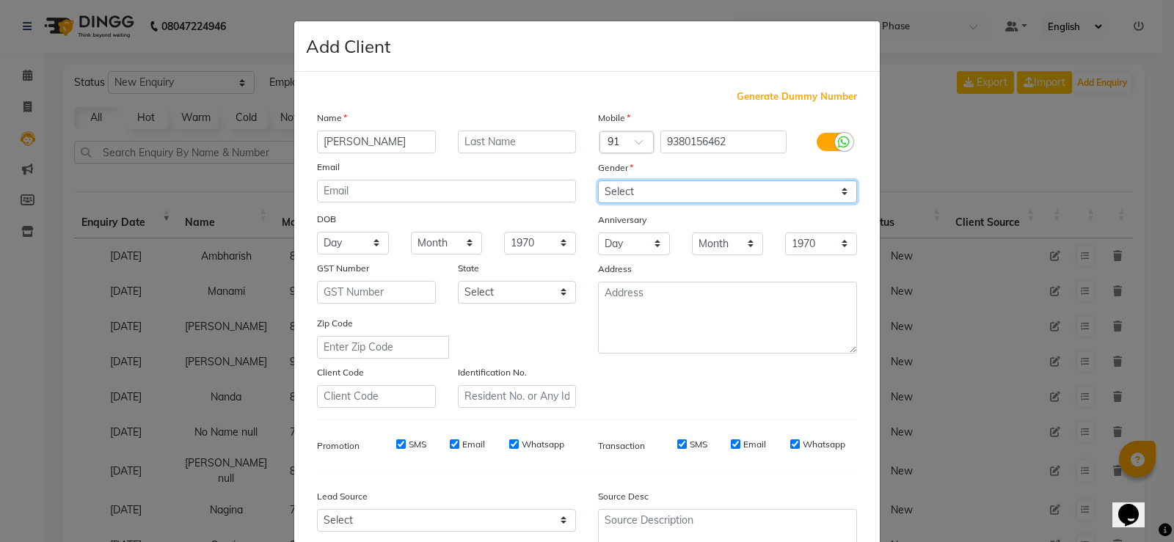
click at [716, 192] on select "Select [DEMOGRAPHIC_DATA] [DEMOGRAPHIC_DATA] Other Prefer Not To Say" at bounding box center [727, 192] width 259 height 23
select select "[DEMOGRAPHIC_DATA]"
click at [598, 181] on select "Select [DEMOGRAPHIC_DATA] [DEMOGRAPHIC_DATA] Other Prefer Not To Say" at bounding box center [727, 192] width 259 height 23
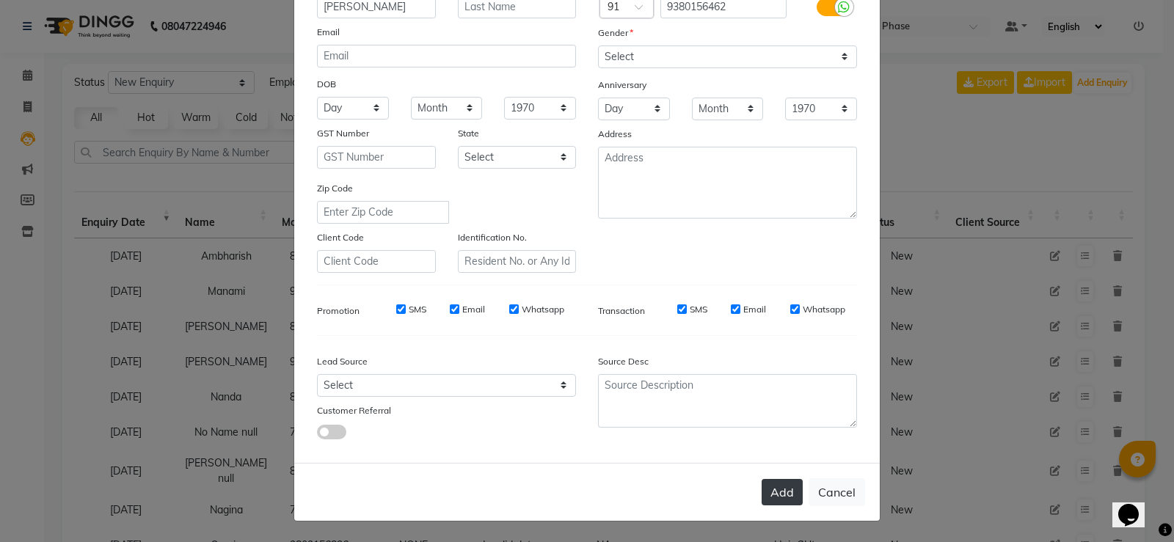
click at [780, 495] on button "Add" at bounding box center [782, 492] width 41 height 26
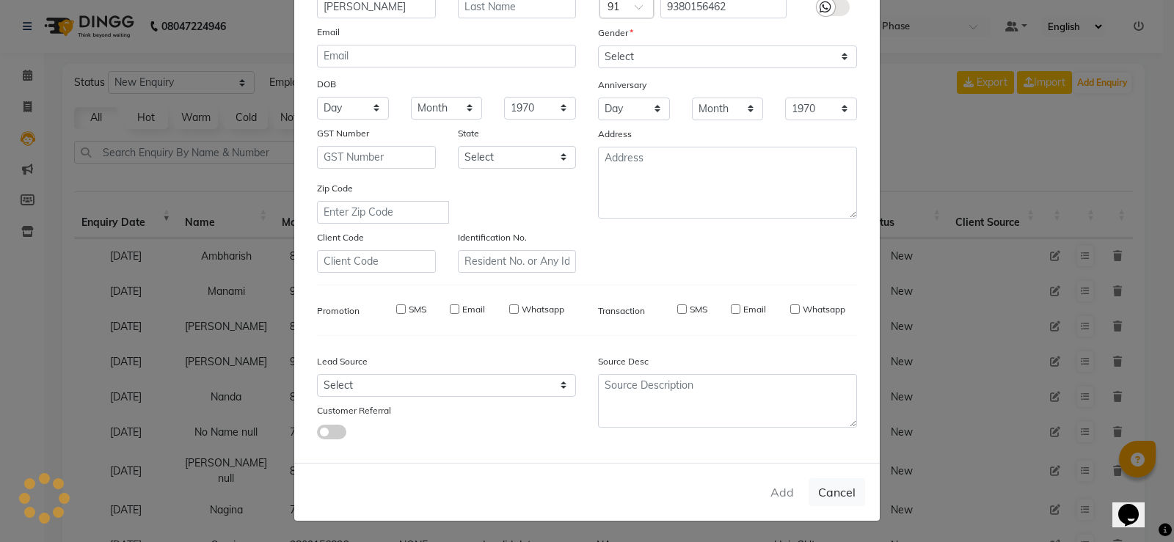
type input "93******62"
select select
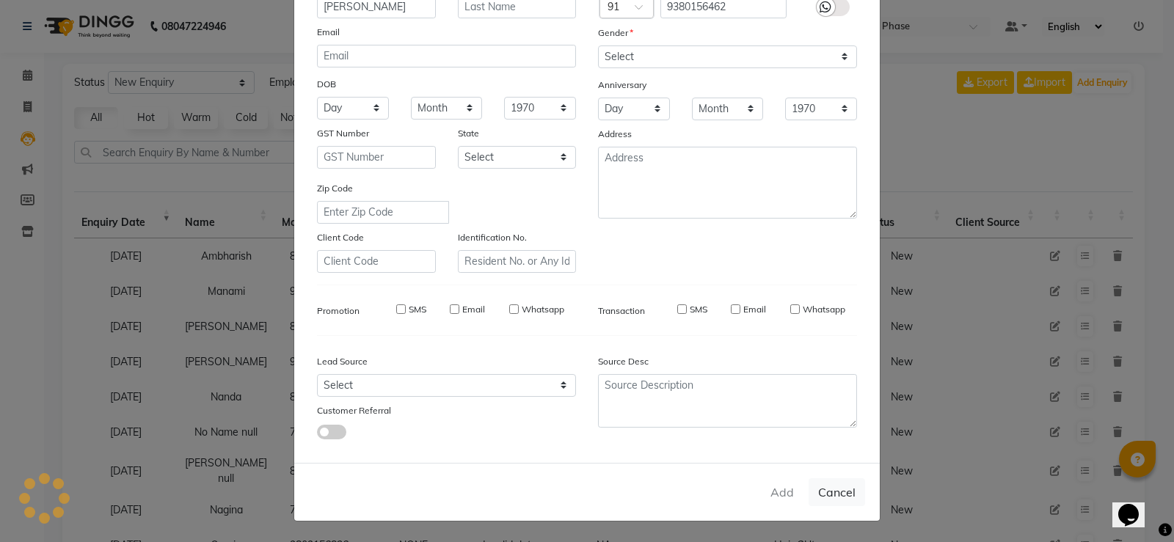
select select
checkbox input "false"
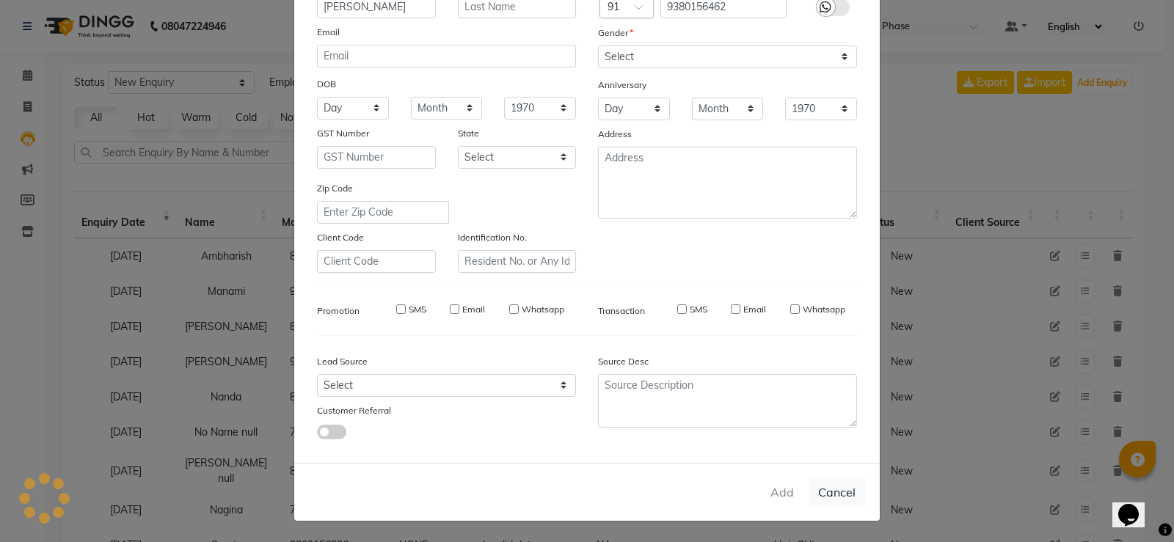
checkbox input "false"
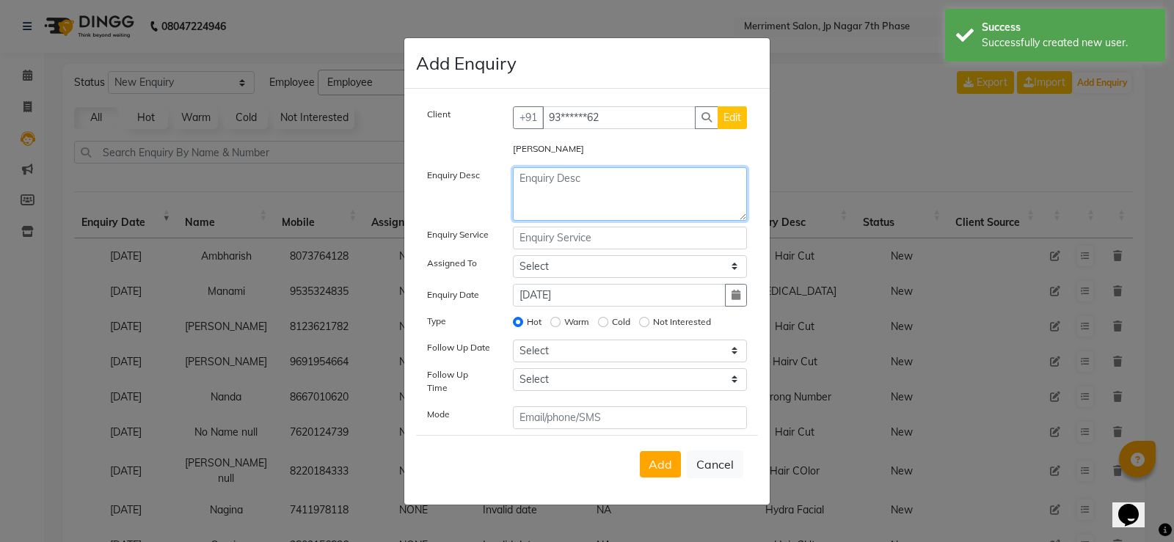
click at [624, 202] on textarea at bounding box center [630, 194] width 235 height 54
type textarea "Pedicure"
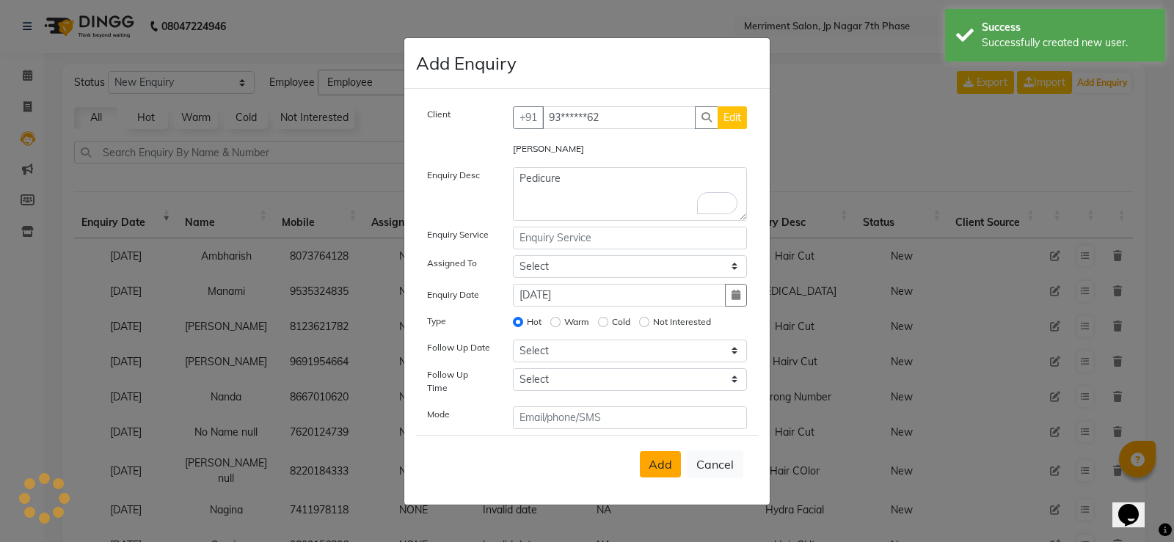
click at [660, 460] on span "Add" at bounding box center [660, 464] width 23 height 15
select select
radio input "false"
select select
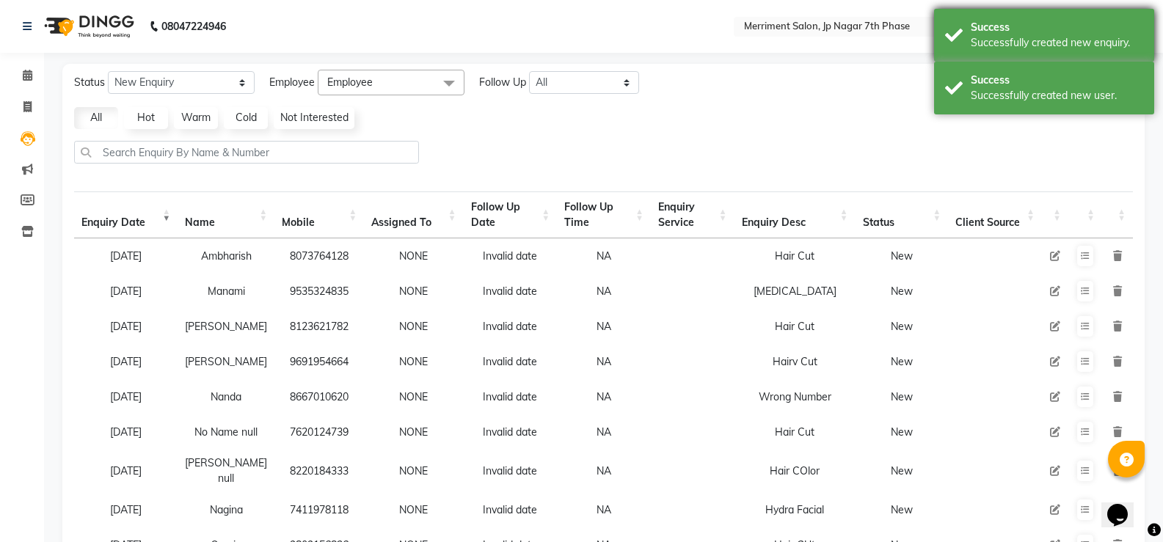
drag, startPoint x: 1044, startPoint y: 91, endPoint x: 1071, endPoint y: 32, distance: 65.0
click at [1046, 94] on div "Successfully created new user." at bounding box center [1057, 95] width 172 height 15
click at [1073, 22] on div "Success" at bounding box center [1057, 27] width 172 height 15
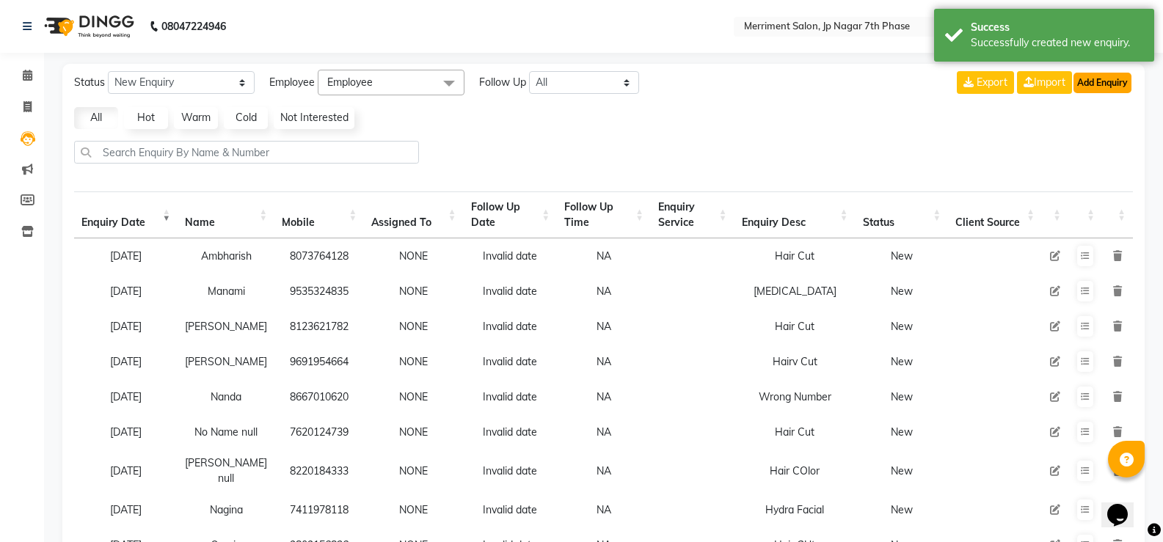
click at [1089, 87] on button "Add Enquiry" at bounding box center [1103, 83] width 58 height 21
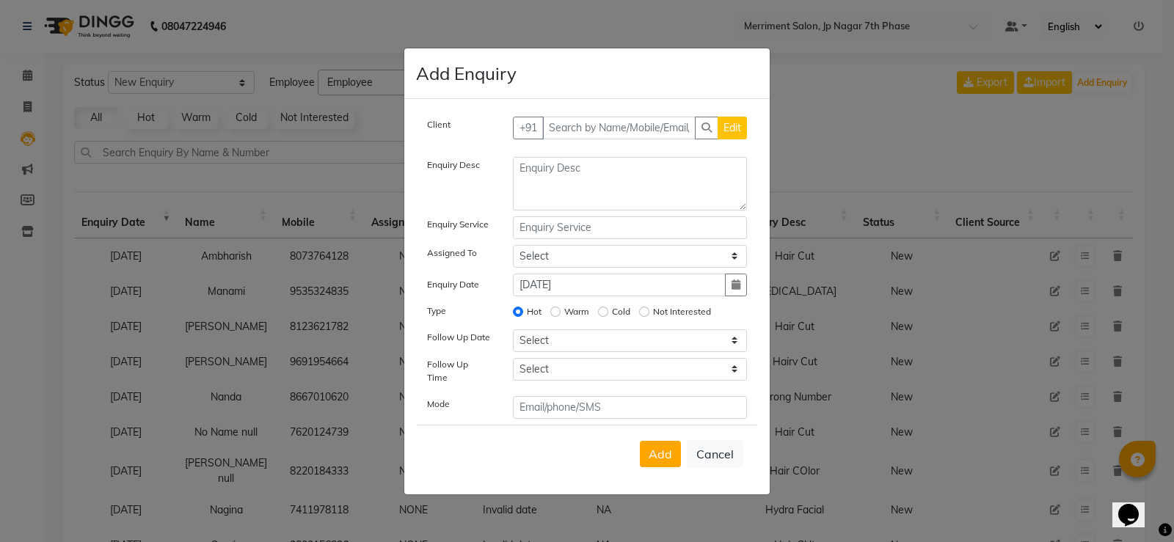
drag, startPoint x: 871, startPoint y: 145, endPoint x: 861, endPoint y: 12, distance: 133.9
click at [871, 144] on ngb-modal-window "Add Enquiry Client +91 Edit Enquiry Desc Enquiry Service Assigned To Select Chi…" at bounding box center [587, 271] width 1174 height 542
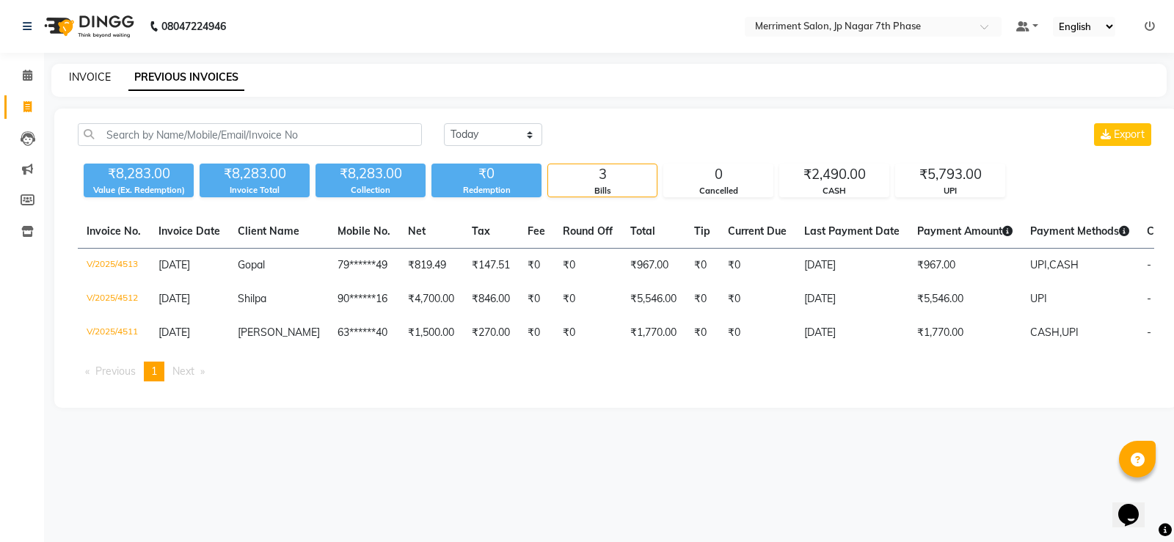
click at [96, 81] on link "INVOICE" at bounding box center [90, 76] width 42 height 13
select select "service"
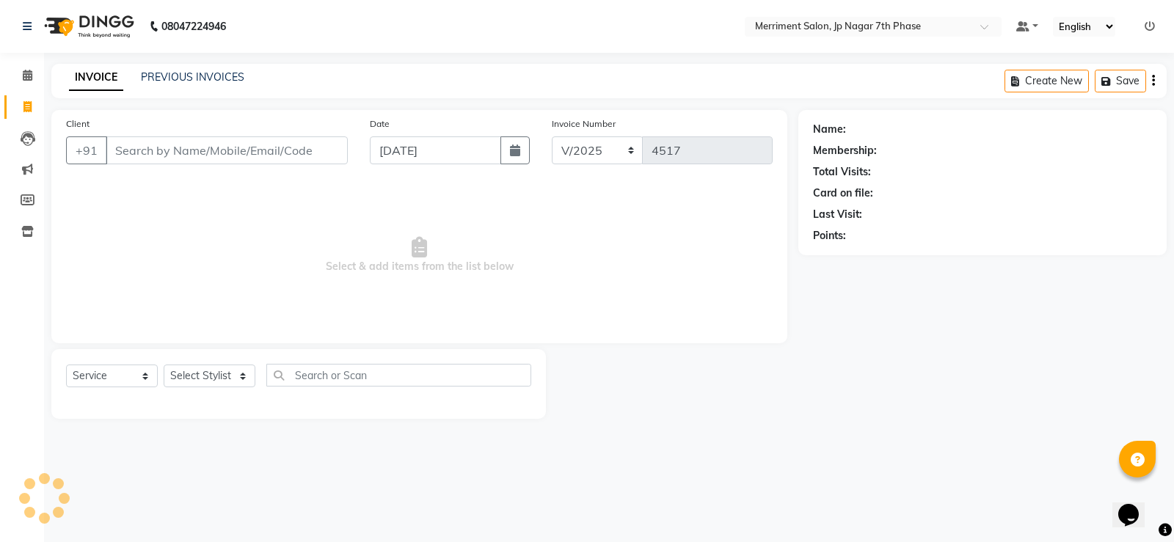
click at [187, 140] on input "Client" at bounding box center [227, 150] width 242 height 28
type input "9740818530"
click at [326, 151] on span "Add Client" at bounding box center [310, 150] width 58 height 15
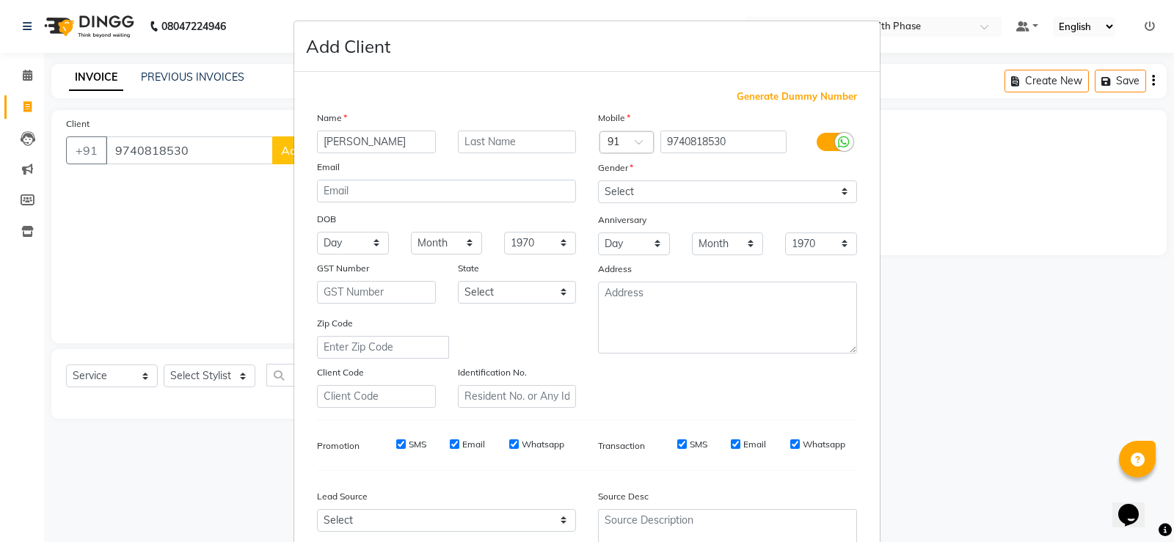
type input "Pragati"
click at [727, 176] on div "Gender" at bounding box center [727, 170] width 281 height 21
click at [685, 195] on select "Select [DEMOGRAPHIC_DATA] [DEMOGRAPHIC_DATA] Other Prefer Not To Say" at bounding box center [727, 192] width 259 height 23
select select "[DEMOGRAPHIC_DATA]"
click at [598, 181] on select "Select [DEMOGRAPHIC_DATA] [DEMOGRAPHIC_DATA] Other Prefer Not To Say" at bounding box center [727, 192] width 259 height 23
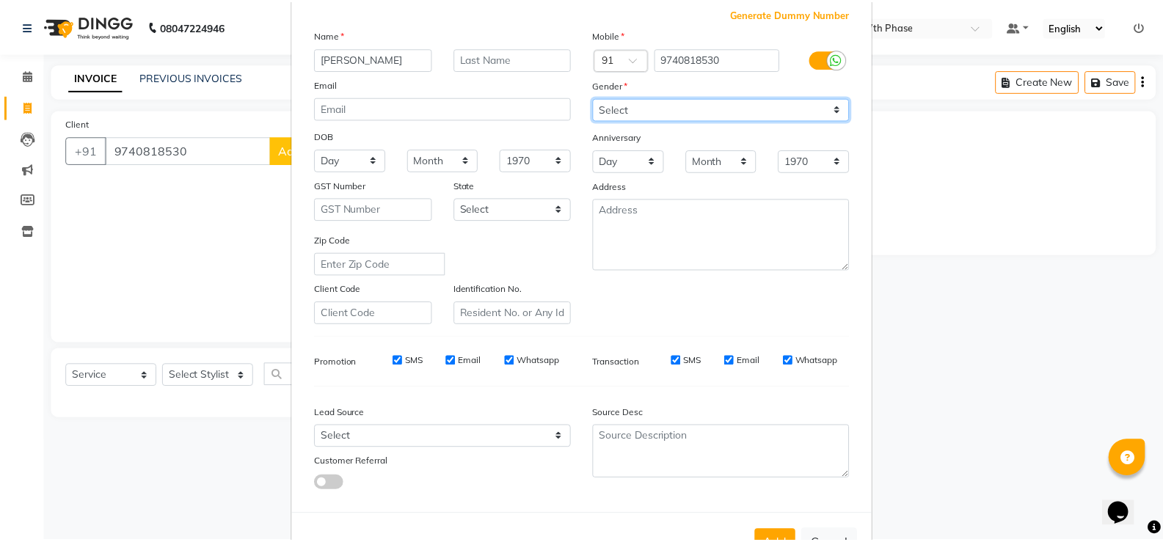
scroll to position [135, 0]
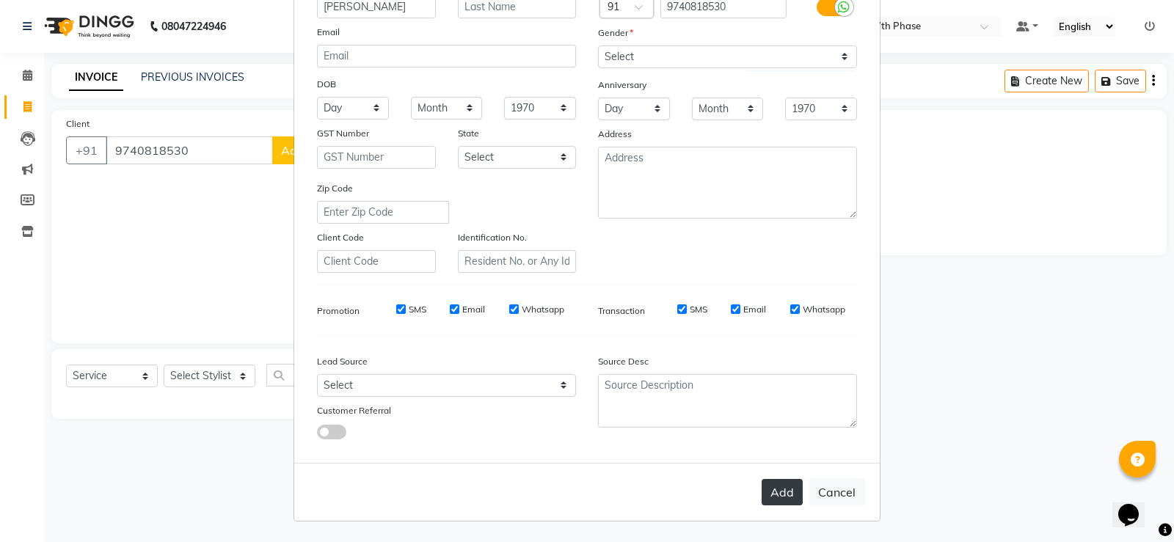
click at [794, 493] on button "Add" at bounding box center [782, 492] width 41 height 26
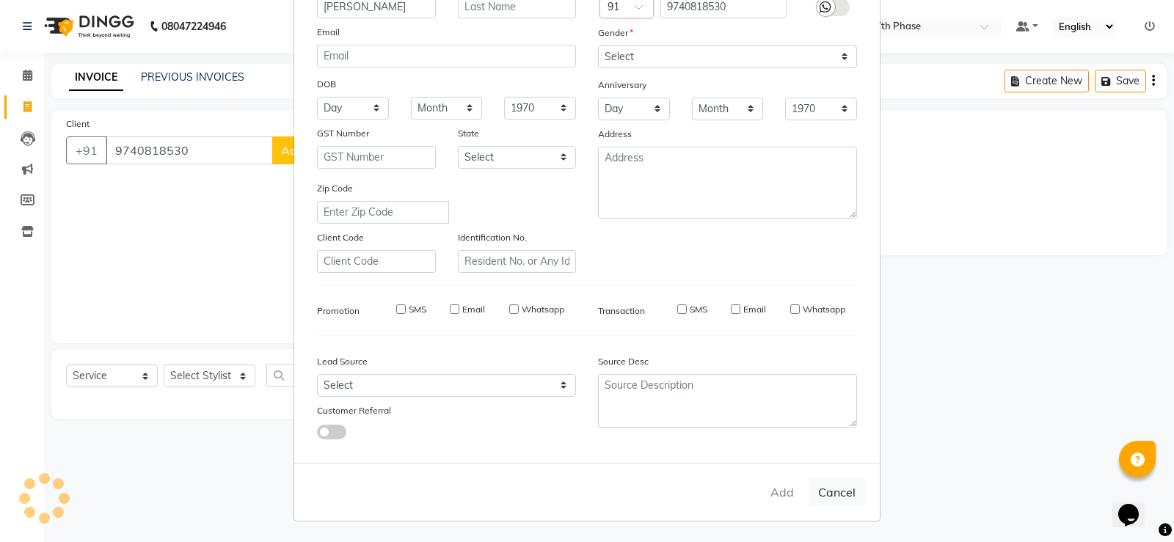
type input "97******30"
select select
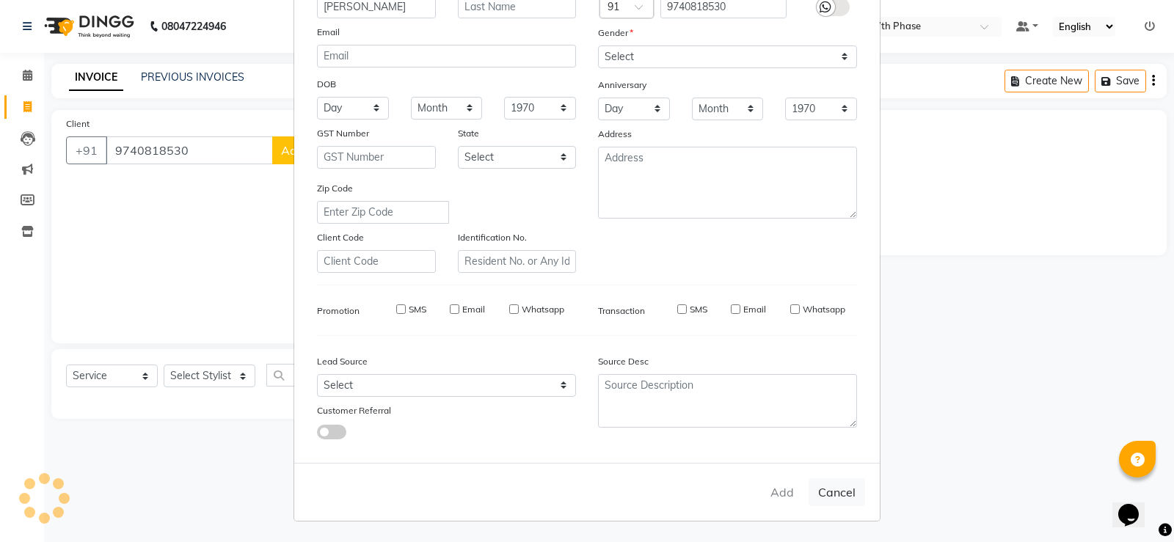
select select
checkbox input "false"
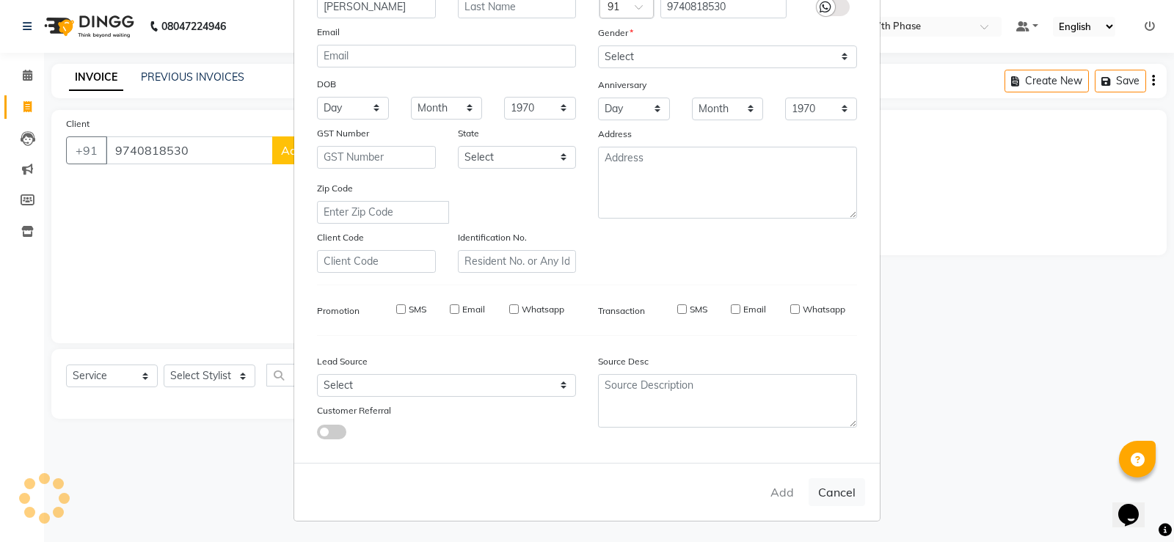
checkbox input "false"
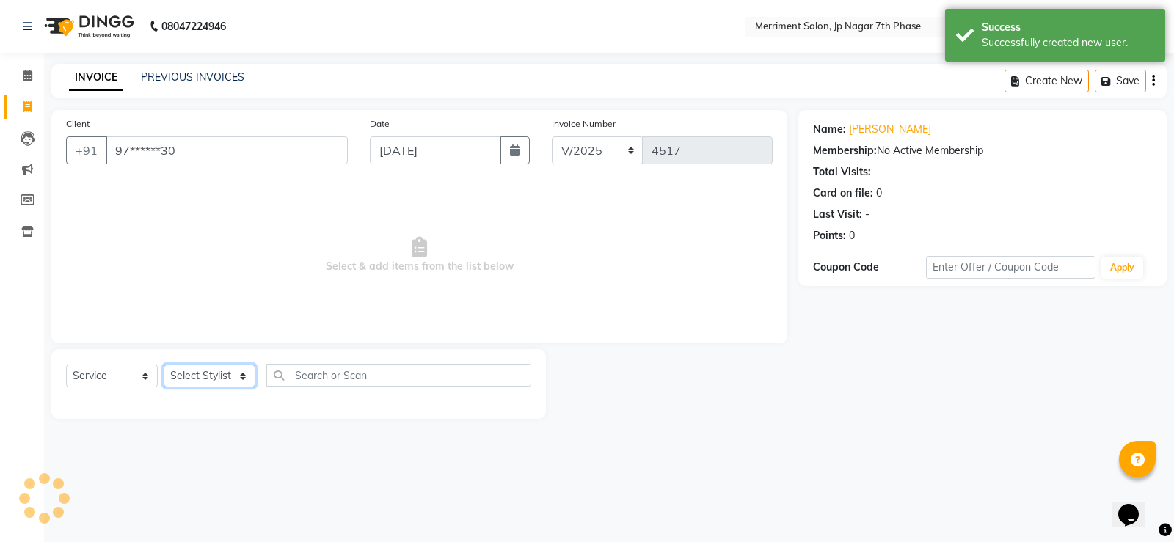
click at [214, 374] on select "Select Stylist Chiru Farman likha naho Nalina Nashrin naynika rai Nirmal Mandal…" at bounding box center [210, 376] width 92 height 23
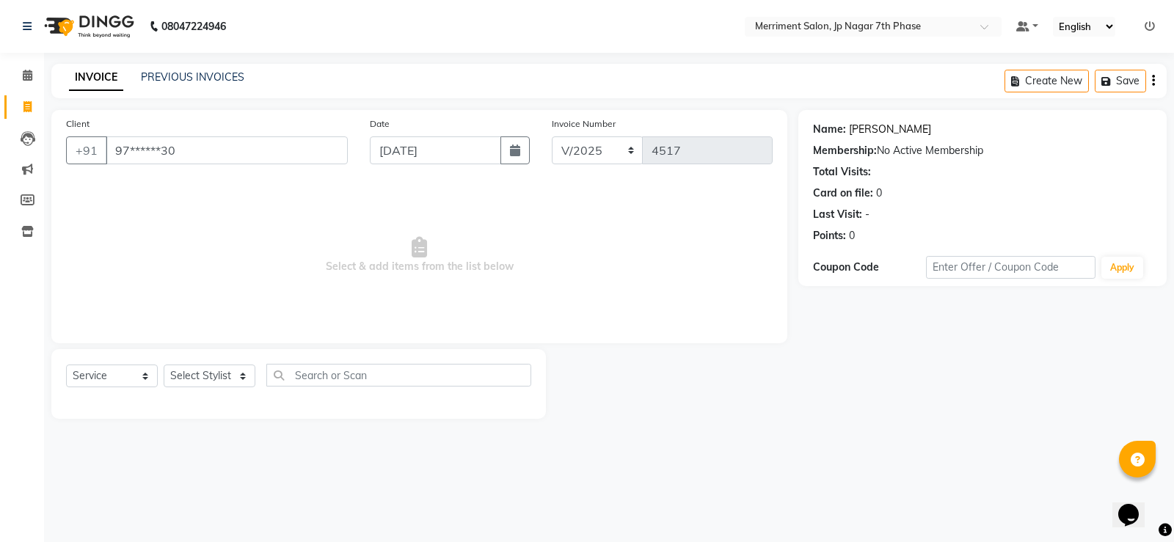
click at [853, 128] on link "Pragati" at bounding box center [890, 129] width 82 height 15
click at [196, 151] on input "97******30" at bounding box center [227, 150] width 242 height 28
click at [1152, 81] on icon "button" at bounding box center [1153, 81] width 3 height 1
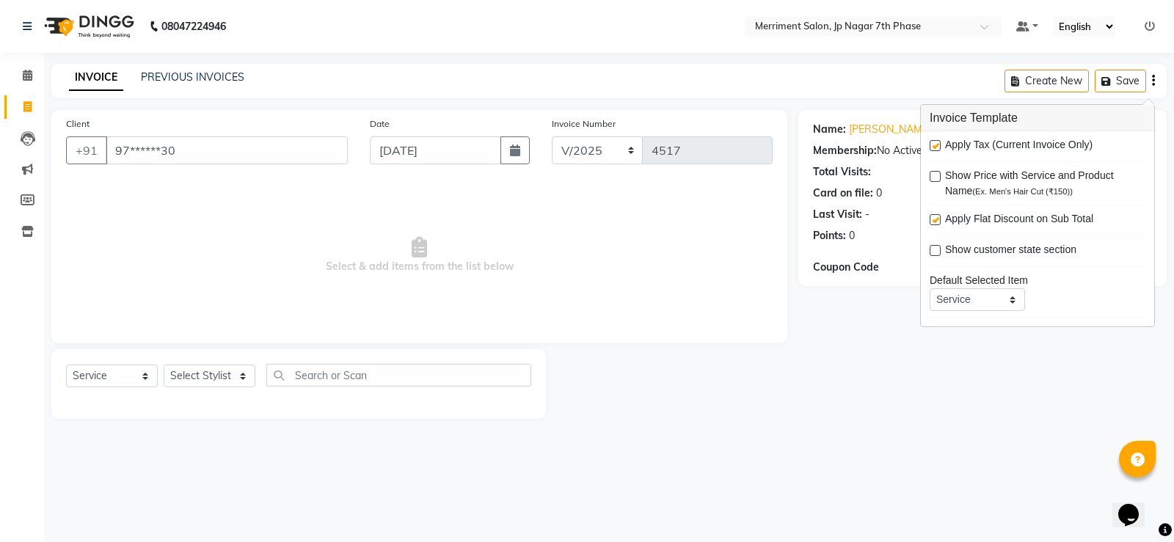
click at [858, 365] on div "Name: Pragati Membership: No Active Membership Total Visits: Card on file: 0 La…" at bounding box center [987, 264] width 379 height 309
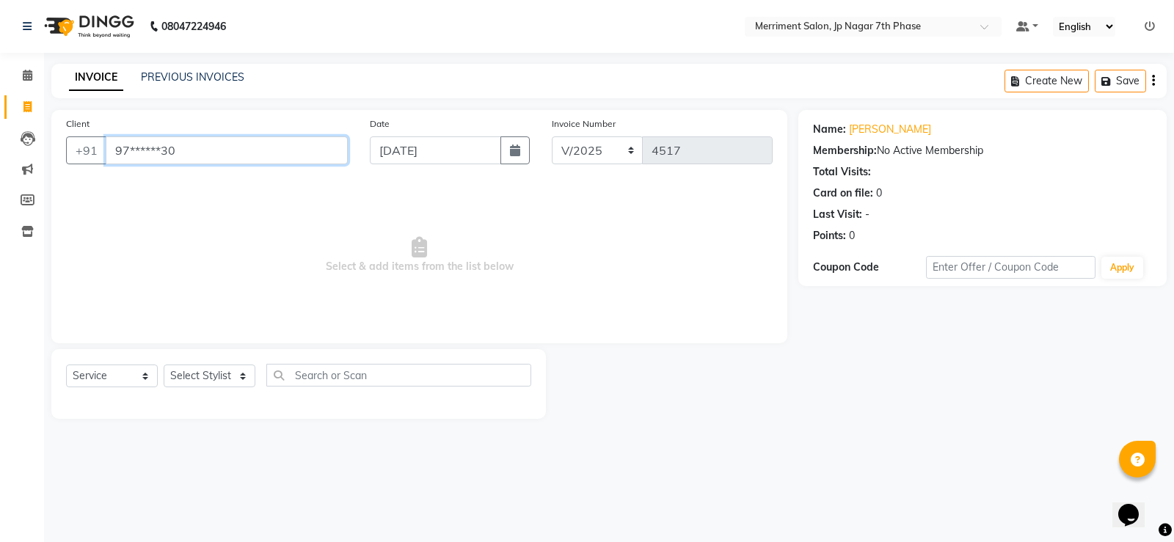
click at [275, 156] on input "97******30" at bounding box center [227, 150] width 242 height 28
click at [235, 358] on div "Select Service Product Membership Package Voucher Prepaid Gift Card Select Styl…" at bounding box center [298, 384] width 495 height 70
click at [890, 128] on div "Name: Pragati" at bounding box center [982, 129] width 339 height 15
click at [901, 149] on div "Membership: No Active Membership" at bounding box center [982, 150] width 339 height 15
click at [216, 370] on select "Select Stylist Chiru Farman likha naho Nalina Nashrin naynika rai Nirmal Mandal…" at bounding box center [210, 376] width 92 height 23
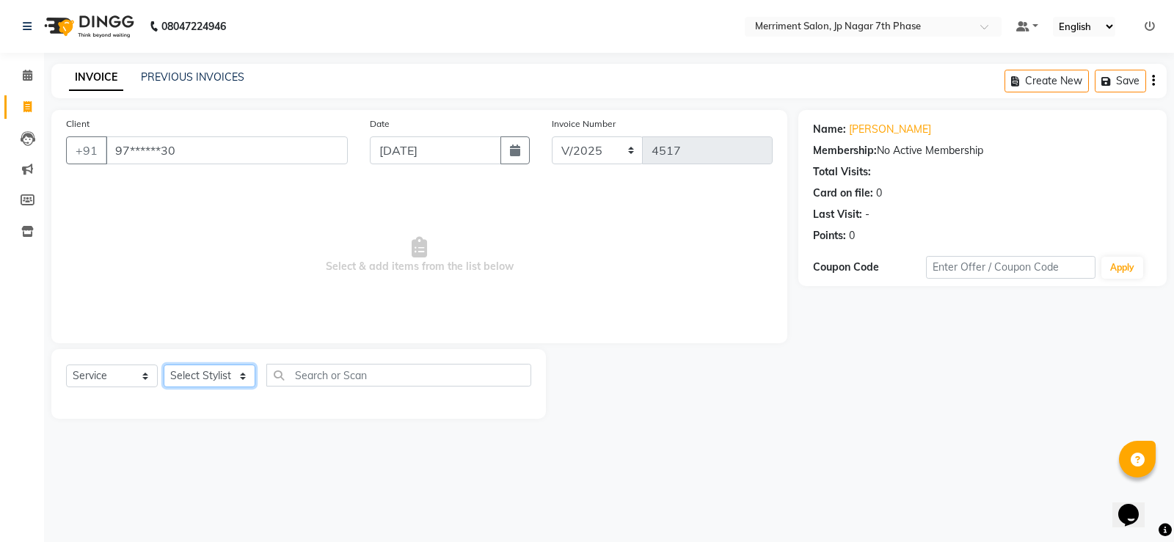
select select "72476"
click at [164, 365] on select "Select Stylist Chiru Farman likha naho Nalina Nashrin naynika rai Nirmal Mandal…" at bounding box center [210, 376] width 92 height 23
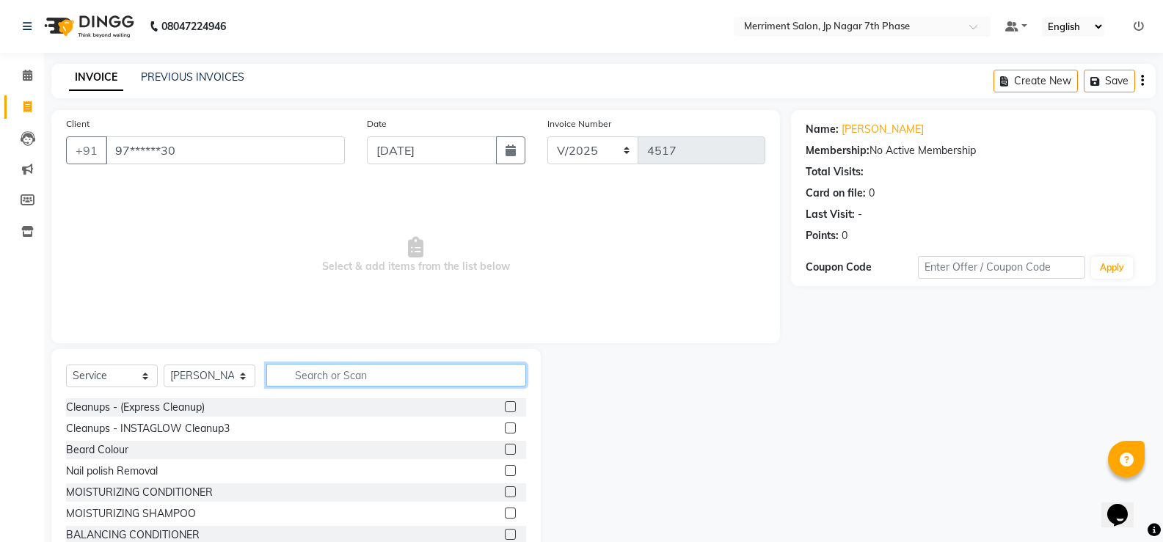
click at [333, 374] on input "text" at bounding box center [396, 375] width 260 height 23
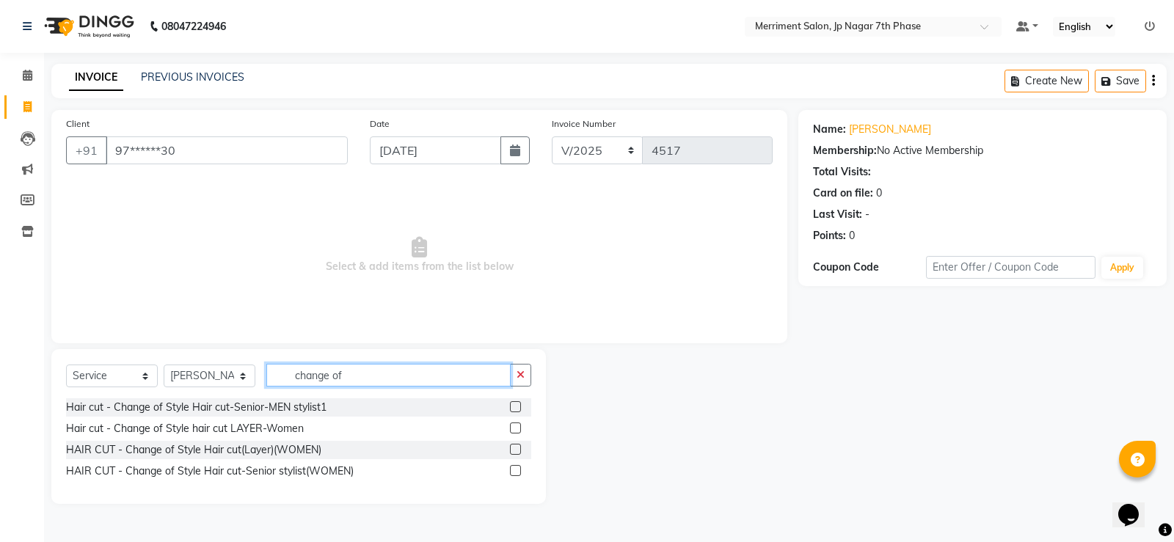
type input "change of"
click at [516, 429] on label at bounding box center [515, 428] width 11 height 11
click at [516, 429] on input "checkbox" at bounding box center [515, 429] width 10 height 10
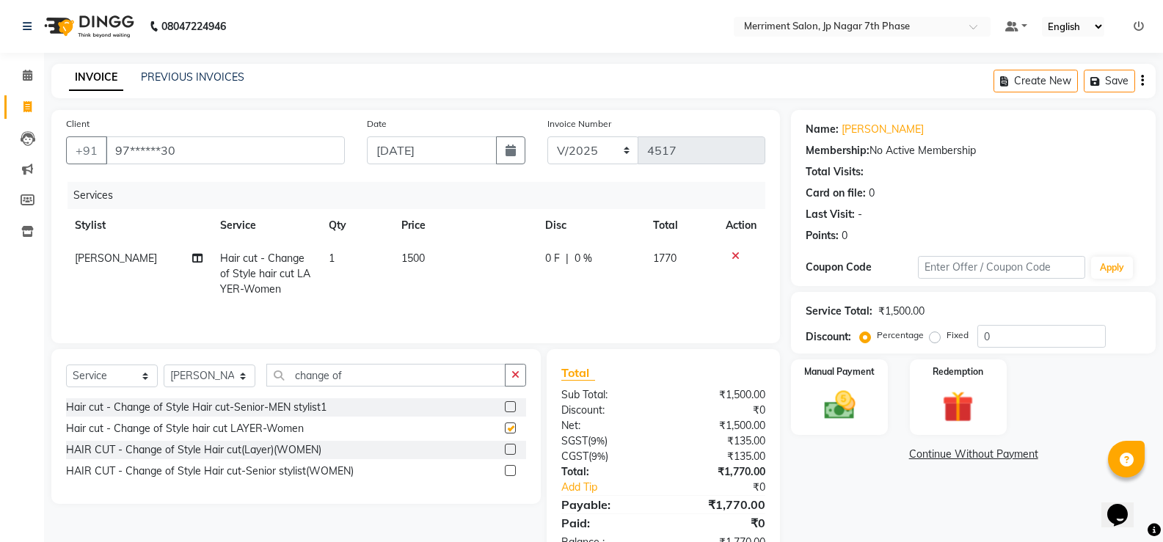
checkbox input "false"
drag, startPoint x: 398, startPoint y: 371, endPoint x: 65, endPoint y: 405, distance: 334.9
click at [79, 403] on div "Select Service Product Membership Package Voucher Prepaid Gift Card Select Styl…" at bounding box center [295, 426] width 489 height 155
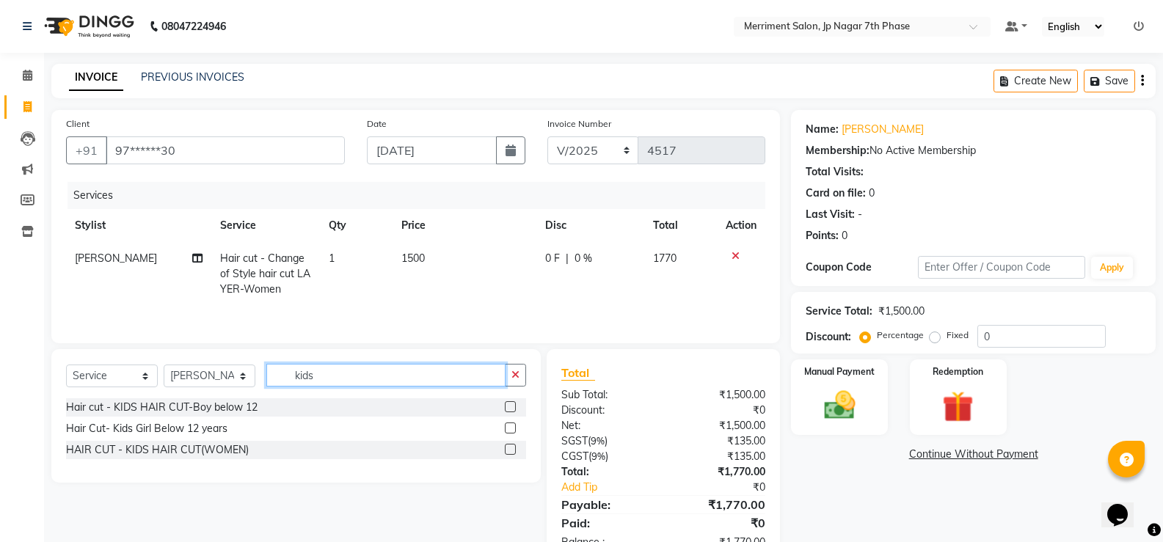
type input "kids"
click at [514, 427] on label at bounding box center [510, 428] width 11 height 11
click at [514, 427] on input "checkbox" at bounding box center [510, 429] width 10 height 10
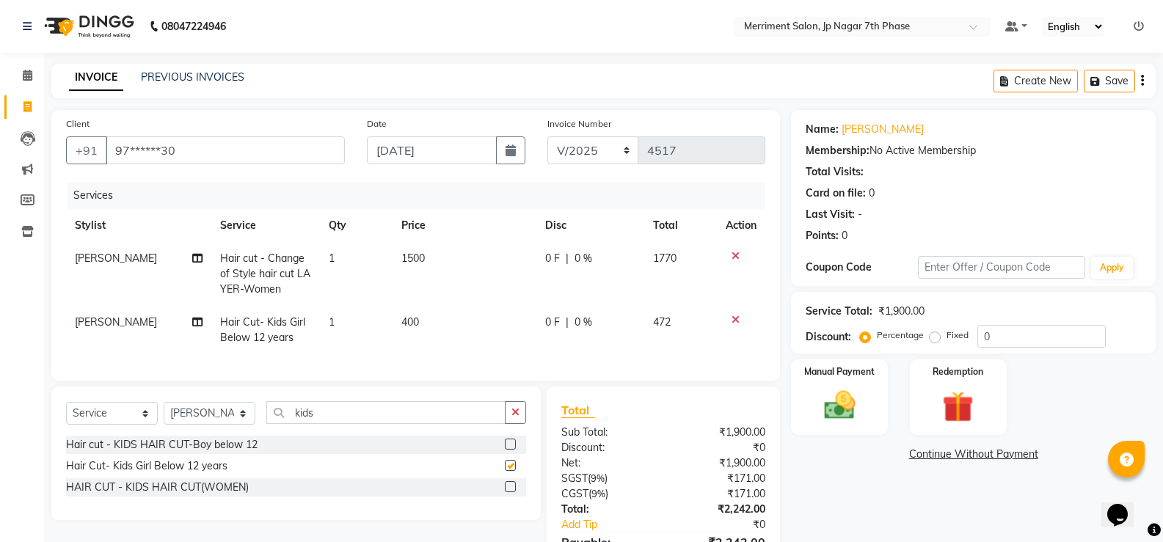
checkbox input "false"
click at [734, 322] on icon at bounding box center [736, 320] width 8 height 10
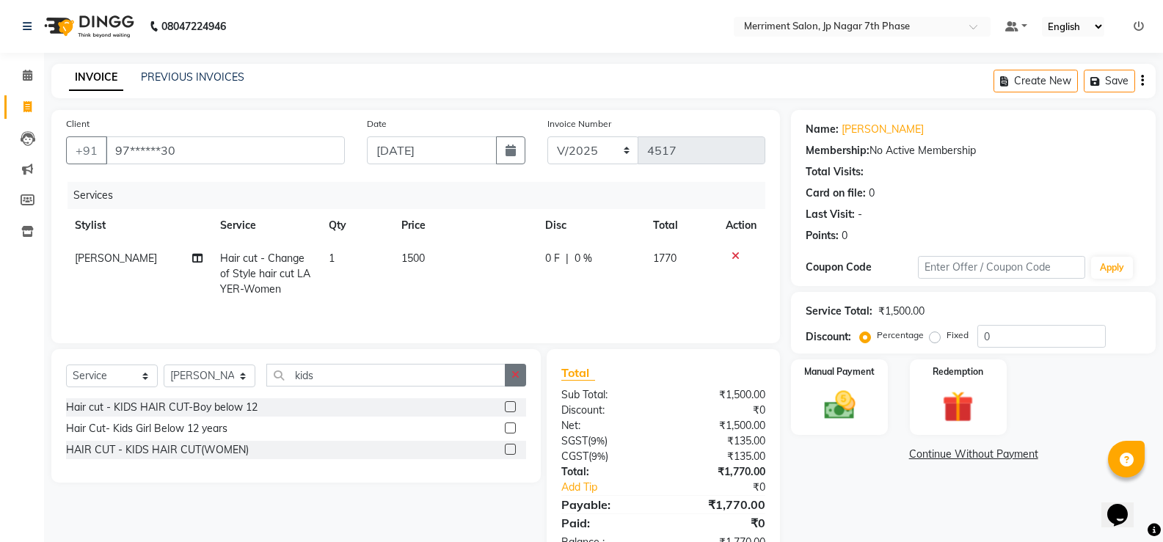
click at [512, 448] on label at bounding box center [510, 449] width 11 height 11
click at [512, 448] on input "checkbox" at bounding box center [510, 450] width 10 height 10
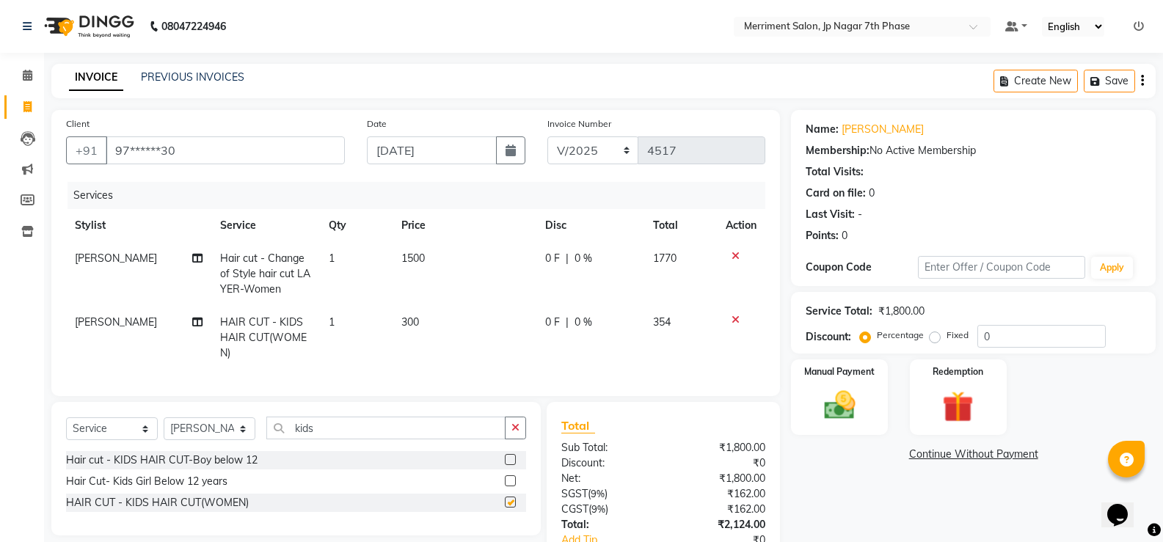
checkbox input "false"
click at [420, 319] on td "300" at bounding box center [465, 338] width 144 height 64
select select "72476"
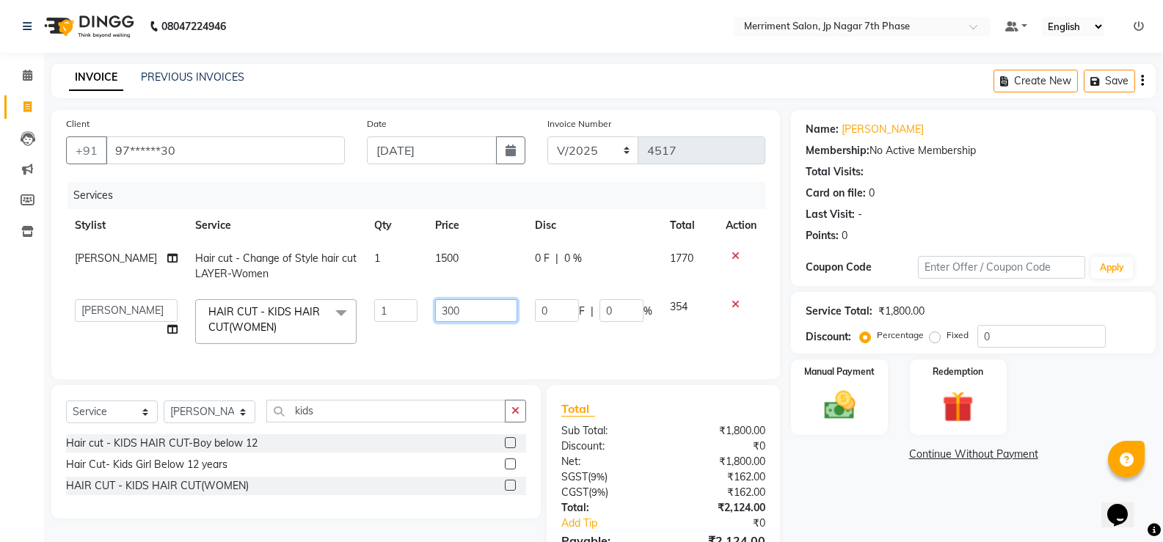
click at [473, 304] on input "300" at bounding box center [476, 310] width 82 height 23
type input "3"
type input "800"
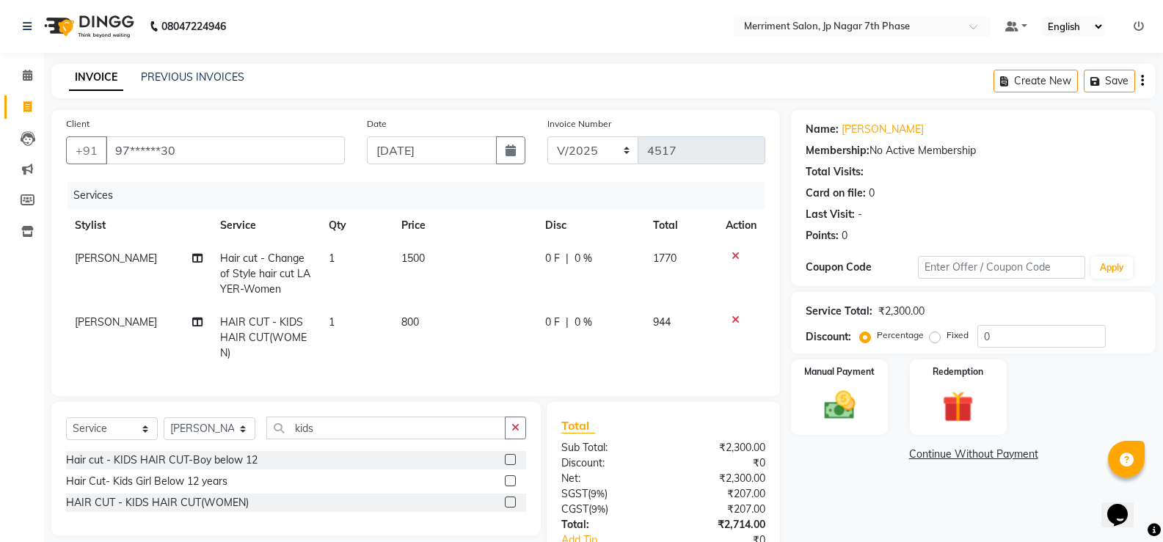
click at [523, 351] on tr "Sakib Salman HAIR CUT - KIDS HAIR CUT(WOMEN) 1 800 0 F | 0 % 944" at bounding box center [415, 338] width 699 height 64
drag, startPoint x: 334, startPoint y: 444, endPoint x: 174, endPoint y: 431, distance: 160.5
click at [174, 431] on div "Select Service Product Membership Package Voucher Prepaid Gift Card Select Styl…" at bounding box center [296, 434] width 460 height 34
drag, startPoint x: 216, startPoint y: 446, endPoint x: 198, endPoint y: 431, distance: 23.4
click at [212, 440] on select "Select Stylist Chiru Farman likha naho Nalina Nashrin naynika rai Nirmal Mandal…" at bounding box center [210, 429] width 92 height 23
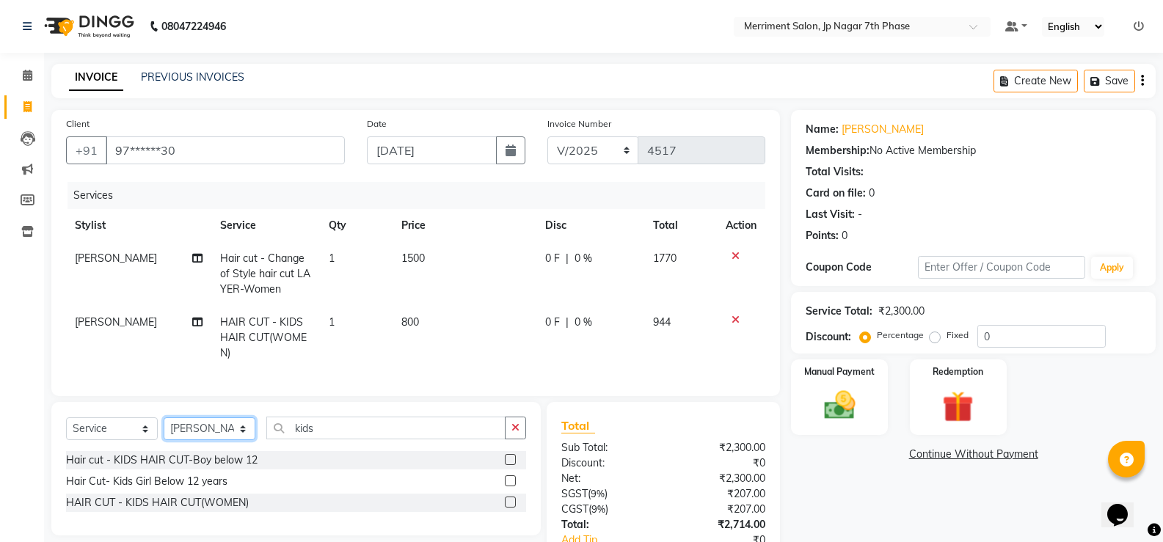
select select "83450"
click at [164, 429] on select "Select Stylist Chiru Farman likha naho Nalina Nashrin naynika rai Nirmal Mandal…" at bounding box center [210, 429] width 92 height 23
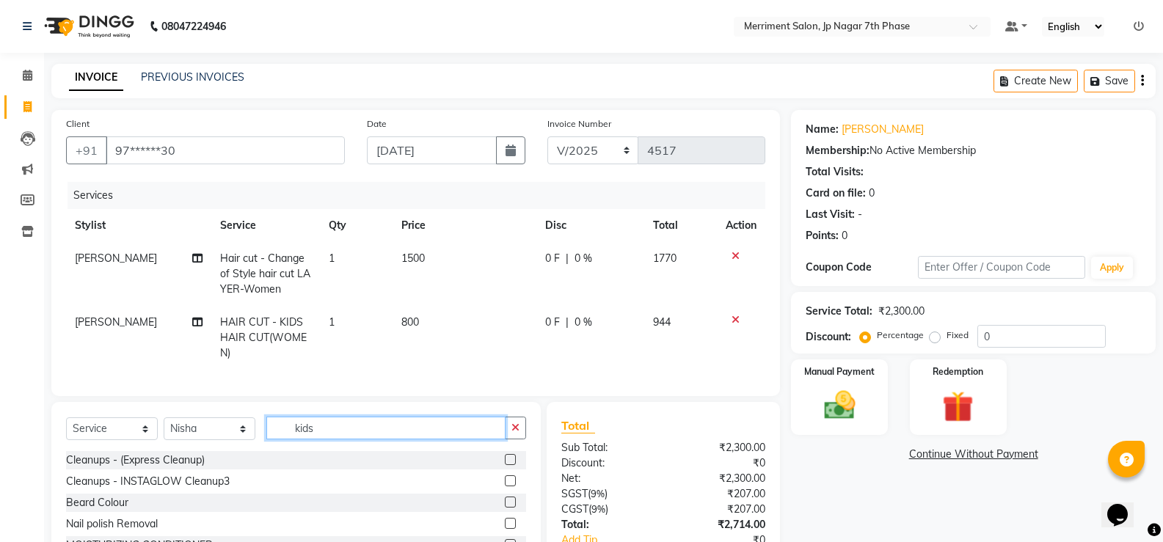
click at [370, 438] on input "kids" at bounding box center [385, 428] width 239 height 23
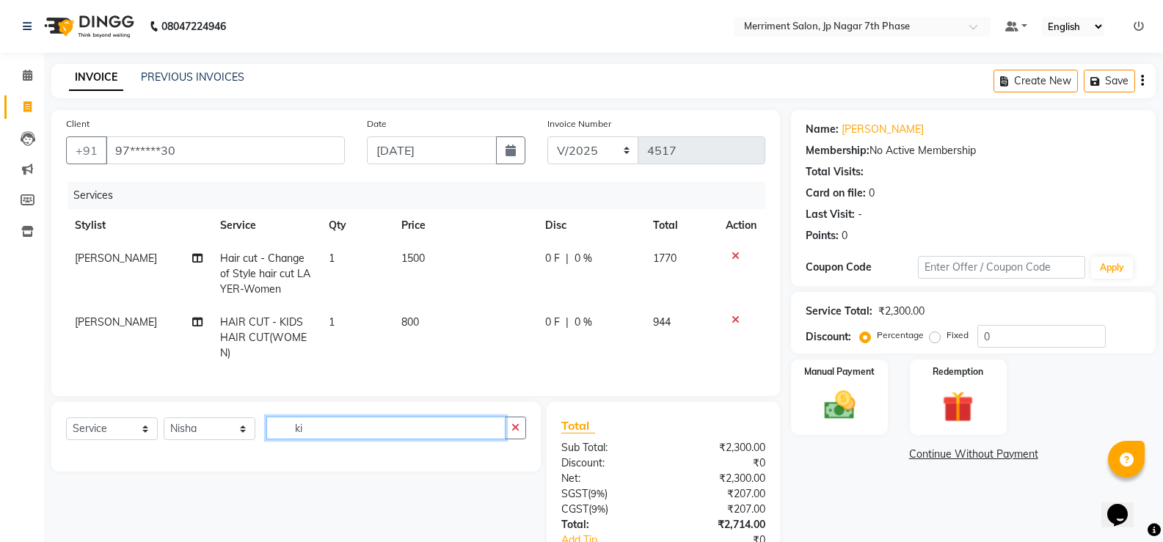
type input "k"
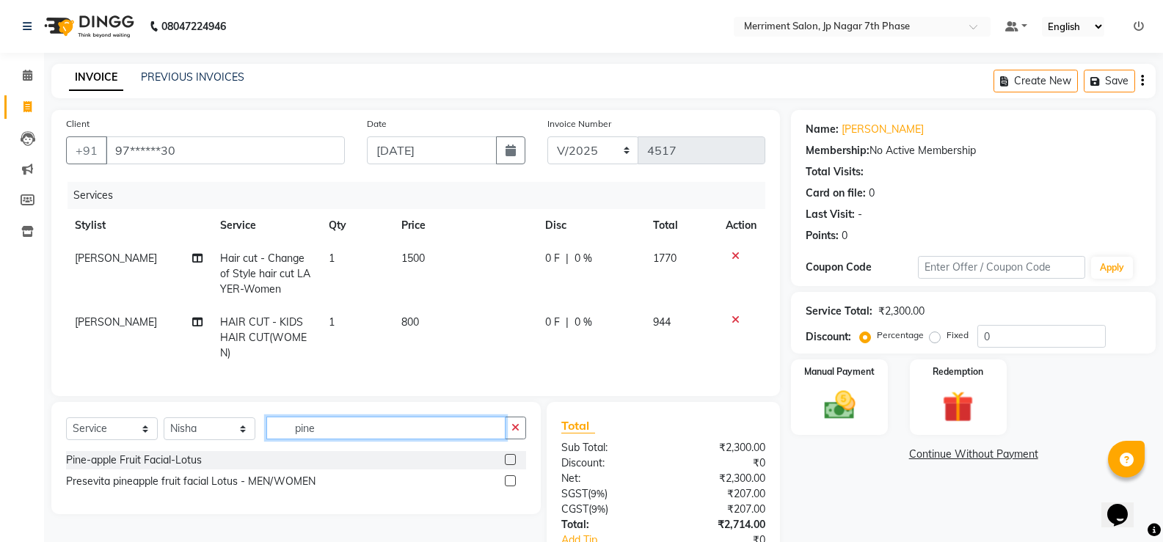
type input "pine"
click at [511, 487] on label at bounding box center [510, 481] width 11 height 11
click at [511, 487] on input "checkbox" at bounding box center [510, 482] width 10 height 10
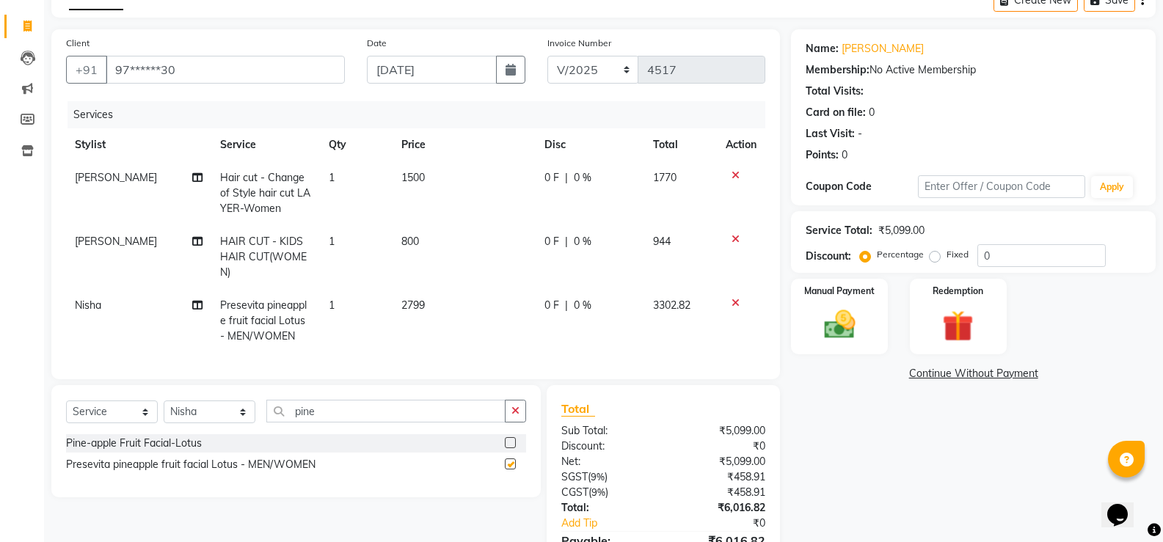
checkbox input "false"
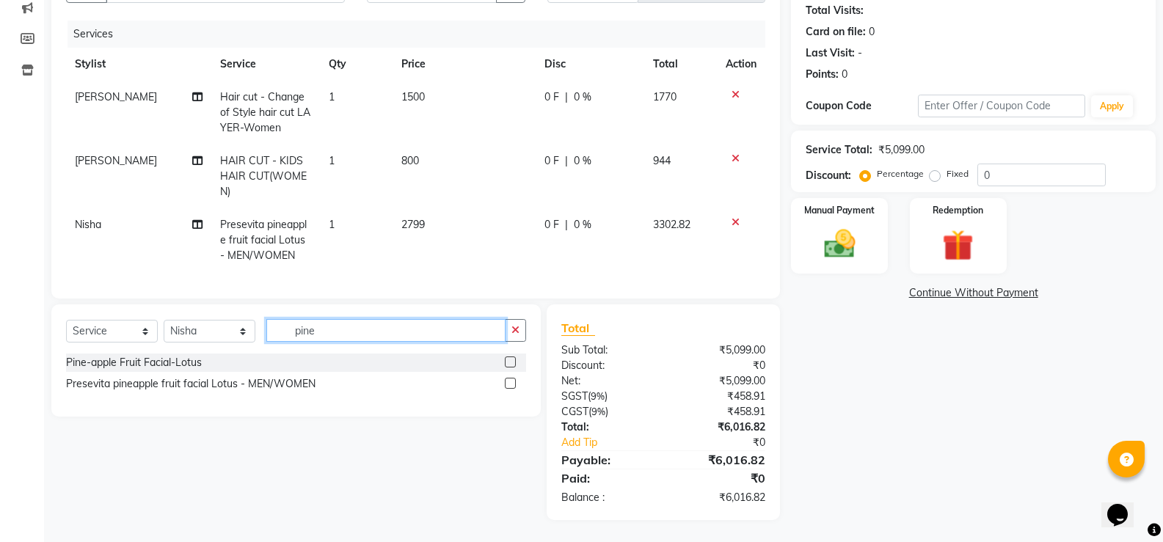
drag, startPoint x: 360, startPoint y: 336, endPoint x: 269, endPoint y: 332, distance: 91.1
click at [269, 332] on input "pine" at bounding box center [385, 330] width 239 height 23
type input "eye"
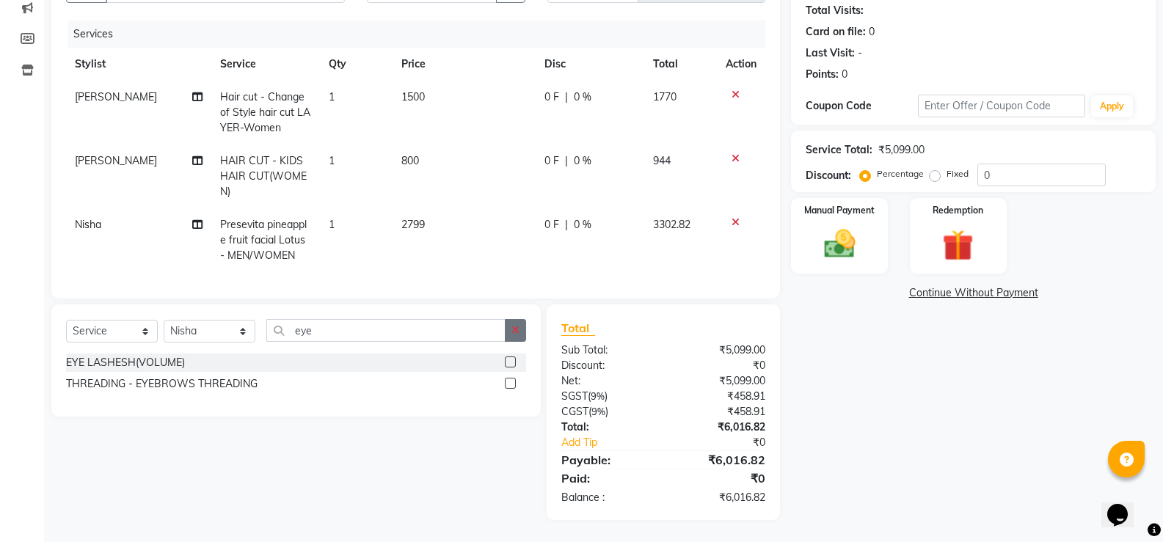
click at [506, 383] on label at bounding box center [510, 383] width 11 height 11
click at [506, 383] on input "checkbox" at bounding box center [510, 384] width 10 height 10
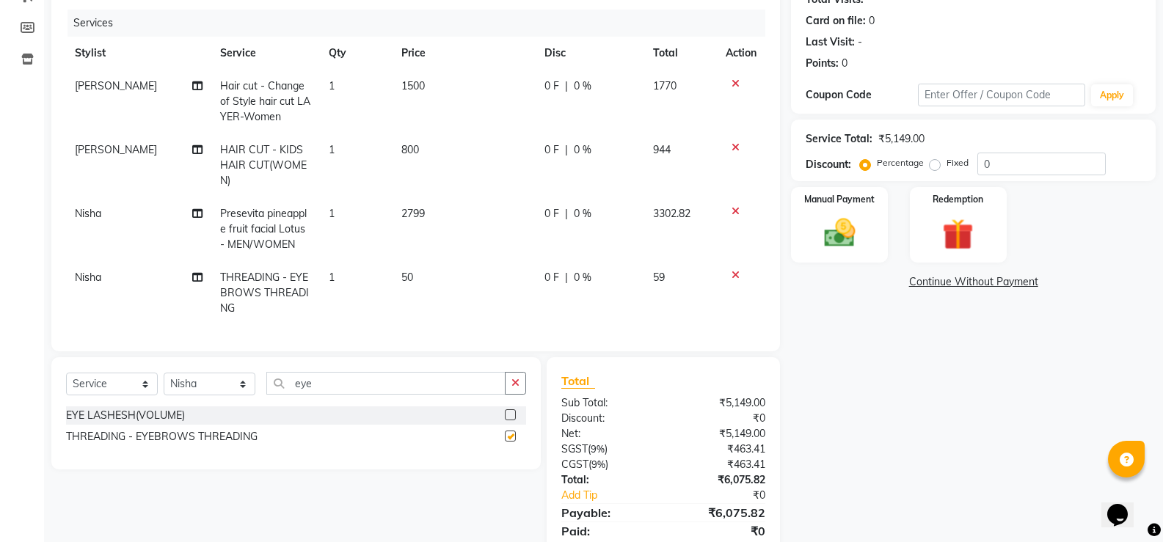
checkbox input "false"
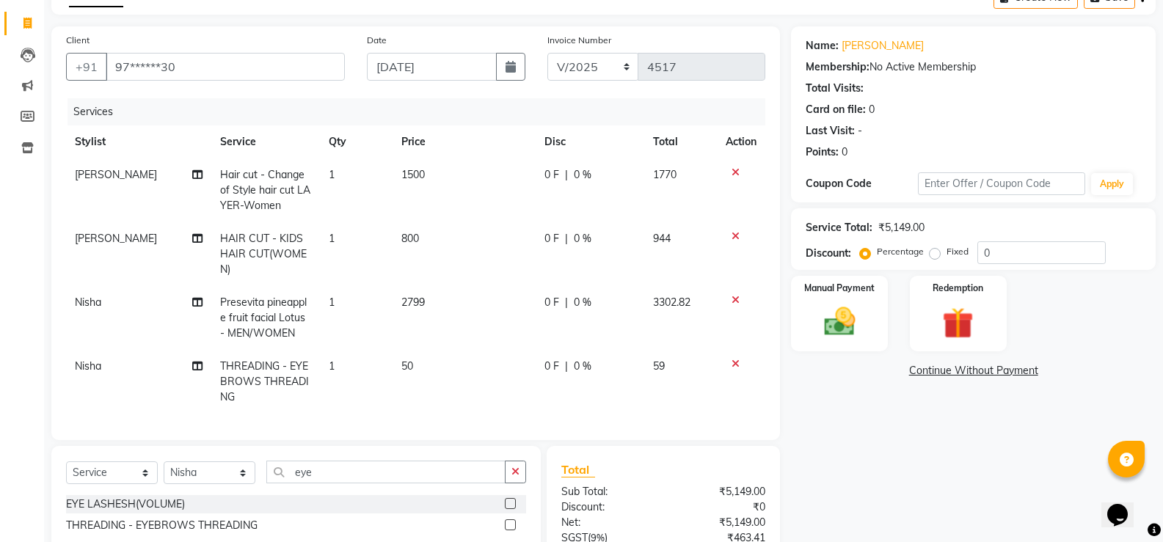
scroll to position [236, 0]
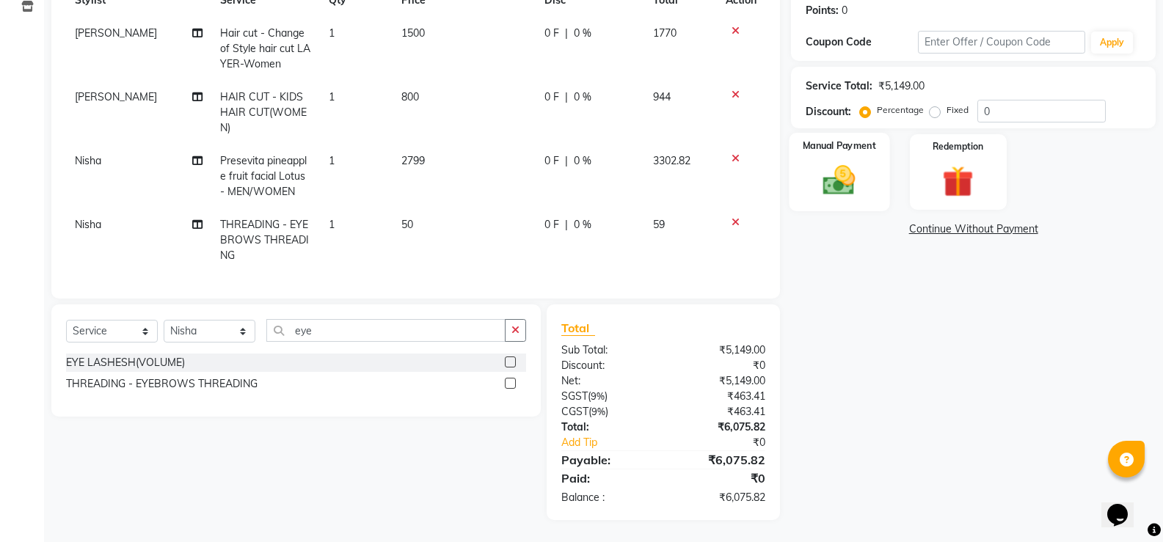
click at [853, 161] on img at bounding box center [839, 179] width 52 height 37
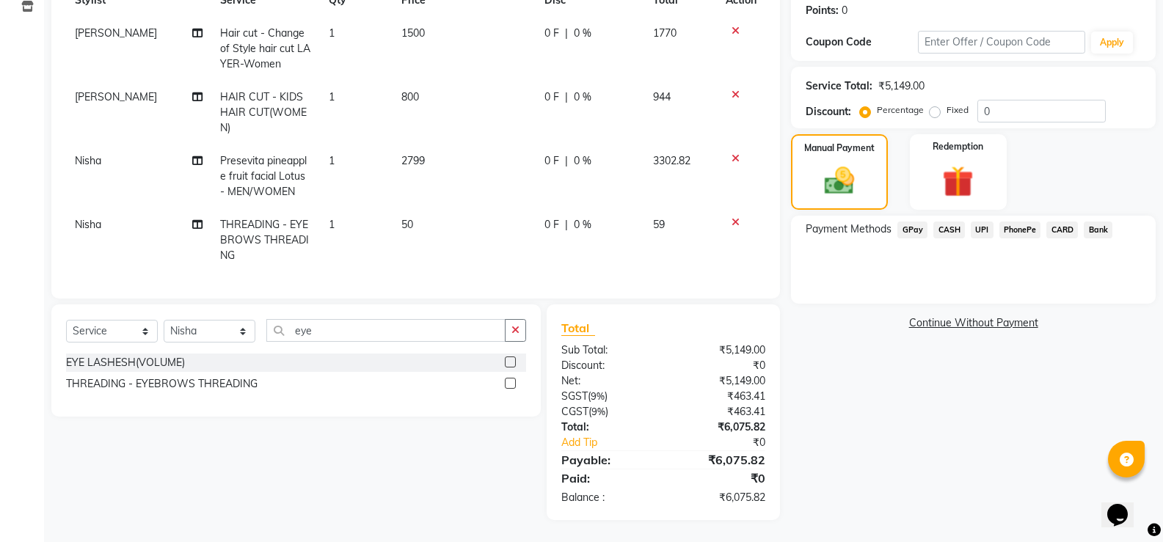
click at [980, 222] on span "UPI" at bounding box center [982, 230] width 23 height 17
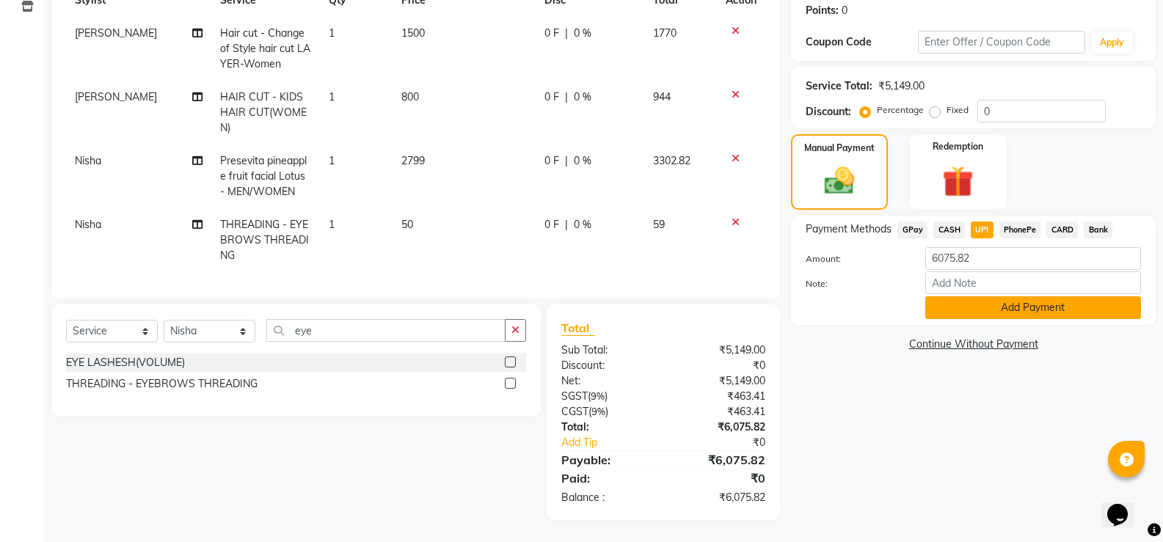
click at [1016, 296] on button "Add Payment" at bounding box center [1033, 307] width 216 height 23
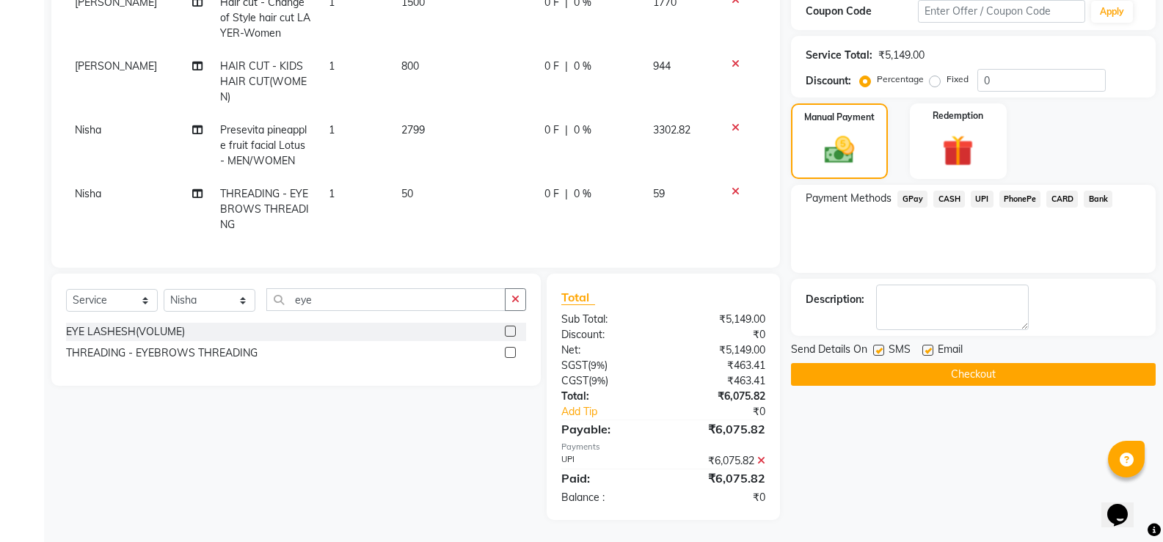
scroll to position [267, 0]
click at [991, 363] on button "Checkout" at bounding box center [973, 374] width 365 height 23
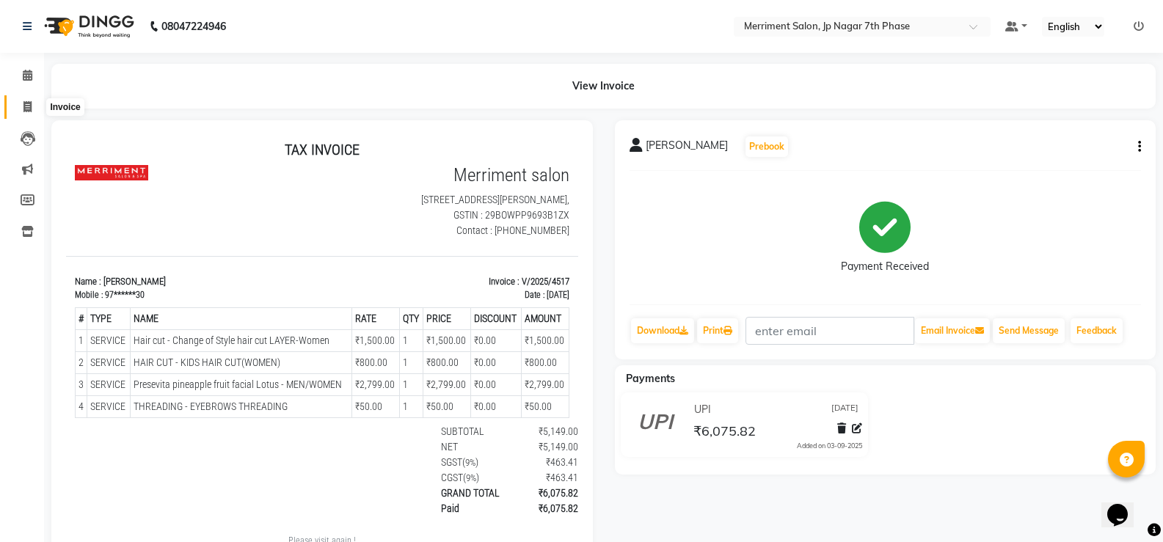
click at [22, 112] on span at bounding box center [28, 107] width 26 height 17
select select "service"
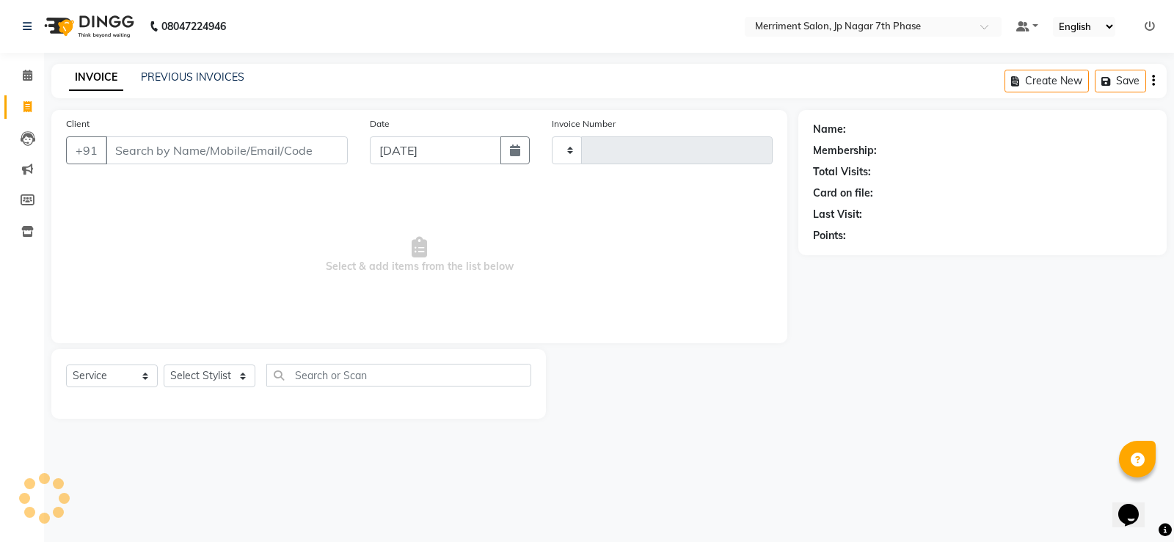
type input "4518"
select select "4110"
click at [215, 79] on link "PREVIOUS INVOICES" at bounding box center [192, 76] width 103 height 13
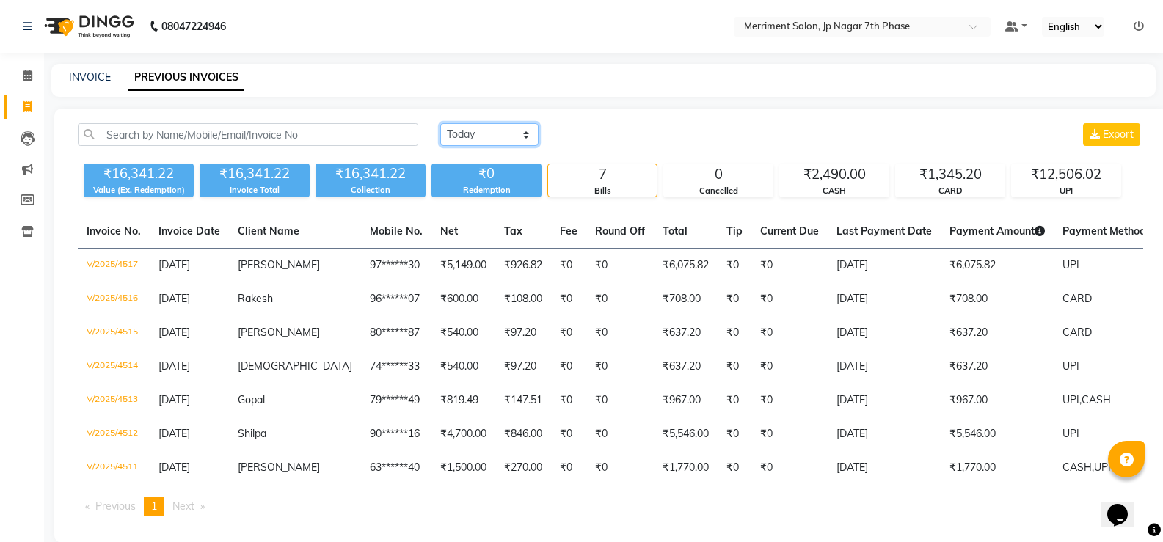
click at [492, 134] on select "[DATE] [DATE] Custom Range" at bounding box center [489, 134] width 98 height 23
click at [431, 216] on th "Net" at bounding box center [463, 232] width 64 height 34
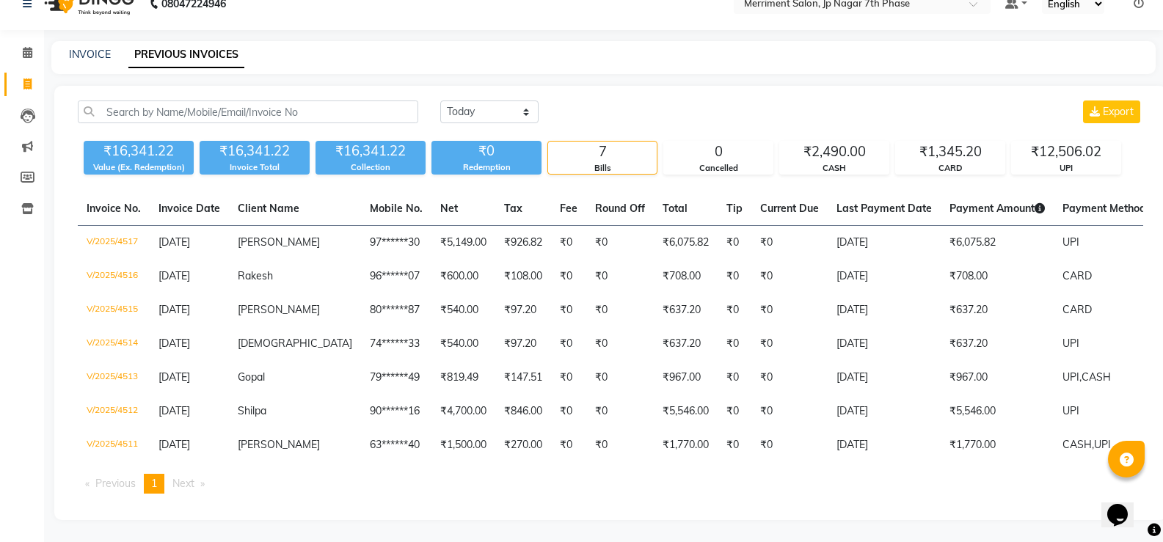
scroll to position [34, 0]
drag, startPoint x: 517, startPoint y: 95, endPoint x: 517, endPoint y: 107, distance: 11.7
click at [517, 101] on select "[DATE] [DATE] Custom Range" at bounding box center [489, 112] width 98 height 23
select select "range"
click at [440, 101] on select "[DATE] [DATE] Custom Range" at bounding box center [489, 112] width 98 height 23
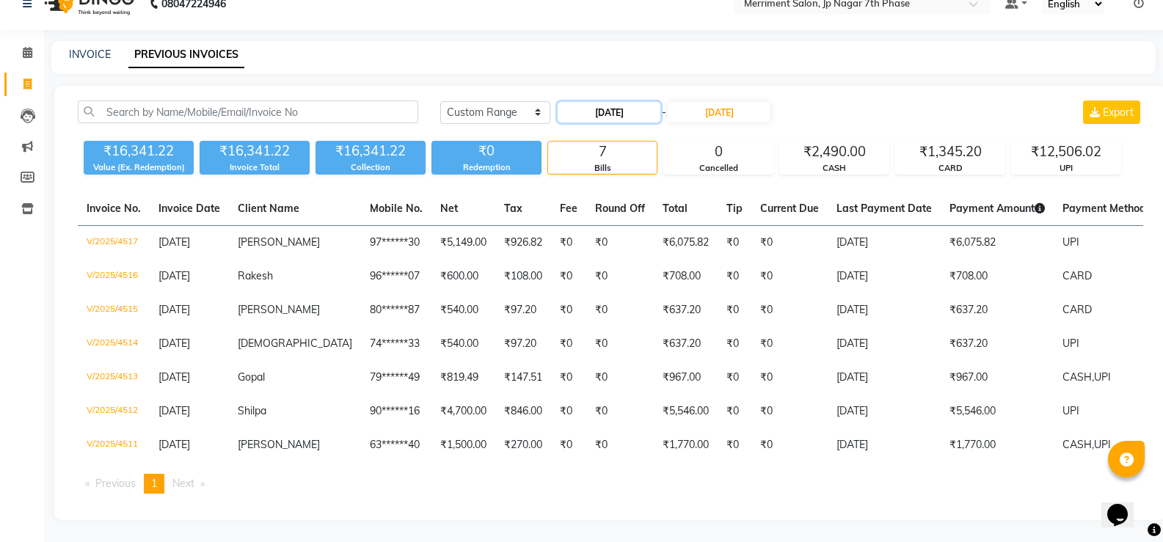
click at [597, 105] on input "[DATE]" at bounding box center [609, 112] width 103 height 21
select select "9"
select select "2025"
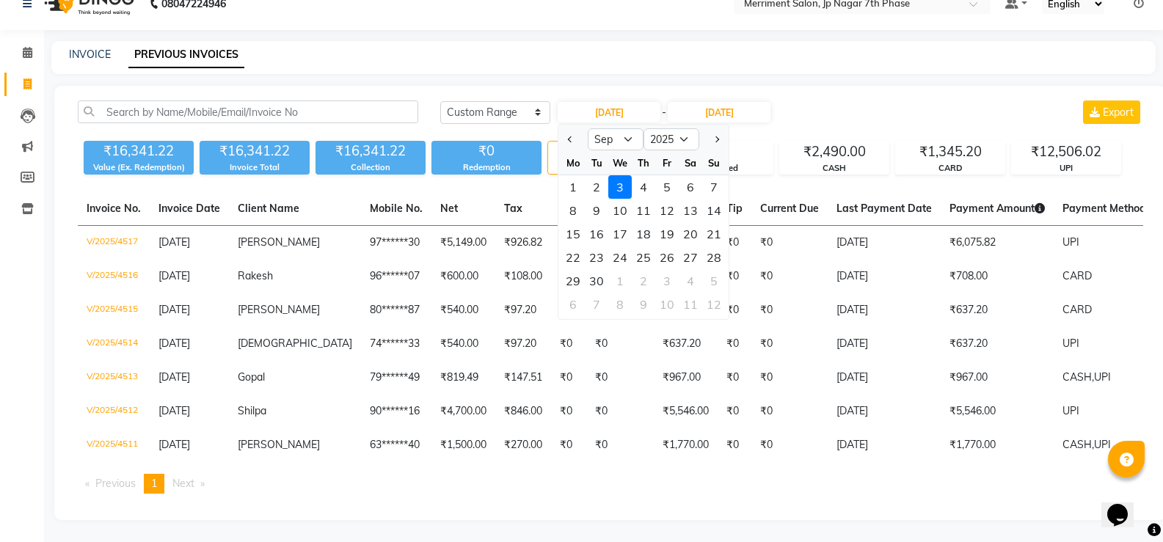
click at [566, 177] on div "1" at bounding box center [572, 186] width 23 height 23
type input "[DATE]"
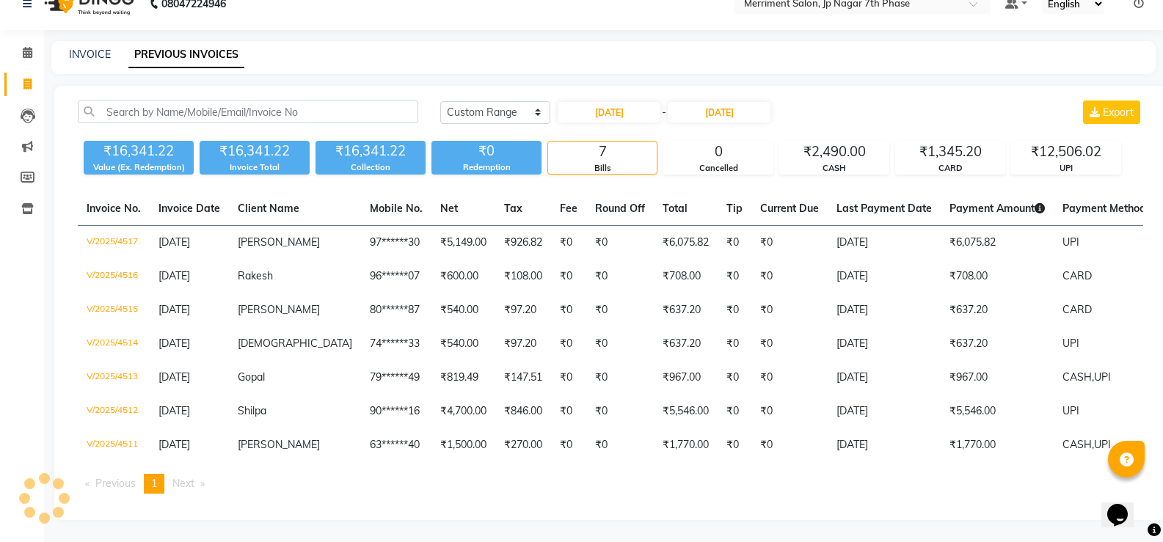
click at [572, 175] on div "₹16,341.22 Value (Ex. Redemption) ₹16,341.22 Invoice Total ₹16,341.22 Collectio…" at bounding box center [610, 155] width 1065 height 40
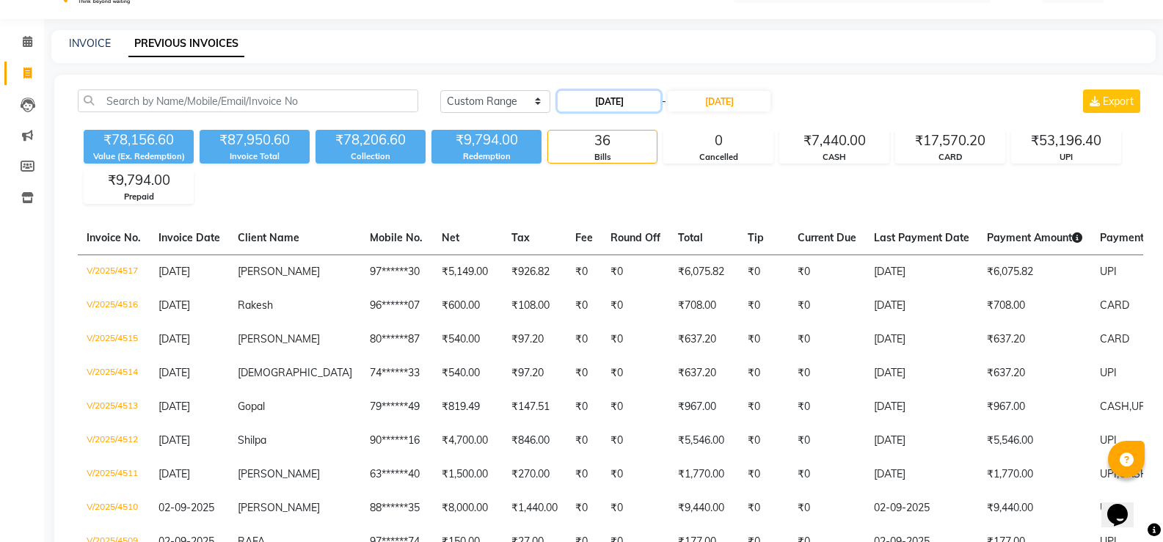
click at [592, 105] on input "[DATE]" at bounding box center [609, 101] width 103 height 21
select select "9"
select select "2025"
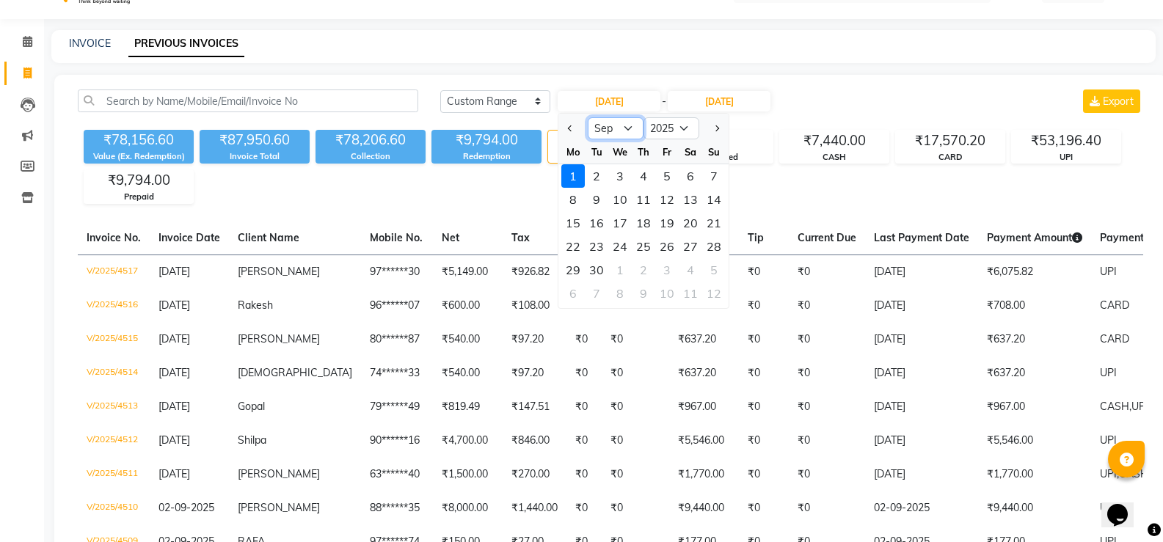
click at [624, 129] on select "Jan Feb Mar Apr May Jun Jul Aug Sep Oct Nov Dec" at bounding box center [616, 128] width 56 height 22
select select "8"
click at [588, 117] on select "Jan Feb Mar Apr May Jun Jul Aug Sep Oct Nov Dec" at bounding box center [616, 128] width 56 height 22
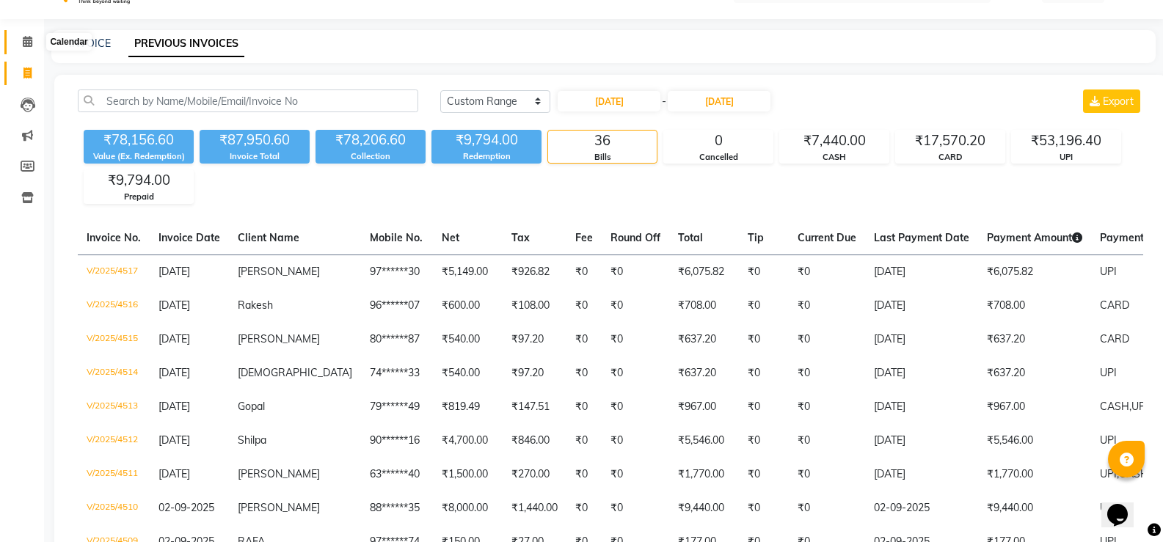
click at [21, 43] on span at bounding box center [28, 42] width 26 height 17
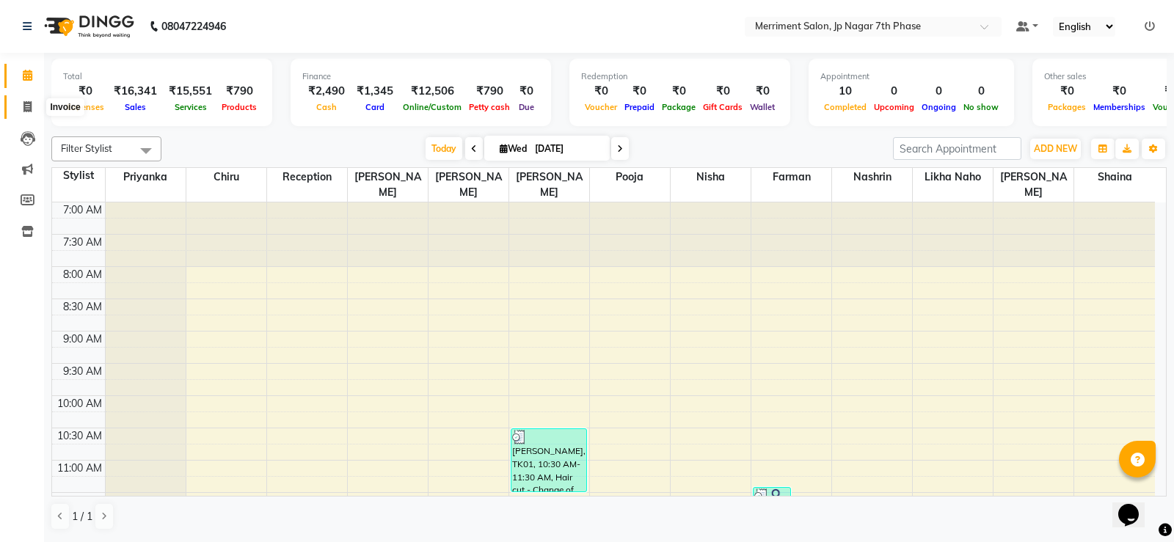
click at [29, 109] on icon at bounding box center [27, 106] width 8 height 11
select select "service"
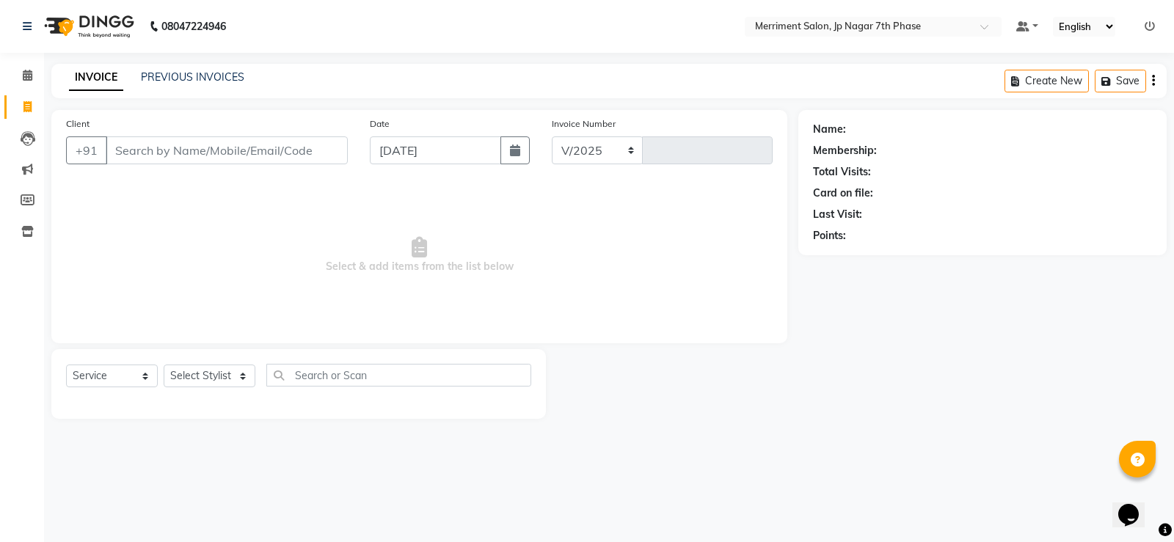
select select "4110"
type input "4518"
click at [165, 149] on input "Client" at bounding box center [227, 150] width 242 height 28
click at [197, 148] on input "Client" at bounding box center [227, 150] width 242 height 28
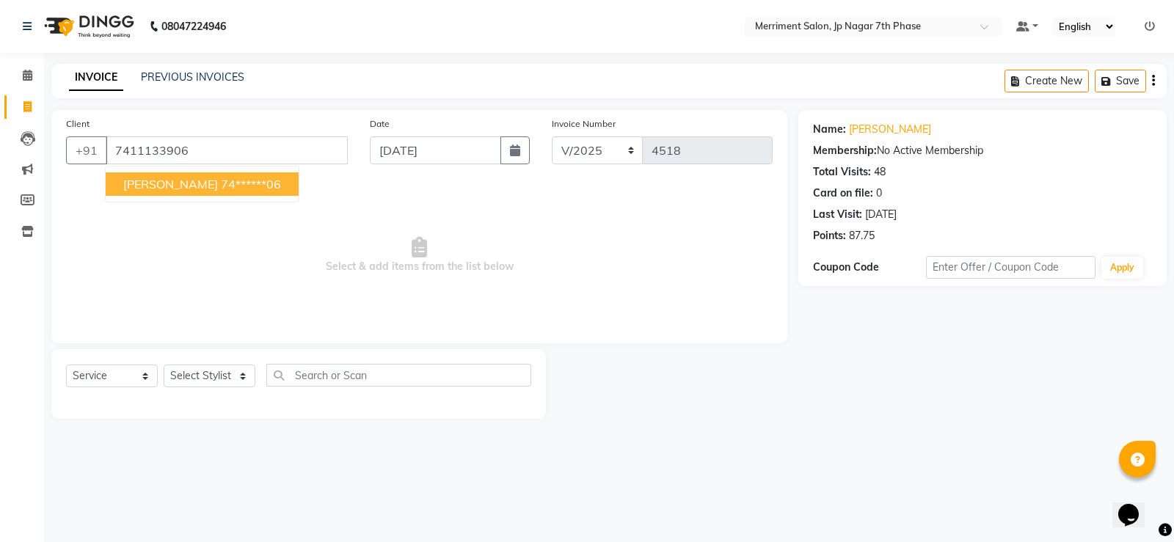
click at [221, 181] on ngb-highlight "74******06" at bounding box center [251, 184] width 60 height 15
type input "74******06"
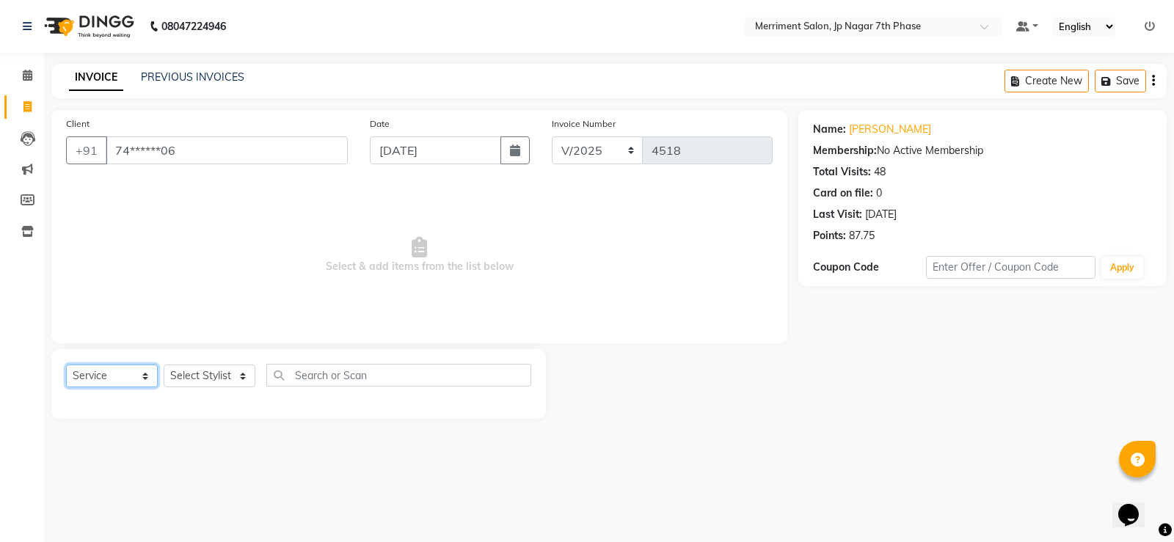
click at [135, 372] on select "Select Service Product Membership Package Voucher Prepaid Gift Card" at bounding box center [112, 376] width 92 height 23
select select "membership"
click at [66, 365] on select "Select Service Product Membership Package Voucher Prepaid Gift Card" at bounding box center [112, 376] width 92 height 23
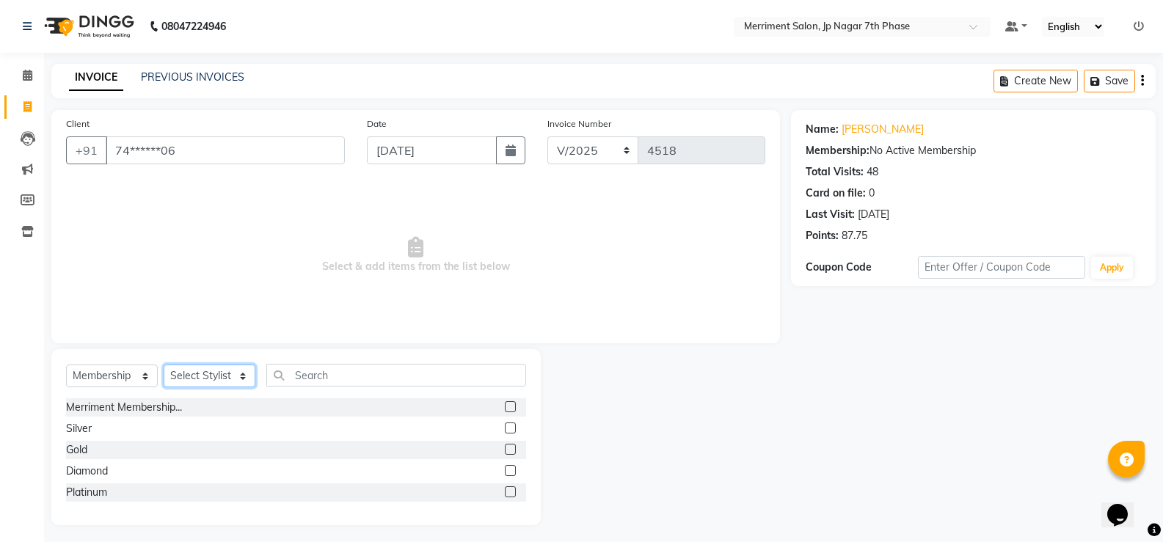
click at [197, 374] on select "Select Stylist Chiru Farman likha naho Nalina Nashrin naynika rai Nirmal Mandal…" at bounding box center [210, 376] width 92 height 23
select select "53663"
click at [164, 365] on select "Select Stylist Chiru Farman likha naho Nalina Nashrin naynika rai Nirmal Mandal…" at bounding box center [210, 376] width 92 height 23
click at [509, 407] on label at bounding box center [510, 406] width 11 height 11
click at [509, 407] on input "checkbox" at bounding box center [510, 408] width 10 height 10
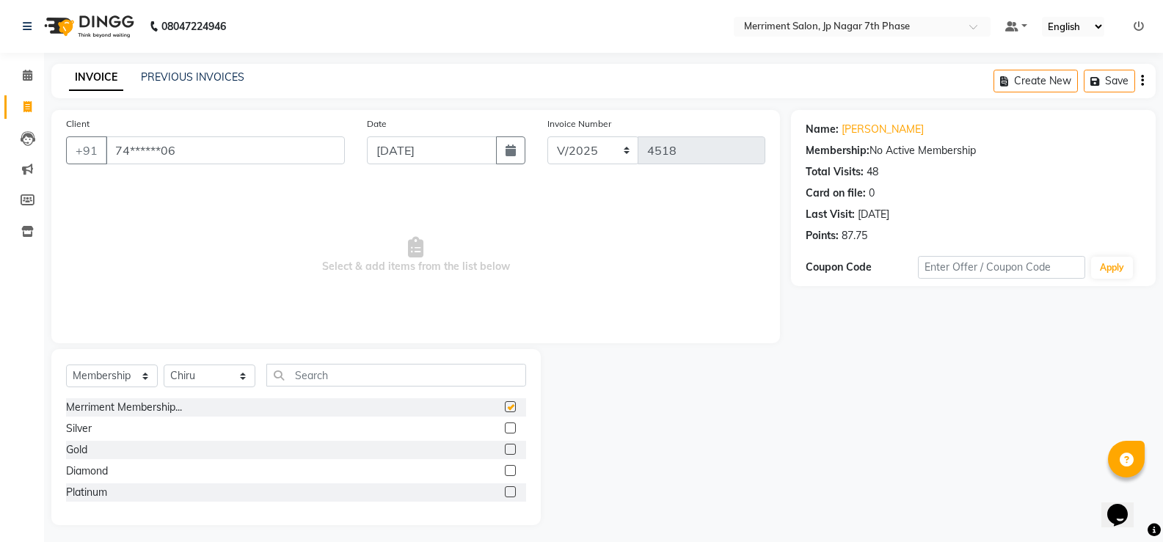
select select "select"
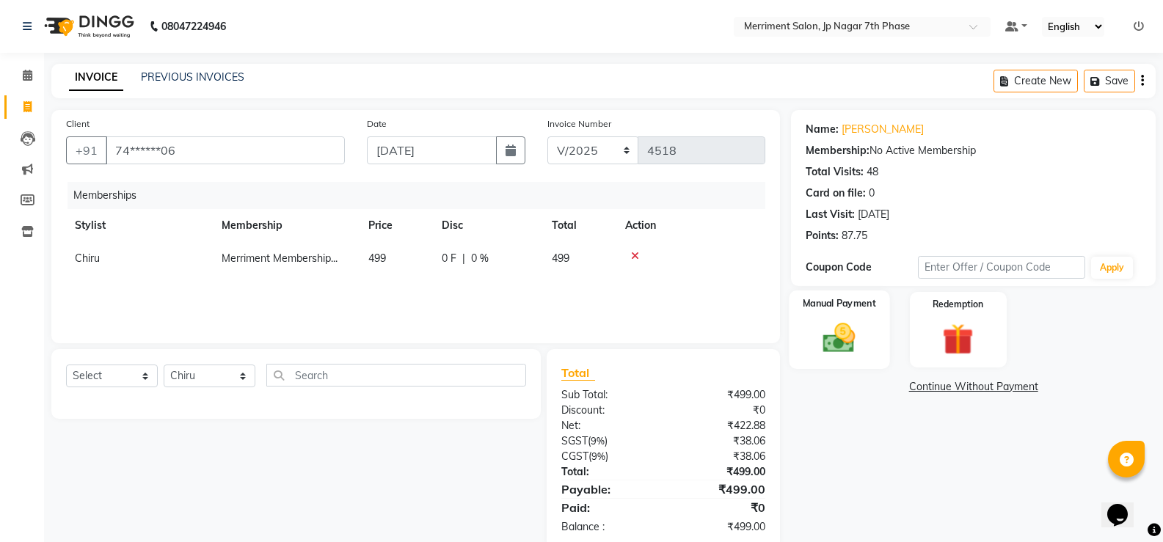
click at [834, 314] on div "Manual Payment" at bounding box center [840, 330] width 101 height 79
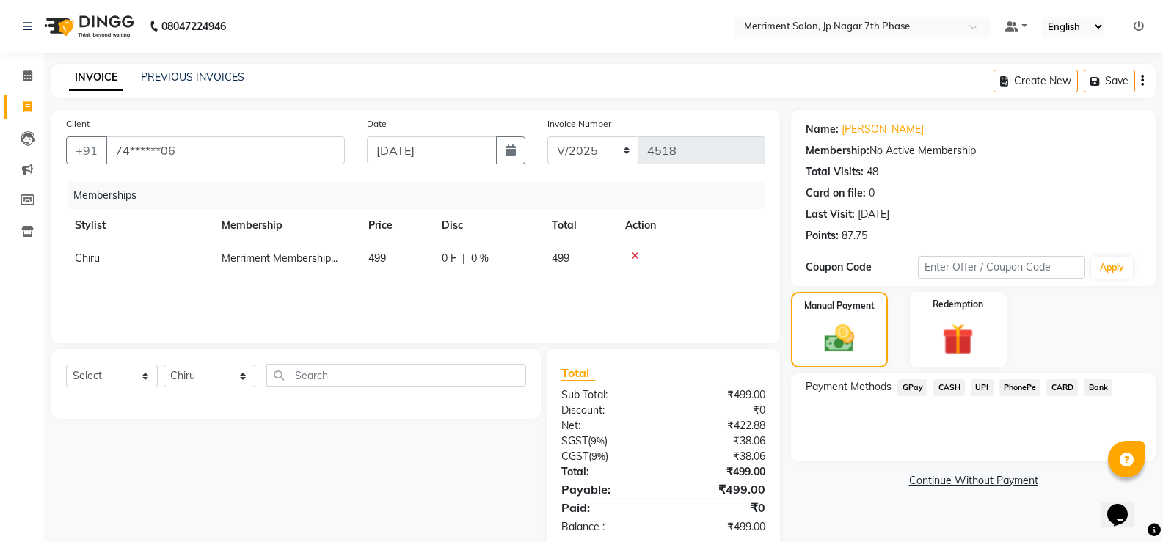
scroll to position [29, 0]
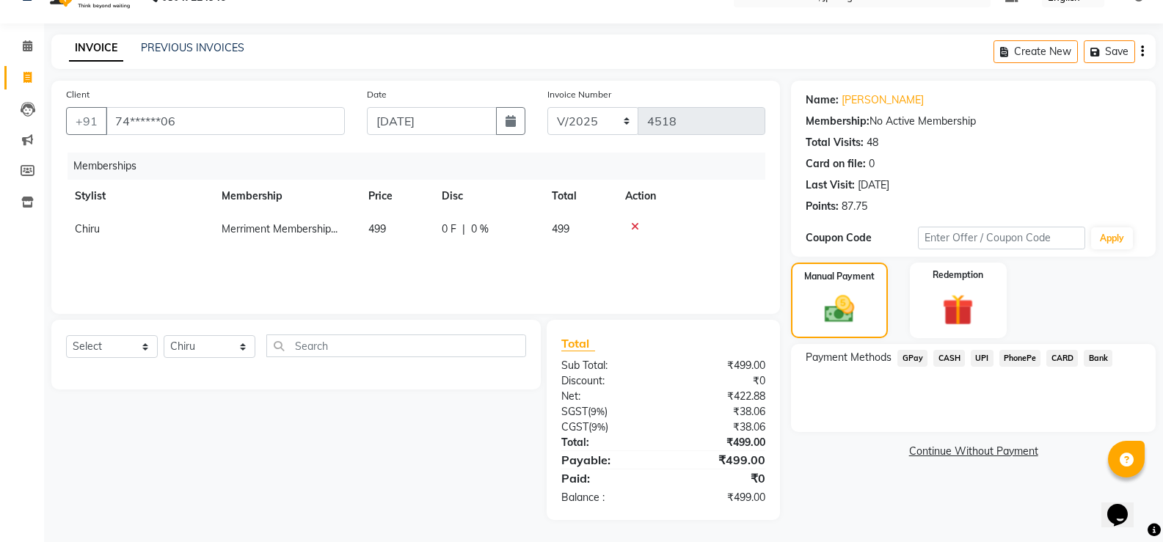
click at [946, 358] on span "CASH" at bounding box center [949, 358] width 32 height 17
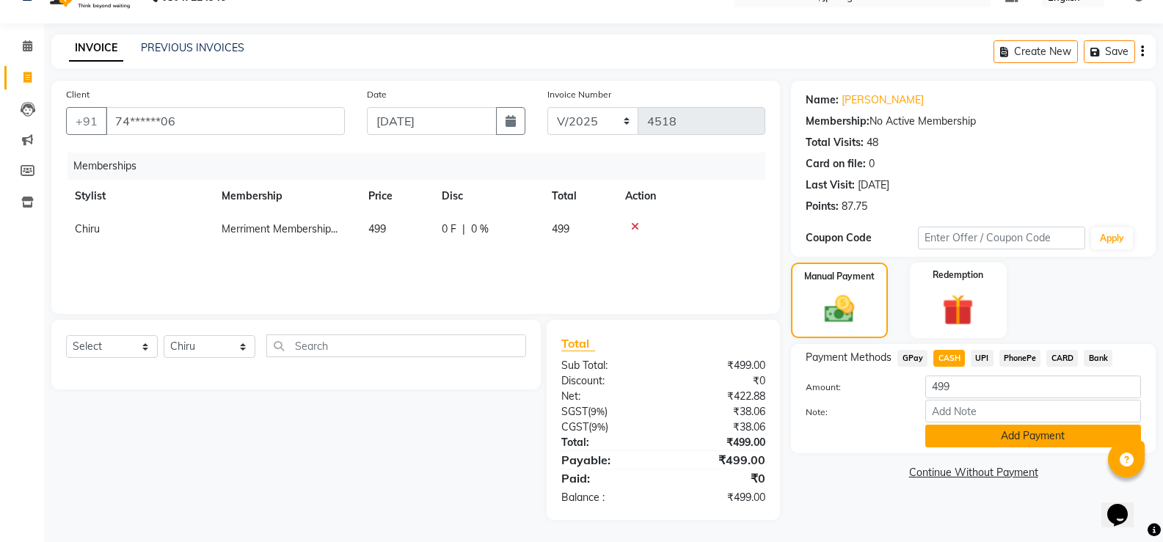
click at [991, 441] on button "Add Payment" at bounding box center [1033, 436] width 216 height 23
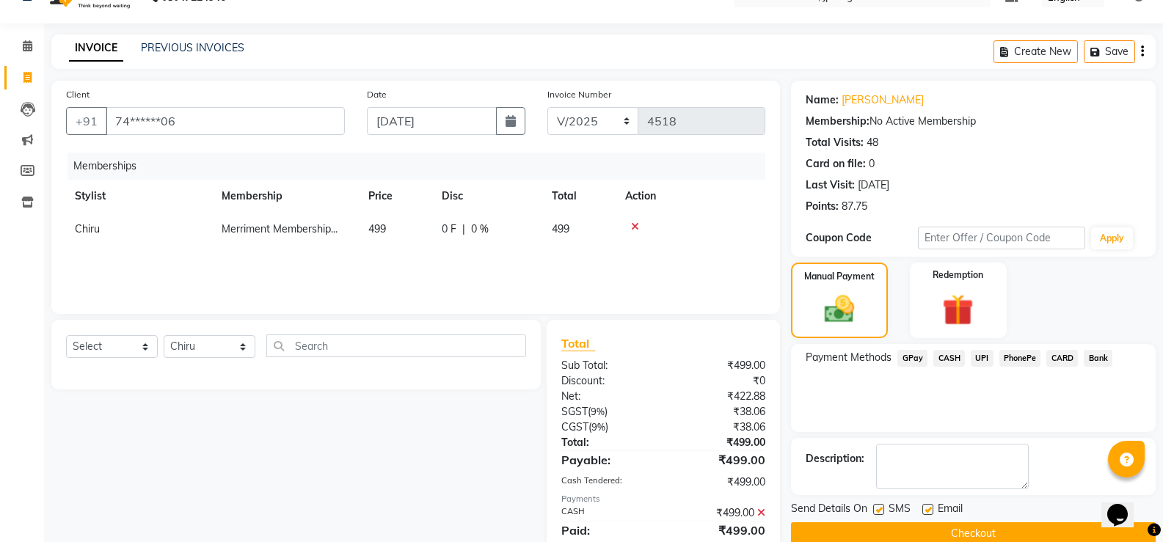
scroll to position [81, 0]
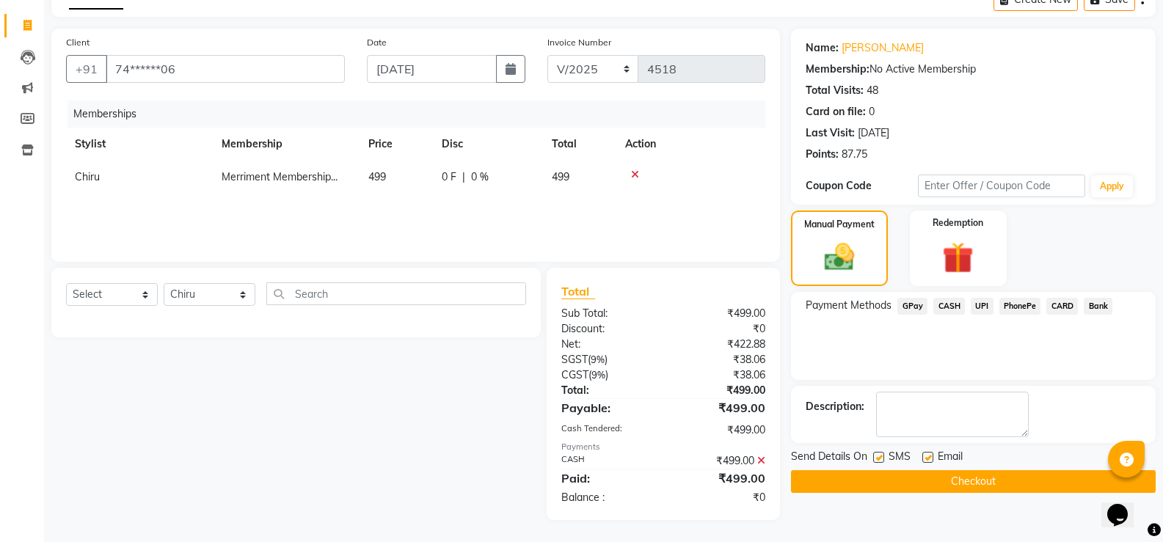
click at [964, 481] on button "Checkout" at bounding box center [973, 481] width 365 height 23
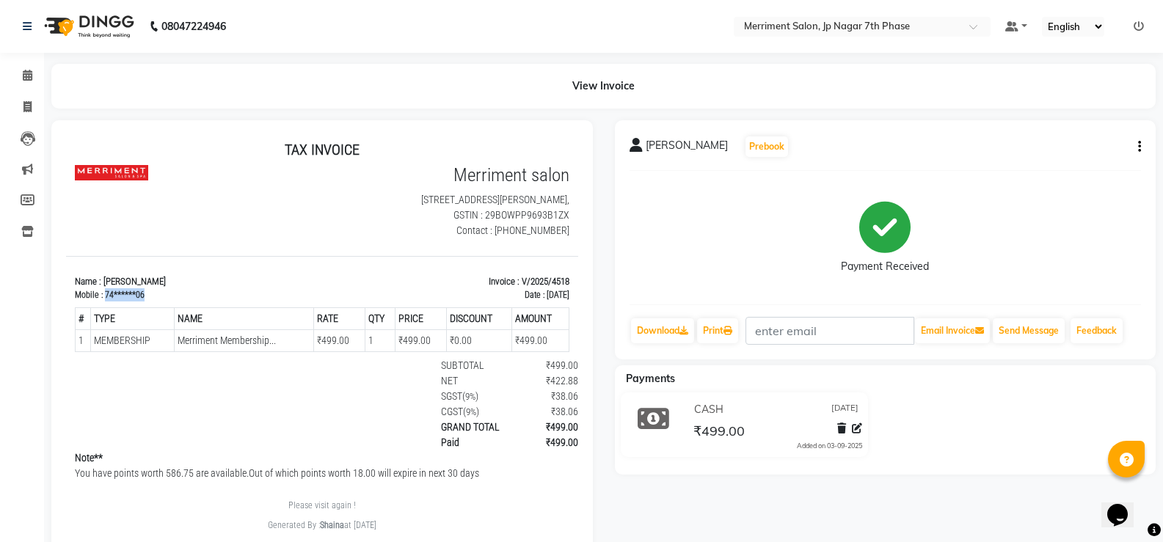
drag, startPoint x: 105, startPoint y: 308, endPoint x: 186, endPoint y: 313, distance: 80.9
click at [186, 302] on div "Mobile : 74******06" at bounding box center [194, 294] width 238 height 13
copy div "74******06"
click at [29, 101] on icon at bounding box center [27, 106] width 8 height 11
select select "service"
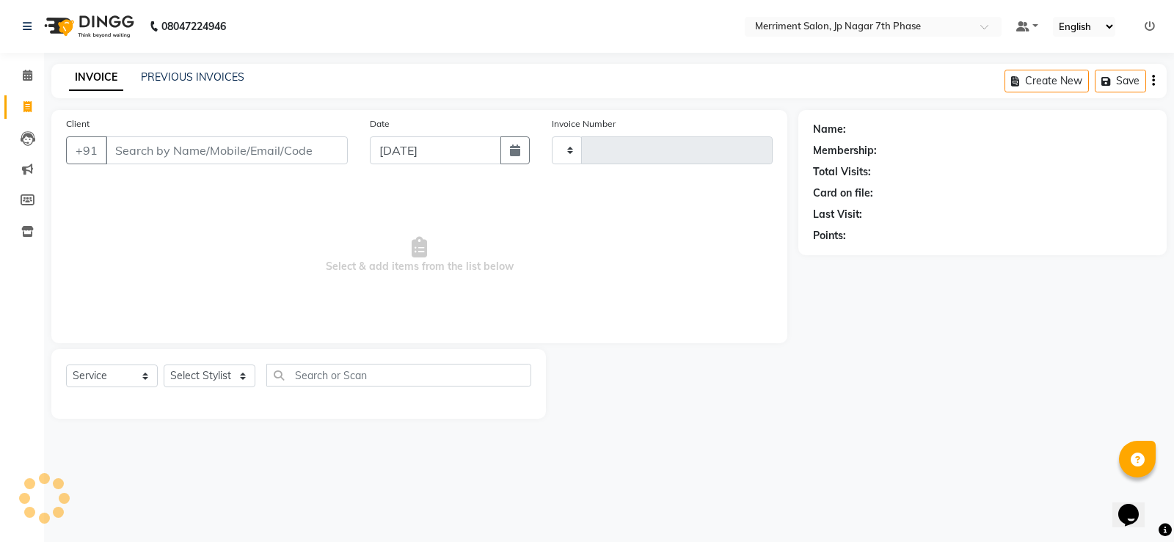
type input "4519"
select select "4110"
click at [225, 161] on input "Client" at bounding box center [227, 150] width 242 height 28
type input "74******06"
click at [123, 374] on select "Select Service Product Membership Package Voucher Prepaid Gift Card" at bounding box center [112, 376] width 92 height 23
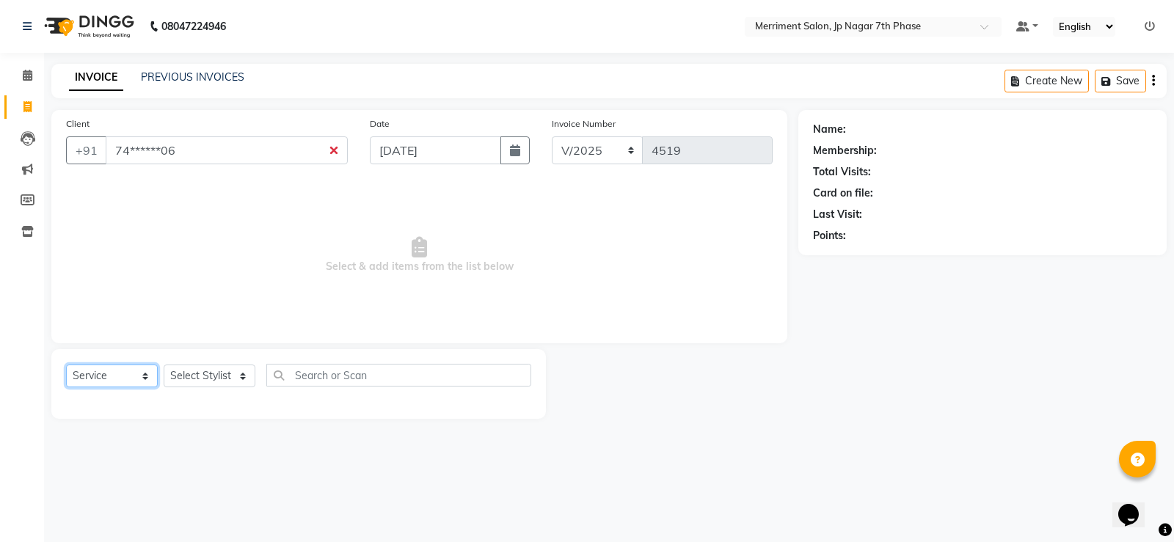
click at [66, 365] on select "Select Service Product Membership Package Voucher Prepaid Gift Card" at bounding box center [112, 376] width 92 height 23
click at [215, 379] on select "Select Stylist Chiru Farman likha naho Nalina Nashrin naynika rai Nirmal Mandal…" at bounding box center [210, 376] width 92 height 23
select select "53663"
click at [164, 365] on select "Select Stylist Chiru Farman likha naho Nalina Nashrin naynika rai Nirmal Mandal…" at bounding box center [210, 376] width 92 height 23
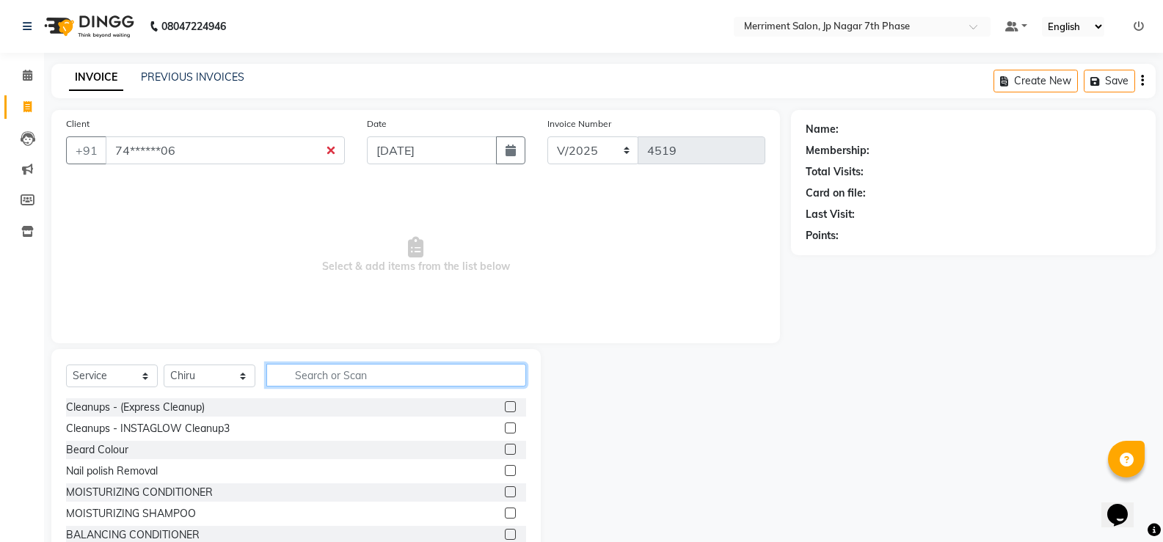
click at [387, 382] on input "text" at bounding box center [396, 375] width 260 height 23
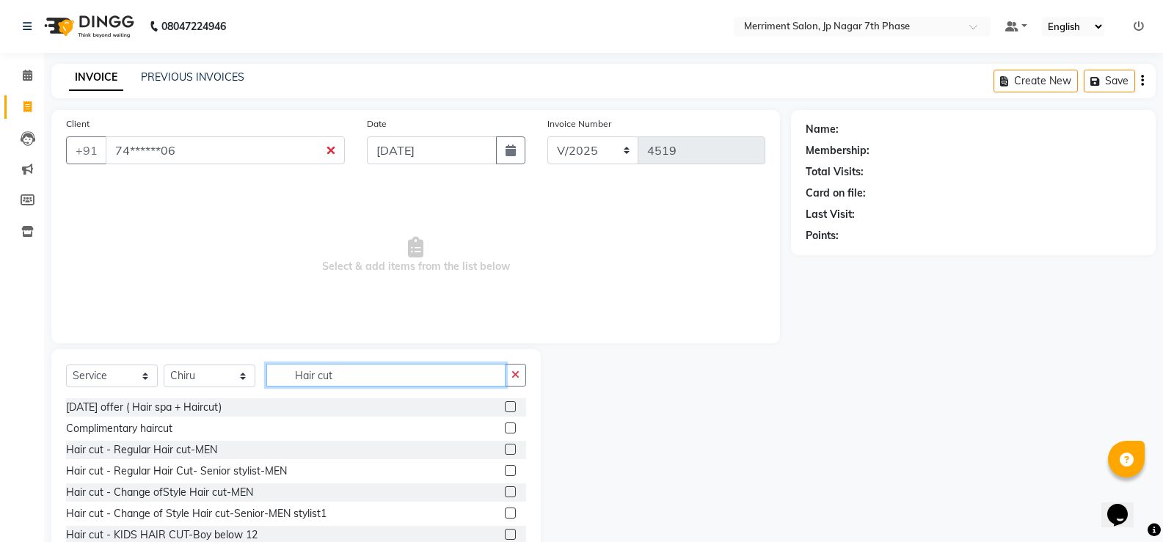
type input "Hair cut"
click at [505, 472] on label at bounding box center [510, 470] width 11 height 11
click at [505, 472] on input "checkbox" at bounding box center [510, 472] width 10 height 10
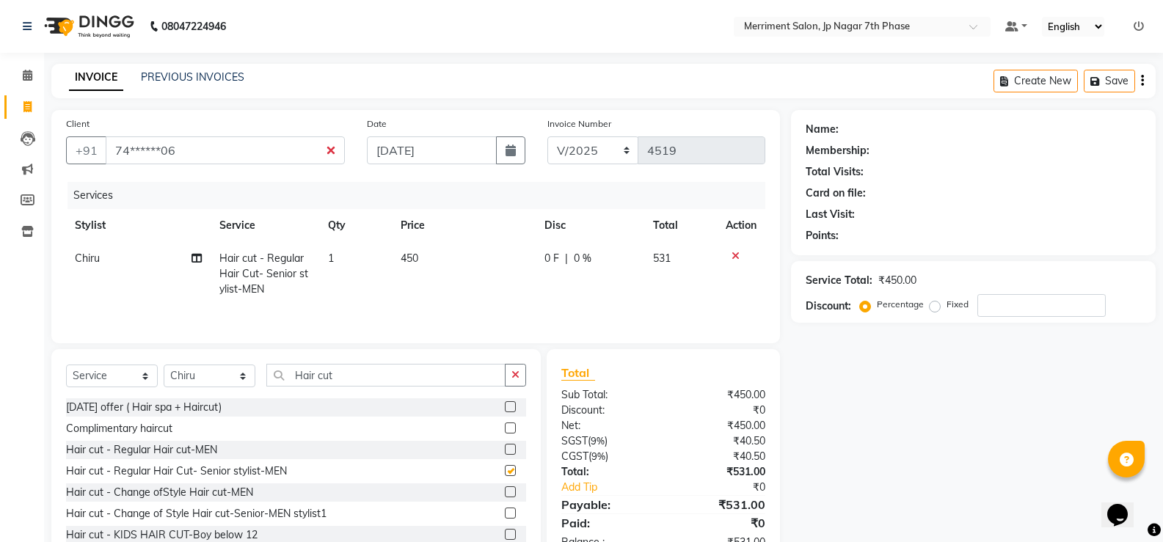
checkbox input "false"
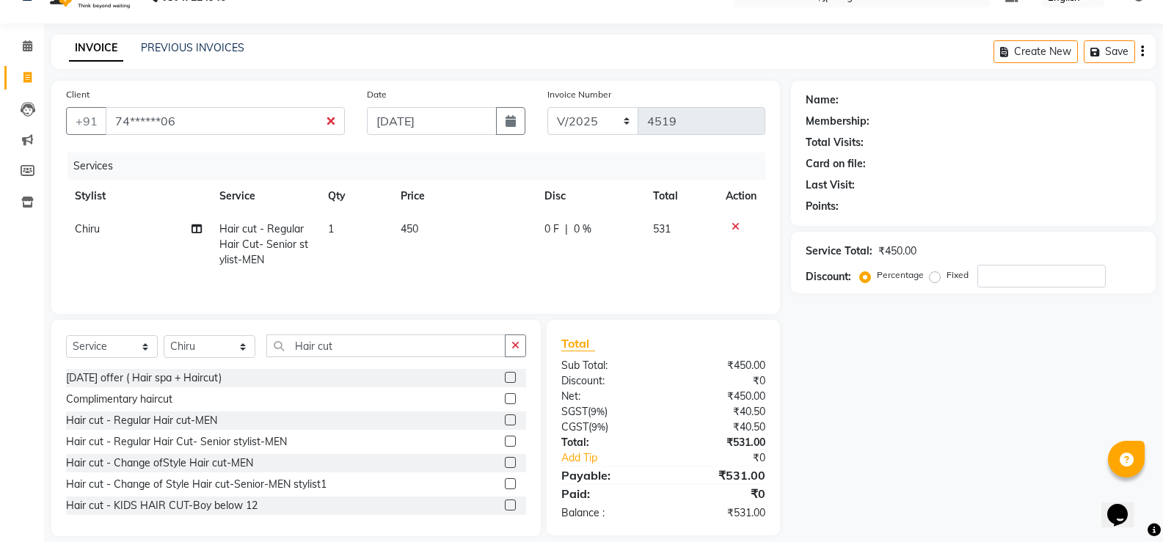
scroll to position [45, 0]
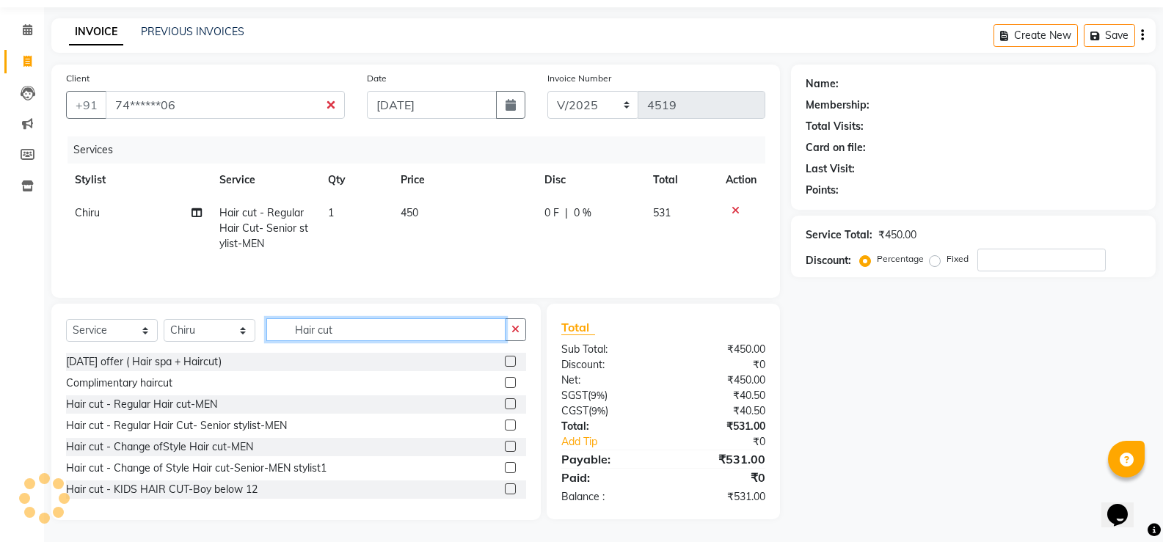
drag, startPoint x: 330, startPoint y: 324, endPoint x: 230, endPoint y: 314, distance: 100.3
click at [230, 314] on div "Select Service Product Membership Package Voucher Prepaid Gift Card Select Styl…" at bounding box center [295, 412] width 489 height 216
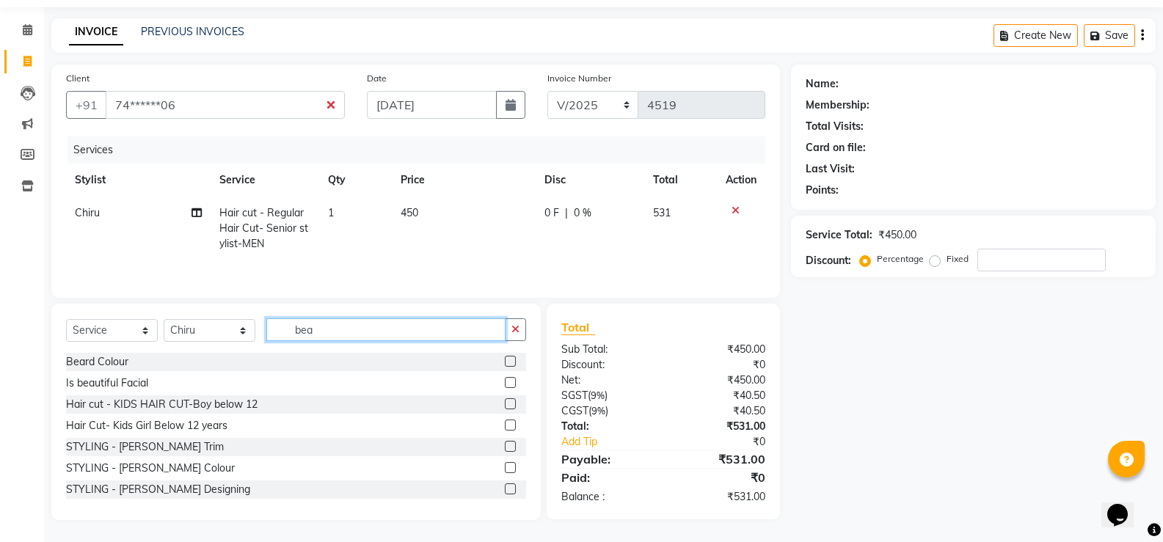
scroll to position [45, 0]
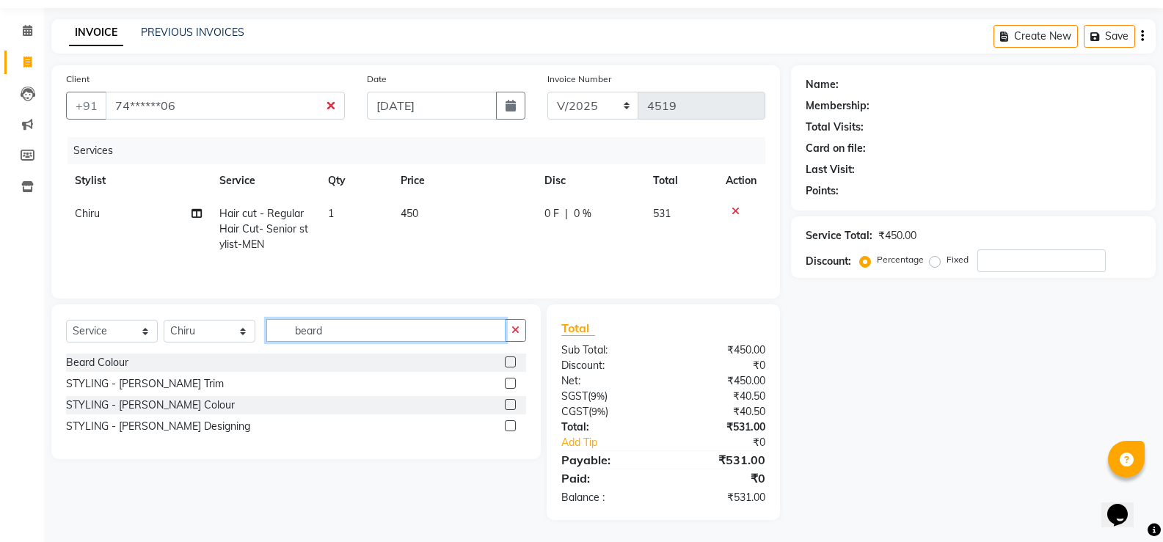
type input "beard"
click at [507, 380] on label at bounding box center [510, 383] width 11 height 11
click at [507, 380] on input "checkbox" at bounding box center [510, 384] width 10 height 10
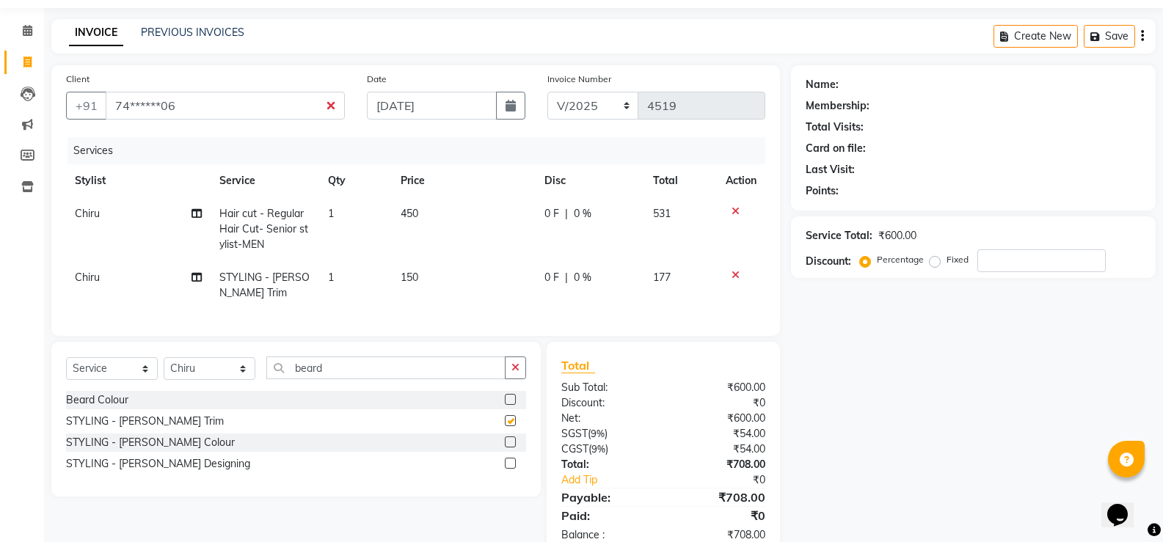
checkbox input "false"
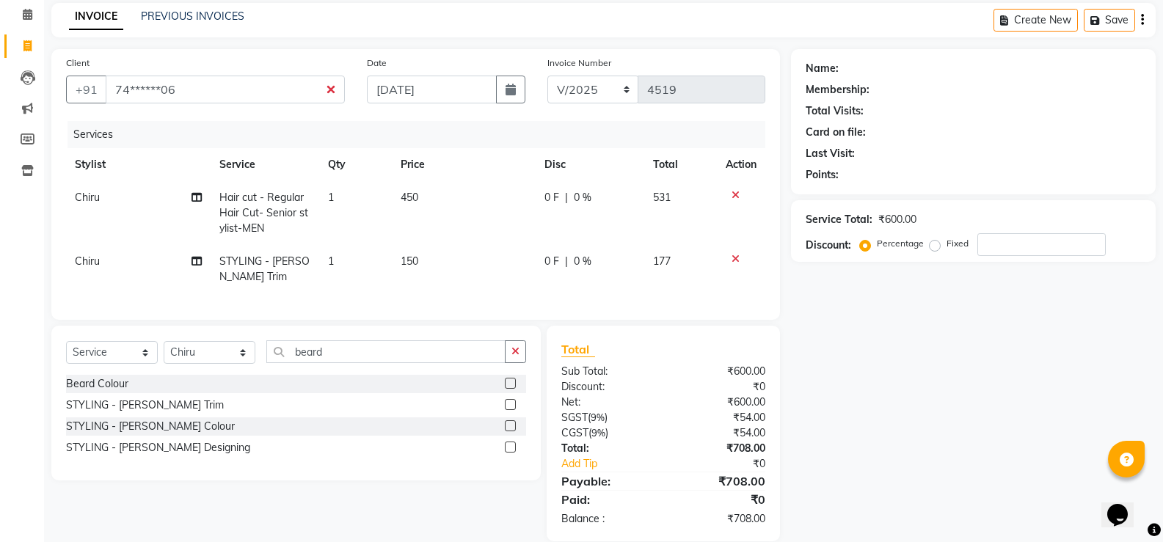
scroll to position [93, 0]
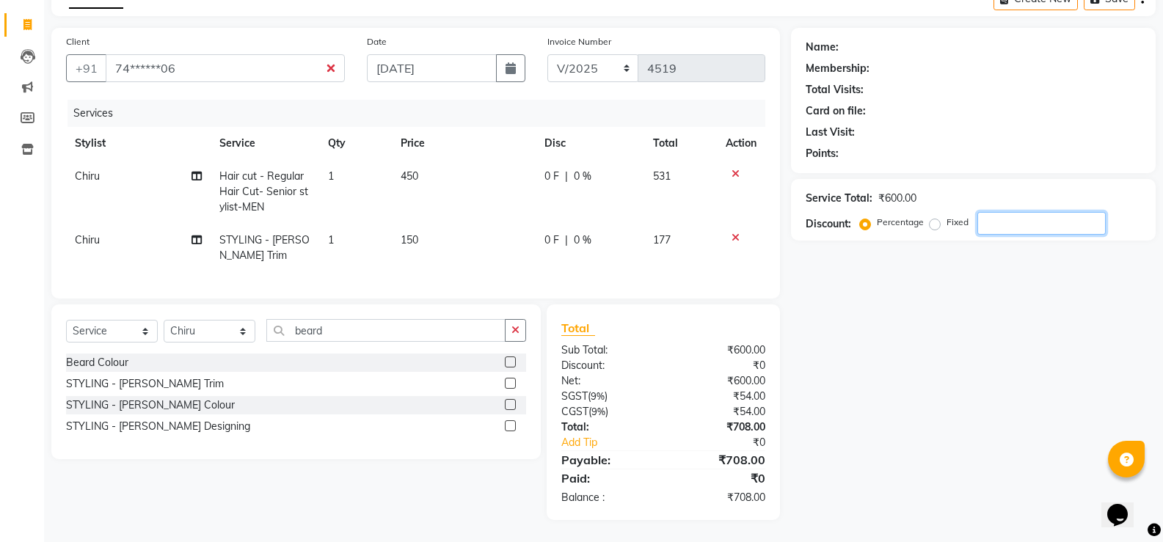
click at [994, 212] on input "number" at bounding box center [1041, 223] width 128 height 23
type input "10"
drag, startPoint x: 804, startPoint y: 285, endPoint x: 773, endPoint y: 282, distance: 31.0
click at [805, 285] on div "Name: Membership: Total Visits: Card on file: Last Visit: Points: Service Total…" at bounding box center [979, 274] width 376 height 492
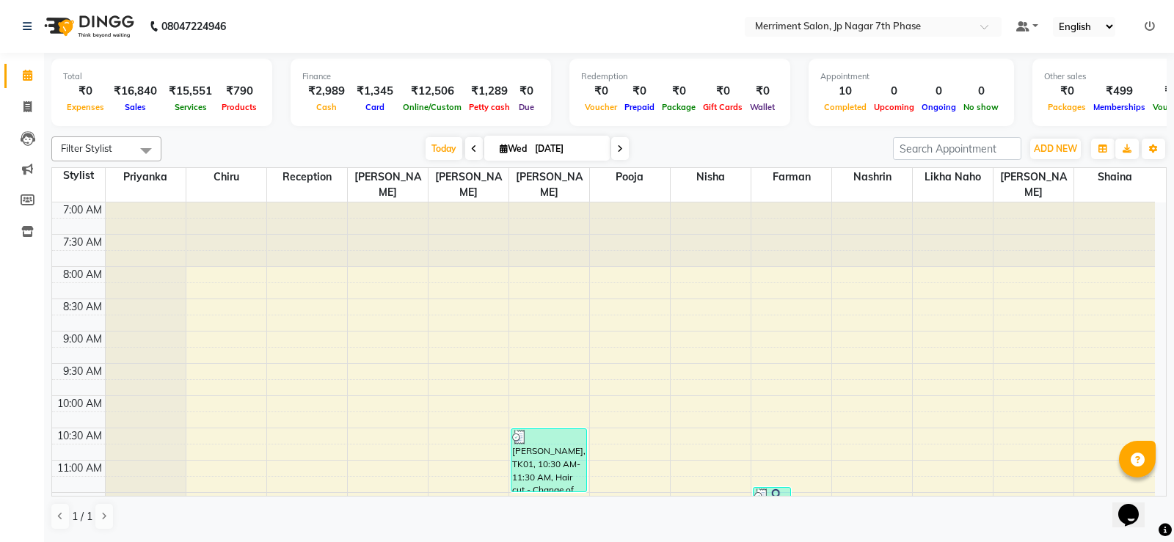
click at [1153, 26] on icon at bounding box center [1150, 26] width 10 height 10
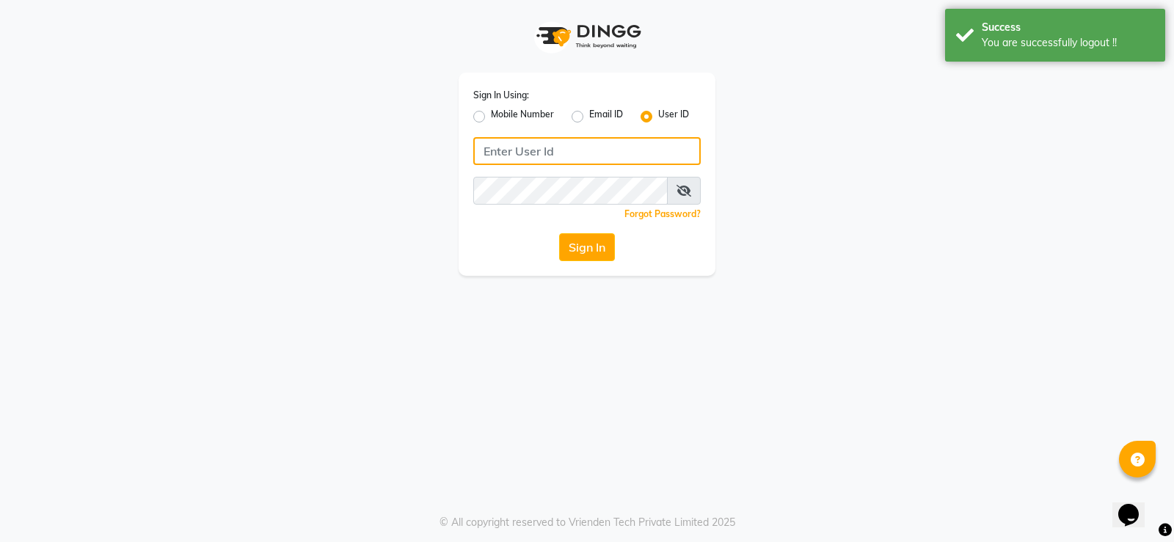
type input "8095494648"
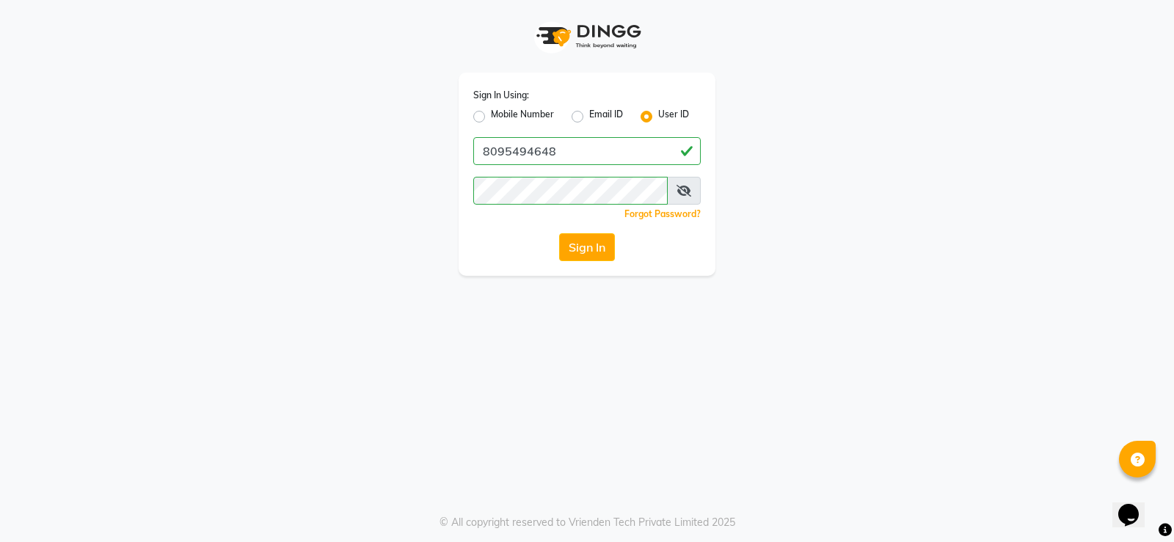
click at [487, 114] on div "Mobile Number" at bounding box center [513, 117] width 81 height 18
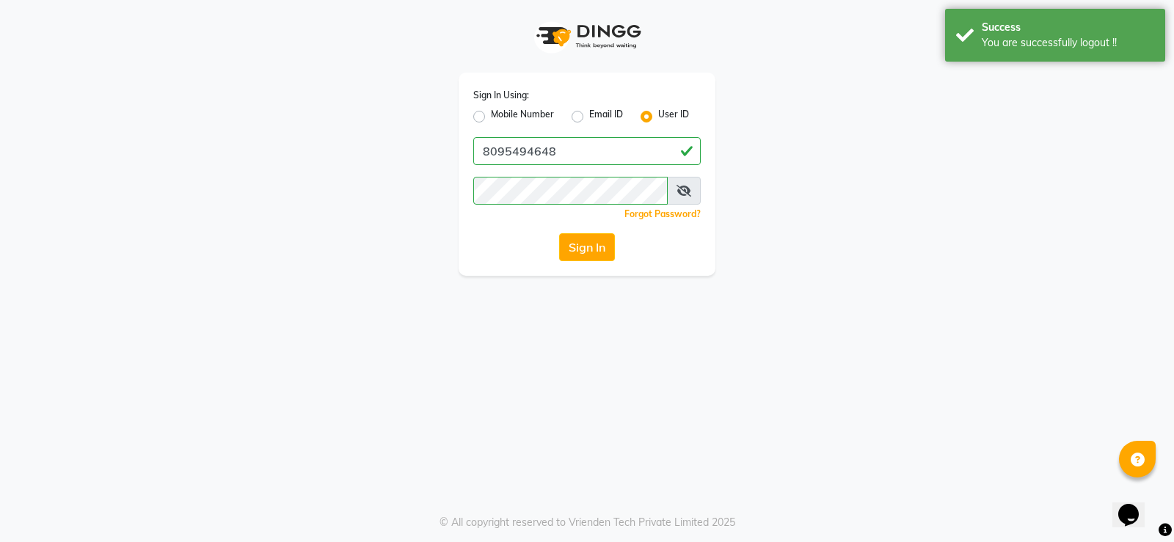
click at [491, 114] on label "Mobile Number" at bounding box center [522, 117] width 63 height 18
click at [491, 114] on input "Mobile Number" at bounding box center [496, 113] width 10 height 10
radio input "true"
radio input "false"
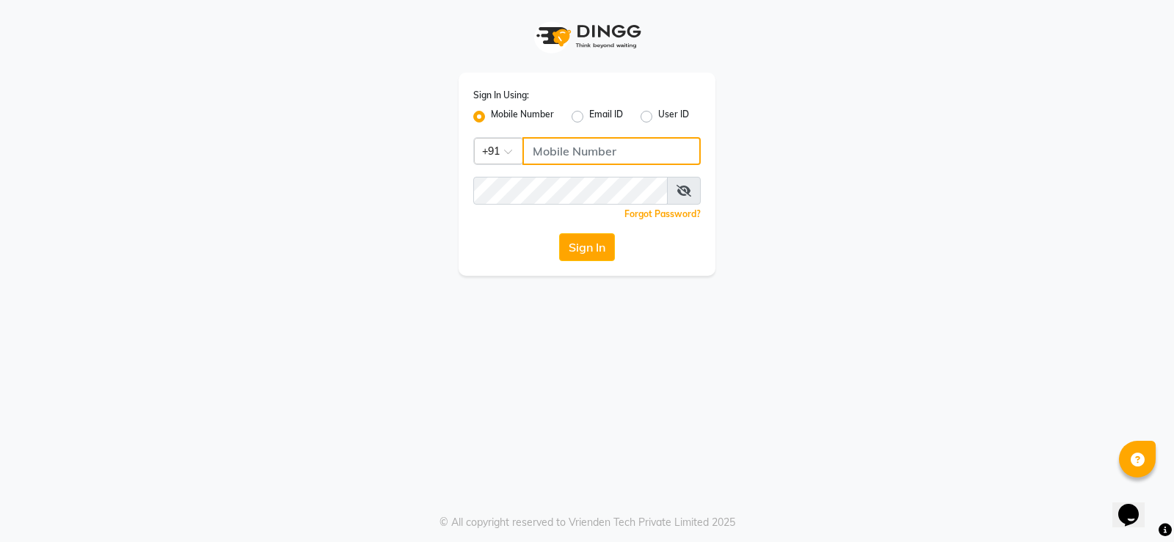
click at [569, 153] on input "Username" at bounding box center [611, 151] width 178 height 28
type input "7795472299"
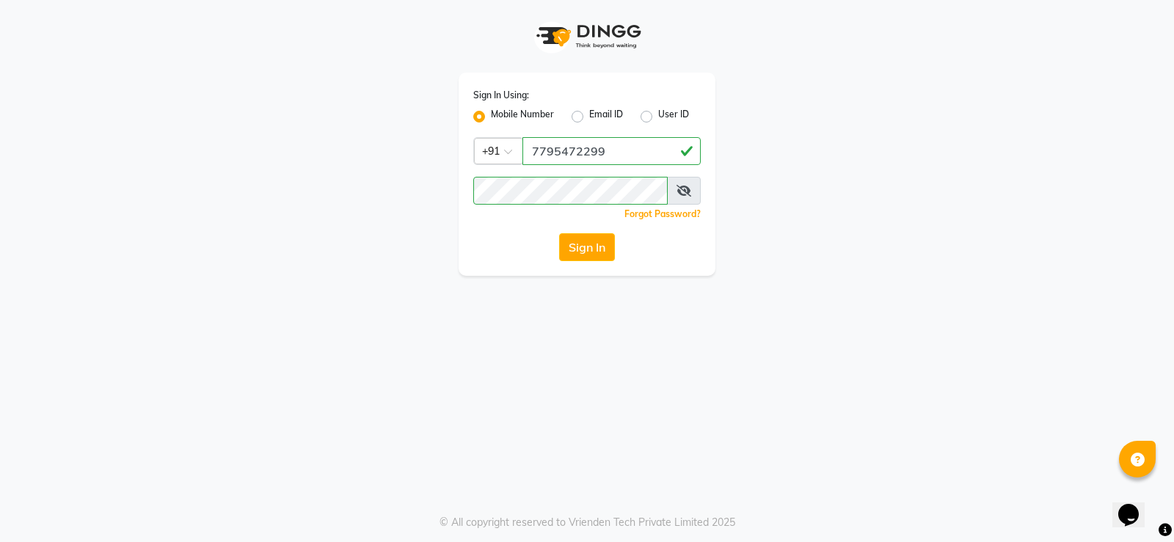
click at [775, 220] on div "Sign In Using: Mobile Number Email ID User ID Country Code × [PHONE_NUMBER] Rem…" at bounding box center [587, 138] width 837 height 276
click at [593, 245] on button "Sign In" at bounding box center [587, 247] width 56 height 28
